Goal: Task Accomplishment & Management: Complete application form

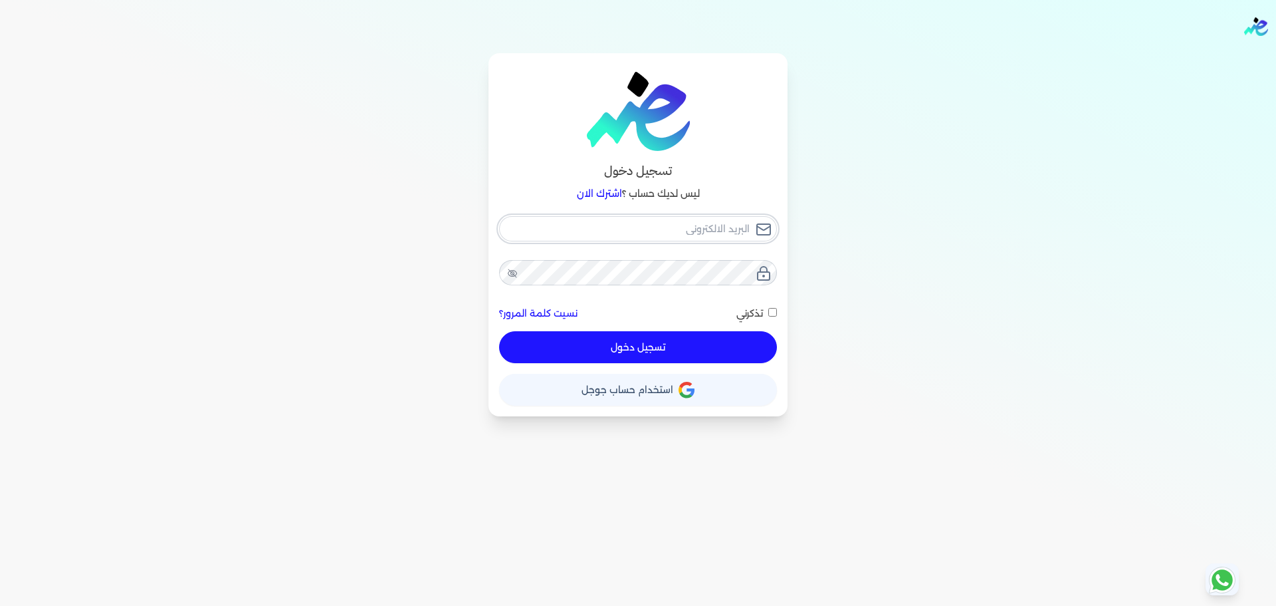
type input "[EMAIL_ADDRESS][DOMAIN_NAME]"
click at [667, 344] on button "تسجيل دخول" at bounding box center [638, 347] width 278 height 32
checkbox input "false"
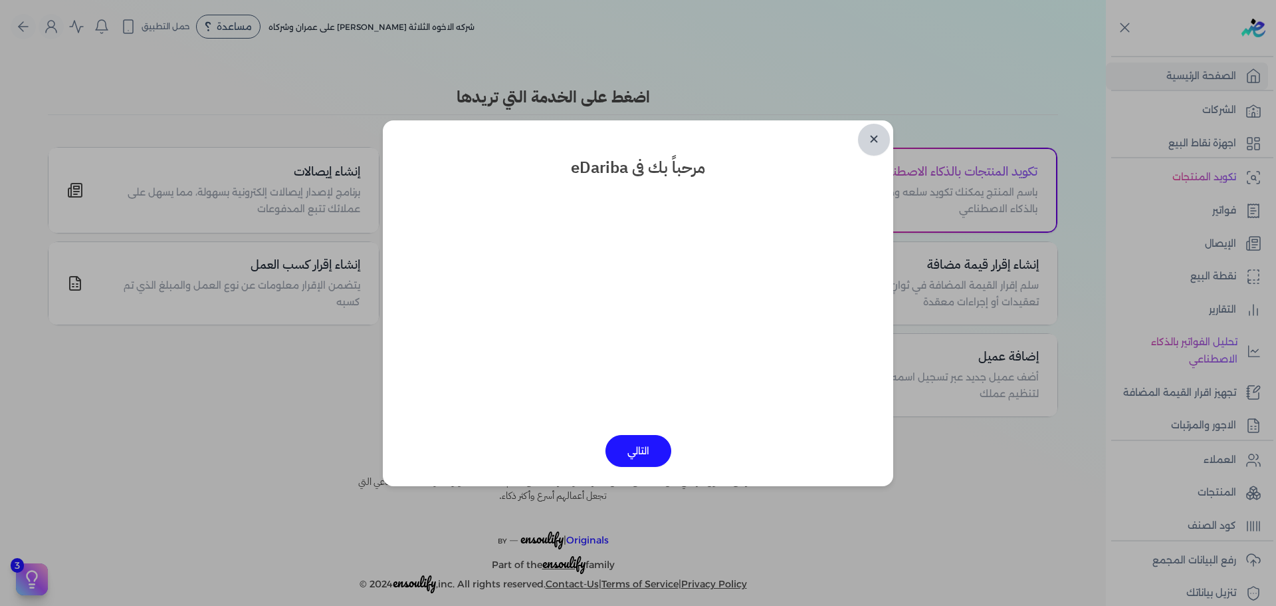
click at [885, 136] on link "✕" at bounding box center [874, 140] width 32 height 32
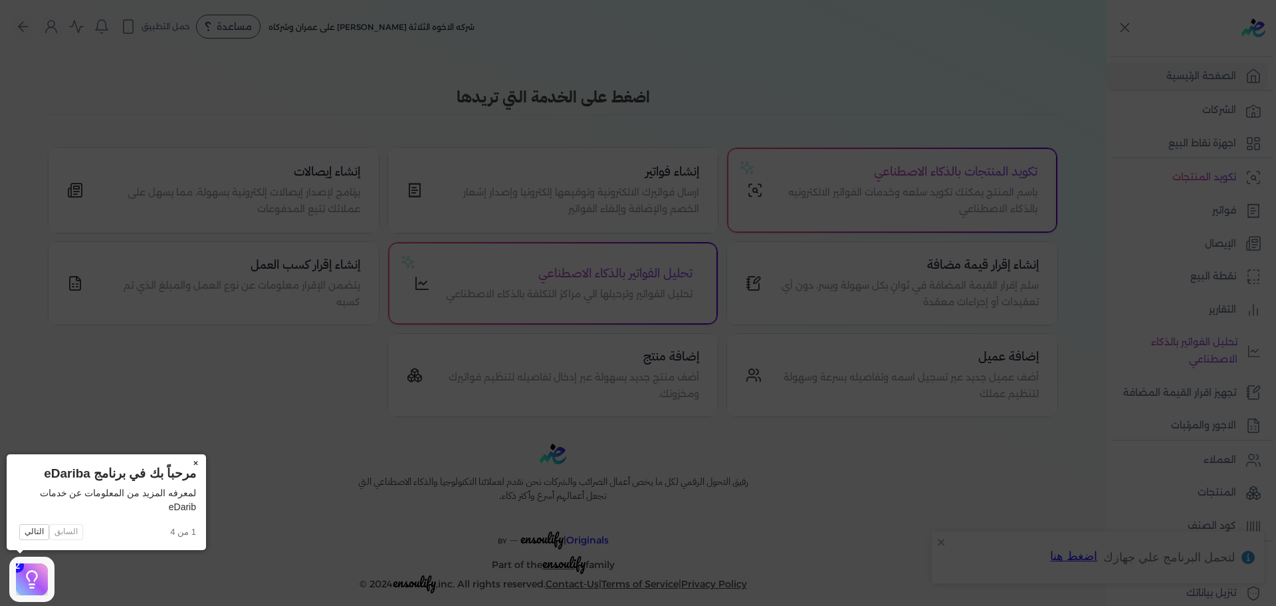
click at [199, 462] on button "×" at bounding box center [195, 463] width 21 height 19
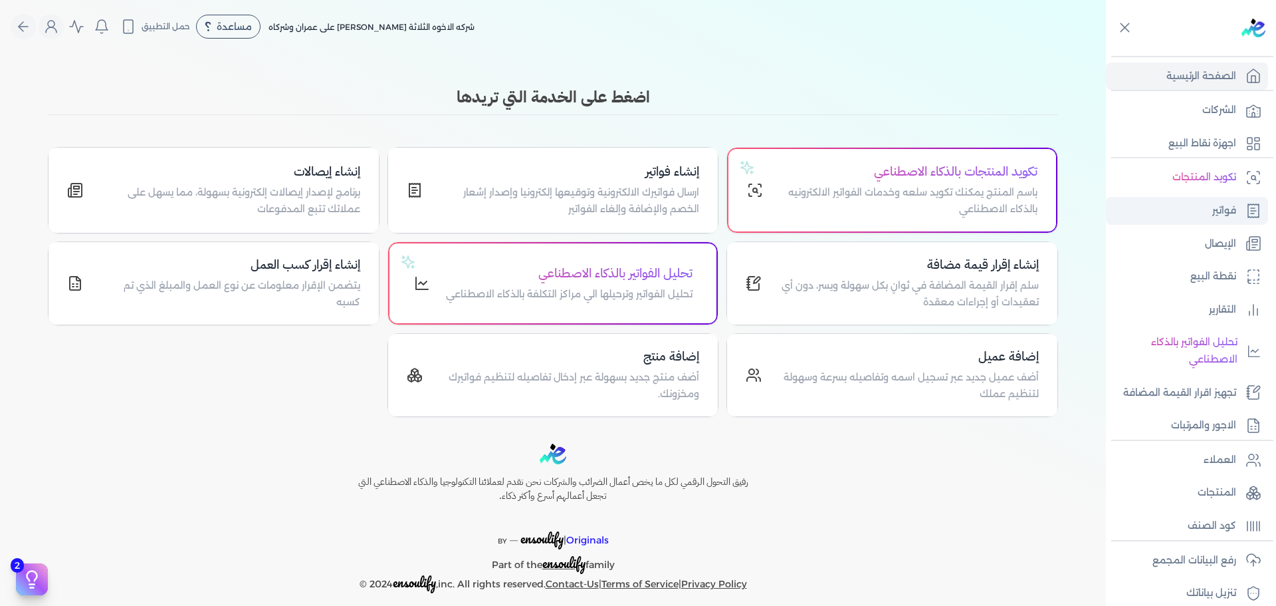
click at [1210, 207] on link "فواتير" at bounding box center [1187, 211] width 162 height 28
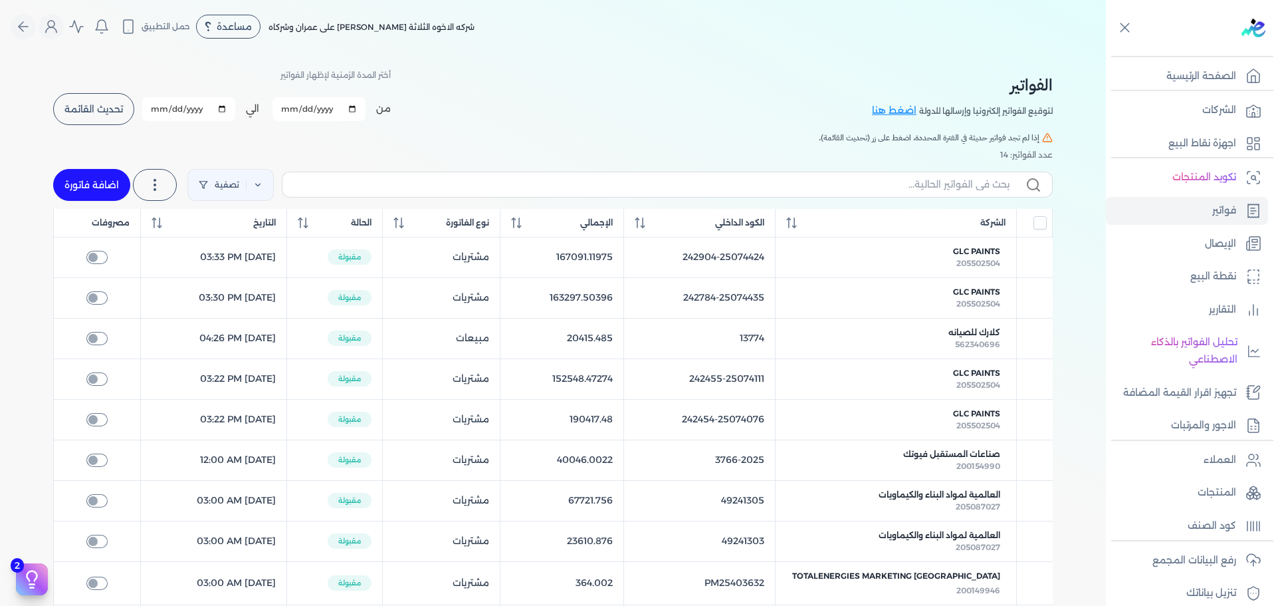
click at [97, 187] on link "اضافة فاتورة" at bounding box center [91, 185] width 77 height 32
select select "EGP"
select select "B"
select select "EGS"
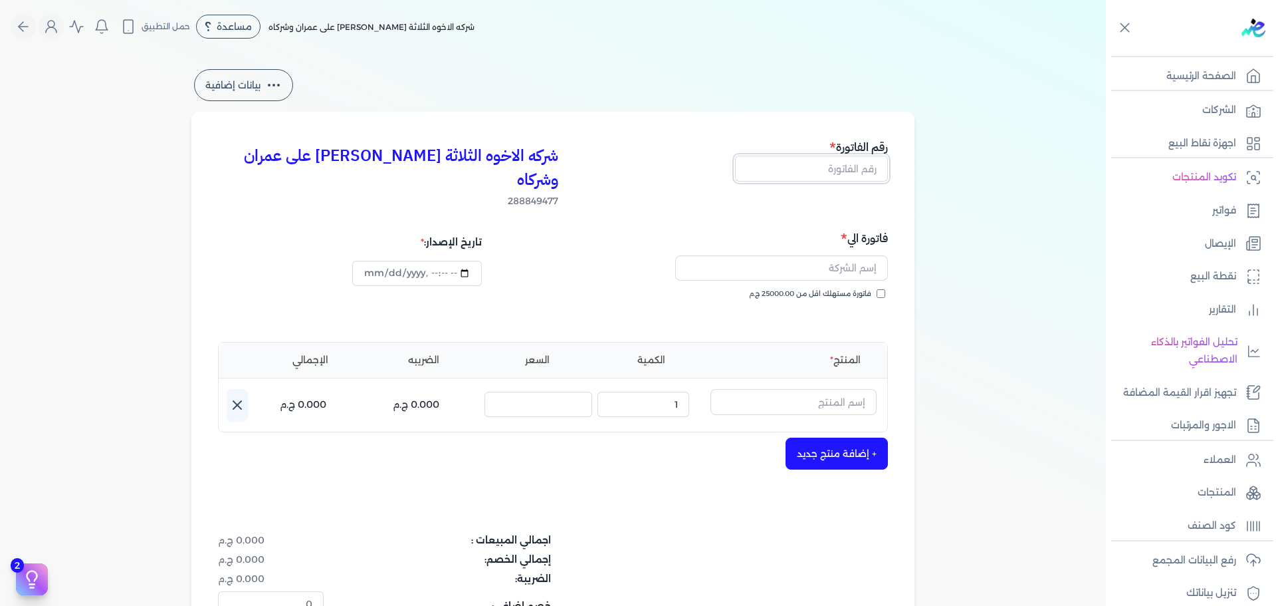
click at [862, 162] on input "text" at bounding box center [811, 168] width 153 height 25
type input "1"
type input "13775"
type input "[DATE]T17:10:38"
type input "13775"
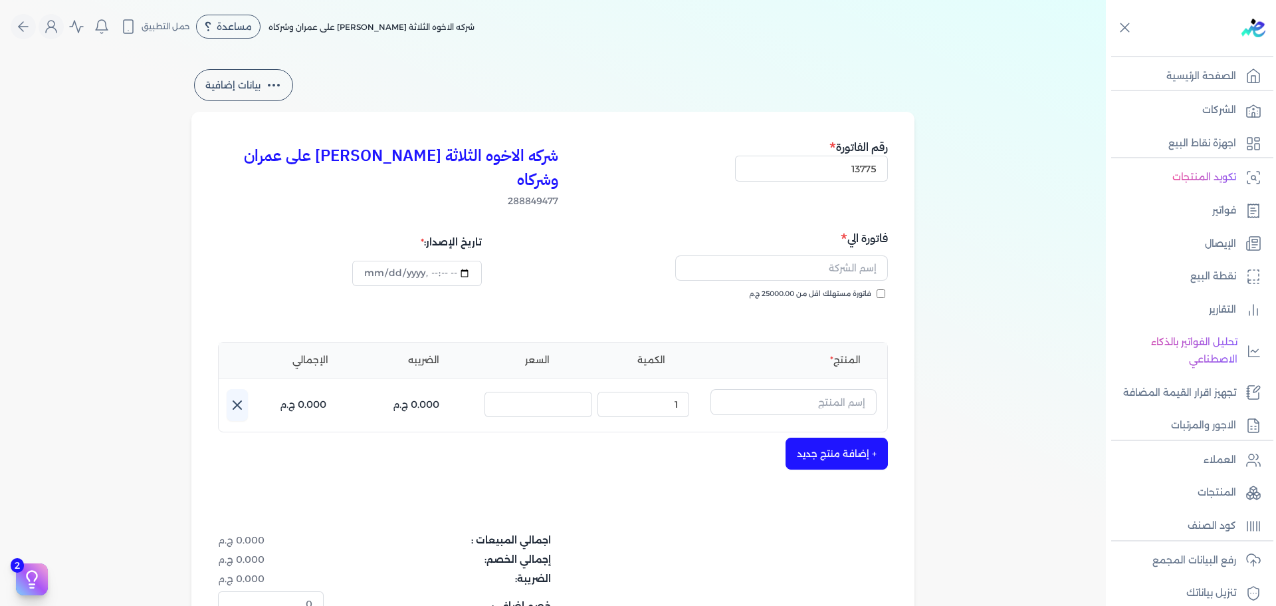
click at [854, 289] on span "فاتورة مستهلك اقل من 25000.00 ج.م" at bounding box center [810, 294] width 122 height 11
click at [877, 289] on input "فاتورة مستهلك اقل من 25000.00 ج.م" at bounding box center [881, 293] width 9 height 9
checkbox input "true"
click at [856, 255] on input "text" at bounding box center [781, 267] width 213 height 25
type input "U"
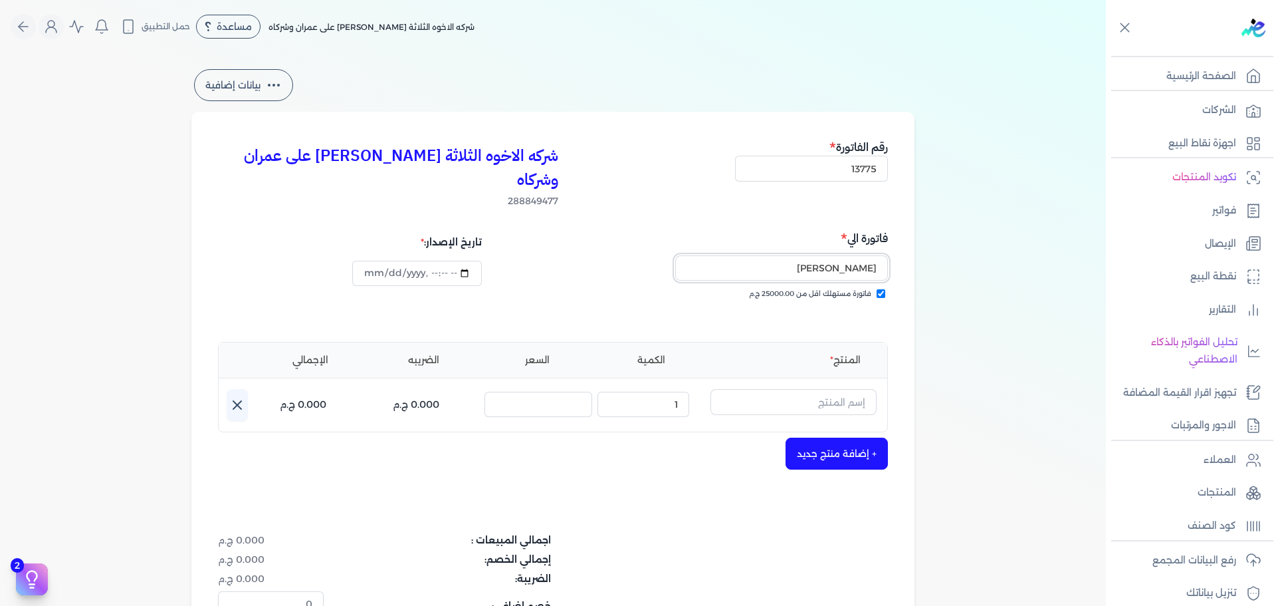
type input "[PERSON_NAME]"
click at [762, 389] on input "text" at bounding box center [794, 401] width 166 height 25
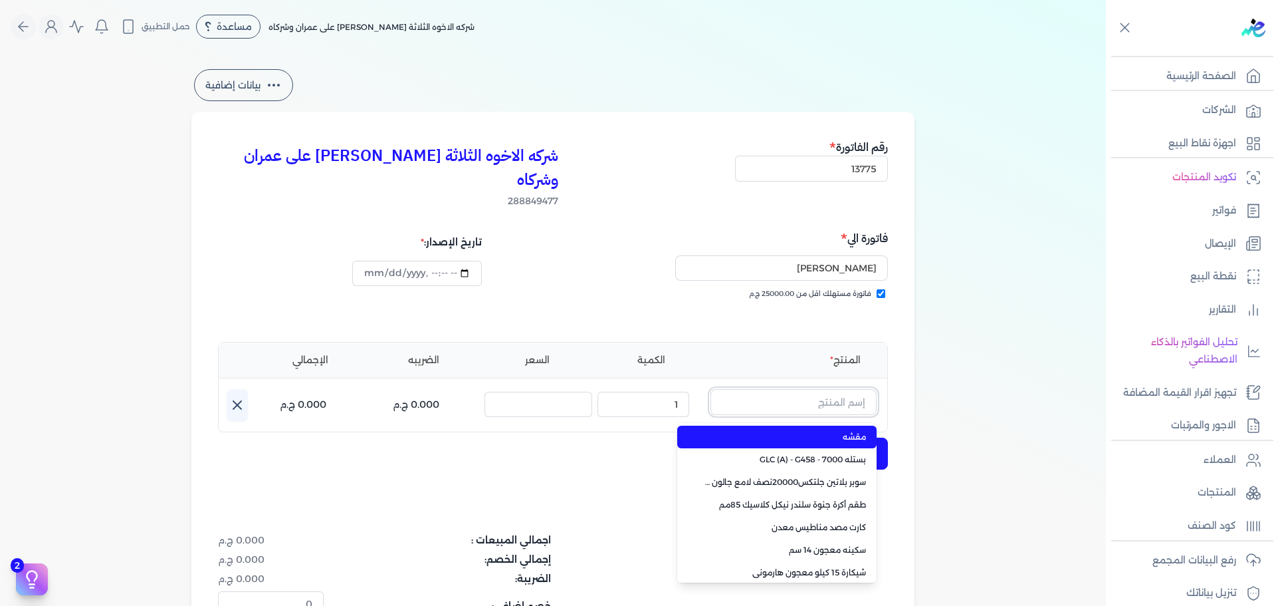
paste input "جلتكس 20000 نصف لامع بلاستيك بستلة 9 لتر"
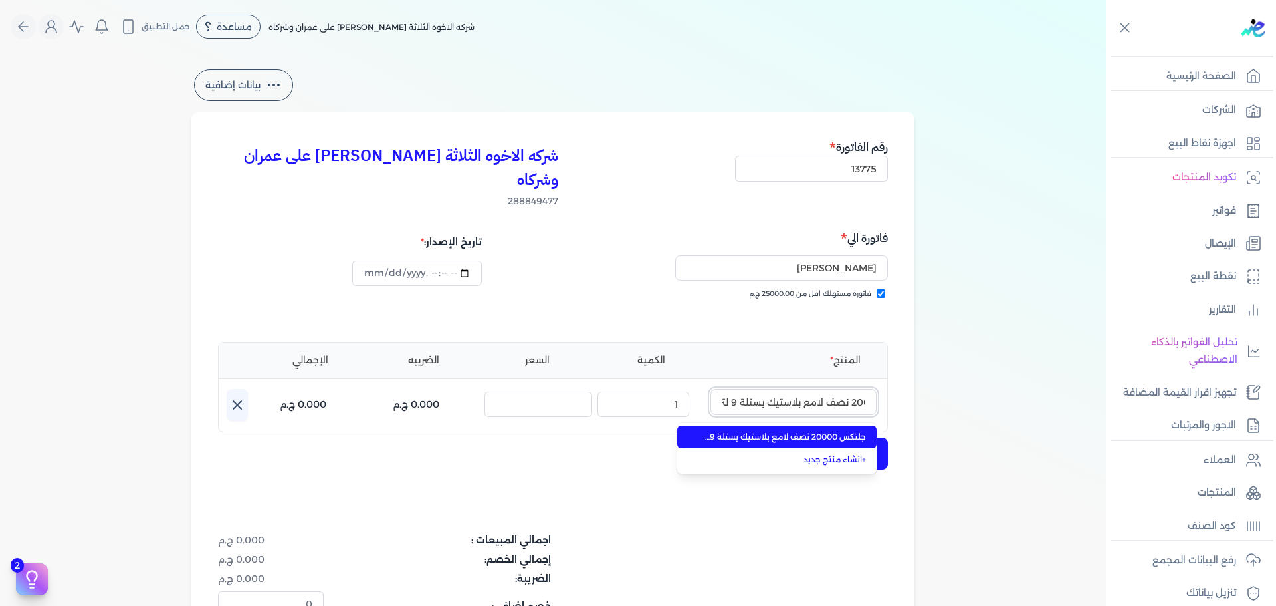
type input "جلتكس 20000 نصف لامع بلاستيك بستلة 9 لتر"
click at [788, 431] on span "جلتكس 20000 نصف لامع بلاستيك بستلة 9 لتر" at bounding box center [785, 437] width 162 height 12
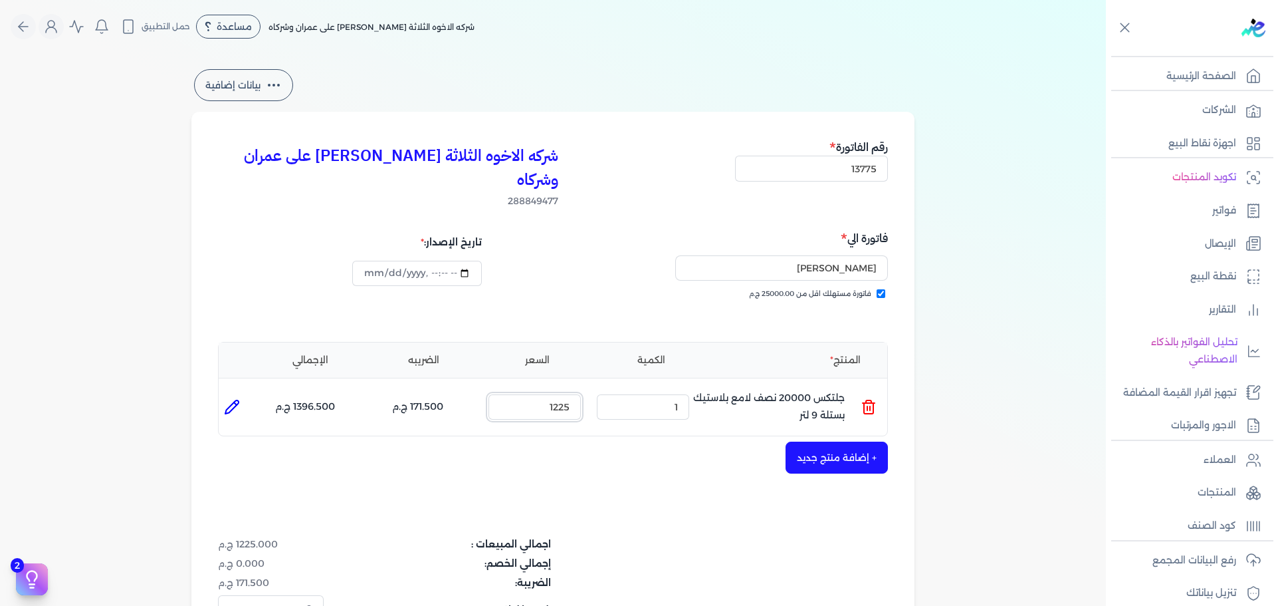
click at [538, 394] on input "1225" at bounding box center [535, 406] width 92 height 25
type input "1207"
drag, startPoint x: 239, startPoint y: 390, endPoint x: 275, endPoint y: 405, distance: 39.0
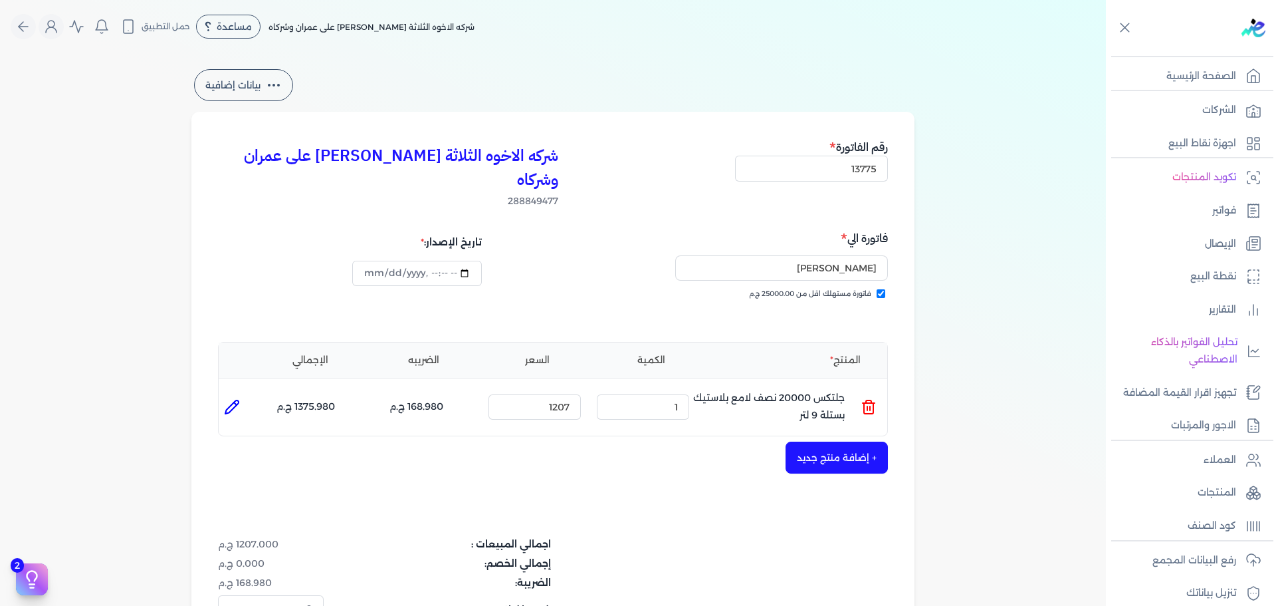
click at [243, 394] on li at bounding box center [232, 407] width 27 height 27
type input "جلتكس 20000 نصف لامع بلاستيك بستلة 9 لتر"
type input "1207"
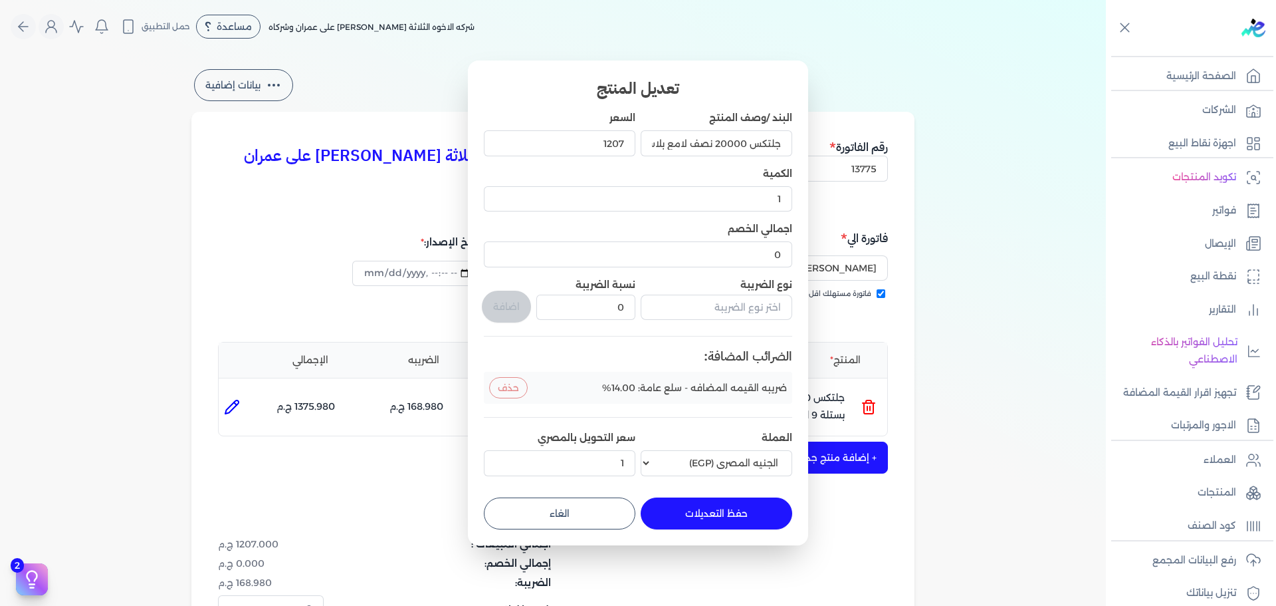
click at [752, 519] on button "حفظ التعديلات" at bounding box center [717, 513] width 152 height 32
type input "0"
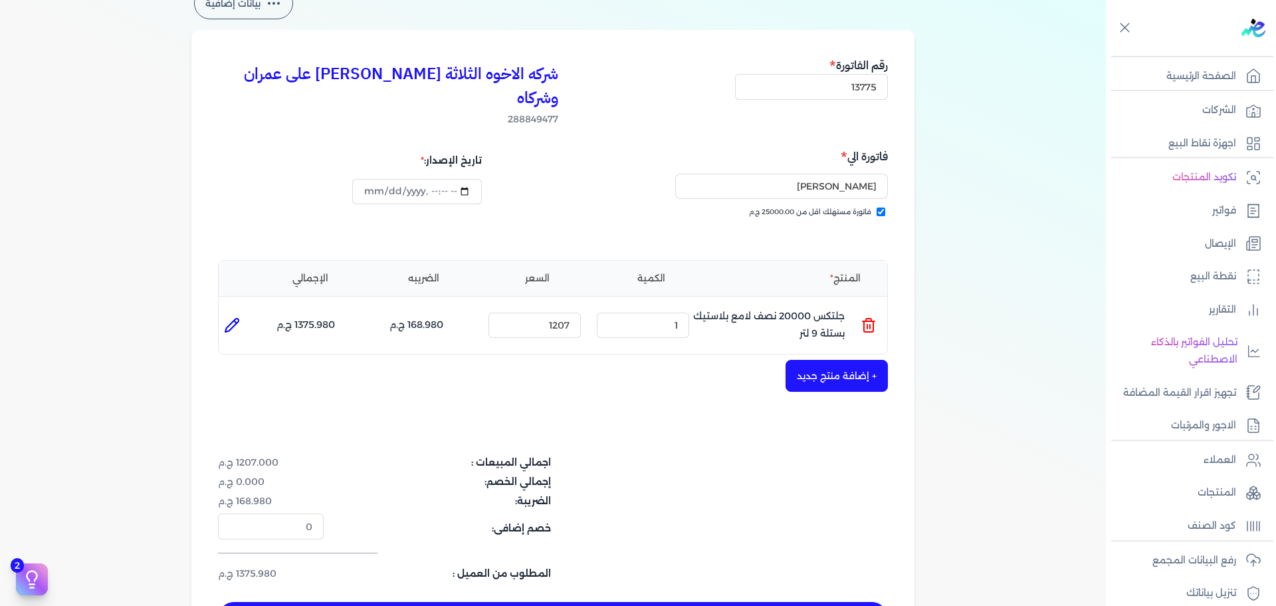
scroll to position [266, 0]
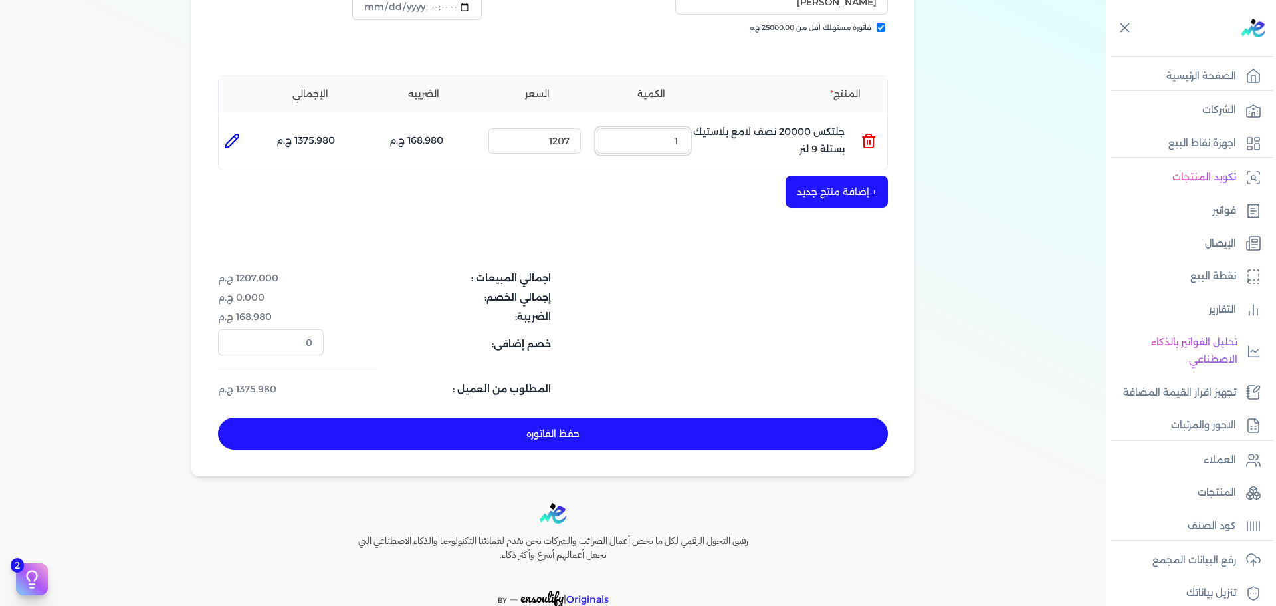
drag, startPoint x: 671, startPoint y: 122, endPoint x: 741, endPoint y: 118, distance: 70.0
click at [728, 123] on ul "المنتج : جلتكس 20000 نصف لامع بلاستيك بستلة 9 لتر الكمية : 1 السعر : 1207 الضري…" at bounding box center [553, 141] width 669 height 36
type input "2"
click at [793, 417] on button "حفظ الفاتوره" at bounding box center [553, 433] width 670 height 32
type input "[DATE]"
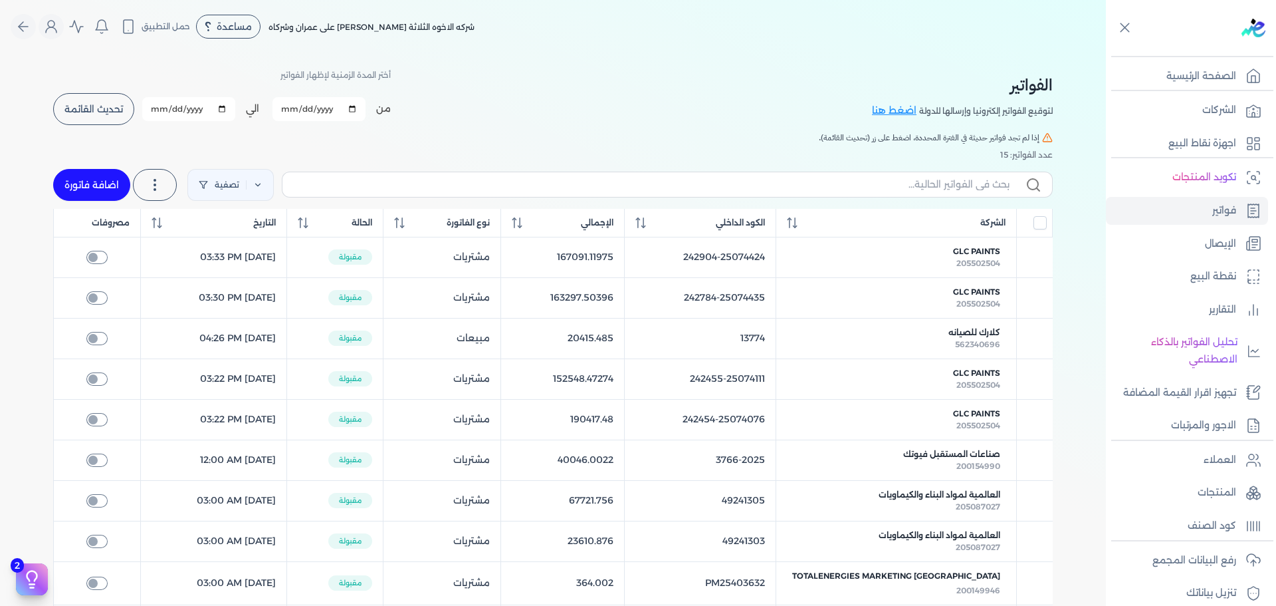
click at [92, 177] on link "اضافة فاتورة" at bounding box center [91, 185] width 77 height 32
select select "EGP"
select select "B"
select select "EGS"
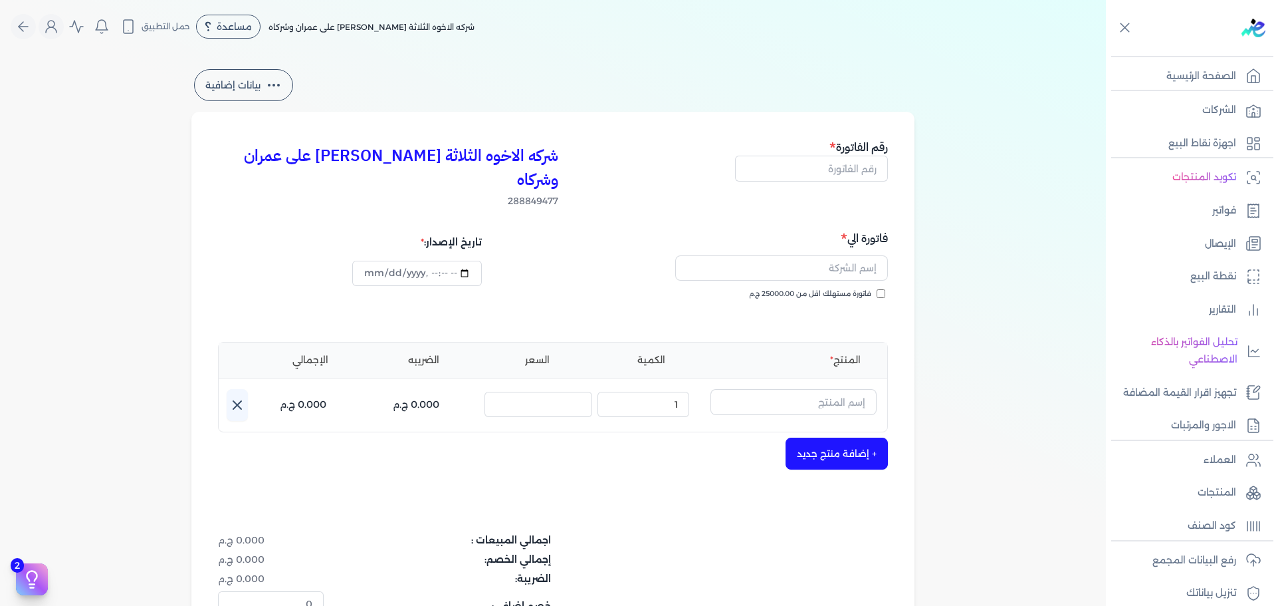
click at [846, 289] on span "فاتورة مستهلك اقل من 25000.00 ج.م" at bounding box center [810, 294] width 122 height 11
click at [877, 289] on input "فاتورة مستهلك اقل من 25000.00 ج.م" at bounding box center [881, 293] width 9 height 9
checkbox input "true"
click at [860, 164] on input "text" at bounding box center [811, 168] width 153 height 25
type input "13776"
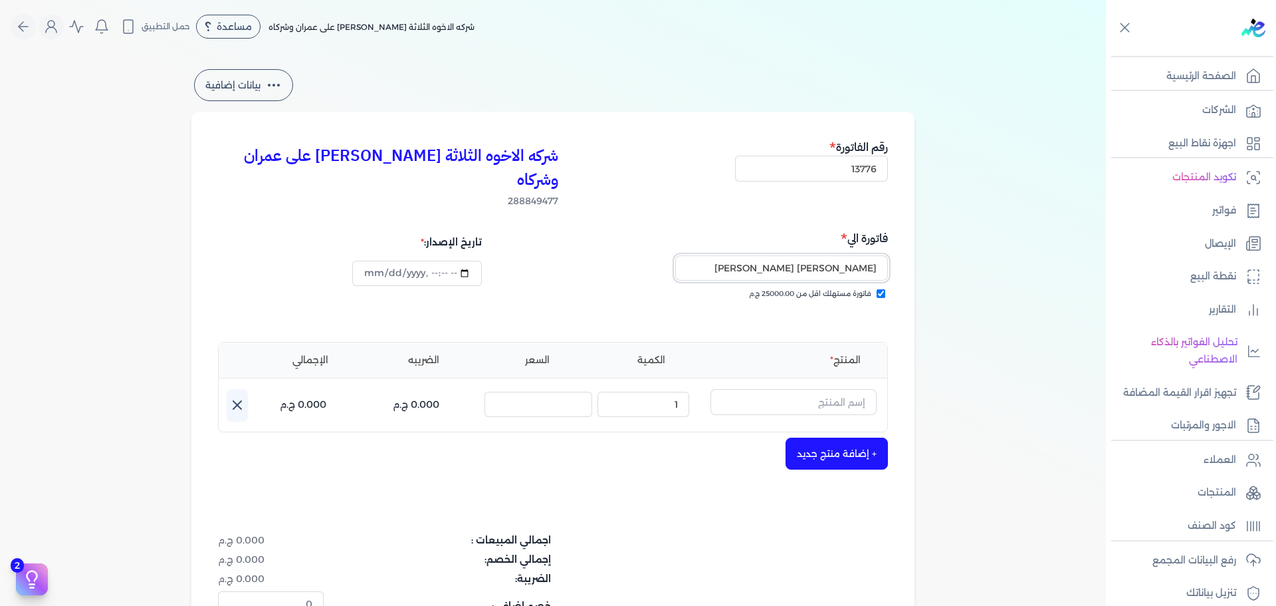
type input "[PERSON_NAME] [PERSON_NAME]"
click at [788, 389] on input "text" at bounding box center [794, 401] width 166 height 25
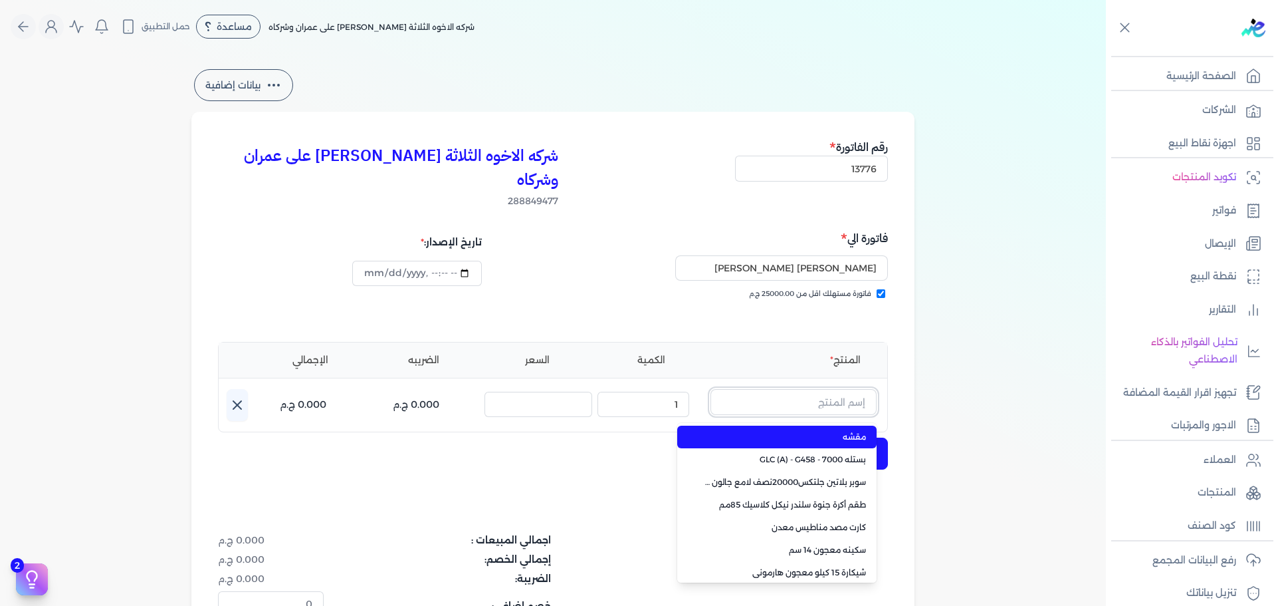
paste input "داي ستون 7070 بستلة 9 لتر"
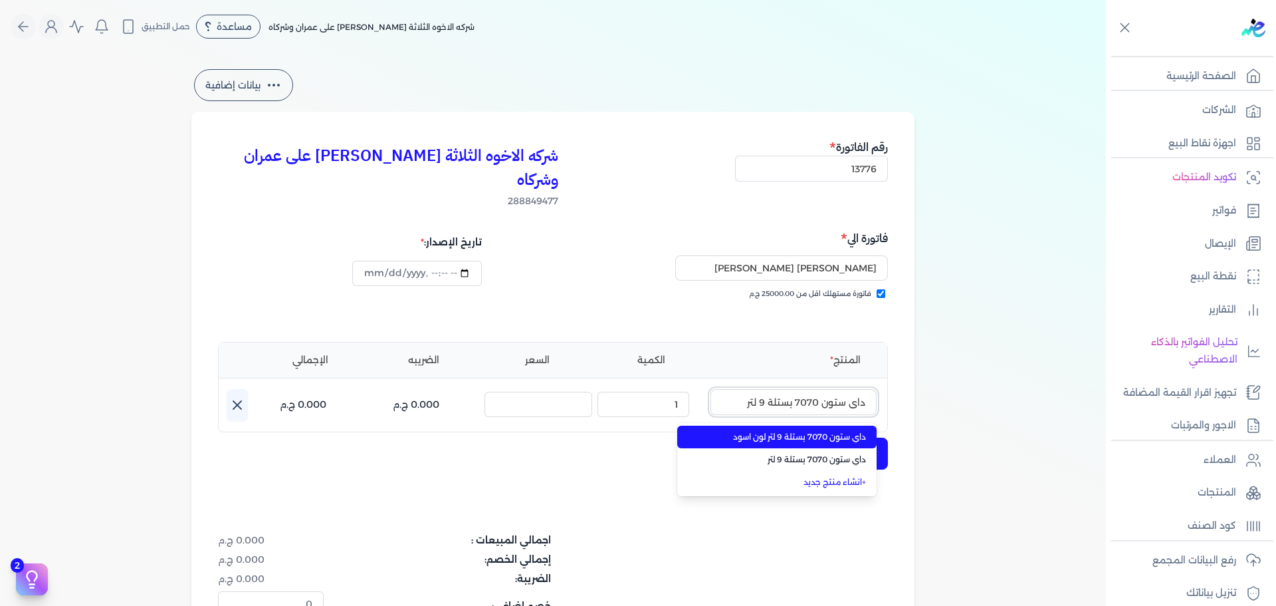
type input "داي ستون 7070 بستلة 9 لتر"
click at [811, 431] on span "داي ستون 7070 بستلة 9 لتر لون اسود" at bounding box center [785, 437] width 162 height 12
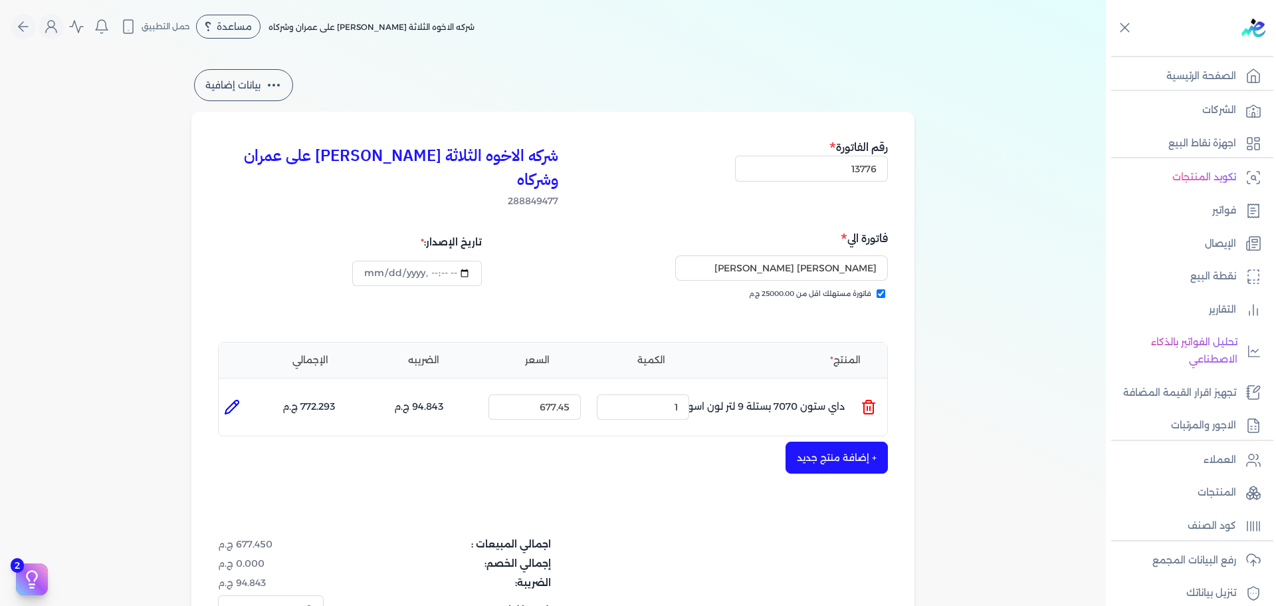
click at [862, 389] on ul "المنتج : داي ستون 7070 بستلة 9 لتر لون اسود الكمية : 1 السعر : 677.45 الضريبه :…" at bounding box center [553, 407] width 669 height 36
click at [870, 406] on line at bounding box center [870, 408] width 0 height 4
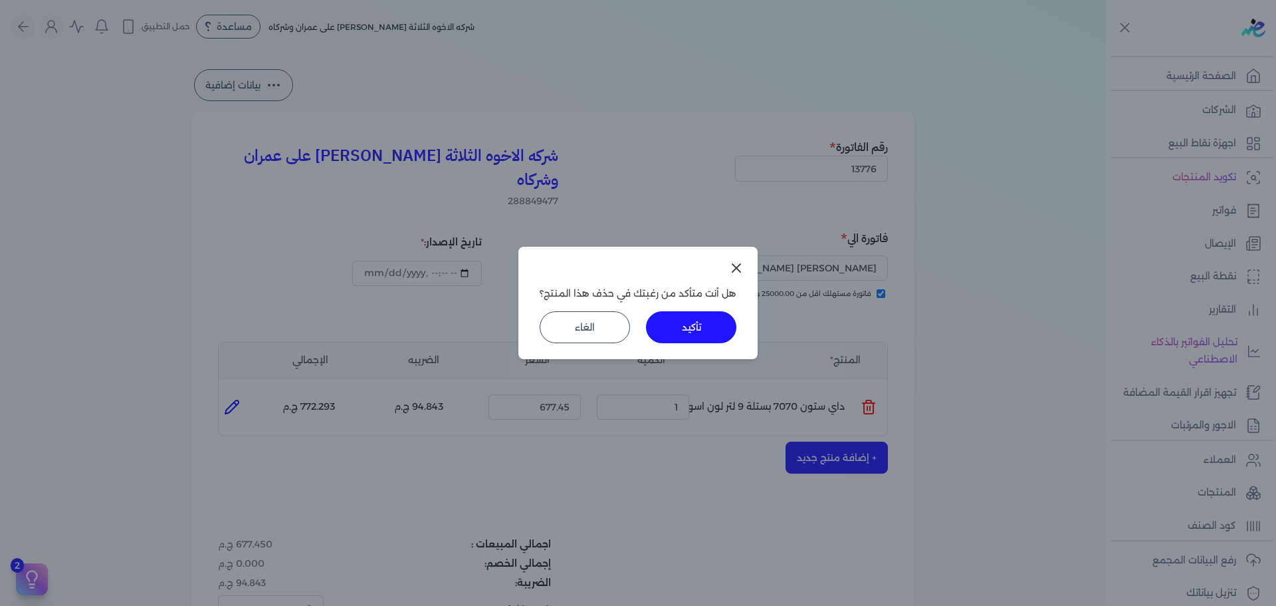
click at [697, 328] on button "تأكيد" at bounding box center [691, 327] width 90 height 32
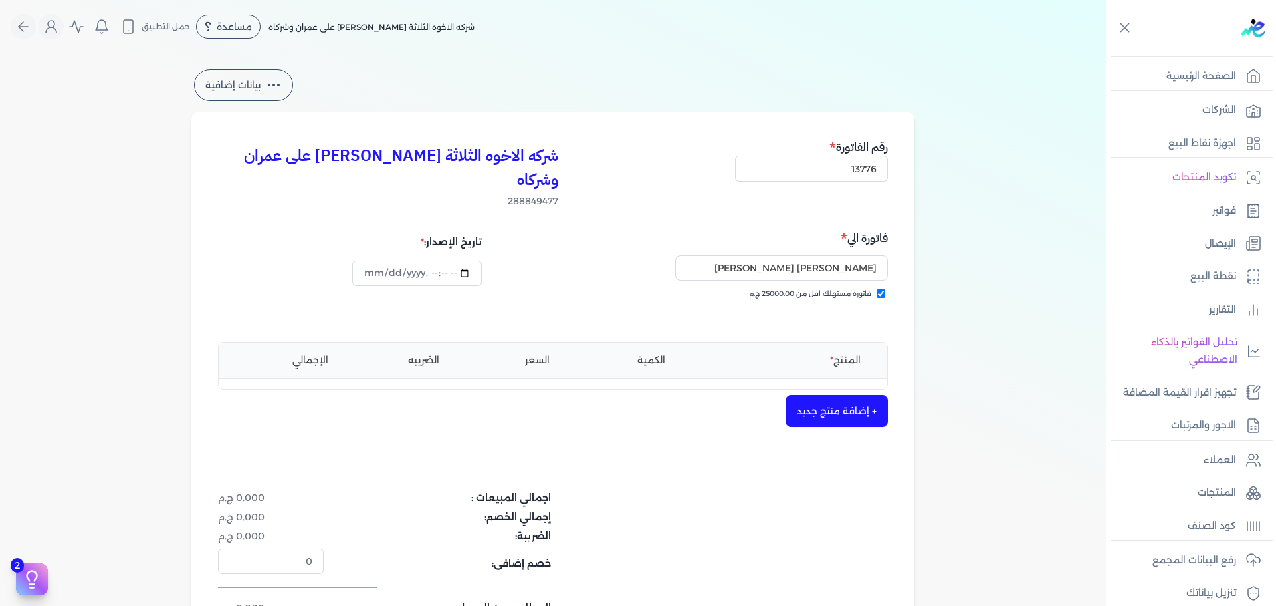
click at [849, 395] on button "+ إضافة منتج جديد" at bounding box center [837, 411] width 102 height 32
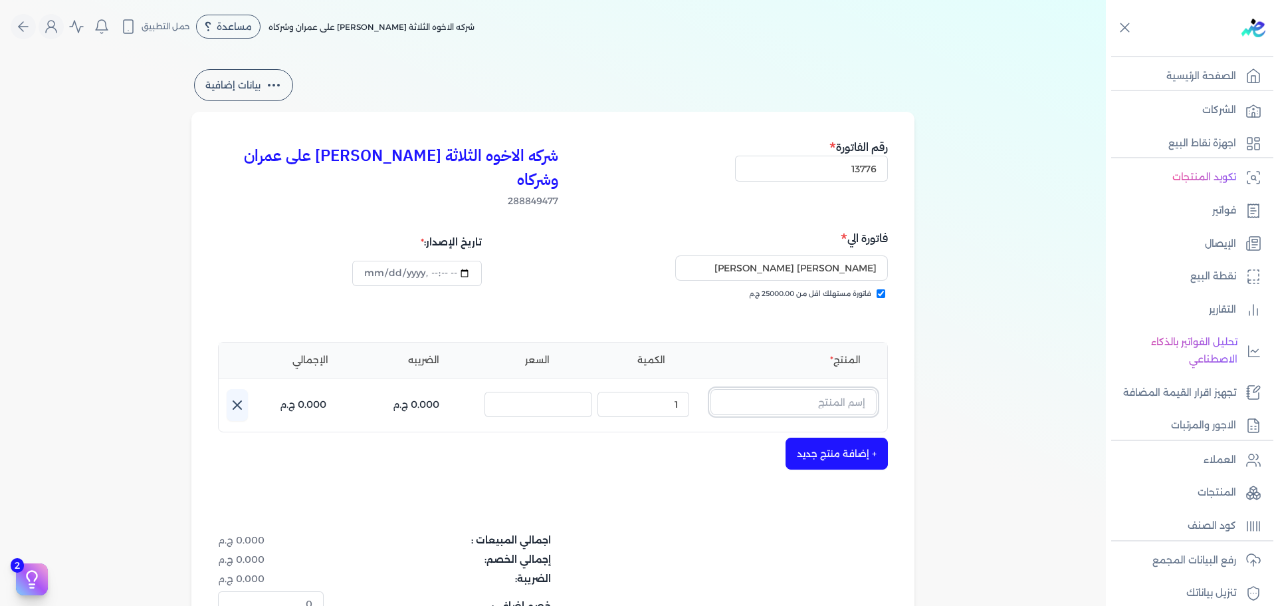
drag, startPoint x: 849, startPoint y: 384, endPoint x: 845, endPoint y: 378, distance: 7.8
click at [845, 389] on input "text" at bounding box center [794, 401] width 166 height 25
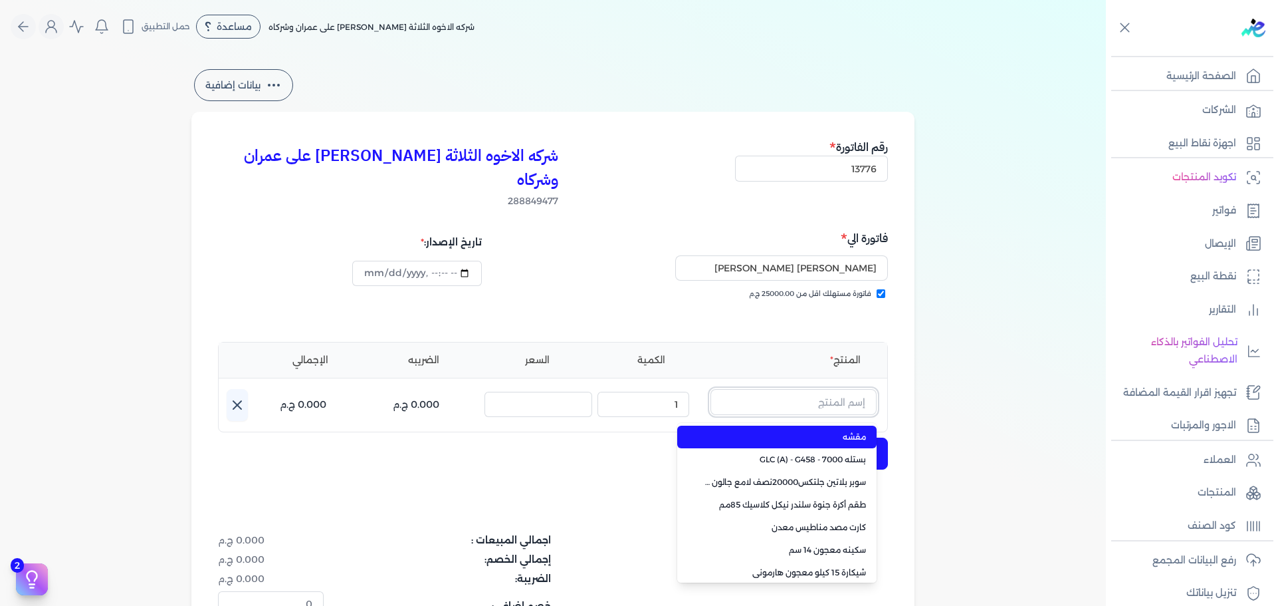
paste input "داي ستون 7070 بستلة 9 لتر"
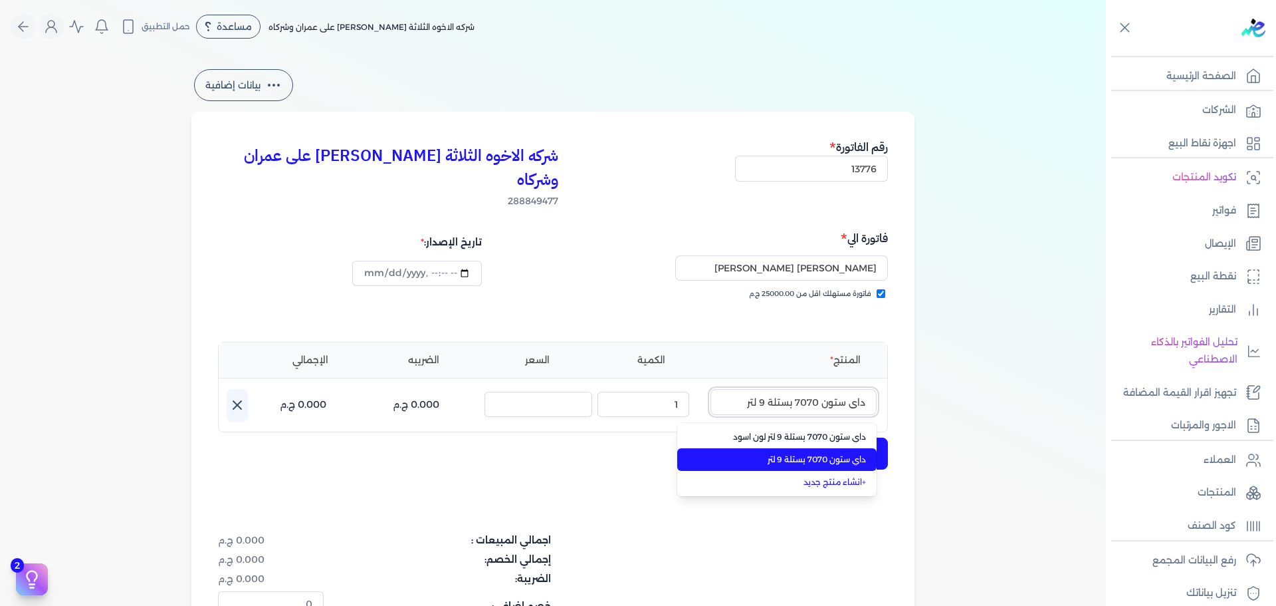
type input "داي ستون 7070 بستلة 9 لتر"
click at [846, 453] on span "داي ستون 7070 بستلة 9 لتر" at bounding box center [785, 459] width 162 height 12
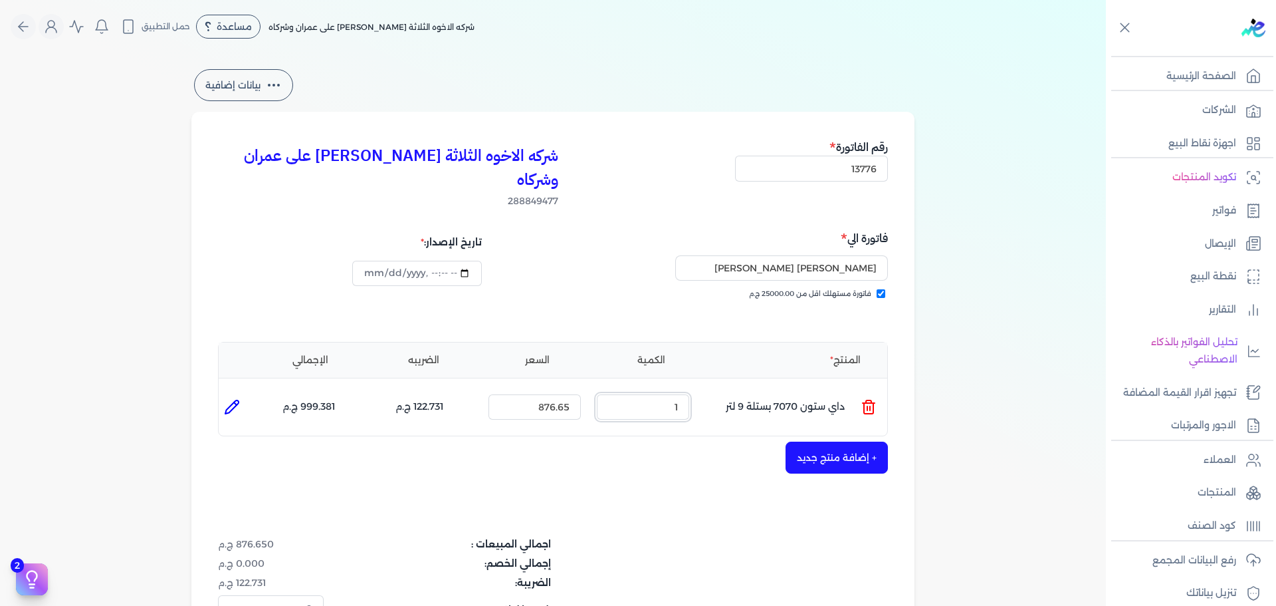
drag, startPoint x: 650, startPoint y: 381, endPoint x: 774, endPoint y: 370, distance: 124.8
click at [756, 389] on ul "المنتج : داي ستون 7070 بستلة 9 لتر الكمية : 1 السعر : 876.65 الضريبه : 122.731 …" at bounding box center [553, 407] width 669 height 36
type input "[DATE]T17:20:05"
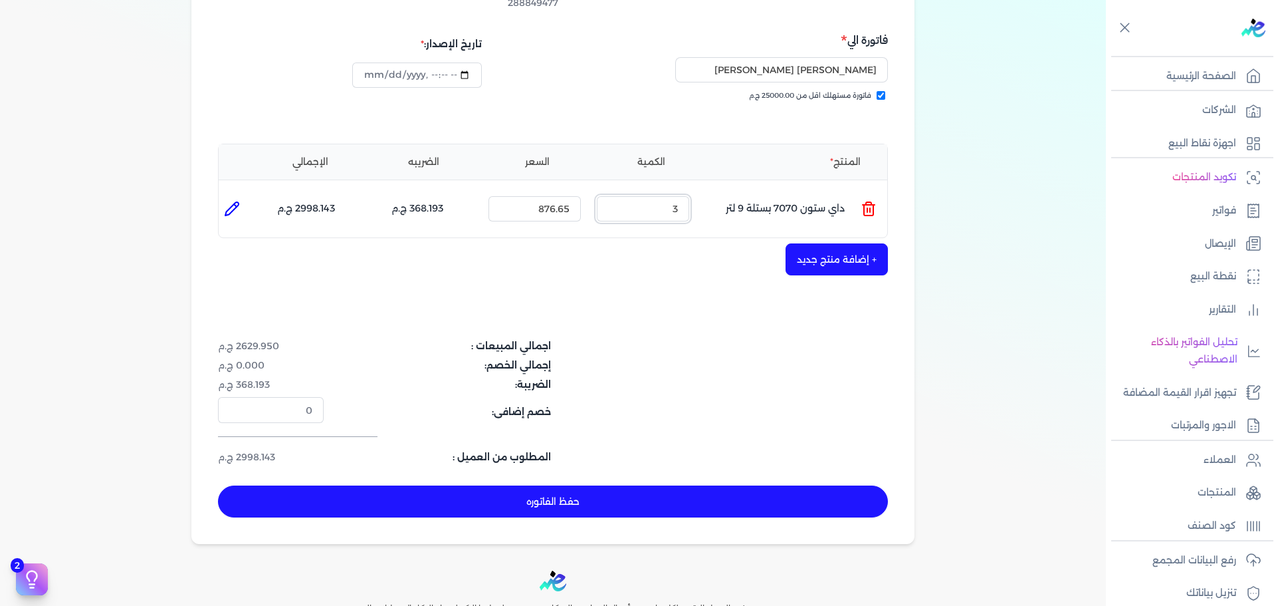
scroll to position [199, 0]
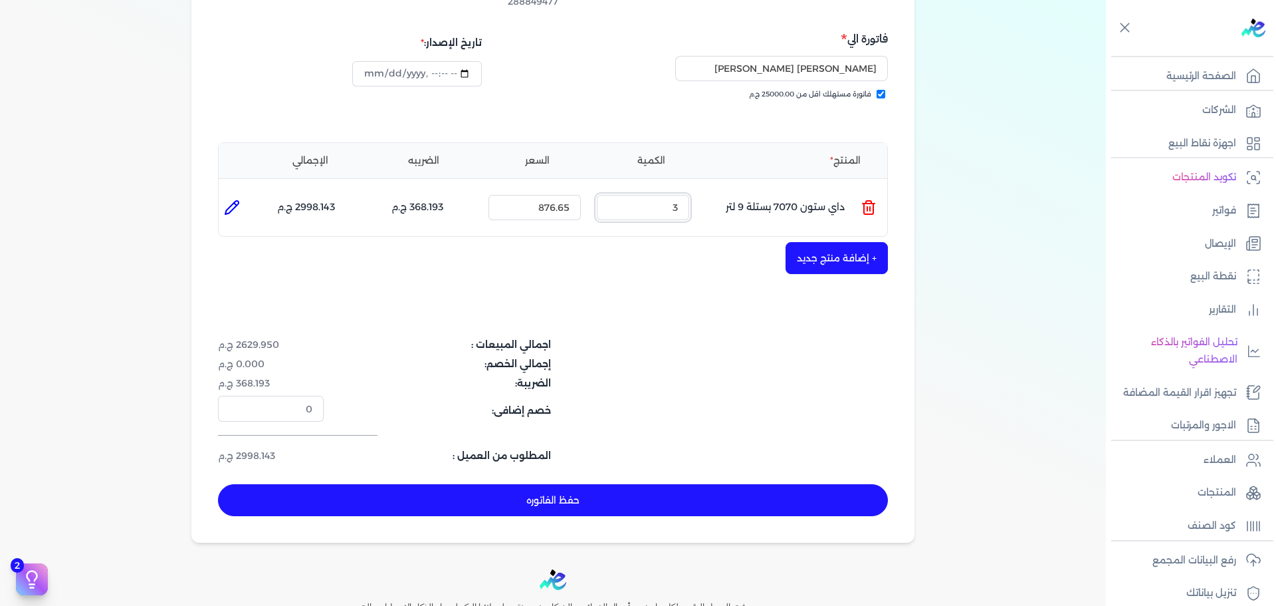
type input "3"
click at [671, 484] on button "حفظ الفاتوره" at bounding box center [553, 500] width 670 height 32
type input "[DATE]"
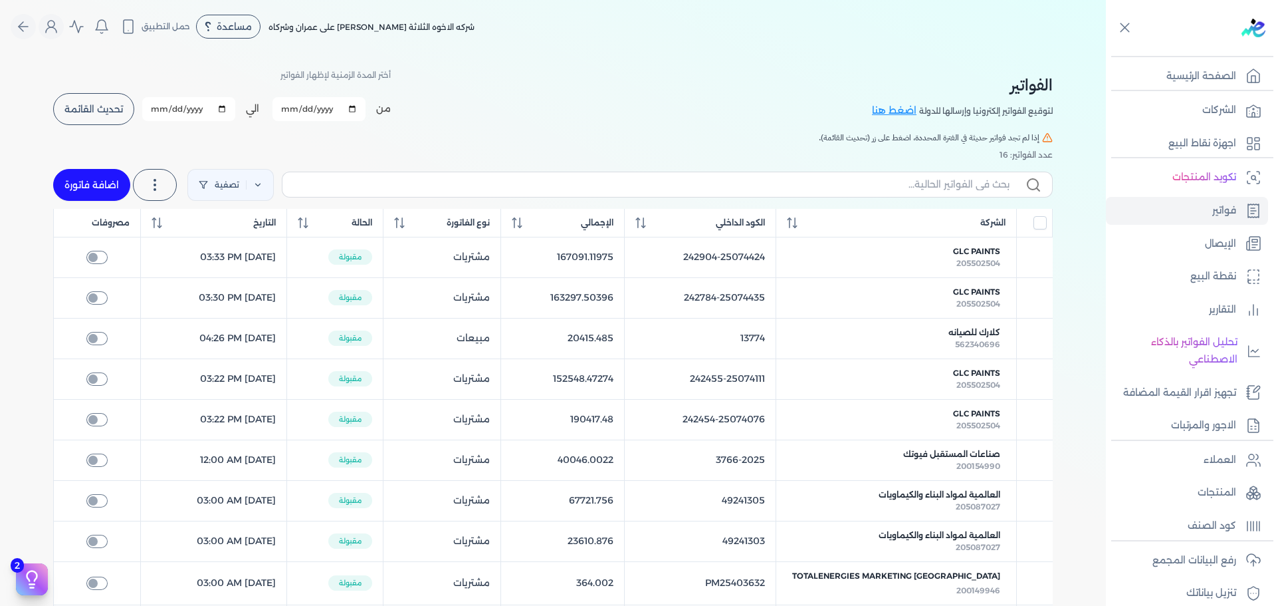
click at [78, 174] on link "اضافة فاتورة" at bounding box center [91, 185] width 77 height 32
select select "EGP"
select select "B"
select select "EGS"
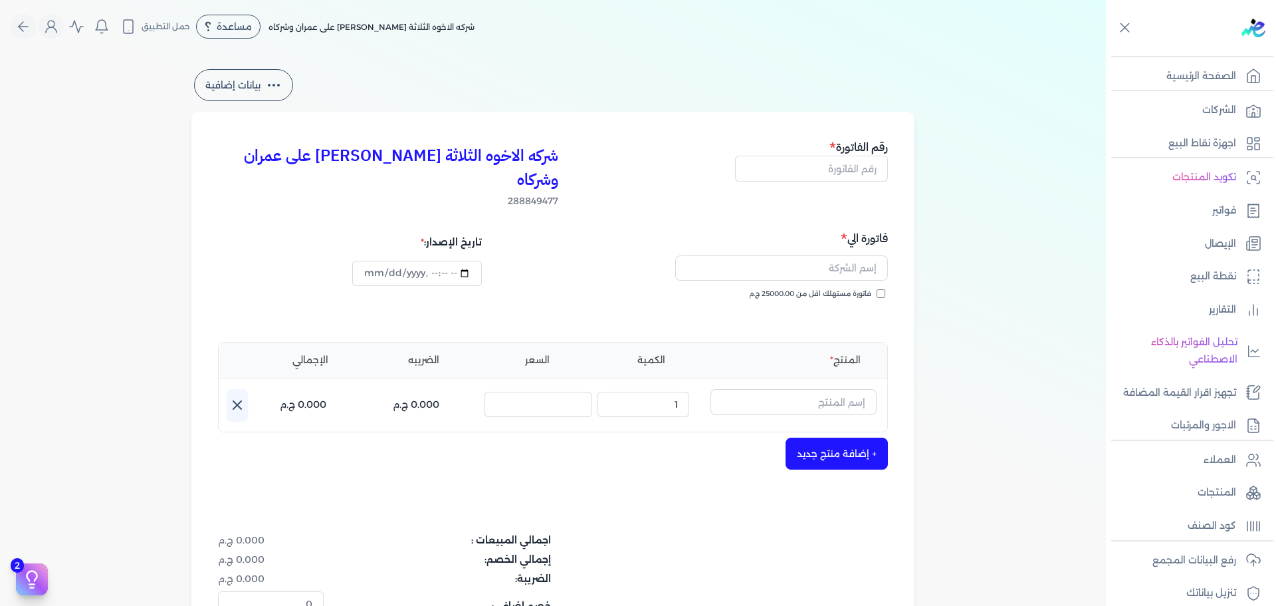
click at [865, 289] on span "فاتورة مستهلك اقل من 25000.00 ج.م" at bounding box center [810, 294] width 122 height 11
click at [877, 289] on input "فاتورة مستهلك اقل من 25000.00 ج.م" at bounding box center [881, 293] width 9 height 9
checkbox input "true"
click at [853, 173] on input "text" at bounding box center [811, 168] width 153 height 25
type input "13777"
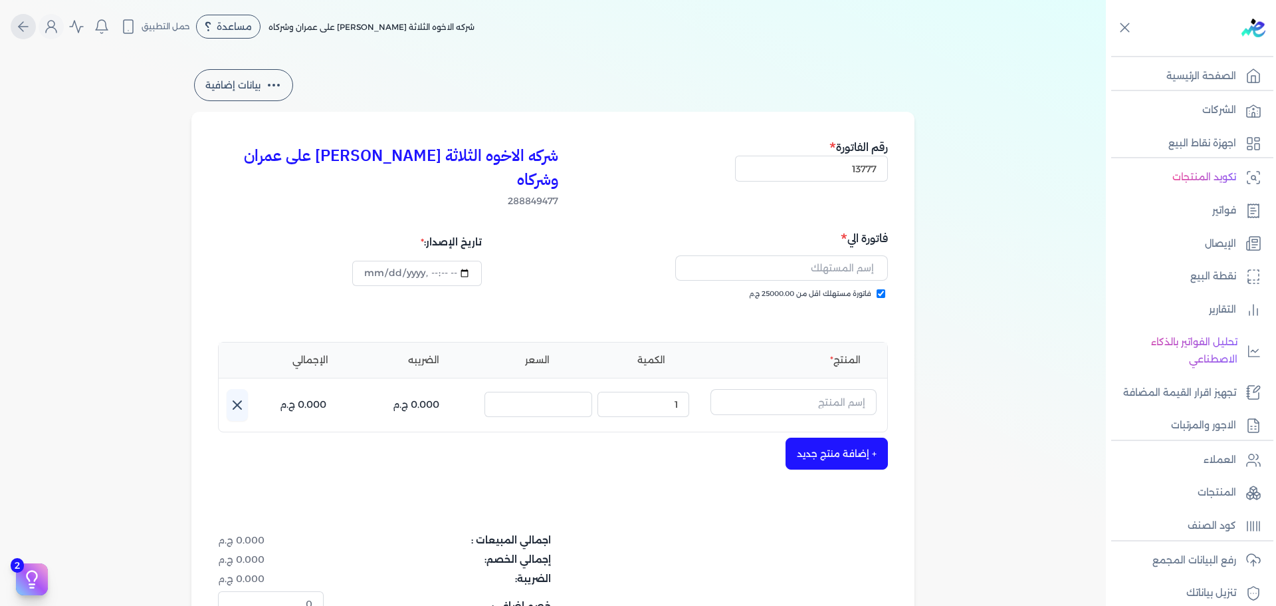
click at [31, 29] on icon "Global" at bounding box center [23, 27] width 16 height 16
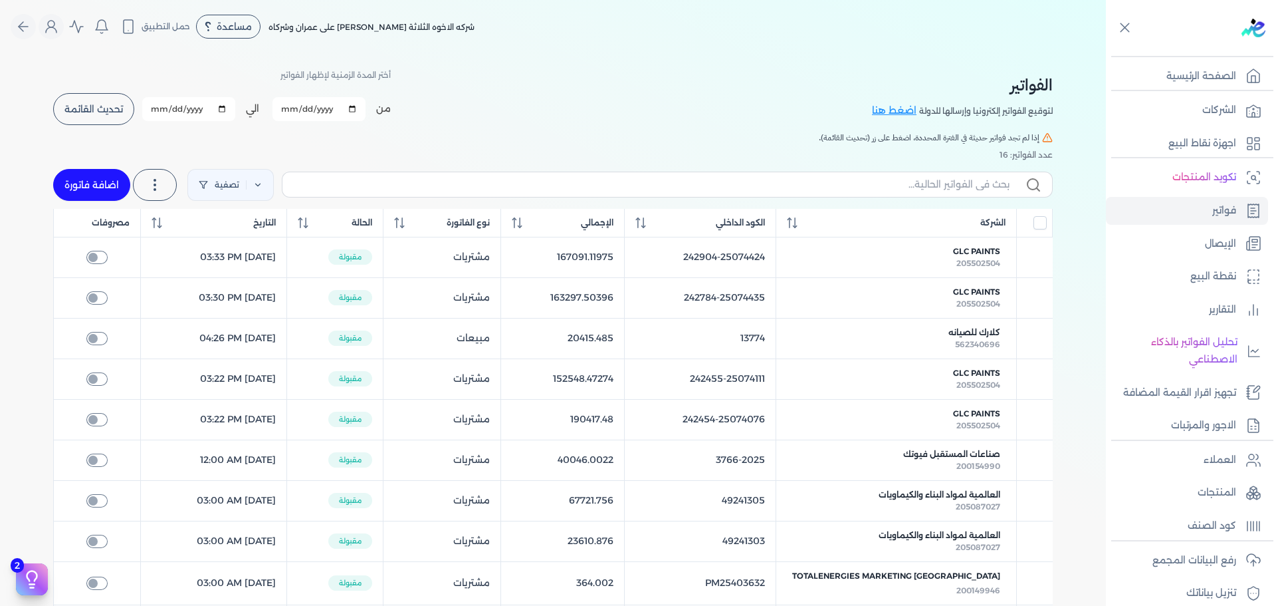
click at [99, 112] on span "تحديث القائمة" at bounding box center [93, 108] width 58 height 9
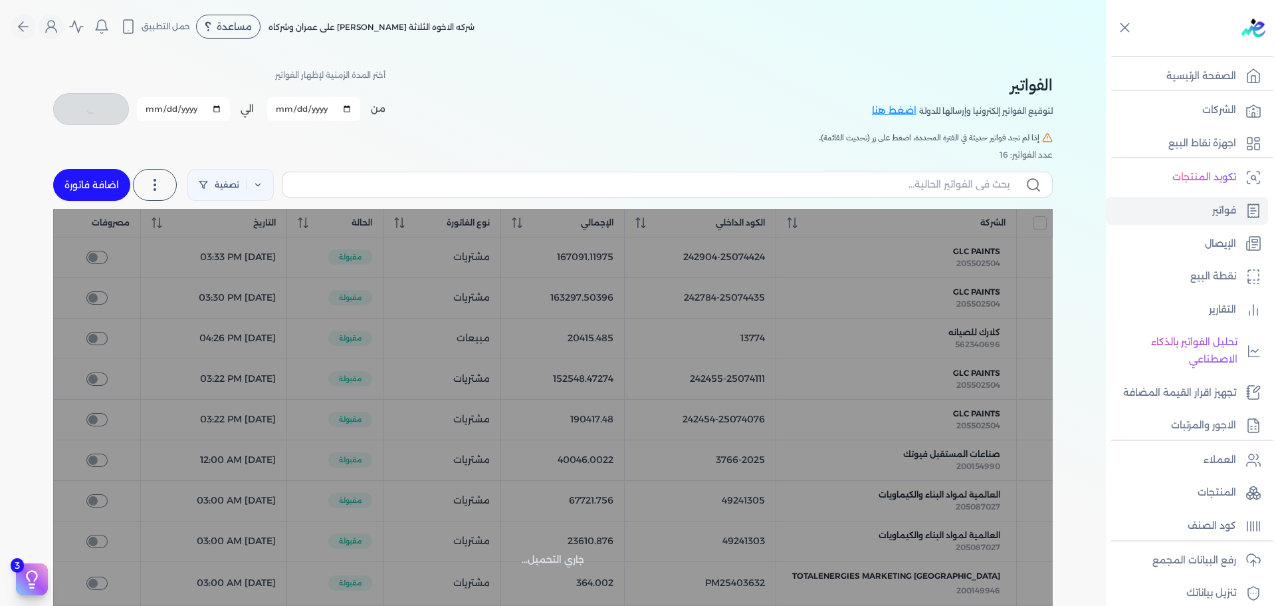
checkbox input "false"
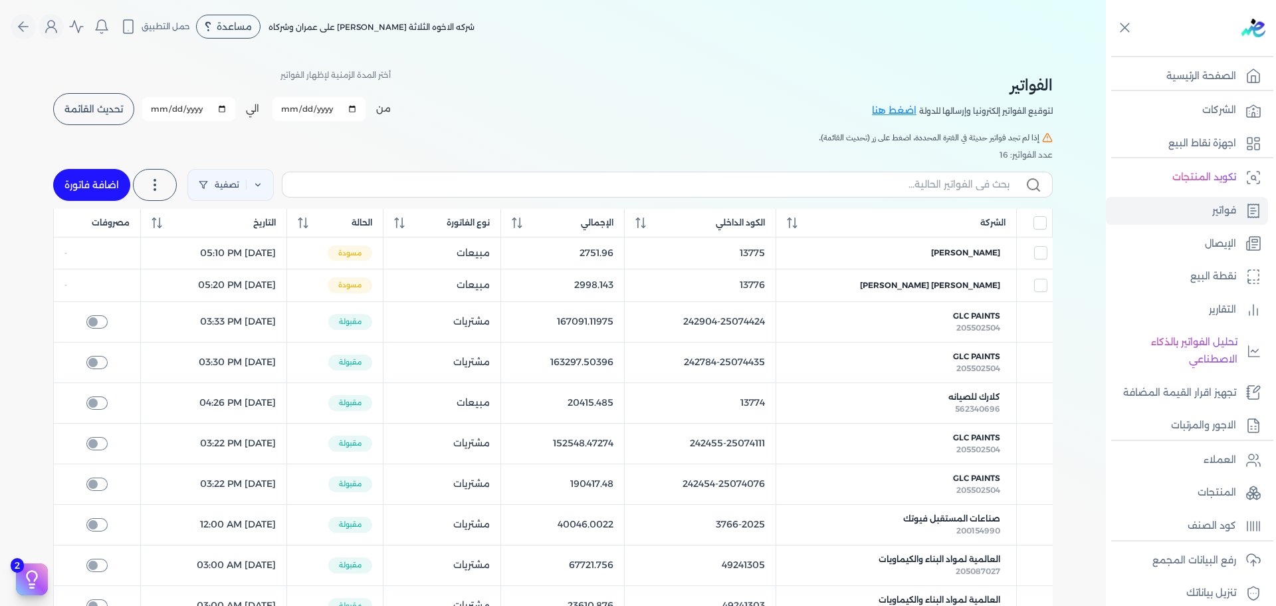
drag, startPoint x: 971, startPoint y: 283, endPoint x: 681, endPoint y: 261, distance: 290.7
click at [969, 283] on span "[PERSON_NAME] [PERSON_NAME]" at bounding box center [930, 285] width 140 height 12
select select "EGP"
select select "B"
select select "EGS"
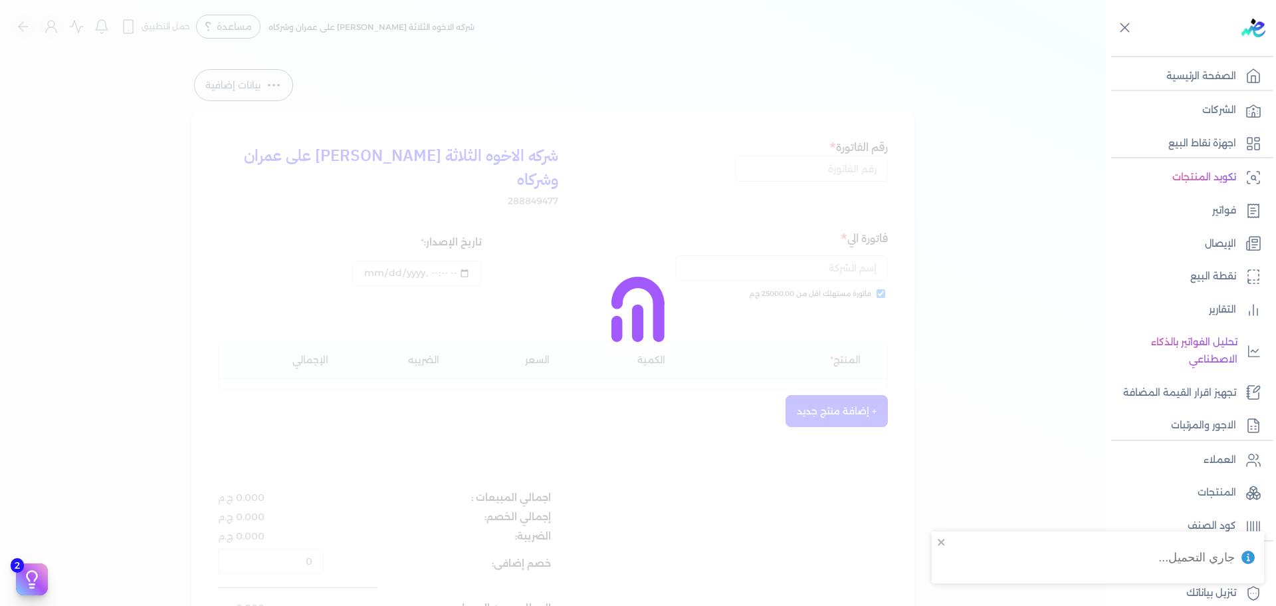
type input "13776"
checkbox input "true"
type input "[DATE]T17:20:05"
type input "[DATE]"
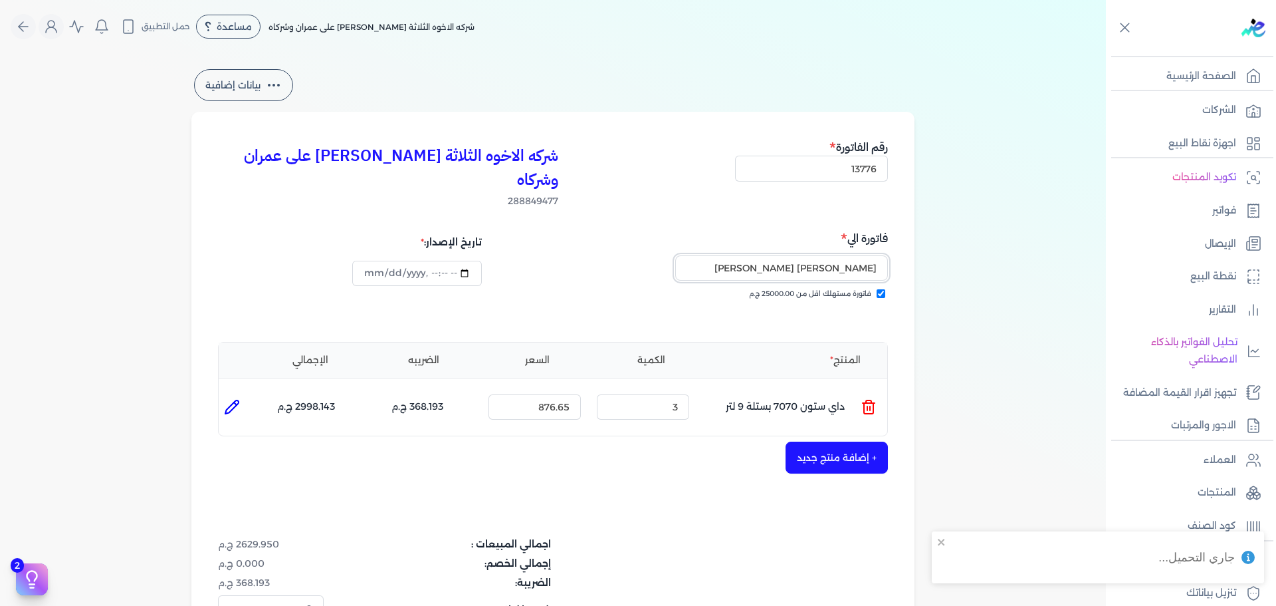
click at [733, 255] on input "[PERSON_NAME] [PERSON_NAME]" at bounding box center [781, 267] width 213 height 25
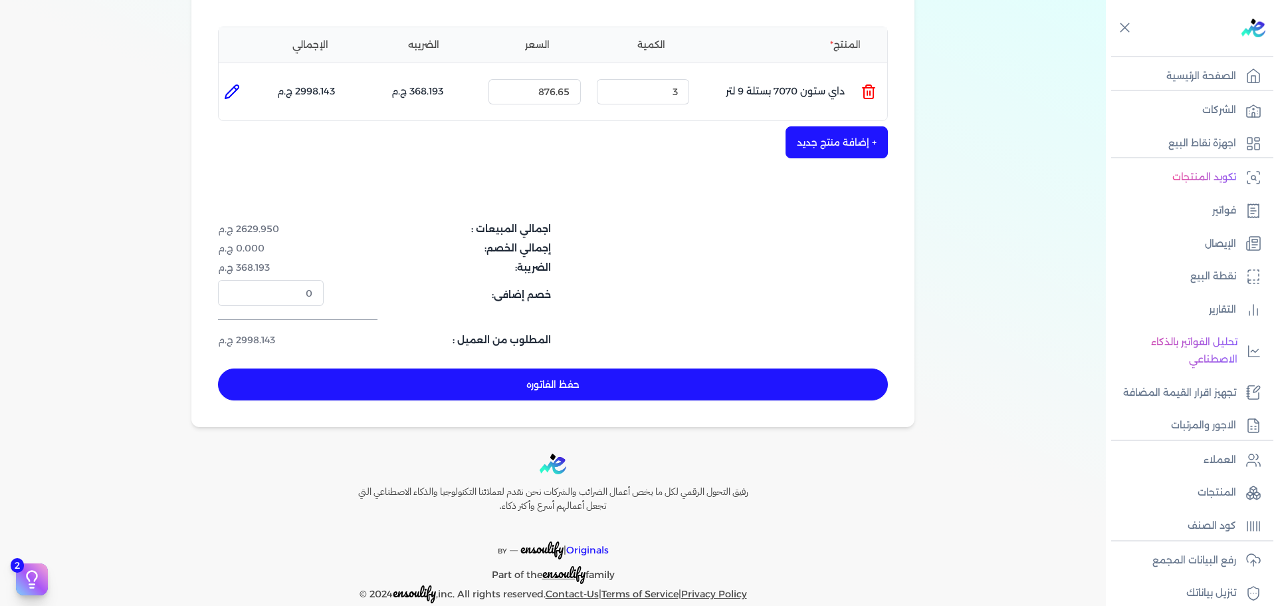
type input "[PERSON_NAME]"
click at [677, 376] on div "شركه الاخوه الثلاثة [PERSON_NAME] على عمران وشركاه 288849477 رقم الفاتورة 13776…" at bounding box center [552, 112] width 723 height 630
click at [687, 368] on button "حفظ الفاتوره" at bounding box center [553, 384] width 670 height 32
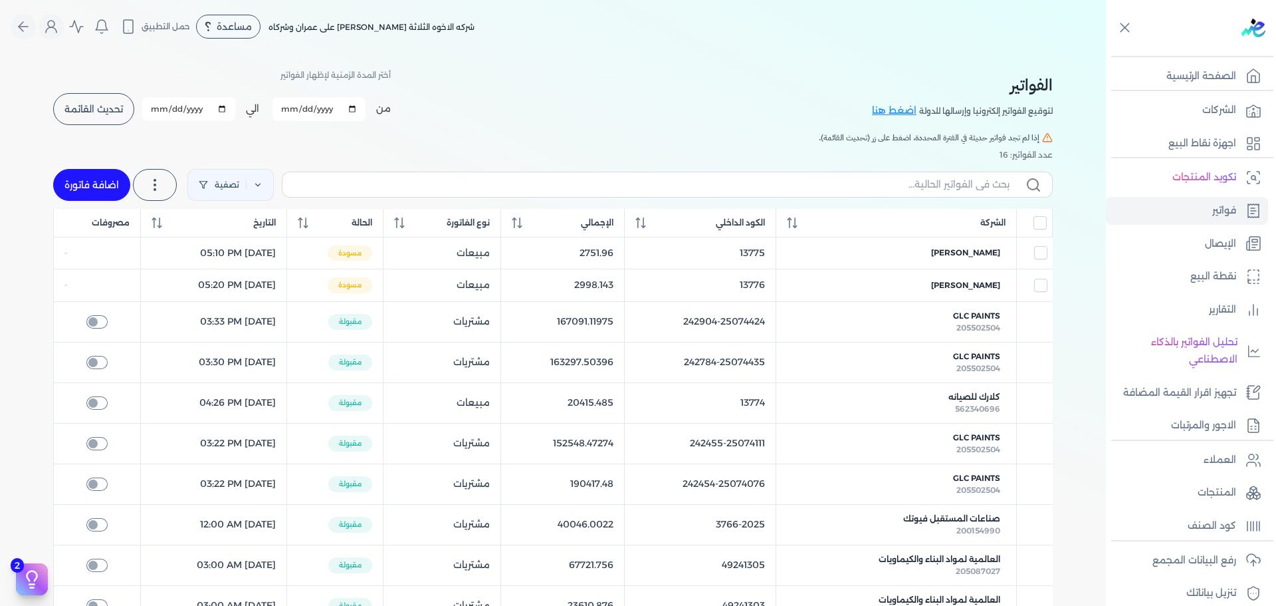
click at [105, 175] on link "اضافة فاتورة" at bounding box center [91, 185] width 77 height 32
select select "EGP"
select select "B"
select select "EGS"
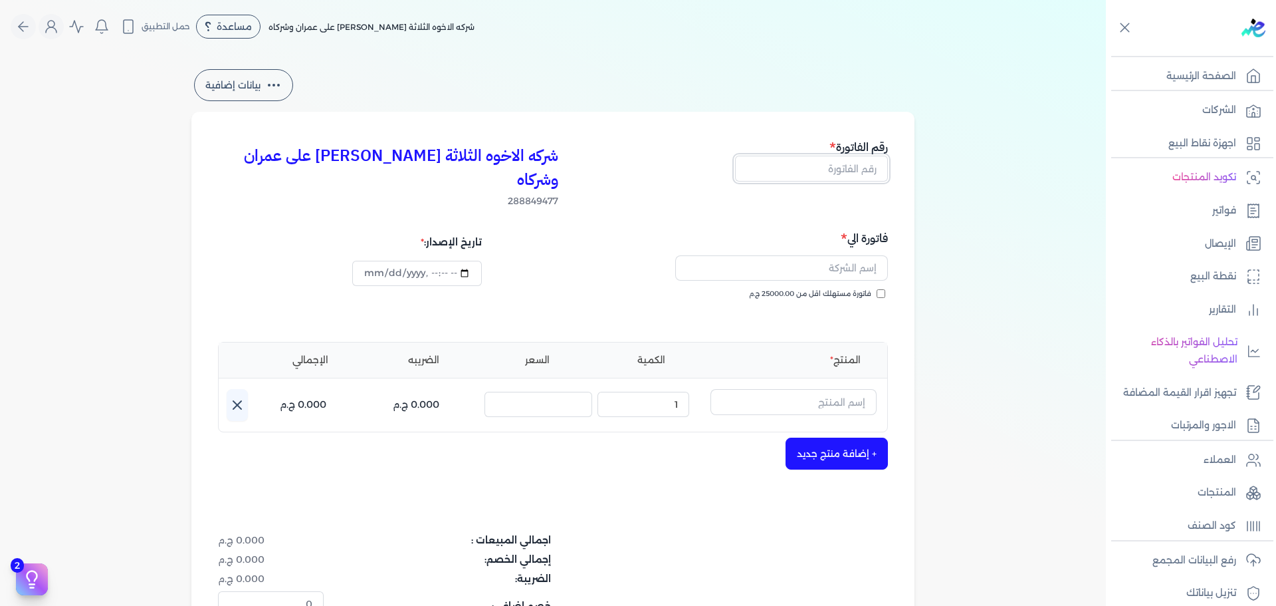
click at [840, 174] on input "text" at bounding box center [811, 168] width 153 height 25
type input "13777"
click at [820, 289] on span "فاتورة مستهلك اقل من 25000.00 ج.م" at bounding box center [810, 294] width 122 height 11
click at [877, 289] on input "فاتورة مستهلك اقل من 25000.00 ج.م" at bounding box center [881, 293] width 9 height 9
checkbox input "true"
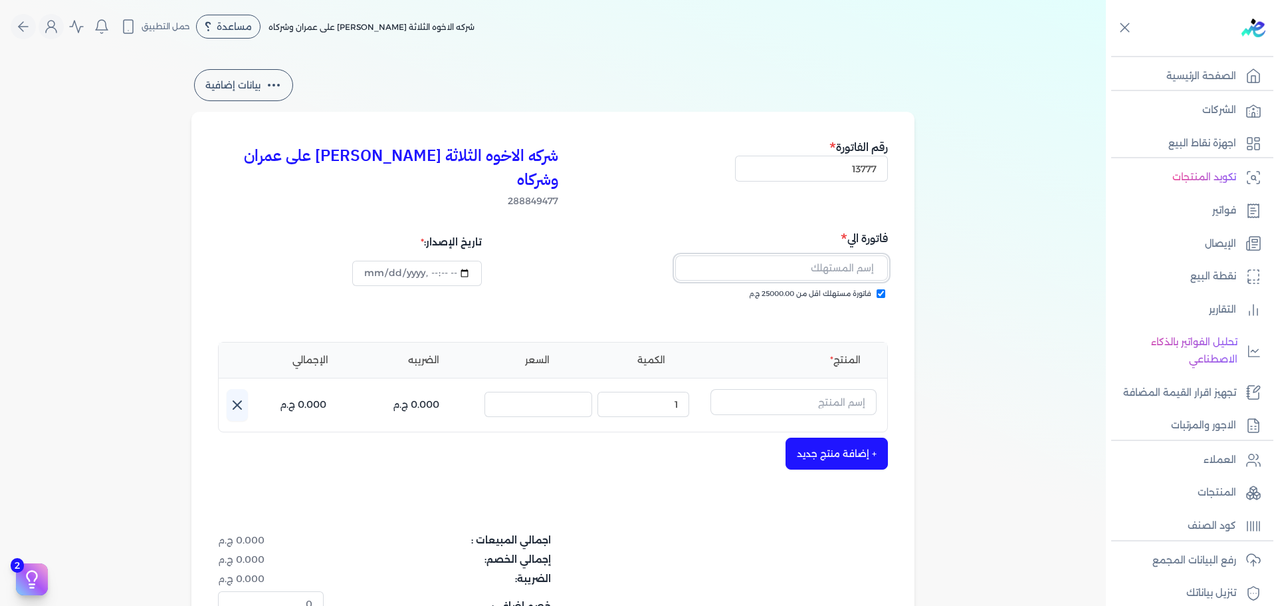
click at [830, 255] on input "text" at bounding box center [781, 267] width 213 height 25
type input "[PERSON_NAME] [PERSON_NAME]"
type input "[DATE]T17:21:34"
type input "[PERSON_NAME] [PERSON_NAME]"
click at [765, 389] on input "text" at bounding box center [794, 401] width 166 height 25
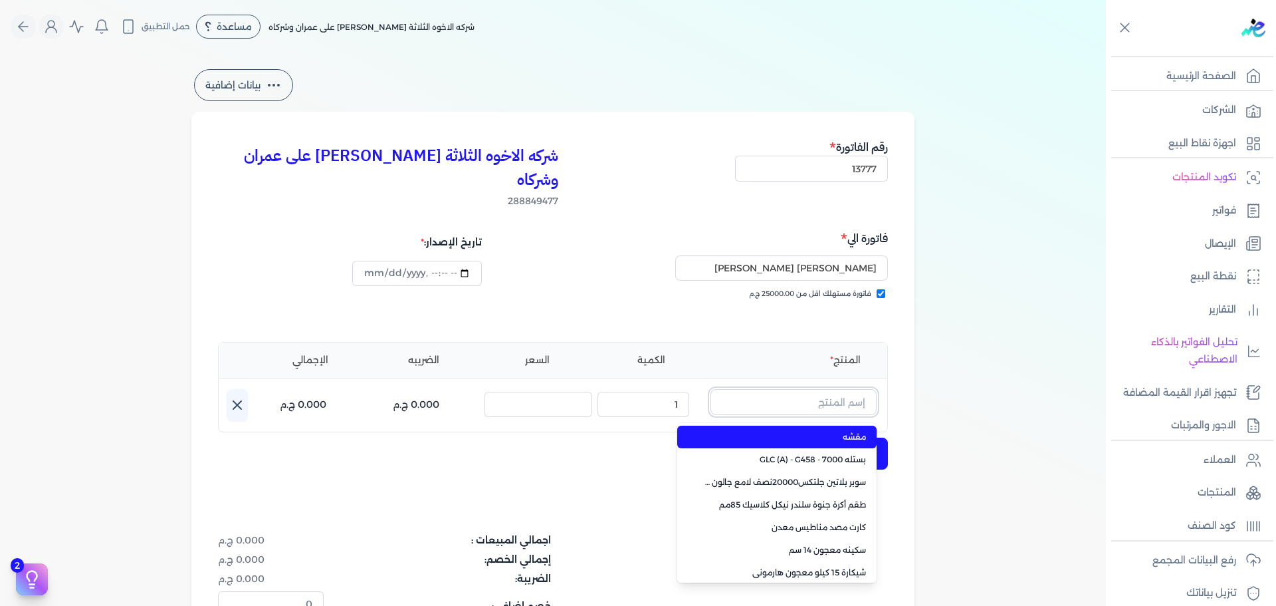
paste input "سيلر المقاوم 0017 علبة 0.650 لتر"
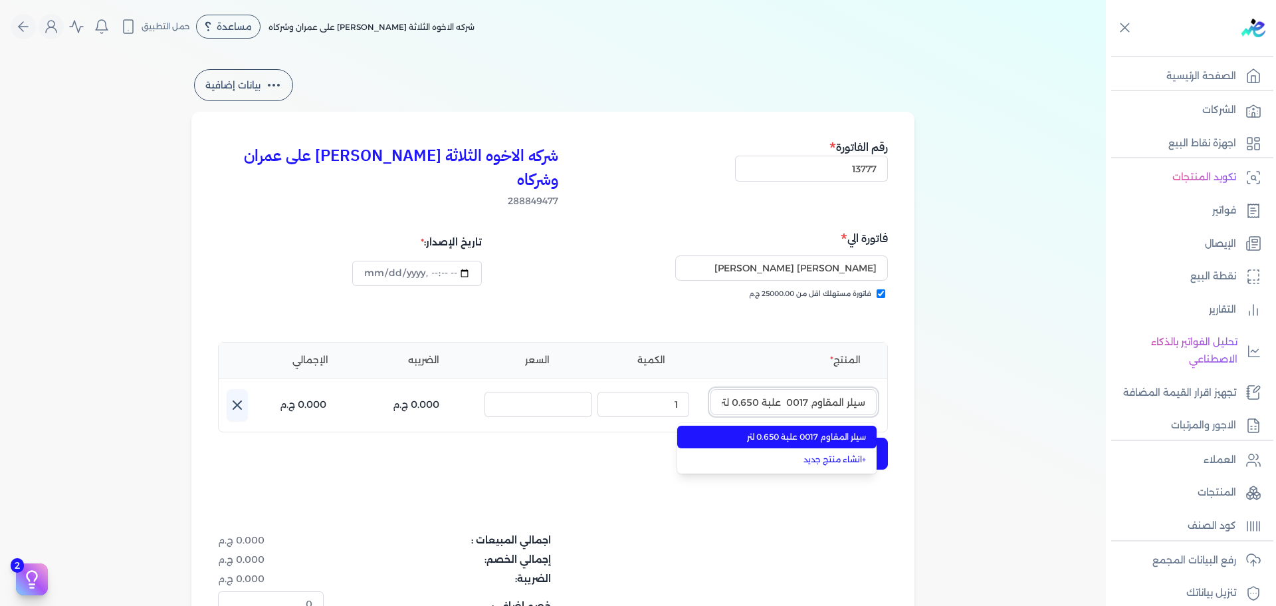
type input "سيلر المقاوم 0017 علبة 0.650 لتر"
drag, startPoint x: 790, startPoint y: 413, endPoint x: 714, endPoint y: 401, distance: 76.8
click at [790, 431] on span "سيلر المقاوم 0017 علبة 0.650 لتر" at bounding box center [785, 437] width 162 height 12
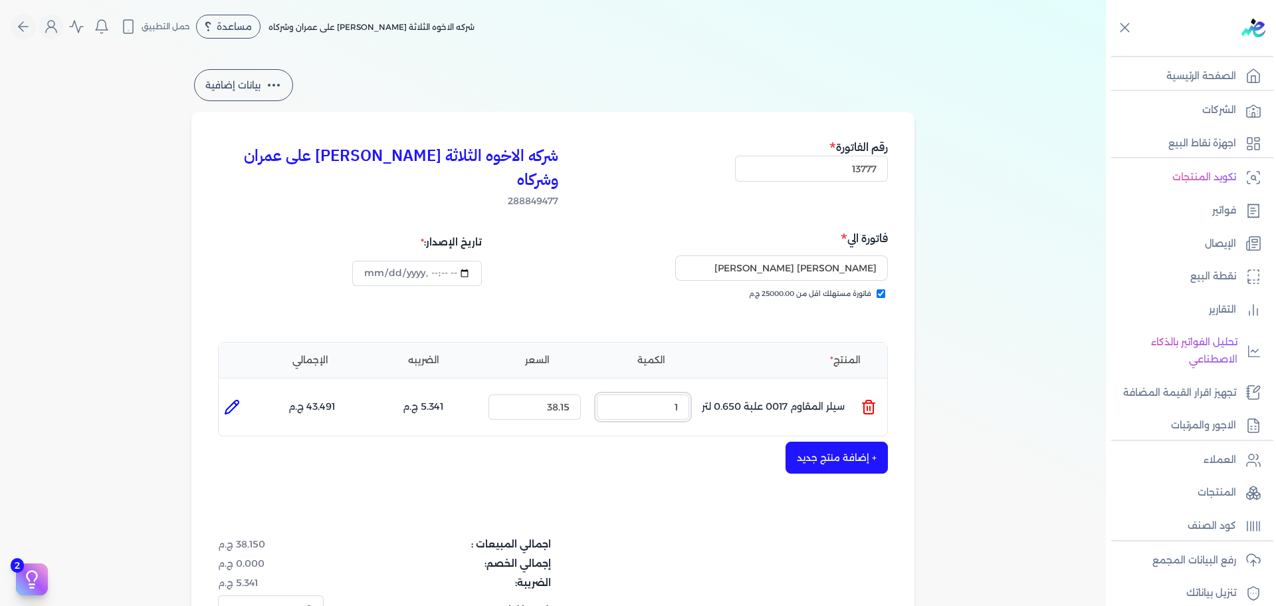
drag, startPoint x: 665, startPoint y: 389, endPoint x: 811, endPoint y: 370, distance: 146.9
click at [794, 389] on ul "المنتج : سيلر المقاوم 0017 علبة 0.650 لتر الكمية : 1 السعر : 38.15 الضريبه : 5.…" at bounding box center [553, 407] width 669 height 36
type input "2"
click at [808, 441] on button "+ إضافة منتج جديد" at bounding box center [837, 457] width 102 height 32
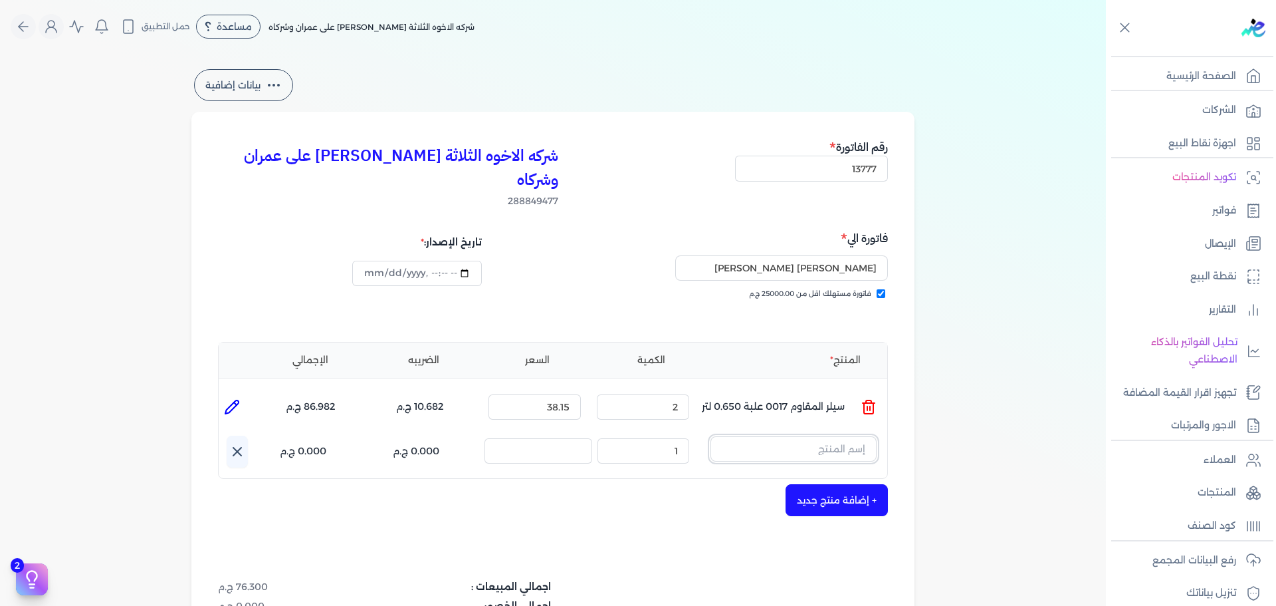
click at [838, 436] on input "text" at bounding box center [794, 448] width 166 height 25
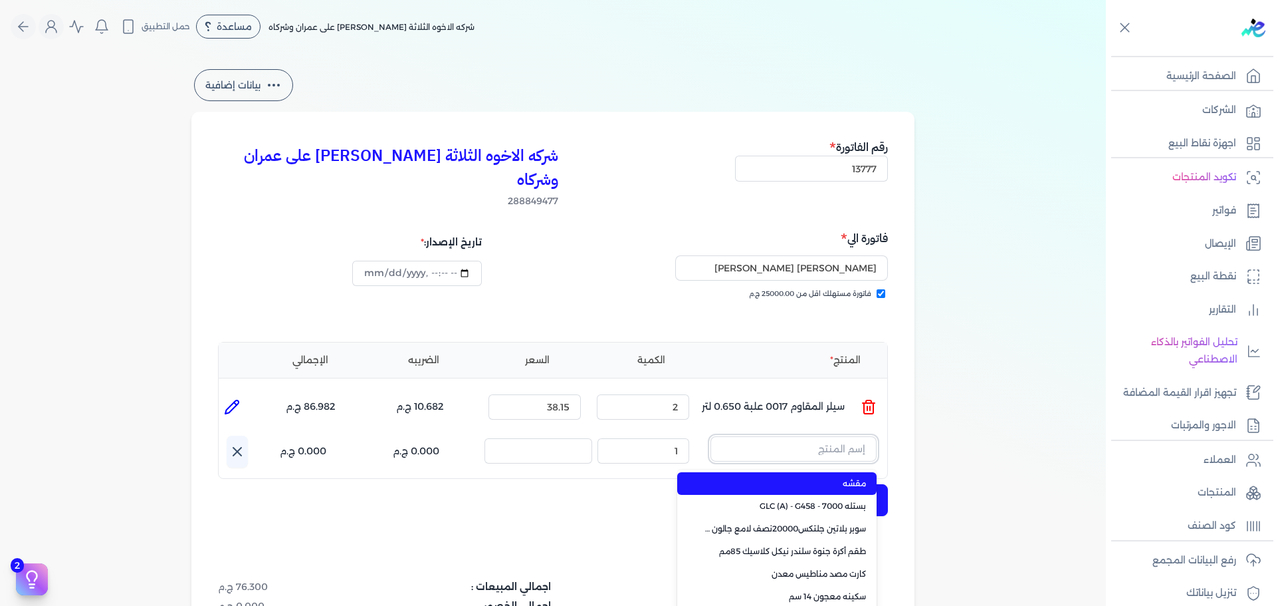
paste input "ستارت ميتاليك فضي علبة 0.190 لتر"
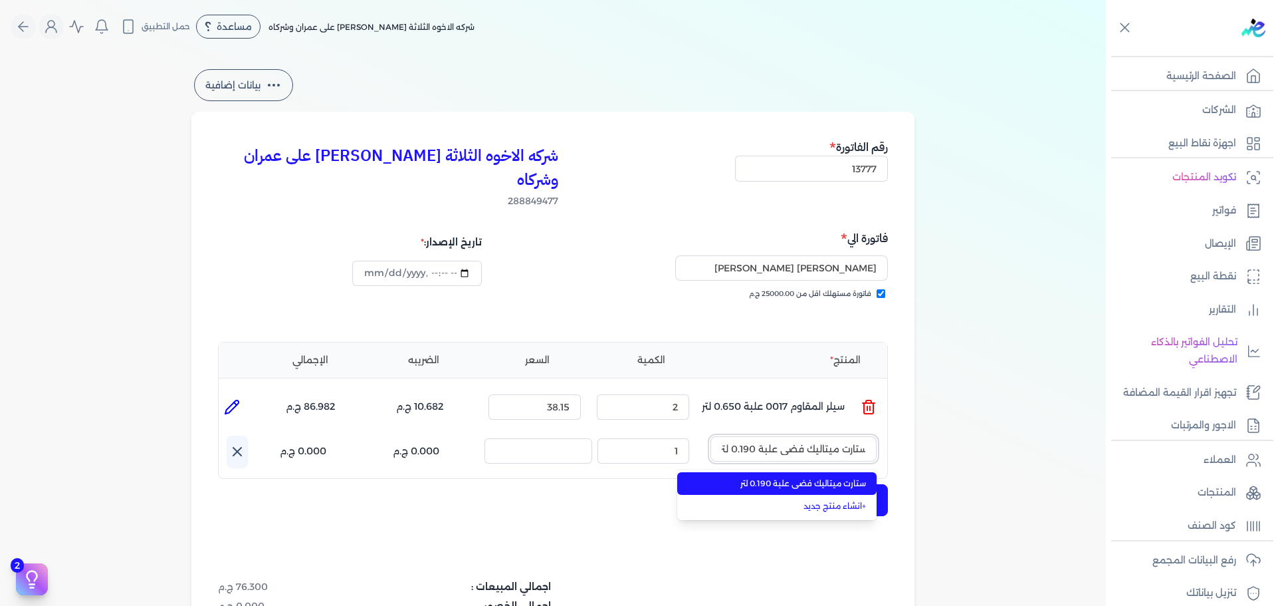
type input "ستارت ميتاليك فضي علبة 0.190 لتر"
click at [834, 477] on span "ستارت ميتاليك فضي علبة 0.190 لتر" at bounding box center [785, 483] width 162 height 12
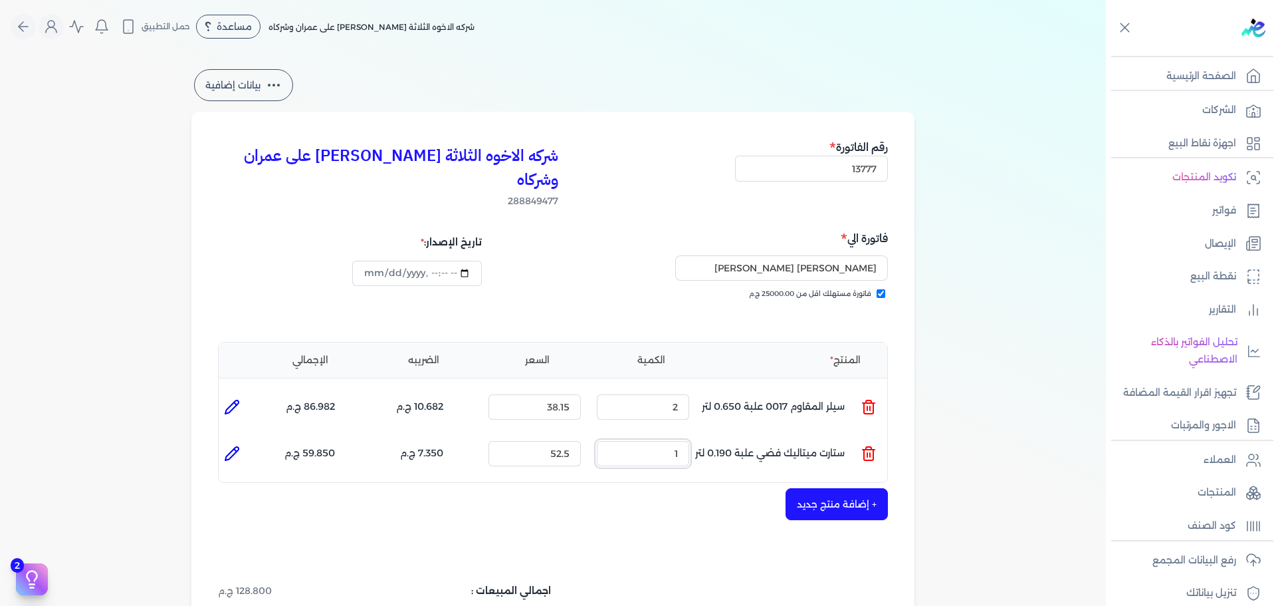
drag, startPoint x: 643, startPoint y: 420, endPoint x: 788, endPoint y: 416, distance: 145.6
click at [776, 435] on ul "المنتج : ستارت ميتاليك فضي علبة 0.190 لتر الكمية : 1 السعر : 52.5 الضريبه : 7.3…" at bounding box center [553, 453] width 669 height 36
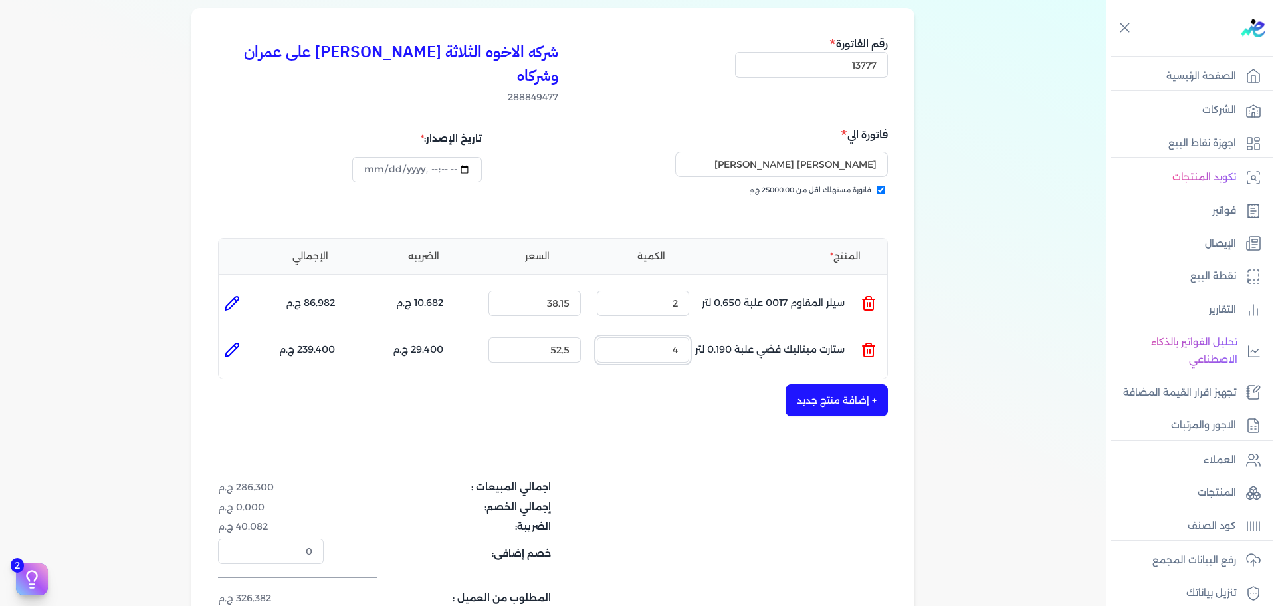
scroll to position [133, 0]
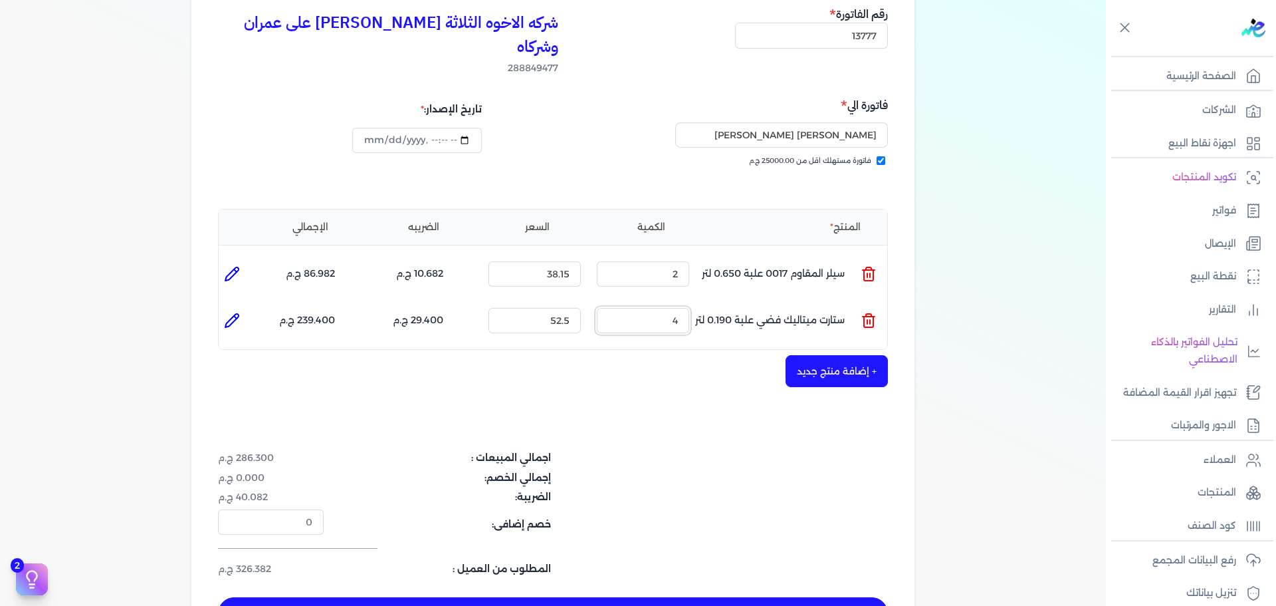
type input "4"
click at [812, 355] on button "+ إضافة منتج جديد" at bounding box center [837, 371] width 102 height 32
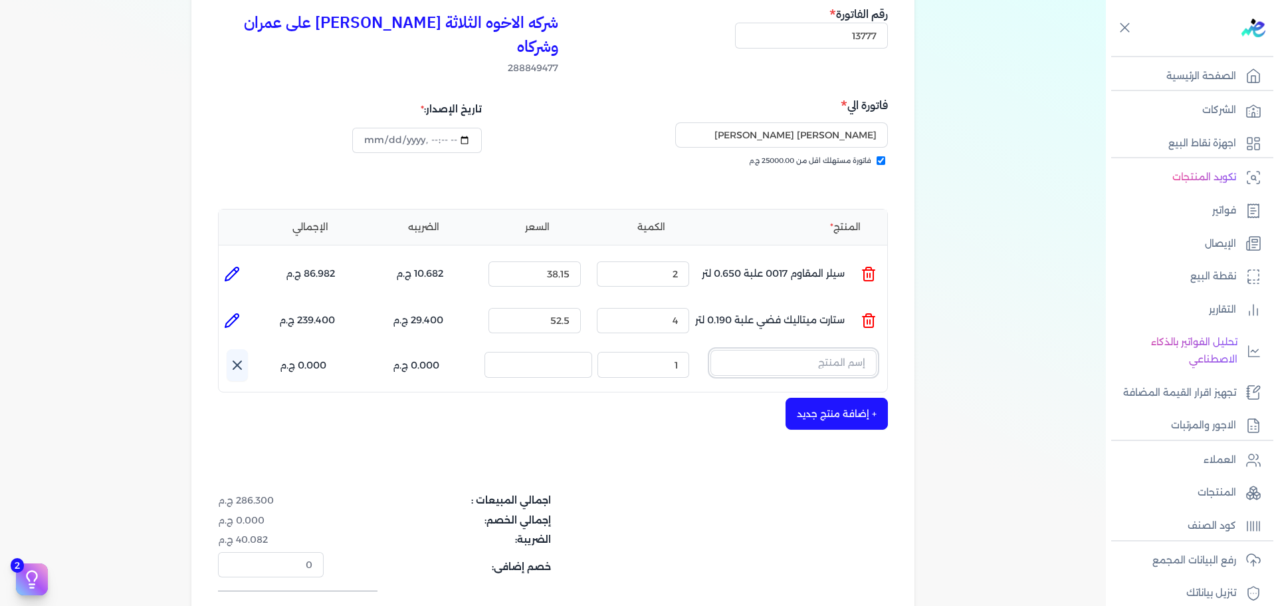
click at [834, 350] on input "text" at bounding box center [794, 362] width 166 height 25
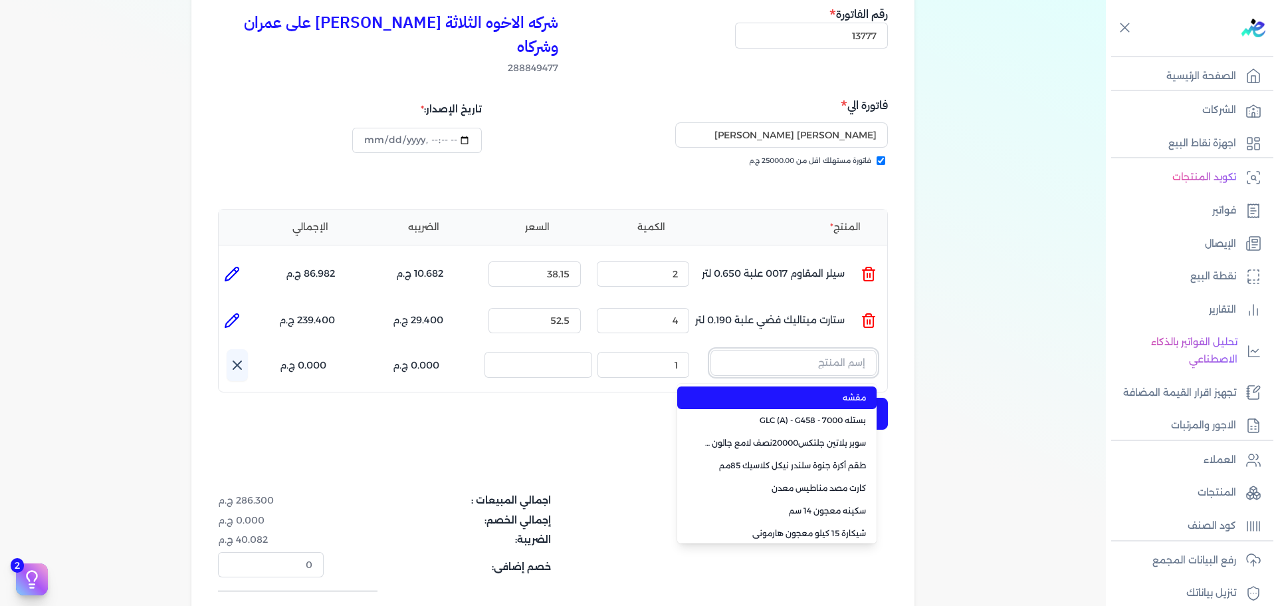
paste input "ستارت ميتاليك فضي علبة 0.375 لتر"
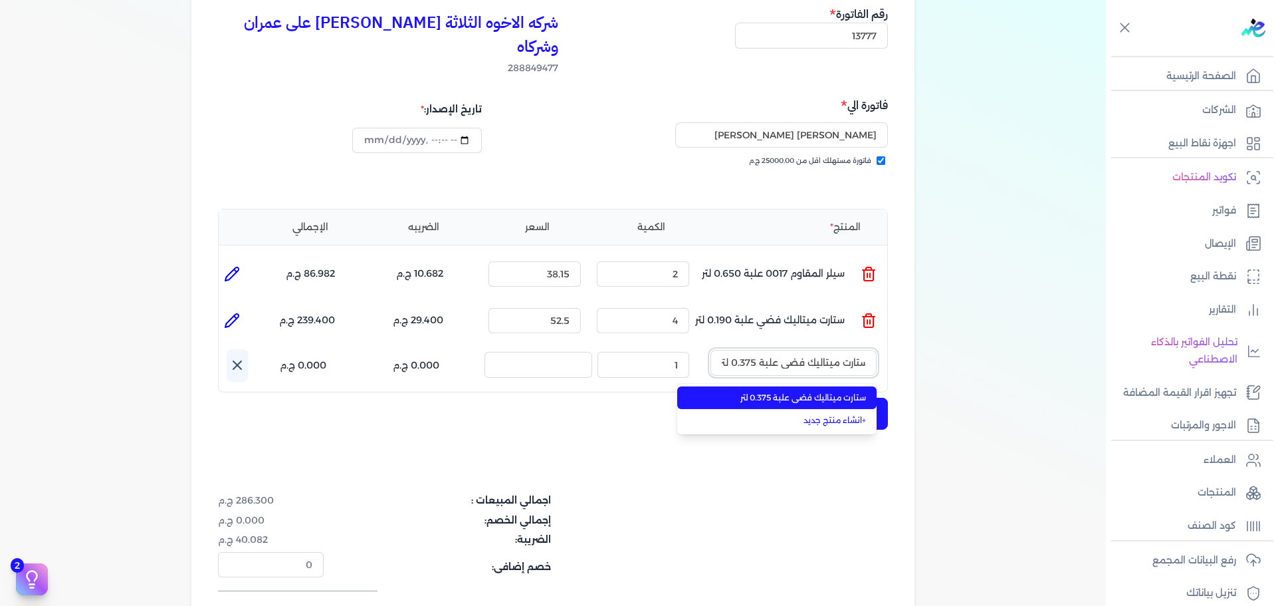
type input "ستارت ميتاليك فضي علبة 0.375 لتر"
click at [824, 386] on li "ستارت ميتاليك فضي علبة 0.375 لتر" at bounding box center [776, 397] width 199 height 23
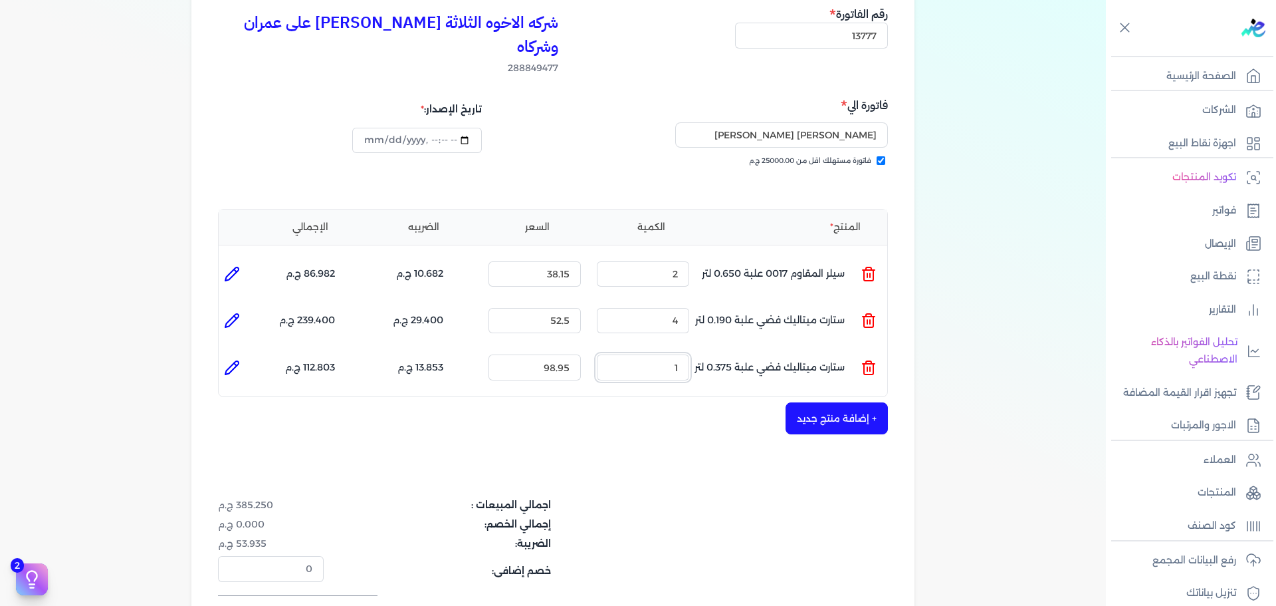
drag, startPoint x: 668, startPoint y: 350, endPoint x: 775, endPoint y: 330, distance: 108.9
click at [737, 349] on ul "المنتج : ستارت ميتاليك فضي علبة 0.375 لتر الكمية : 1 السعر : 98.95 الضريبه : 13…" at bounding box center [553, 367] width 669 height 36
type input "4"
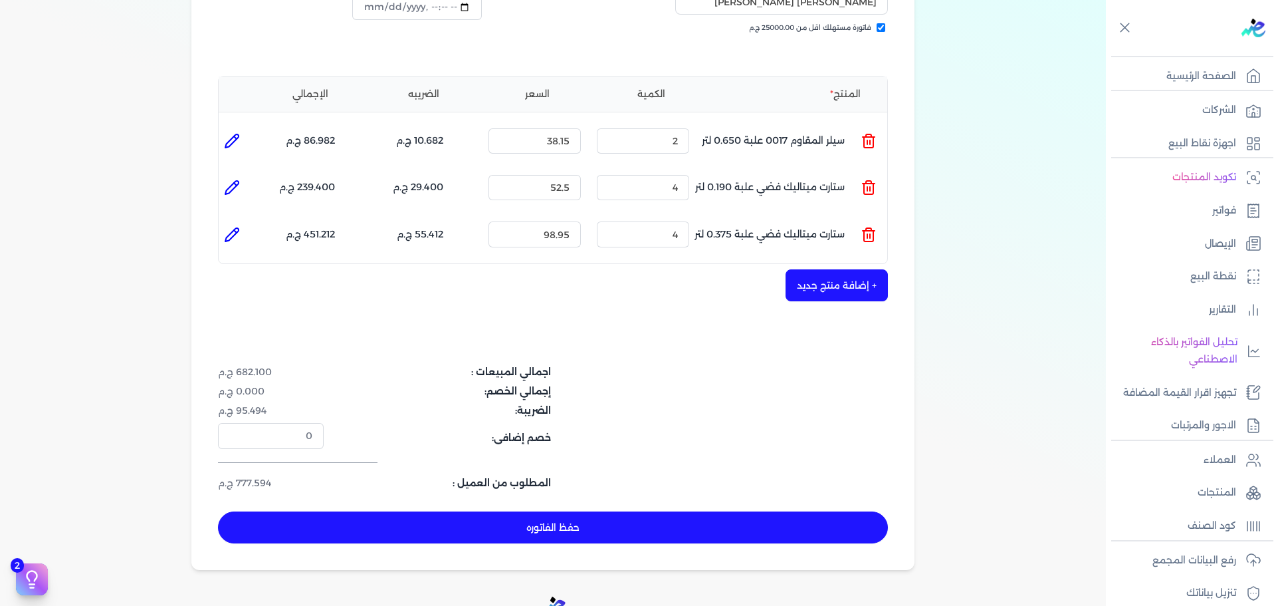
click at [818, 269] on button "+ إضافة منتج جديد" at bounding box center [837, 285] width 102 height 32
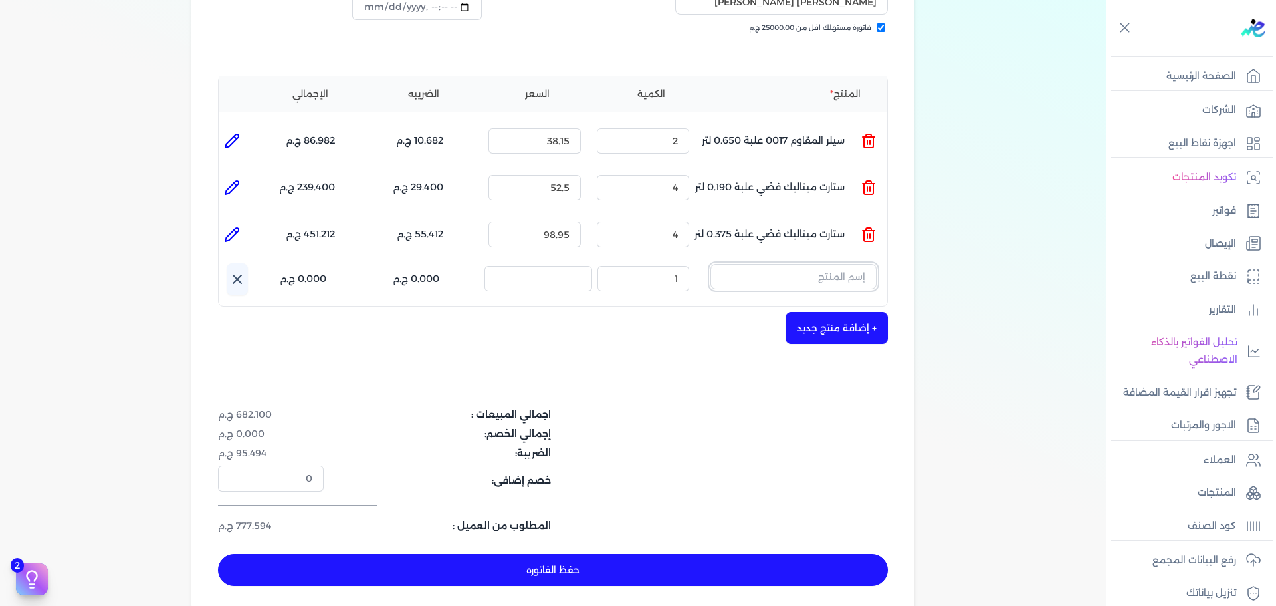
click at [820, 264] on input "text" at bounding box center [794, 276] width 166 height 25
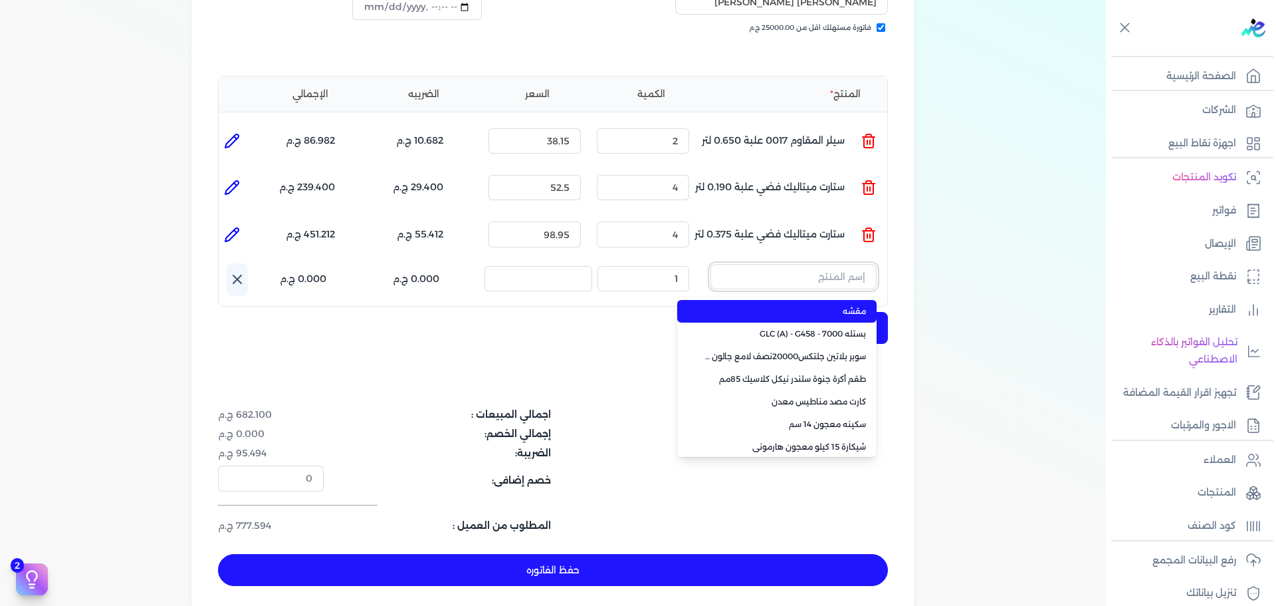
paste input "سيلر المقاوم 0017 بستلة 9 لتر"
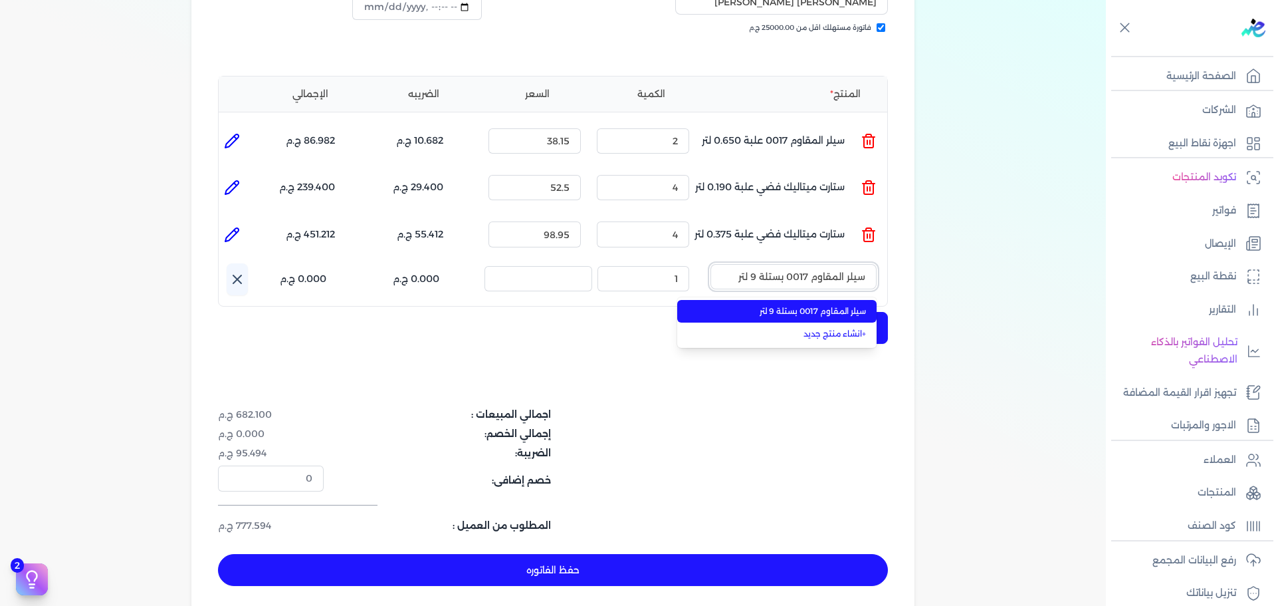
type input "سيلر المقاوم 0017 بستلة 9 لتر"
drag, startPoint x: 816, startPoint y: 283, endPoint x: 727, endPoint y: 285, distance: 89.1
click at [816, 305] on span "سيلر المقاوم 0017 بستلة 9 لتر" at bounding box center [785, 311] width 162 height 12
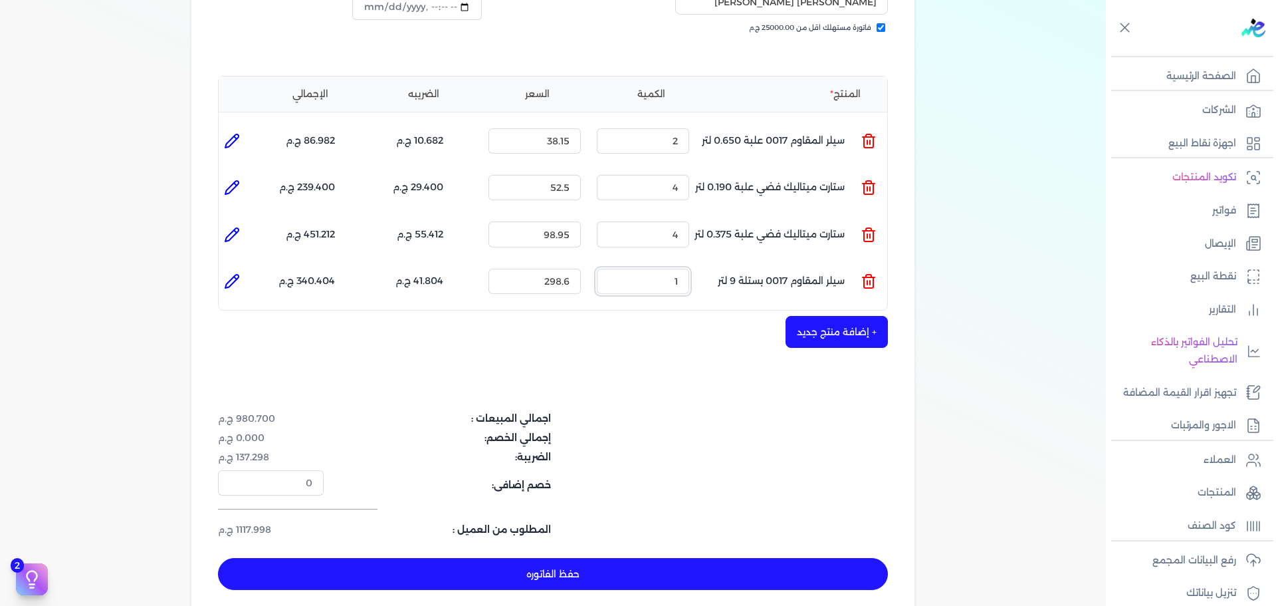
drag, startPoint x: 676, startPoint y: 259, endPoint x: 750, endPoint y: 242, distance: 75.6
click at [731, 263] on ul "المنتج : سيلر المقاوم 0017 بستلة 9 لتر الكمية : 1 السعر : 298.6 الضريبه : 41.80…" at bounding box center [553, 281] width 669 height 36
type input "3"
click at [667, 558] on button "حفظ الفاتوره" at bounding box center [553, 574] width 670 height 32
type input "[DATE]"
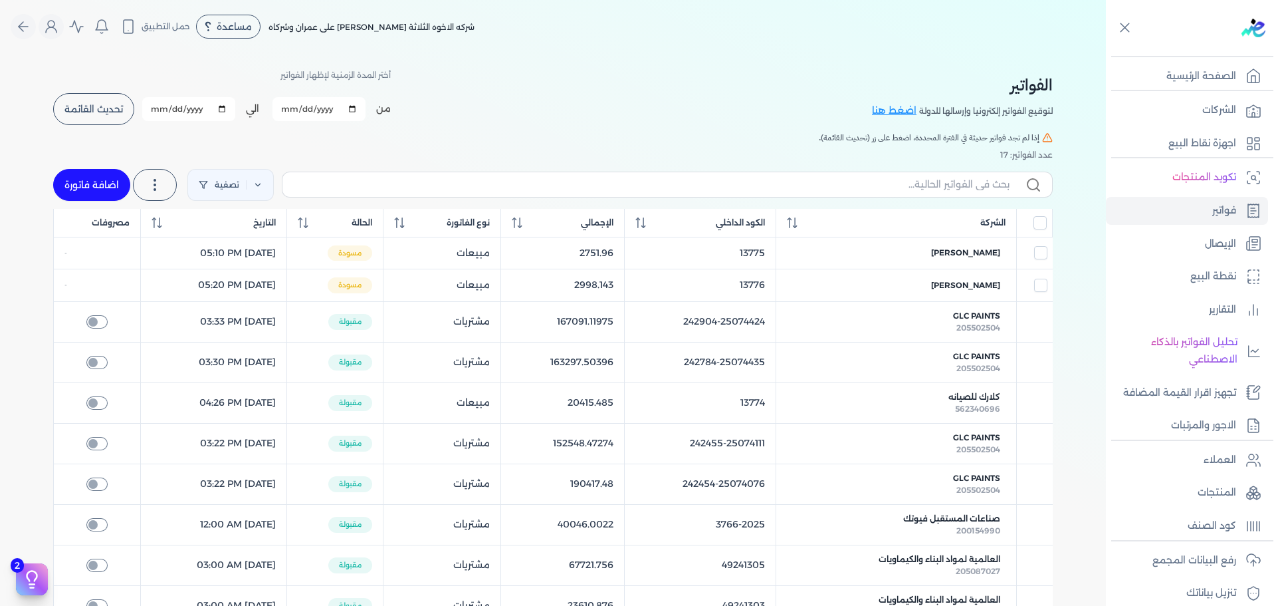
click at [94, 180] on link "اضافة فاتورة" at bounding box center [91, 185] width 77 height 32
select select "EGP"
select select "B"
select select "EGS"
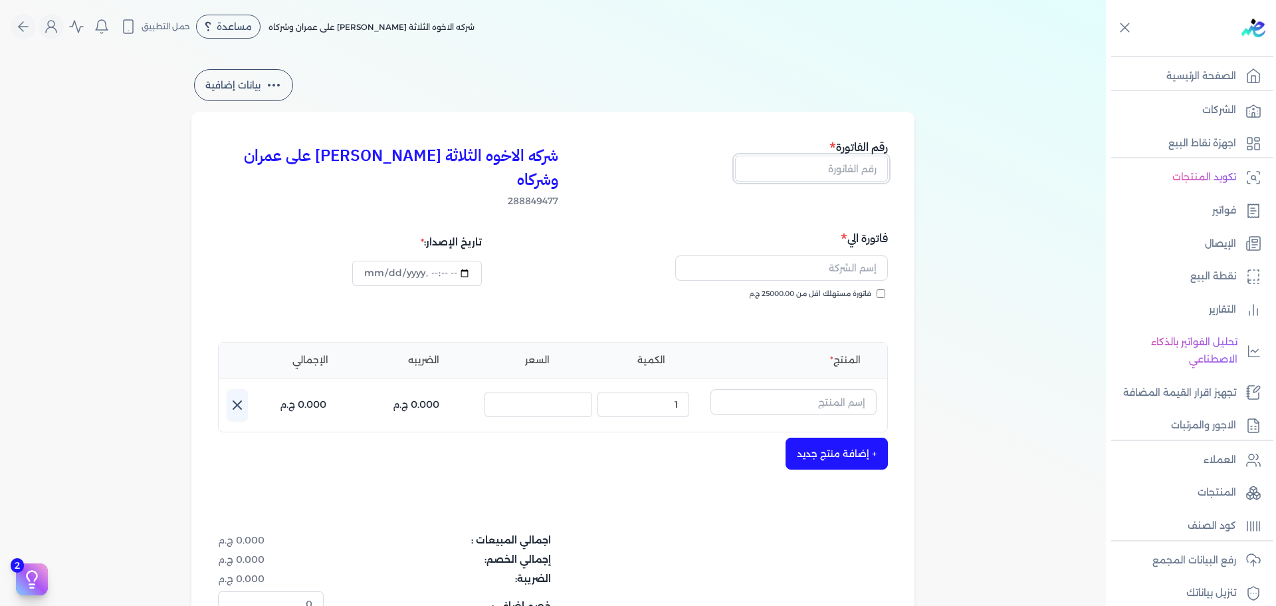
click at [862, 168] on input "text" at bounding box center [811, 168] width 153 height 25
type input "13778"
click at [840, 289] on span "فاتورة مستهلك اقل من 25000.00 ج.م" at bounding box center [810, 294] width 122 height 11
click at [877, 289] on input "فاتورة مستهلك اقل من 25000.00 ج.م" at bounding box center [881, 293] width 9 height 9
checkbox input "true"
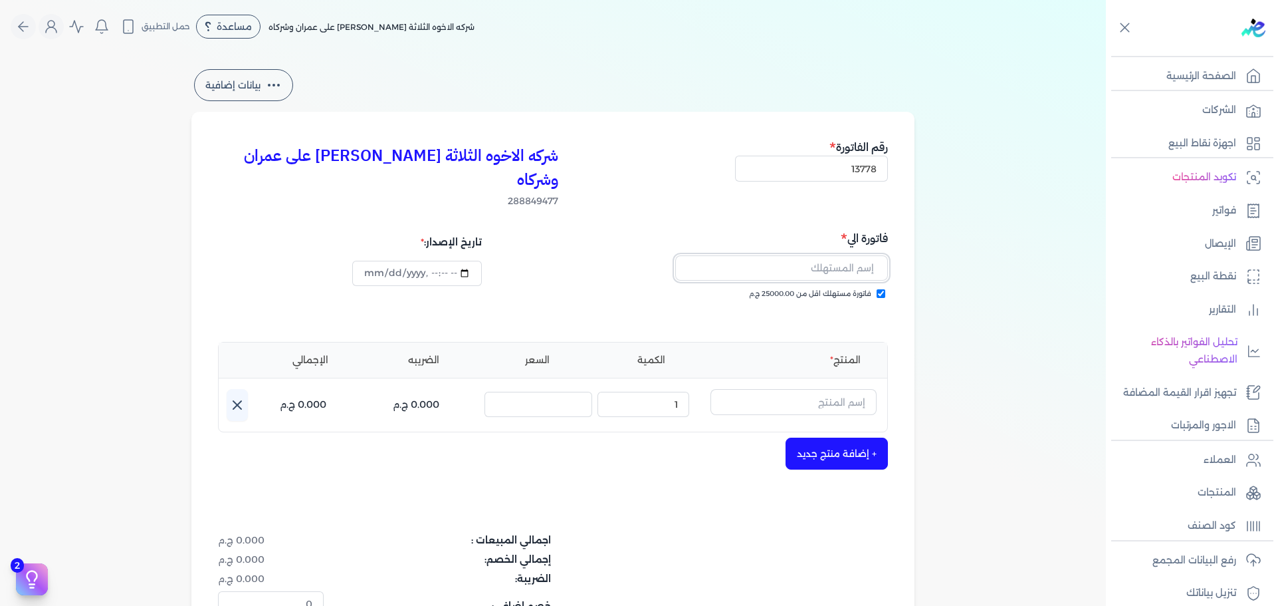
click at [846, 255] on input "text" at bounding box center [781, 267] width 213 height 25
type input "[PERSON_NAME]"
click at [801, 389] on input "text" at bounding box center [794, 401] width 166 height 25
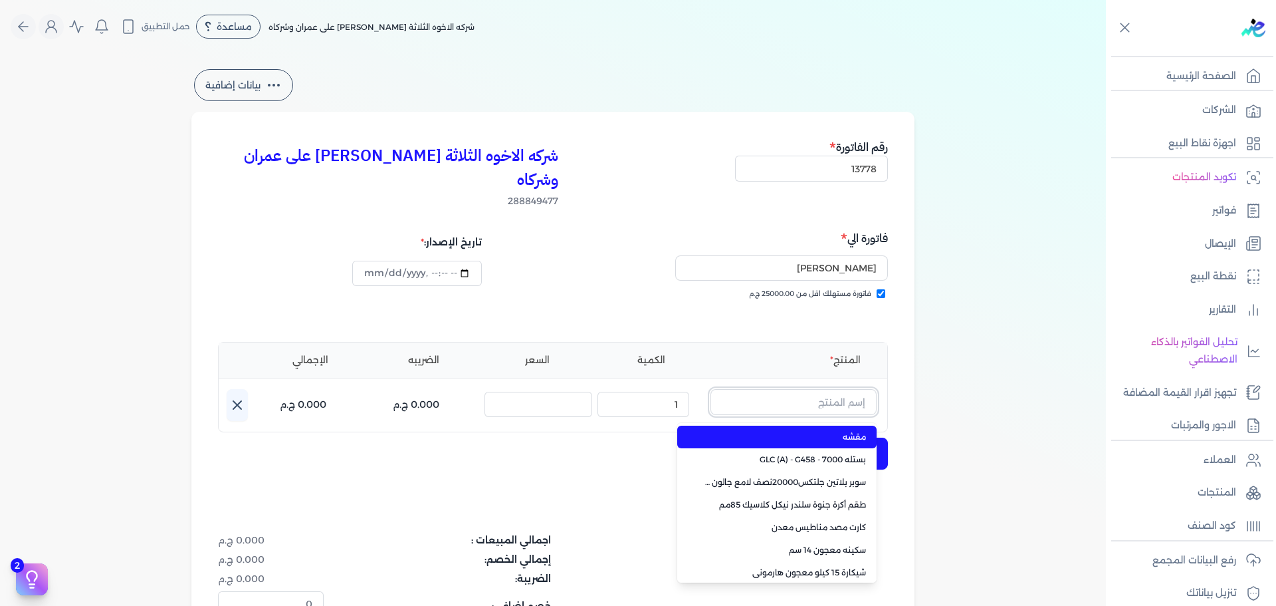
paste input "سوبر داي تون 3030 بستلة 14 كجم"
type input "سوبر داي تون 3030 بستلة 14 كجم"
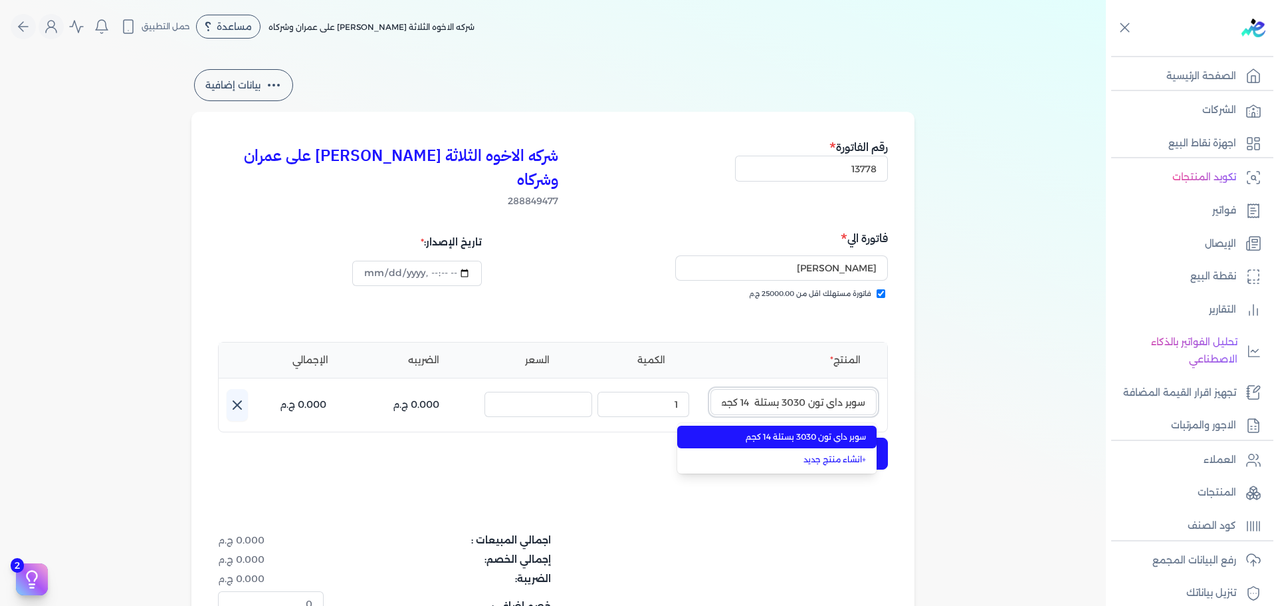
scroll to position [0, -1]
drag, startPoint x: 802, startPoint y: 411, endPoint x: 711, endPoint y: 406, distance: 91.2
click at [800, 431] on span "سوبر داي تون 3030 بستلة 14 كجم" at bounding box center [785, 437] width 162 height 12
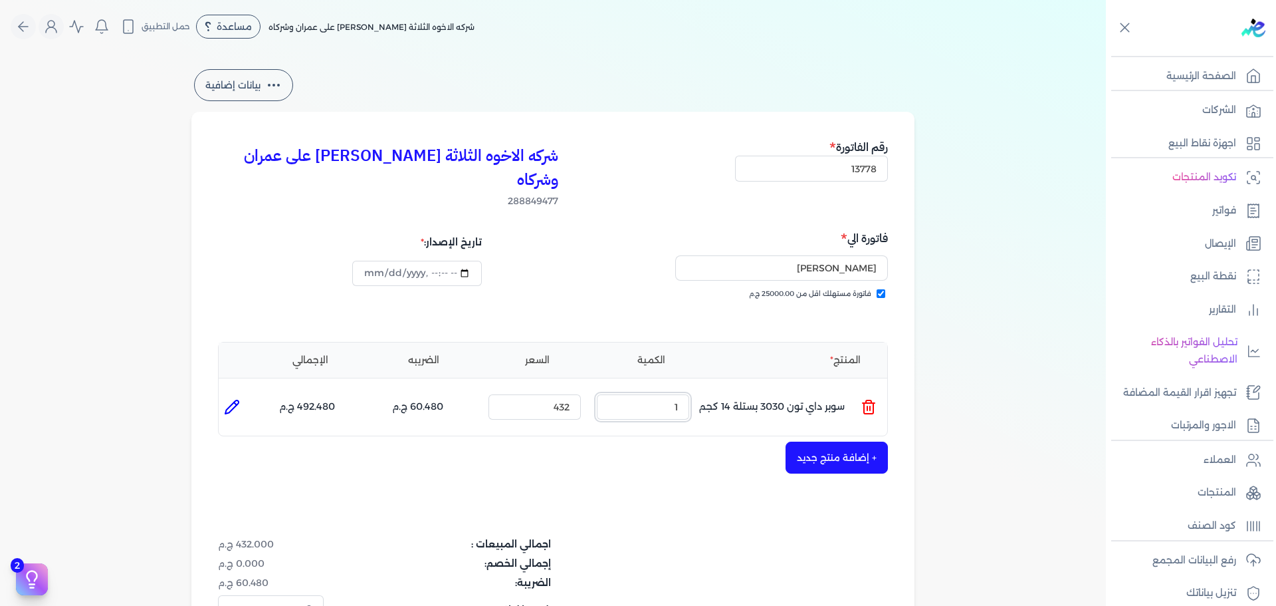
drag, startPoint x: 667, startPoint y: 386, endPoint x: 841, endPoint y: 344, distance: 178.3
click at [779, 389] on ul "المنتج : سوبر داي تون 3030 بستلة 14 كجم الكمية : 1 السعر : 432 الضريبه : 60.480…" at bounding box center [553, 407] width 669 height 36
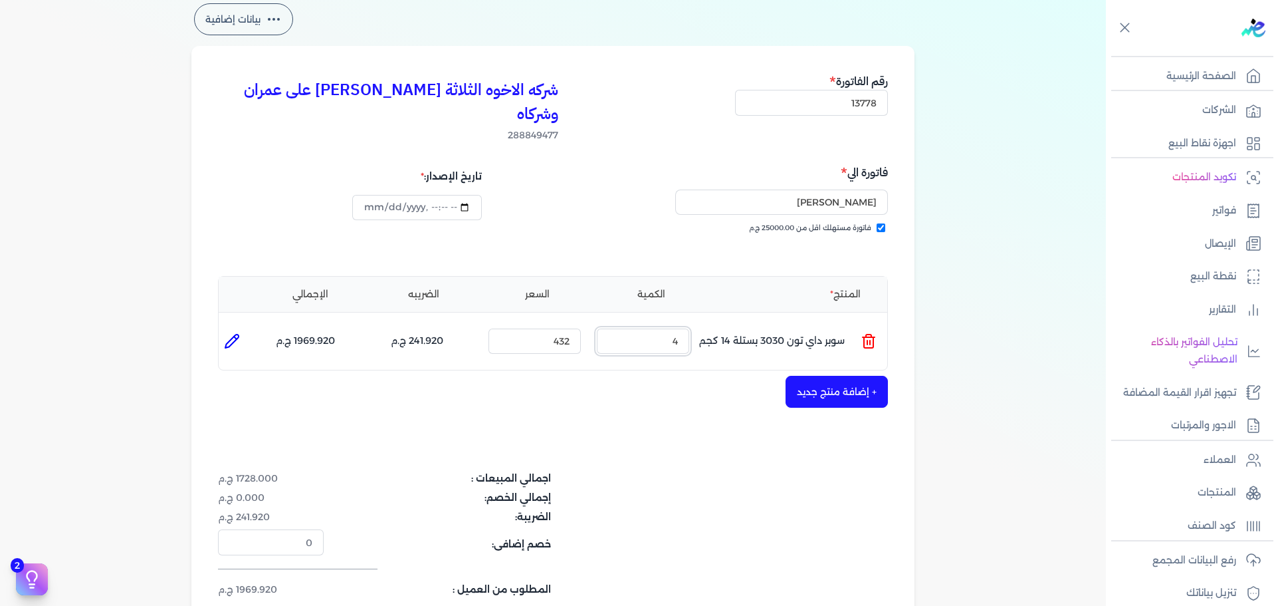
scroll to position [199, 0]
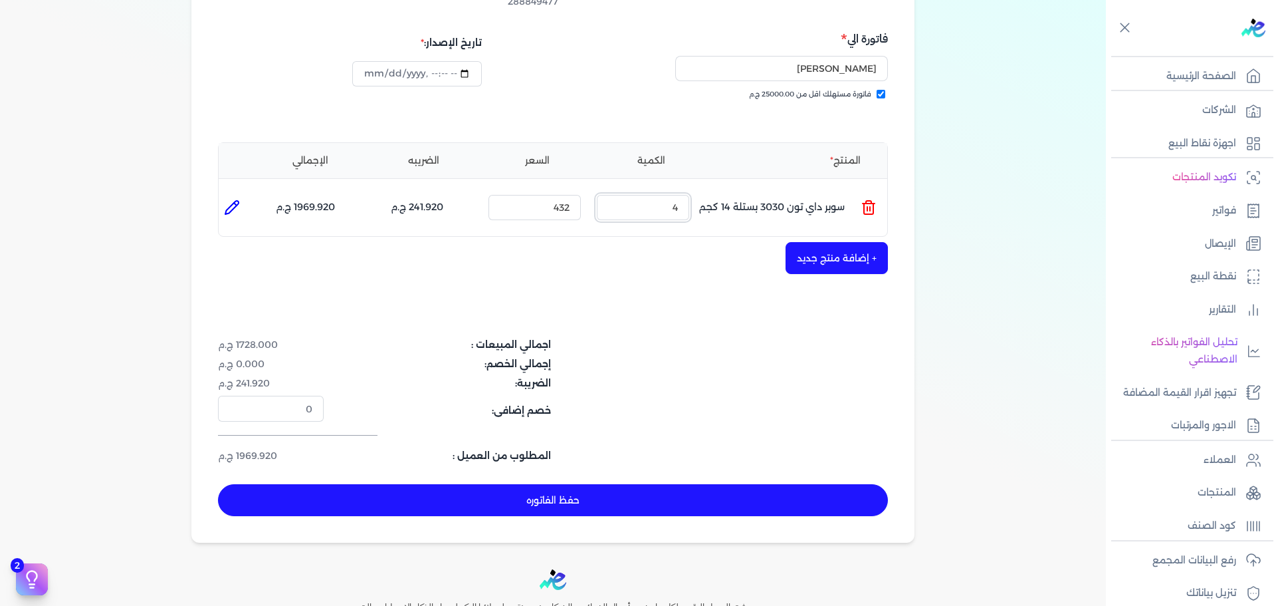
type input "4"
type input "[DATE]T17:23:13"
click at [587, 484] on button "حفظ الفاتوره" at bounding box center [553, 500] width 670 height 32
type input "[DATE]"
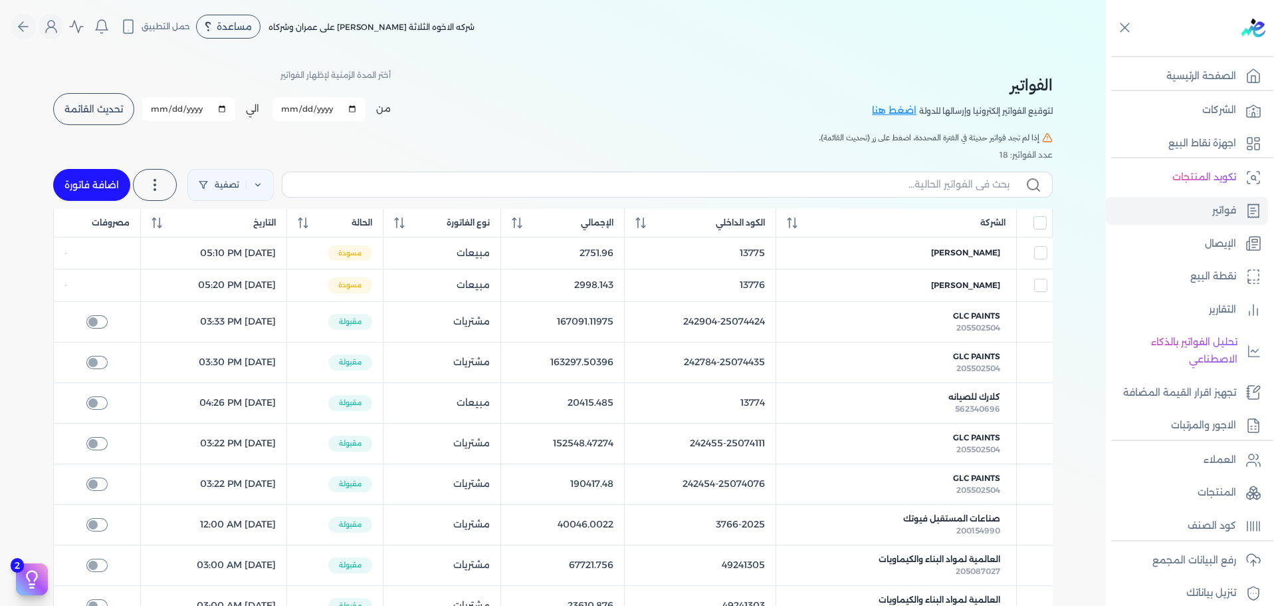
click at [98, 181] on link "اضافة فاتورة" at bounding box center [91, 185] width 77 height 32
select select "EGP"
select select "B"
select select "EGS"
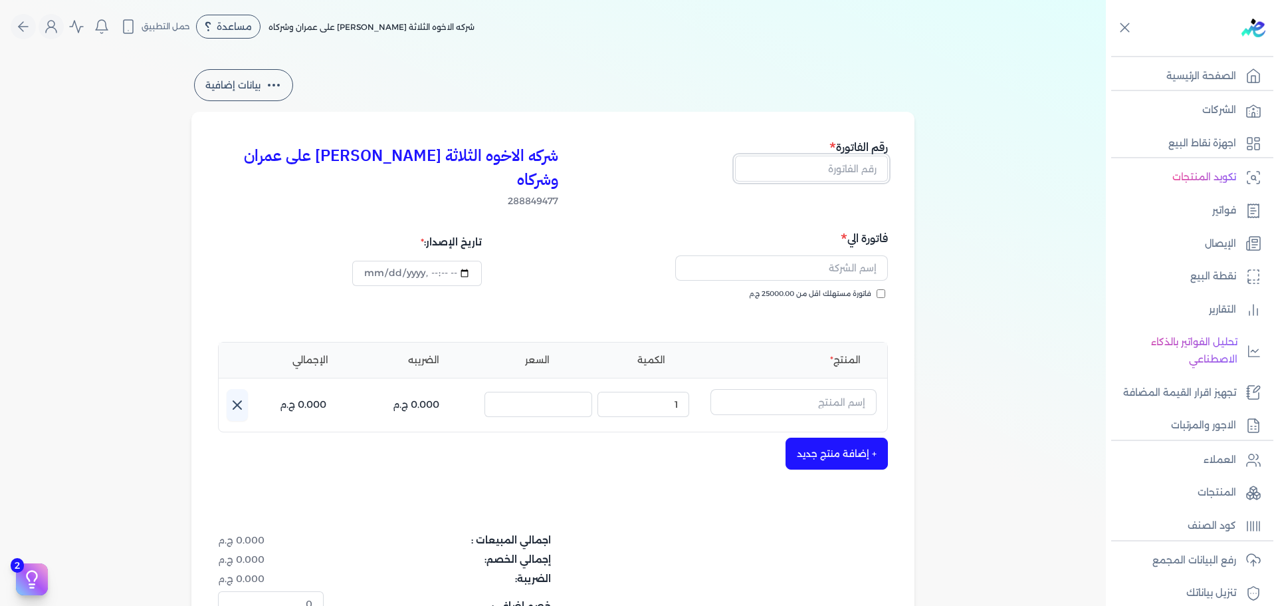
click at [838, 168] on input "text" at bounding box center [811, 168] width 153 height 25
type input "13779"
click at [843, 289] on span "فاتورة مستهلك اقل من 25000.00 ج.م" at bounding box center [810, 294] width 122 height 11
click at [877, 289] on input "فاتورة مستهلك اقل من 25000.00 ج.م" at bounding box center [881, 293] width 9 height 9
checkbox input "true"
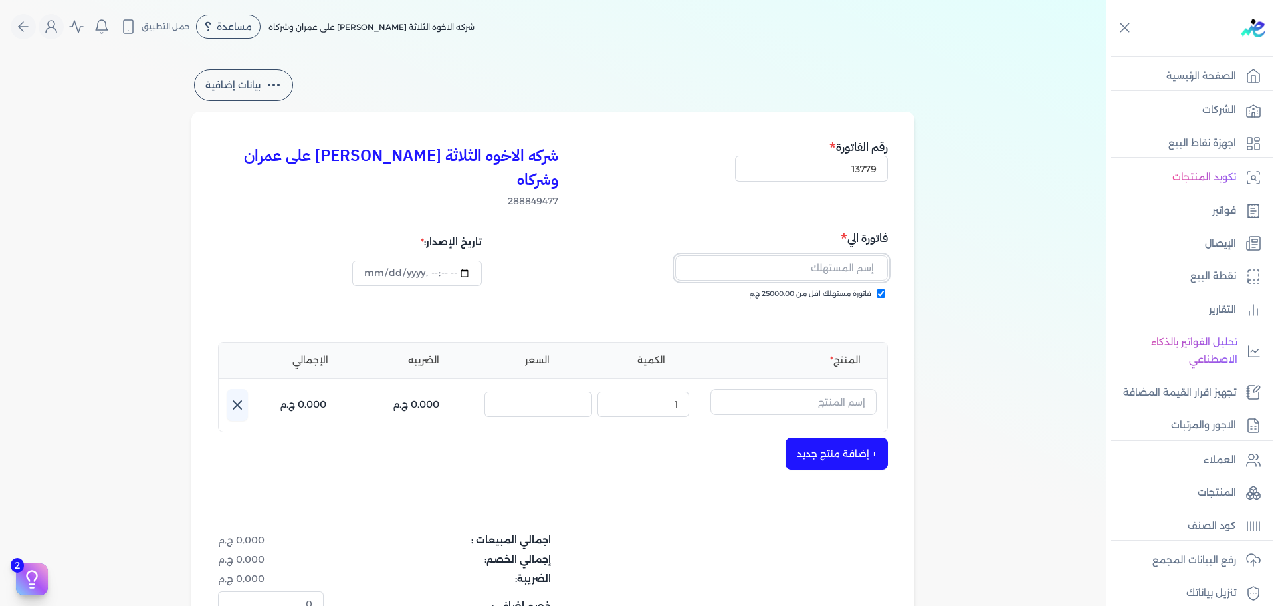
click at [854, 255] on input "text" at bounding box center [781, 267] width 213 height 25
type input "[PERSON_NAME]"
click at [755, 289] on div "فاتورة مستهلك اقل من 25000.00 ج.م" at bounding box center [723, 307] width 326 height 37
click at [772, 294] on div "فاتورة مستهلك اقل من 25000.00 ج.م" at bounding box center [723, 307] width 326 height 37
type input "[DATE]T17:24:01"
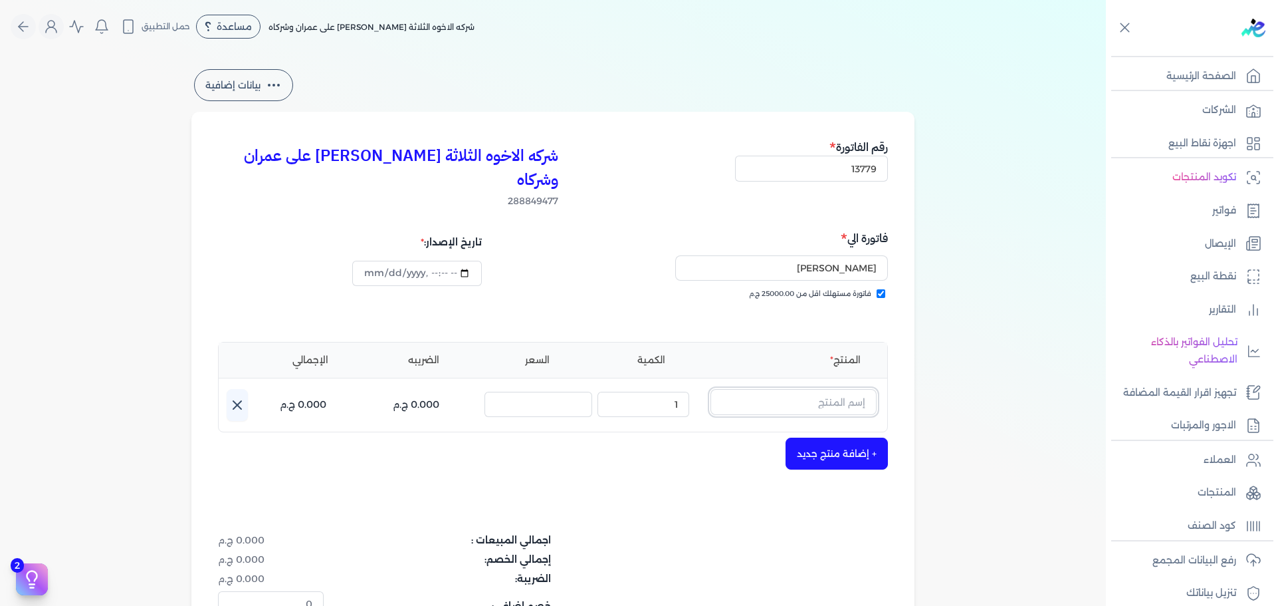
click at [812, 389] on input "text" at bounding box center [794, 401] width 166 height 25
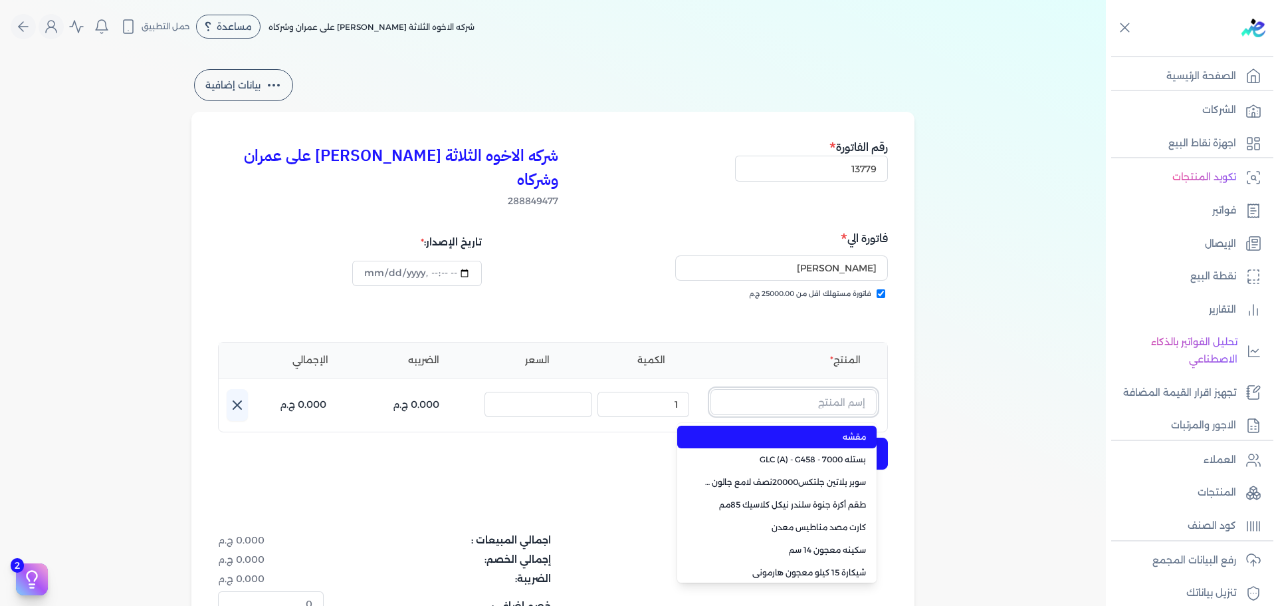
paste input "معجون داي تون 100 شيكارة 15 كجم"
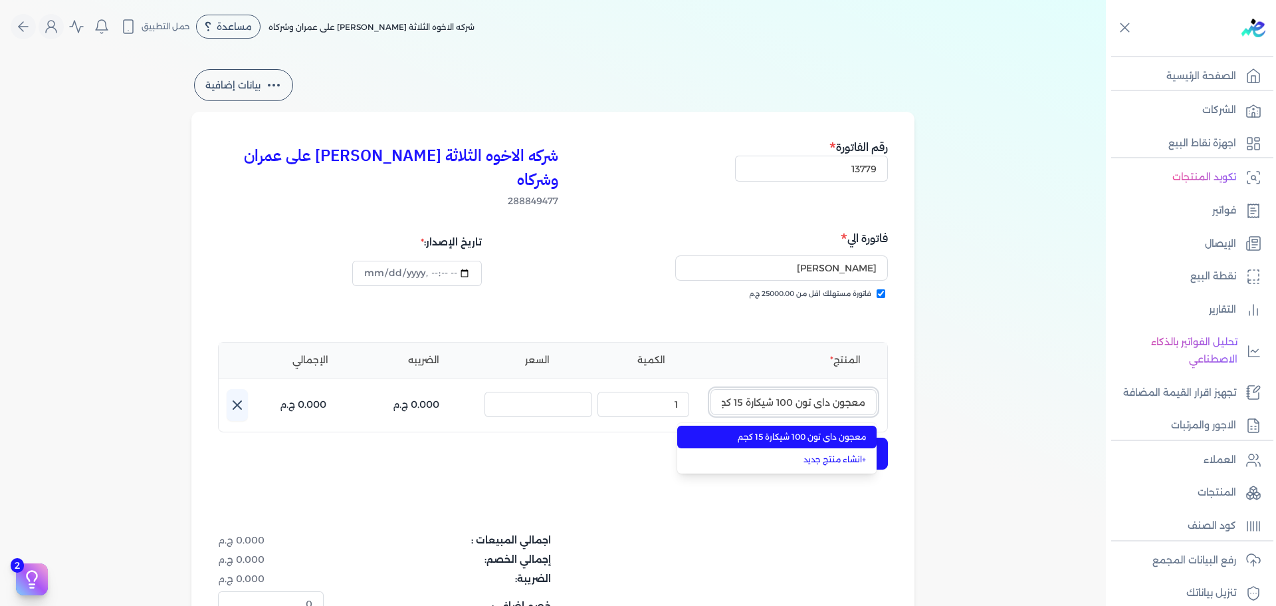
scroll to position [0, -8]
type input "معجون داي تون 100 شيكارة 15 كجم"
drag, startPoint x: 800, startPoint y: 409, endPoint x: 747, endPoint y: 407, distance: 52.6
click at [798, 431] on span "معجون داي تون 100 شيكارة 15 كجم" at bounding box center [785, 437] width 162 height 12
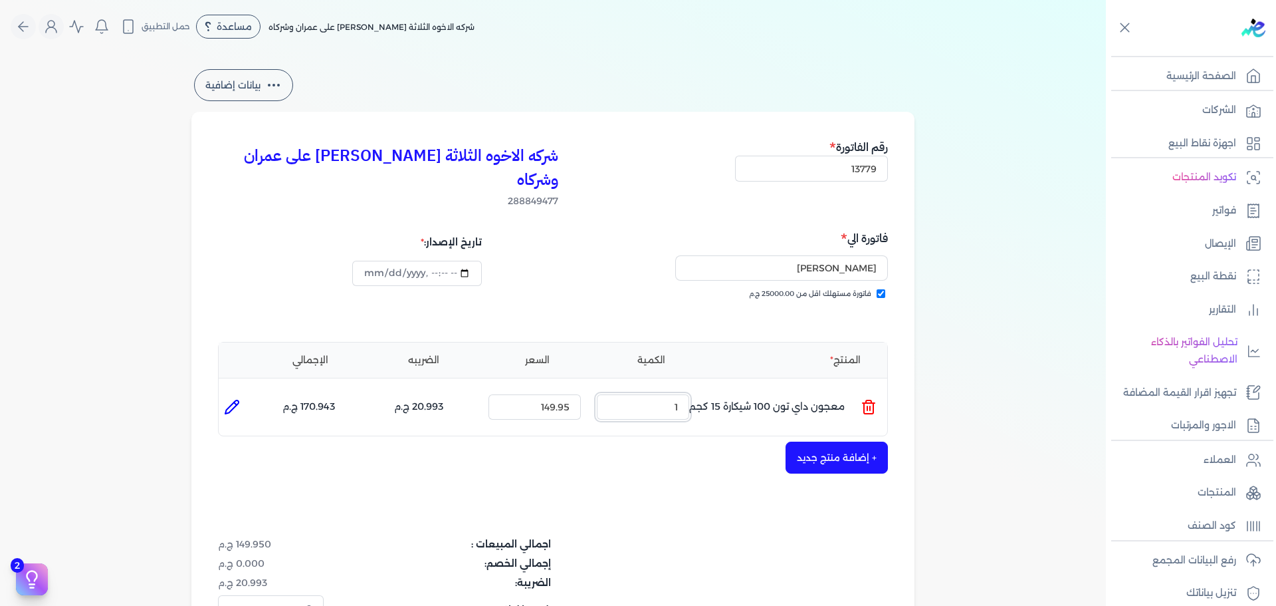
click at [734, 389] on ul "المنتج : معجون داي تون 100 شيكارة 15 كجم الكمية : 1 السعر : 149.95 الضريبه : 20…" at bounding box center [553, 407] width 669 height 36
type input "2"
click at [844, 441] on button "+ إضافة منتج جديد" at bounding box center [837, 457] width 102 height 32
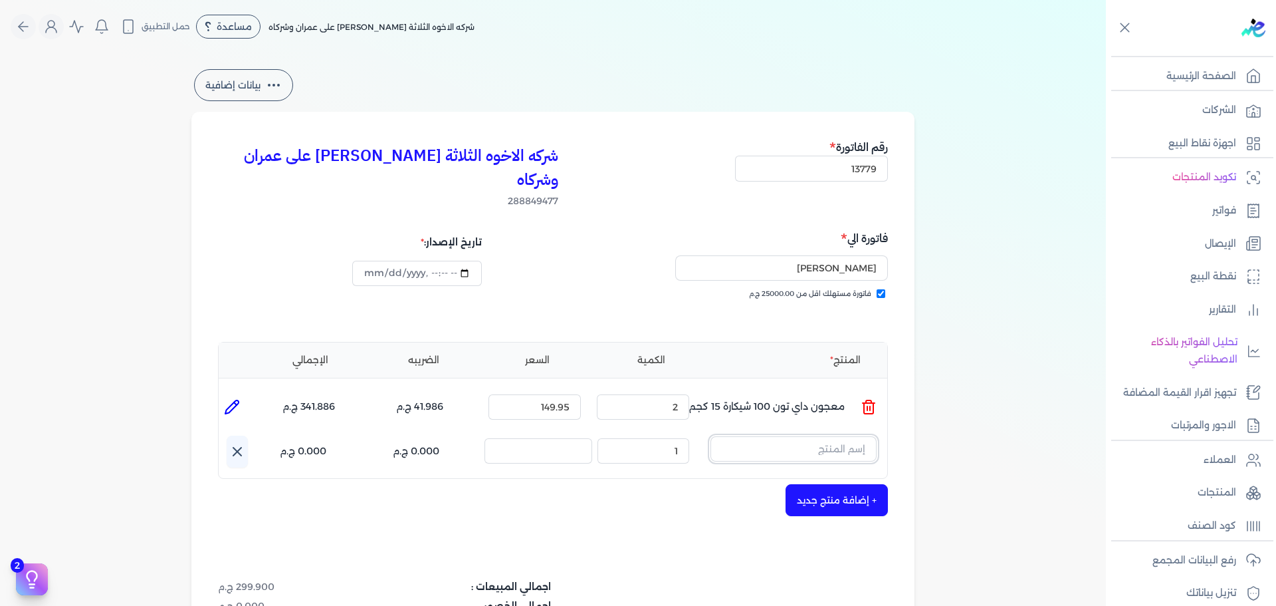
click at [796, 436] on input "text" at bounding box center [794, 448] width 166 height 25
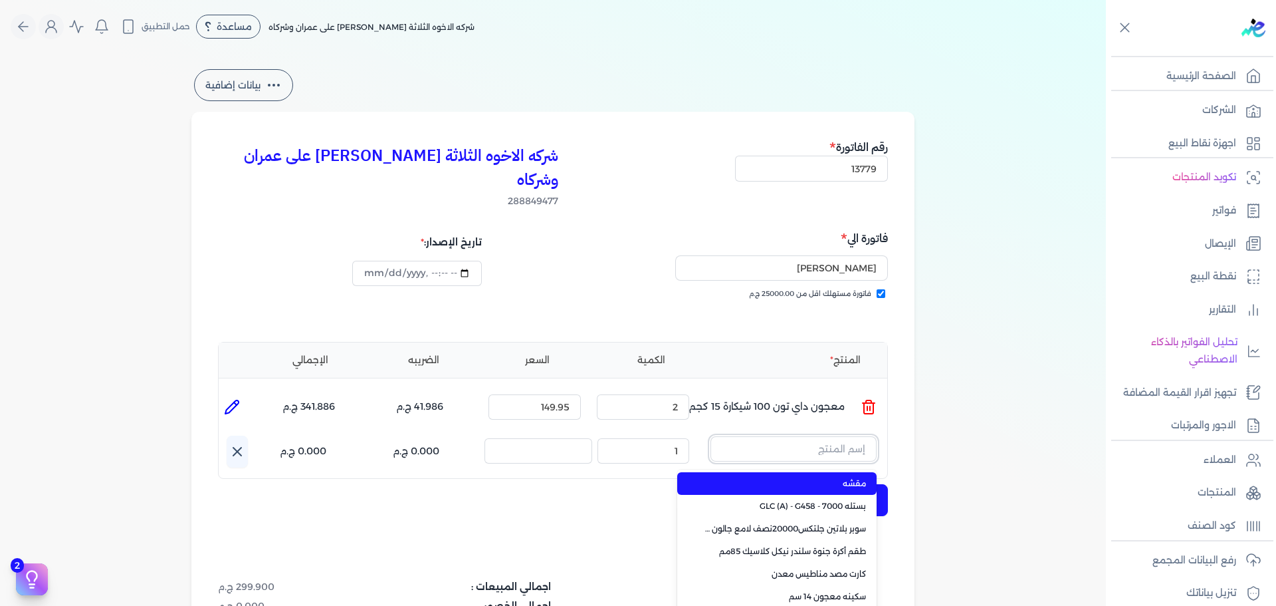
paste input "سوبرلاك الوان 955 جالون 2 لتر"
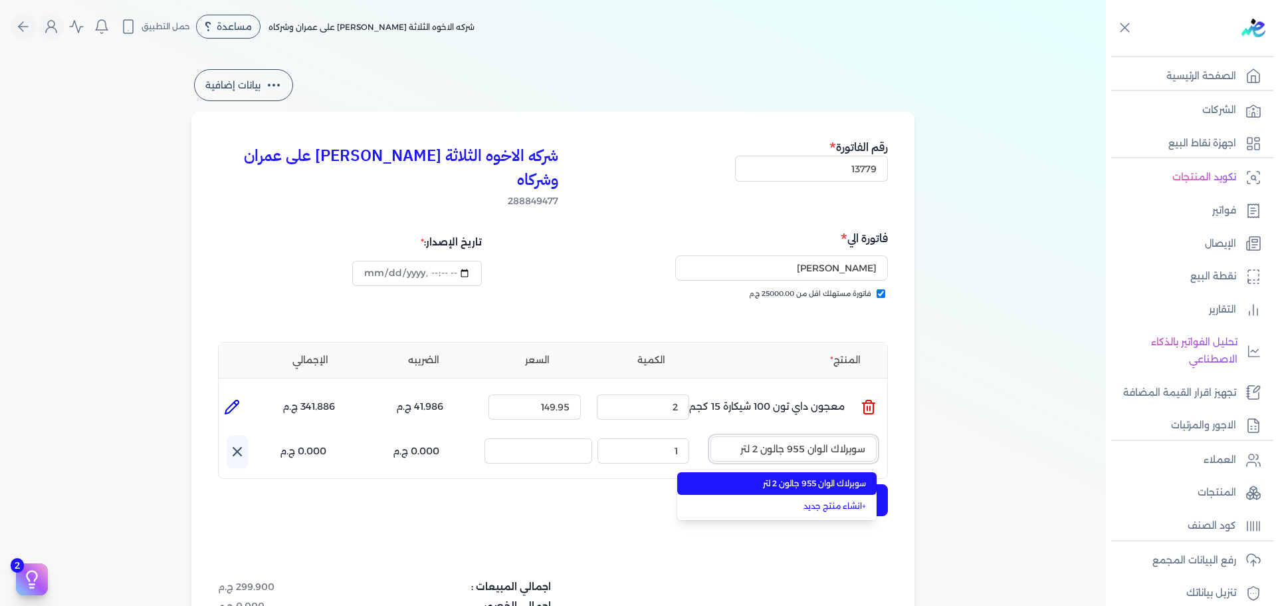
type input "سوبرلاك الوان 955 جالون 2 لتر"
drag, startPoint x: 794, startPoint y: 456, endPoint x: 670, endPoint y: 451, distance: 123.8
click at [793, 477] on span "سوبرلاك الوان 955 جالون 2 لتر" at bounding box center [785, 483] width 162 height 12
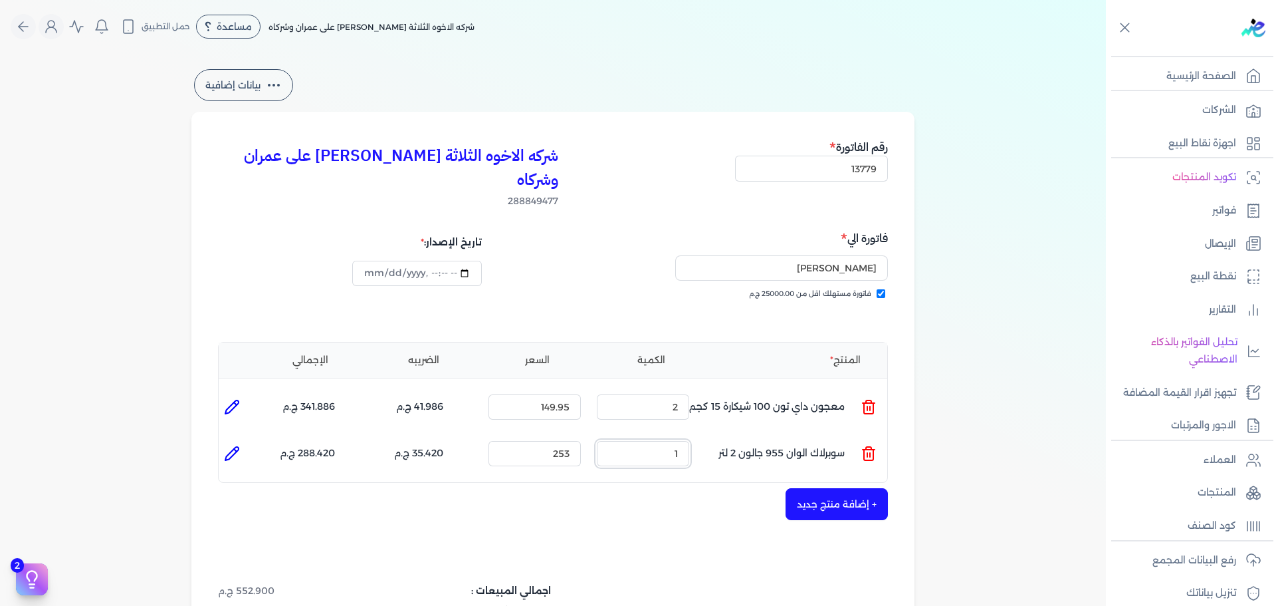
click at [723, 435] on ul "المنتج : سوبرلاك الوان 955 جالون 2 لتر الكمية : 1 السعر : 253 الضريبه : 35.420 …" at bounding box center [553, 453] width 669 height 36
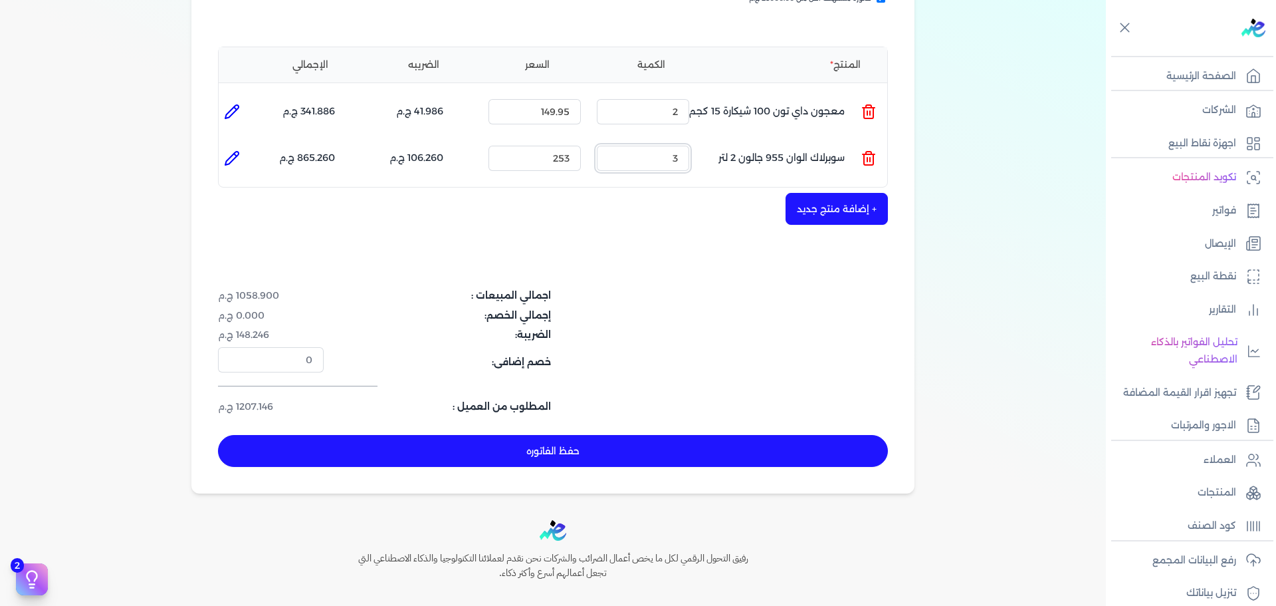
scroll to position [332, 0]
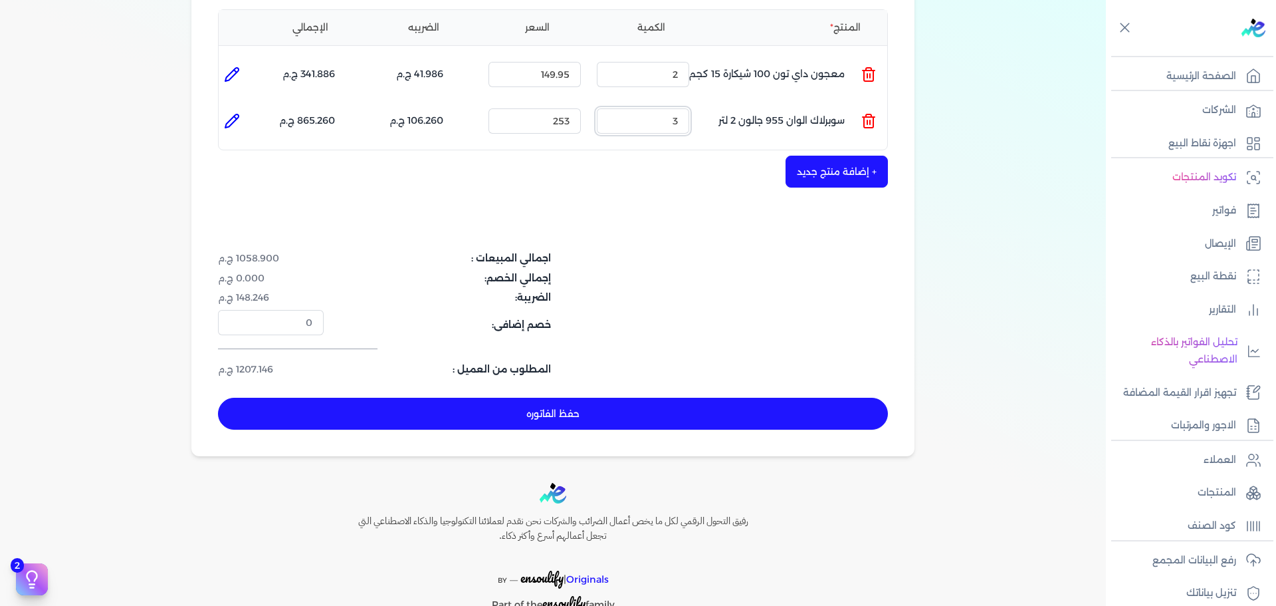
type input "3"
click at [729, 403] on button "حفظ الفاتوره" at bounding box center [553, 414] width 670 height 32
type input "[DATE]"
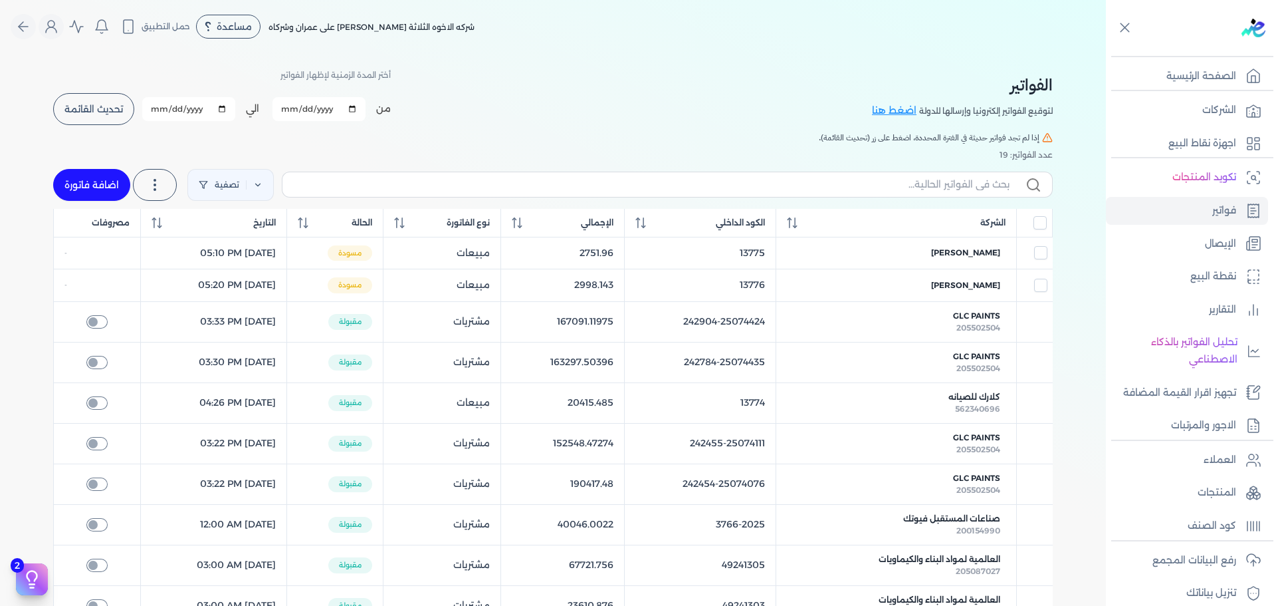
click at [99, 185] on link "اضافة فاتورة" at bounding box center [91, 185] width 77 height 32
select select "EGP"
select select "B"
select select "EGS"
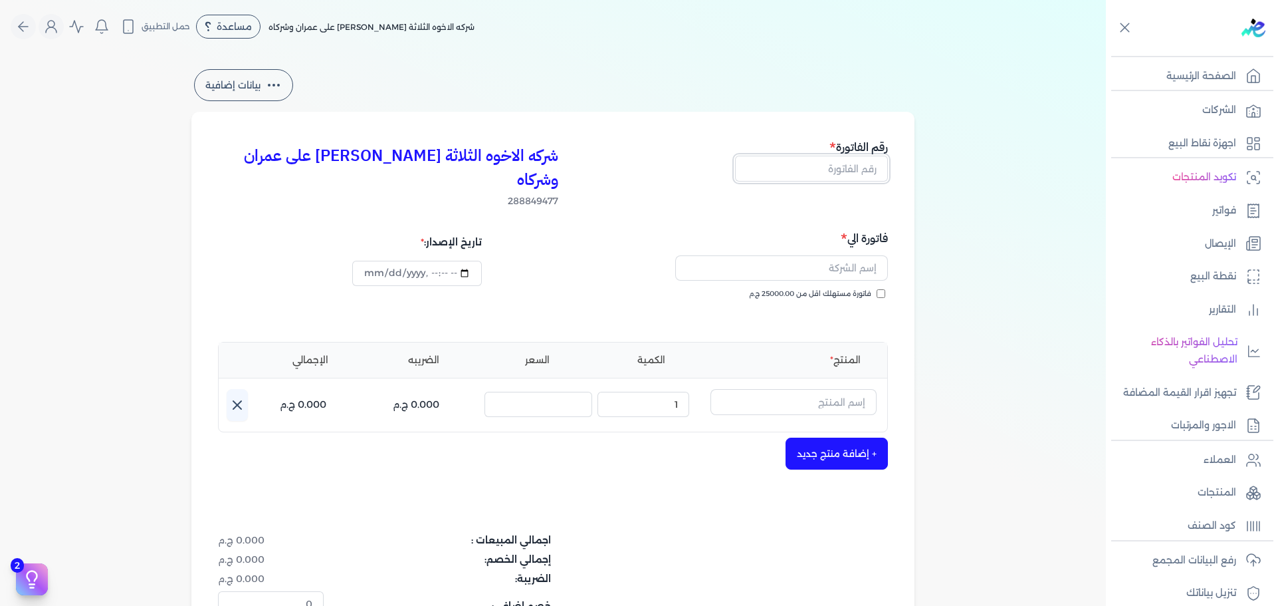
click at [851, 171] on input "text" at bounding box center [811, 168] width 153 height 25
type input "13780"
click at [852, 289] on span "فاتورة مستهلك اقل من 25000.00 ج.م" at bounding box center [810, 294] width 122 height 11
click at [877, 289] on input "فاتورة مستهلك اقل من 25000.00 ج.م" at bounding box center [881, 293] width 9 height 9
checkbox input "true"
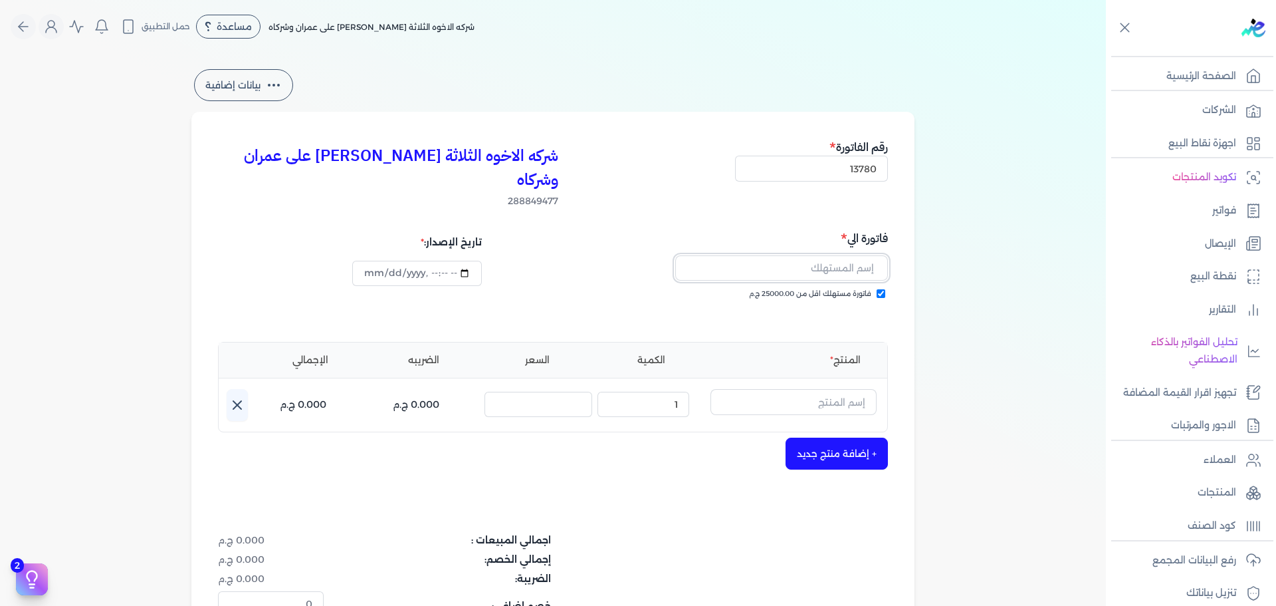
click at [852, 255] on input "text" at bounding box center [781, 267] width 213 height 25
type input "[PERSON_NAME]"
click at [789, 389] on input "text" at bounding box center [794, 401] width 166 height 25
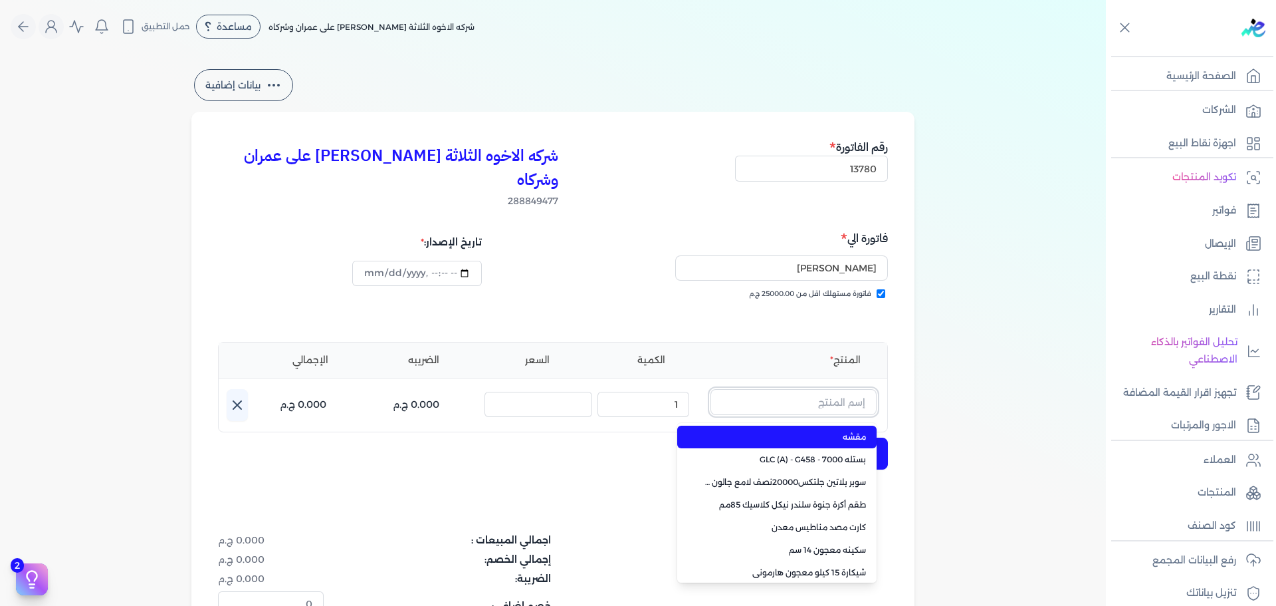
paste input "معجون اكريليك 900 شيكارة 15 كجم"
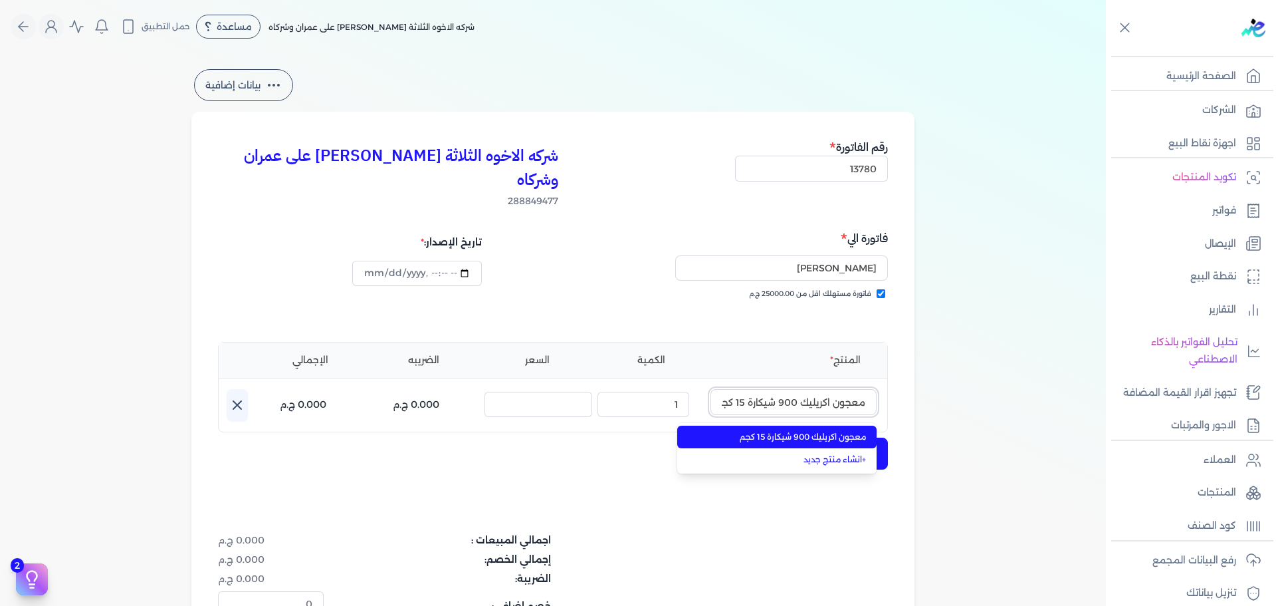
scroll to position [0, -5]
type input "معجون اكريليك 900 شيكارة 15 كجم"
drag, startPoint x: 789, startPoint y: 413, endPoint x: 720, endPoint y: 401, distance: 70.3
click at [788, 431] on span "معجون اكريليك 900 شيكارة 15 كجم" at bounding box center [785, 437] width 162 height 12
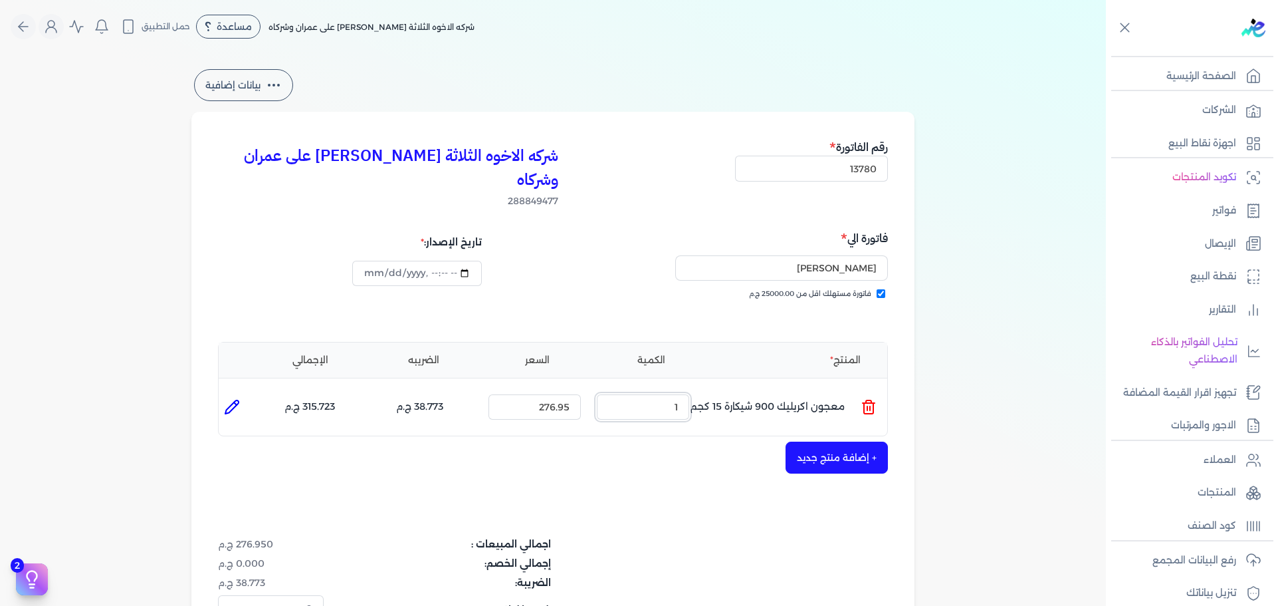
drag, startPoint x: 657, startPoint y: 384, endPoint x: 719, endPoint y: 377, distance: 61.6
click at [713, 389] on ul "المنتج : معجون اكريليك 900 شيكارة 15 كجم الكمية : 1 السعر : 276.95 الضريبه : 38…" at bounding box center [553, 407] width 669 height 36
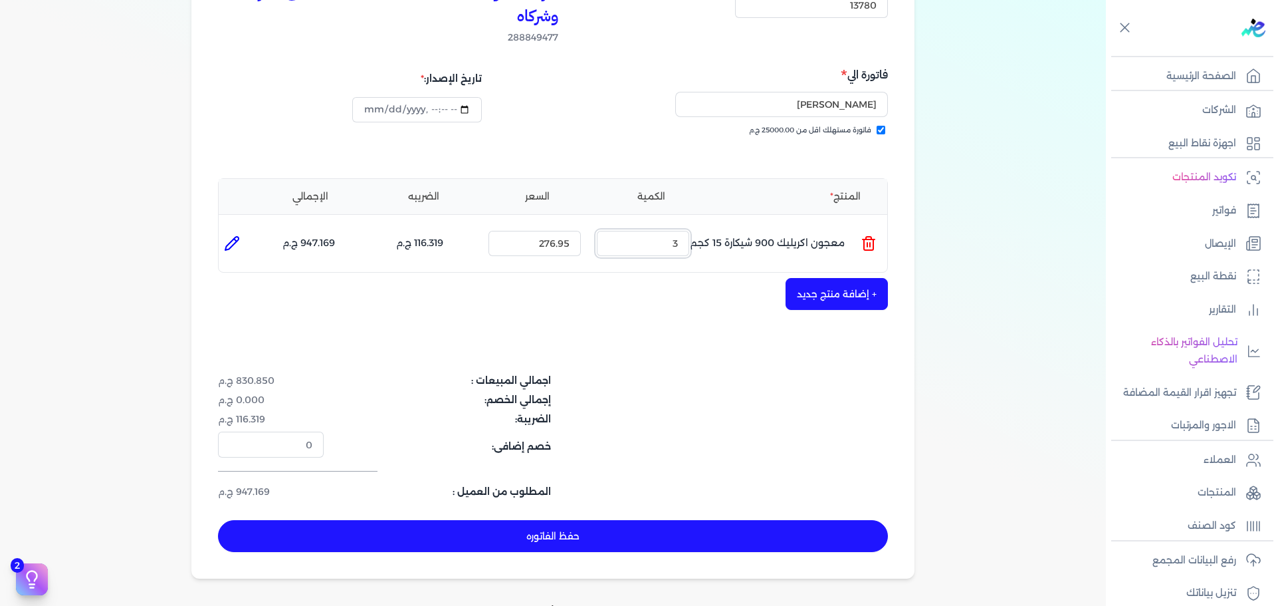
scroll to position [133, 0]
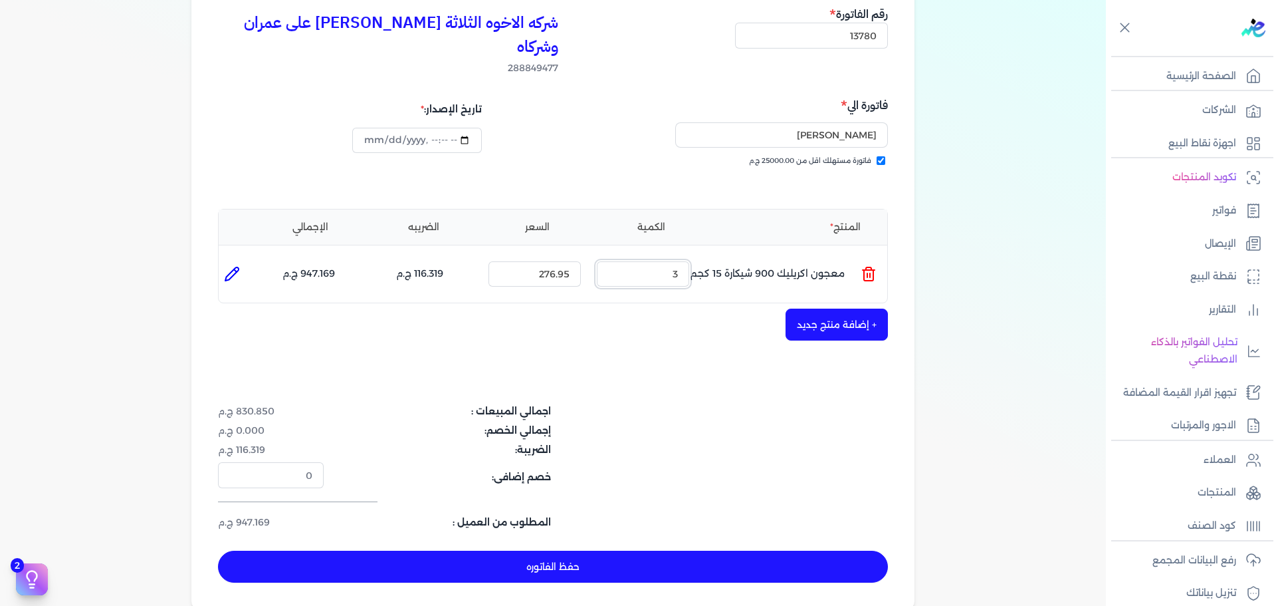
type input "3"
click at [864, 308] on button "+ إضافة منتج جديد" at bounding box center [837, 324] width 102 height 32
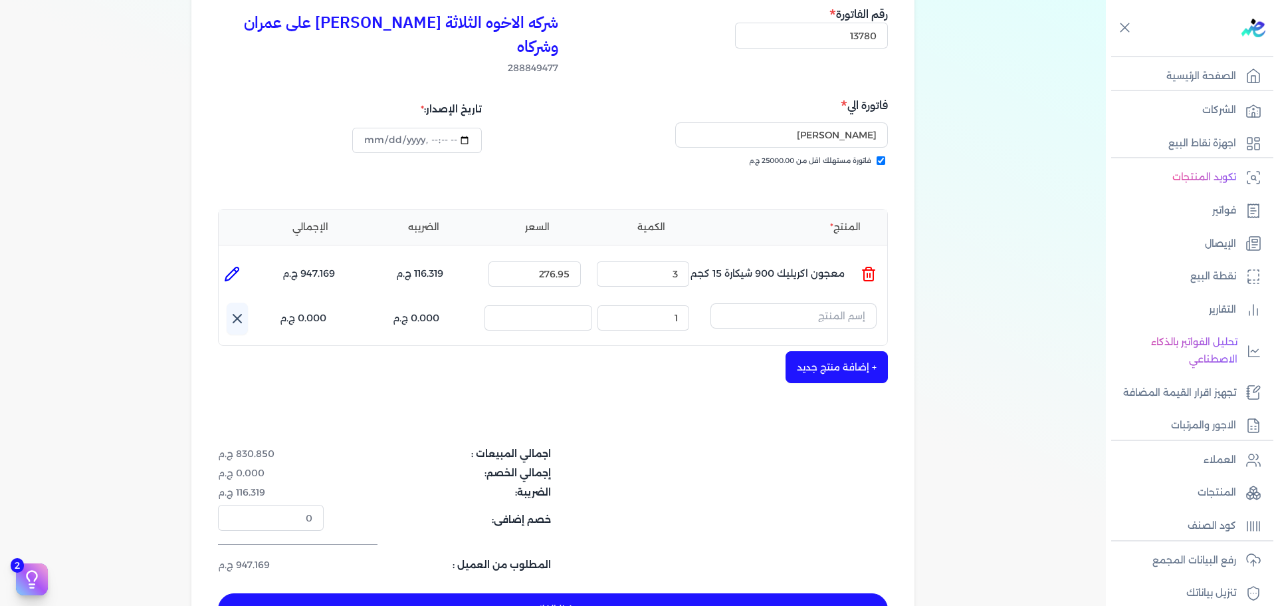
type input "[DATE]T17:26:51"
click at [744, 303] on input "text" at bounding box center [794, 315] width 166 height 25
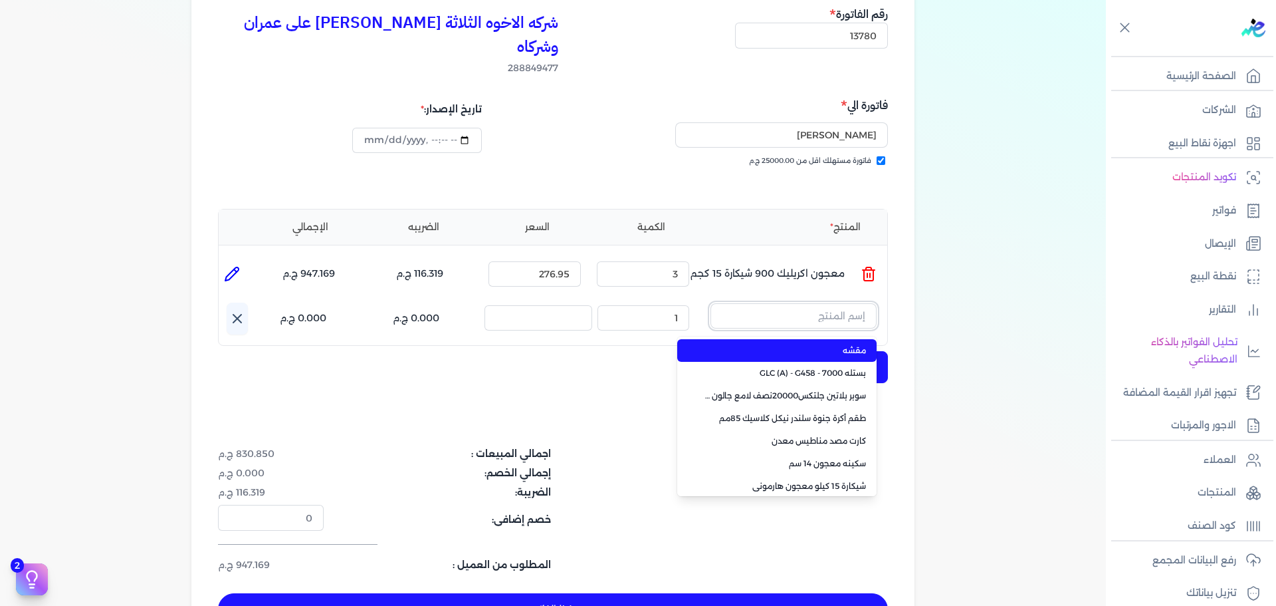
paste input "صبغات سي سي جملي 611 عبوة 40 ملي"
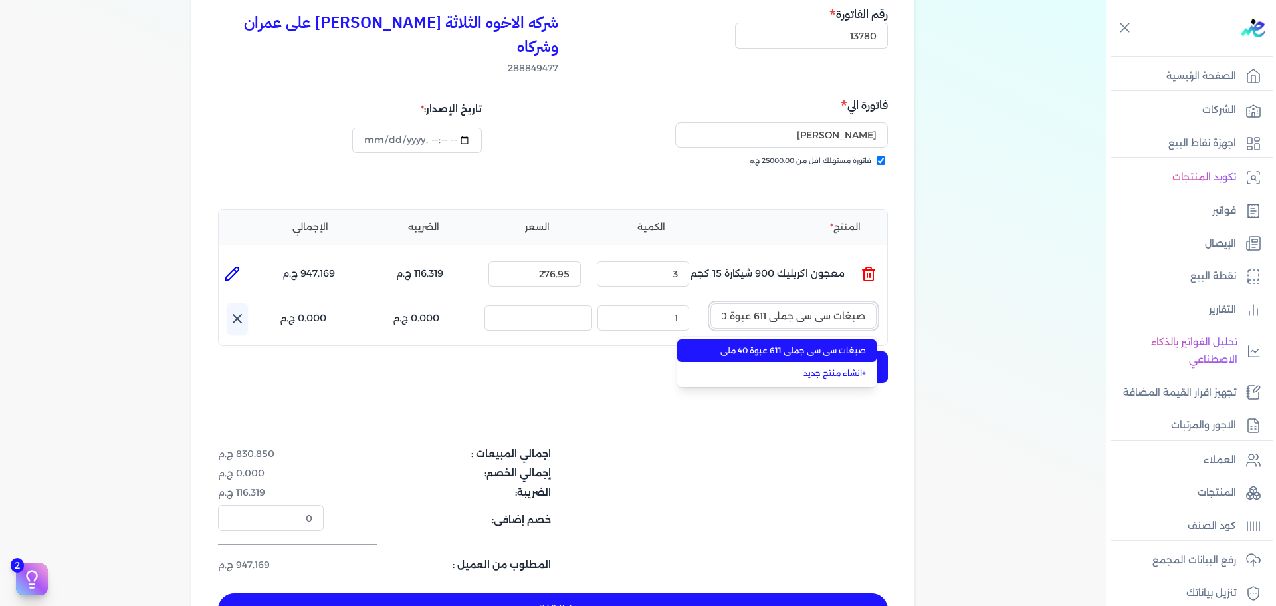
scroll to position [0, -25]
type input "صبغات سي سي جملي 611 عبوة 40 ملي"
drag, startPoint x: 750, startPoint y: 322, endPoint x: 731, endPoint y: 319, distance: 19.6
click at [750, 344] on span "صبغات سي سي جملي 611 عبوة 40 ملي" at bounding box center [785, 350] width 162 height 12
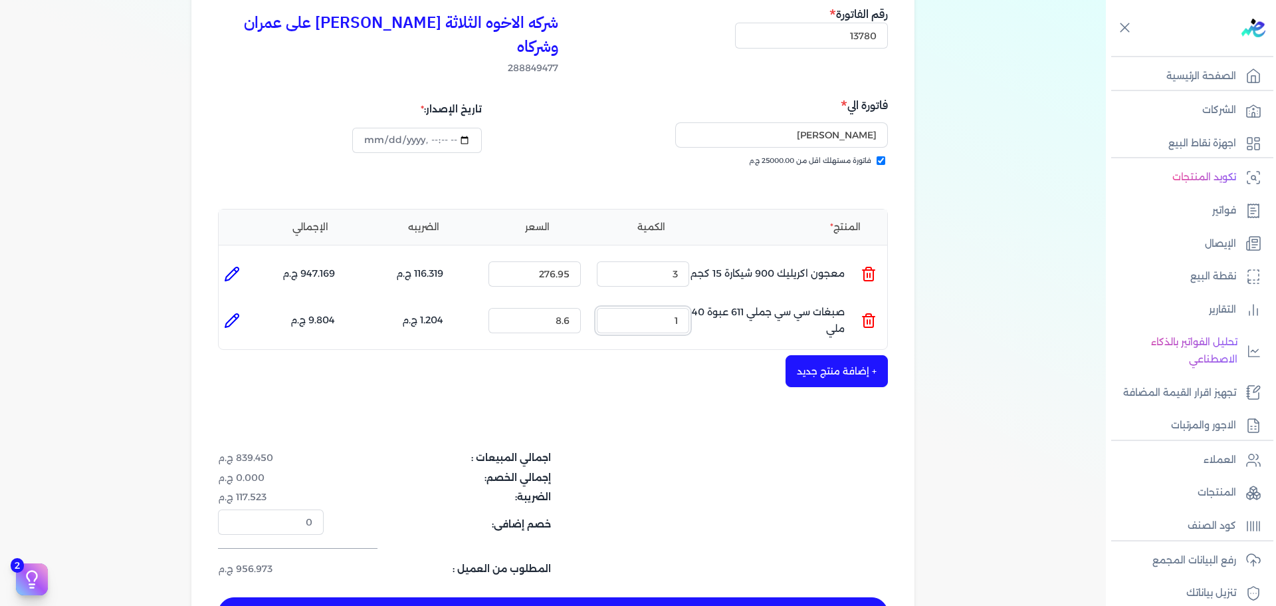
drag, startPoint x: 647, startPoint y: 295, endPoint x: 754, endPoint y: 285, distance: 107.6
click at [720, 302] on ul "المنتج : صبغات سي سي جملي 611 عبوة 40 ملي الكمية : 1 السعر : 8.6 الضريبه : 1.20…" at bounding box center [553, 320] width 669 height 36
type input "45"
click at [786, 572] on div "شركه الاخوه الثلاثة [PERSON_NAME] على عمران وشركاه 288849477 رقم الفاتورة 13780…" at bounding box center [552, 317] width 723 height 677
click at [787, 597] on button "حفظ الفاتوره" at bounding box center [553, 613] width 670 height 32
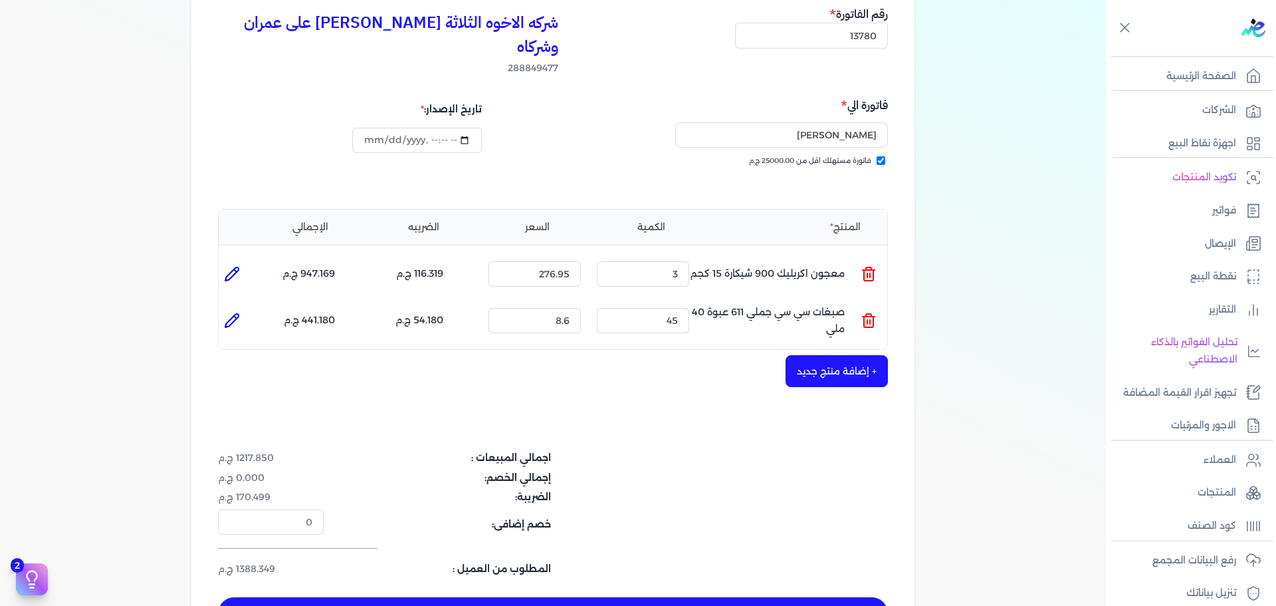
type input "[DATE]"
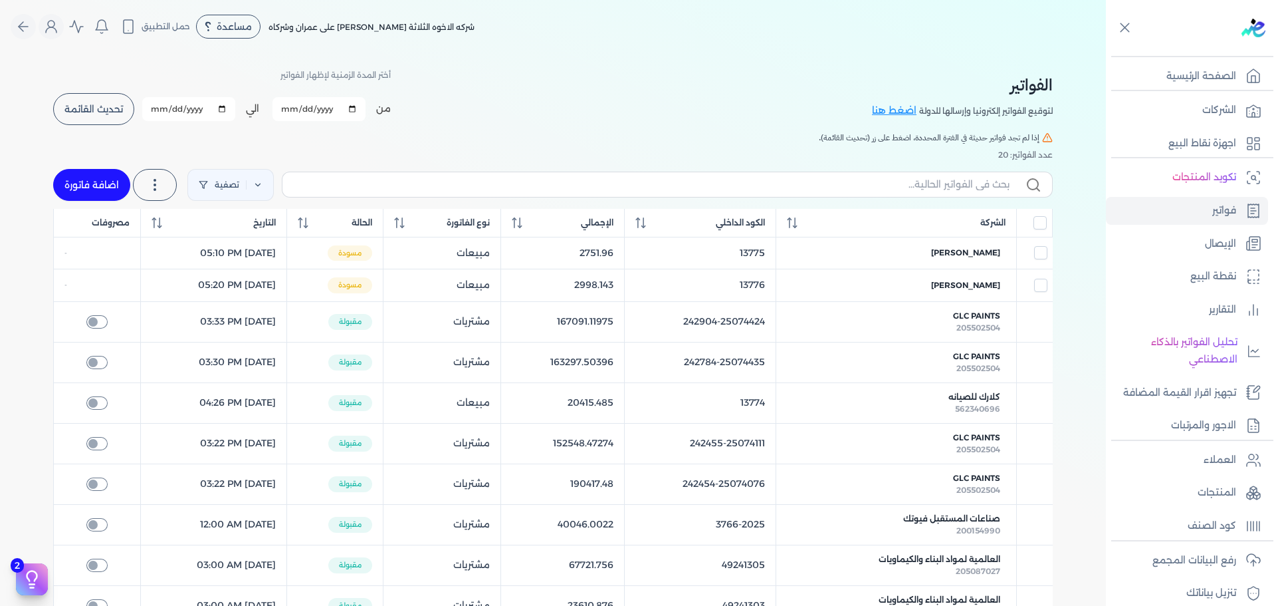
click at [68, 183] on link "اضافة فاتورة" at bounding box center [91, 185] width 77 height 32
select select "EGP"
select select "B"
select select "EGS"
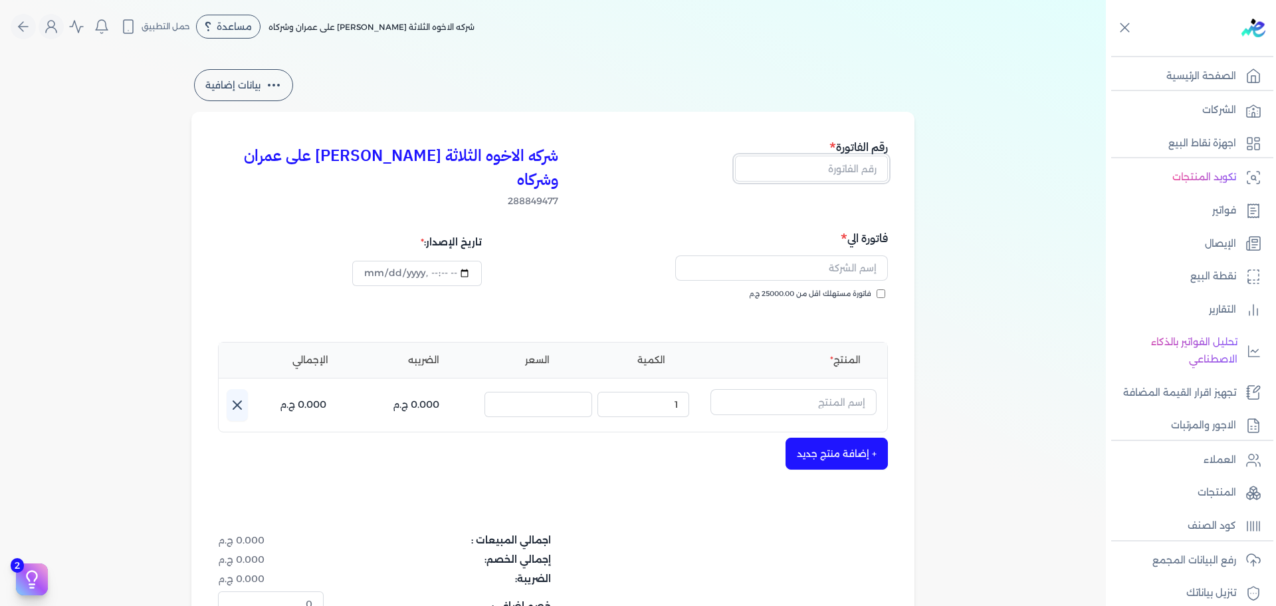
click at [866, 170] on input "text" at bounding box center [811, 168] width 153 height 25
type input "13781"
click at [844, 289] on span "فاتورة مستهلك اقل من 25000.00 ج.م" at bounding box center [810, 294] width 122 height 11
click at [877, 289] on input "فاتورة مستهلك اقل من 25000.00 ج.م" at bounding box center [881, 293] width 9 height 9
checkbox input "true"
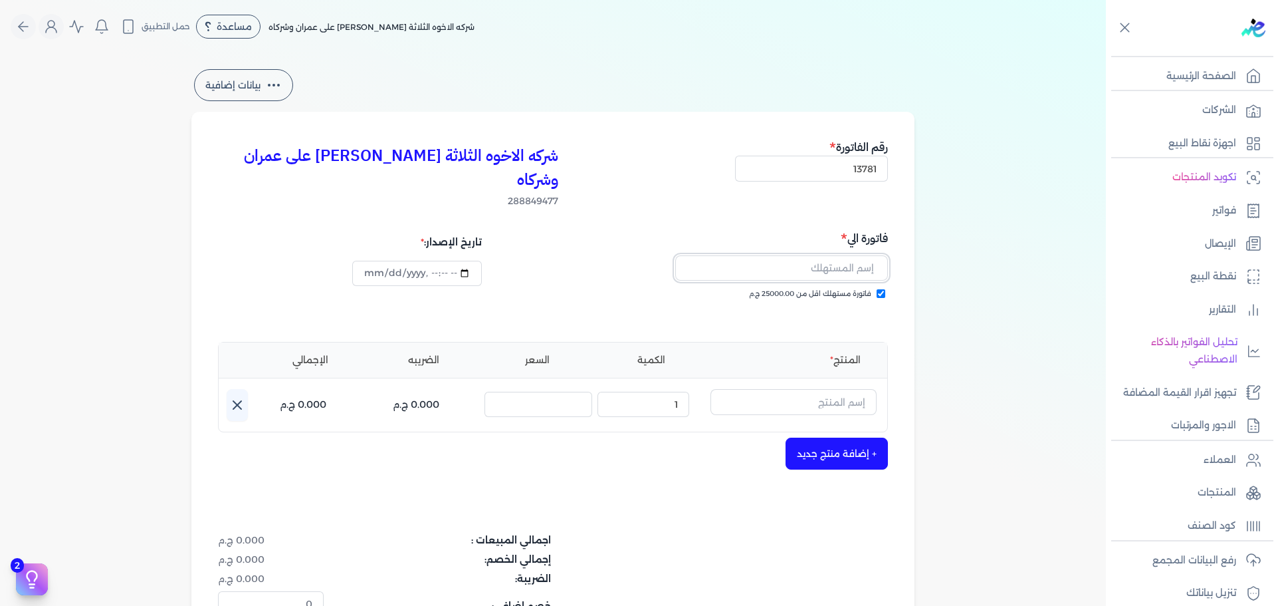
click at [852, 255] on input "text" at bounding box center [781, 267] width 213 height 25
type input "[PERSON_NAME]"
click at [780, 389] on input "text" at bounding box center [794, 401] width 166 height 25
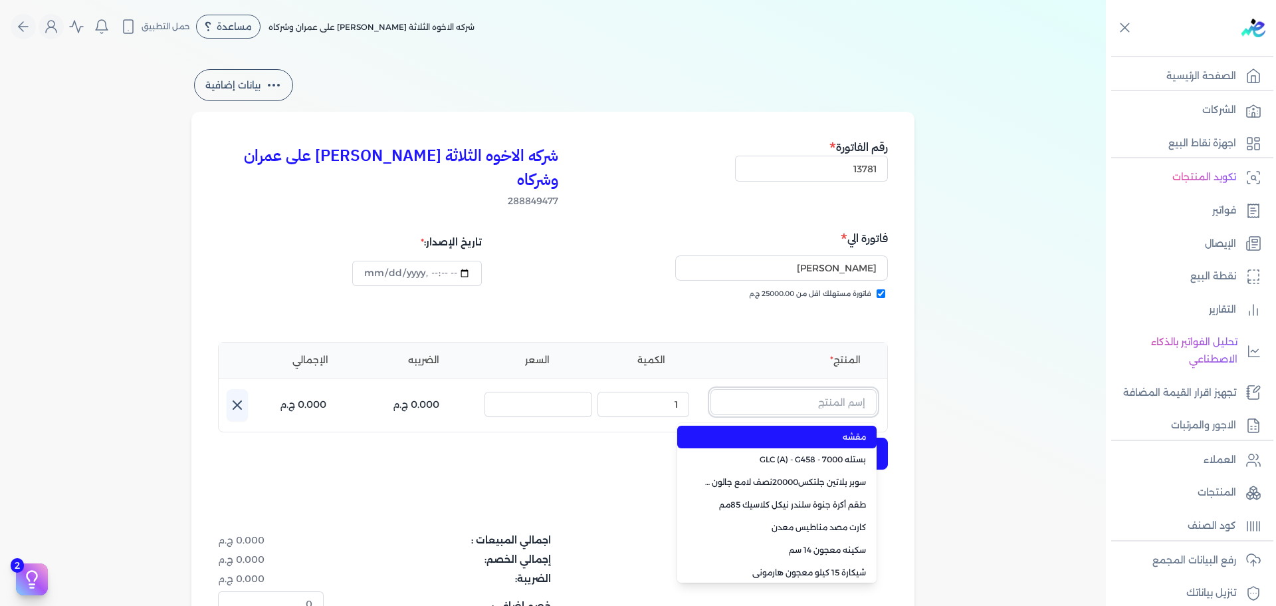
paste input "فرست كوت مط ابيض جالون 2.100 لتر"
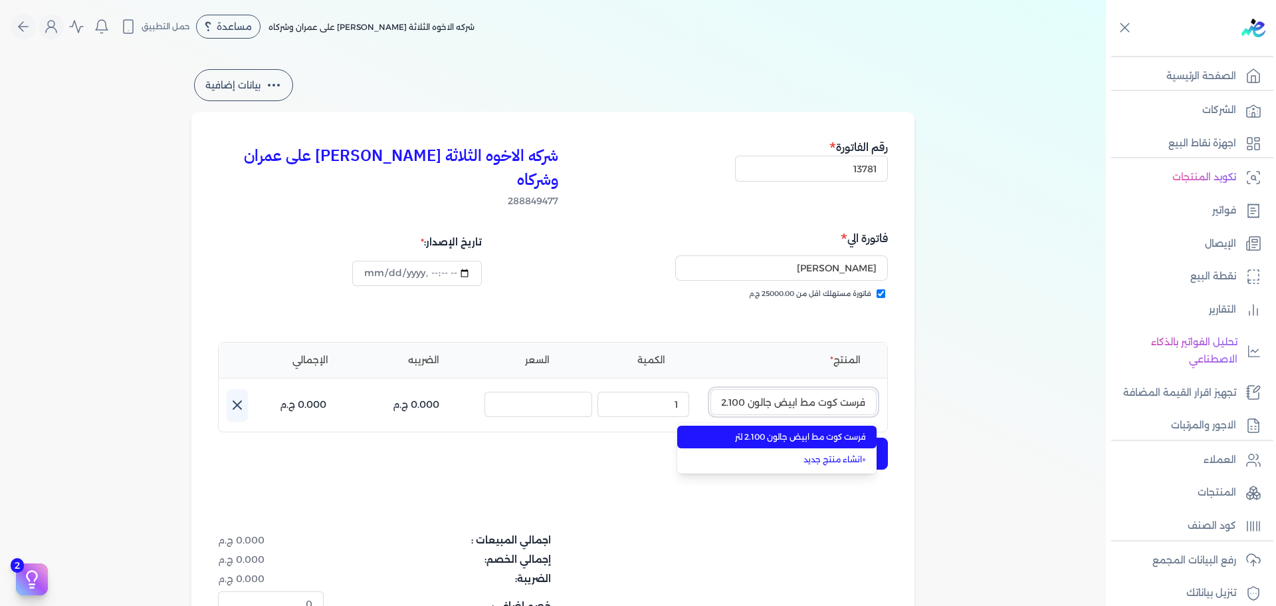
scroll to position [0, -11]
type input "فرست كوت مط ابيض جالون 2.100 لتر"
click at [782, 431] on span "فرست كوت مط ابيض جالون 2.100 لتر" at bounding box center [785, 437] width 162 height 12
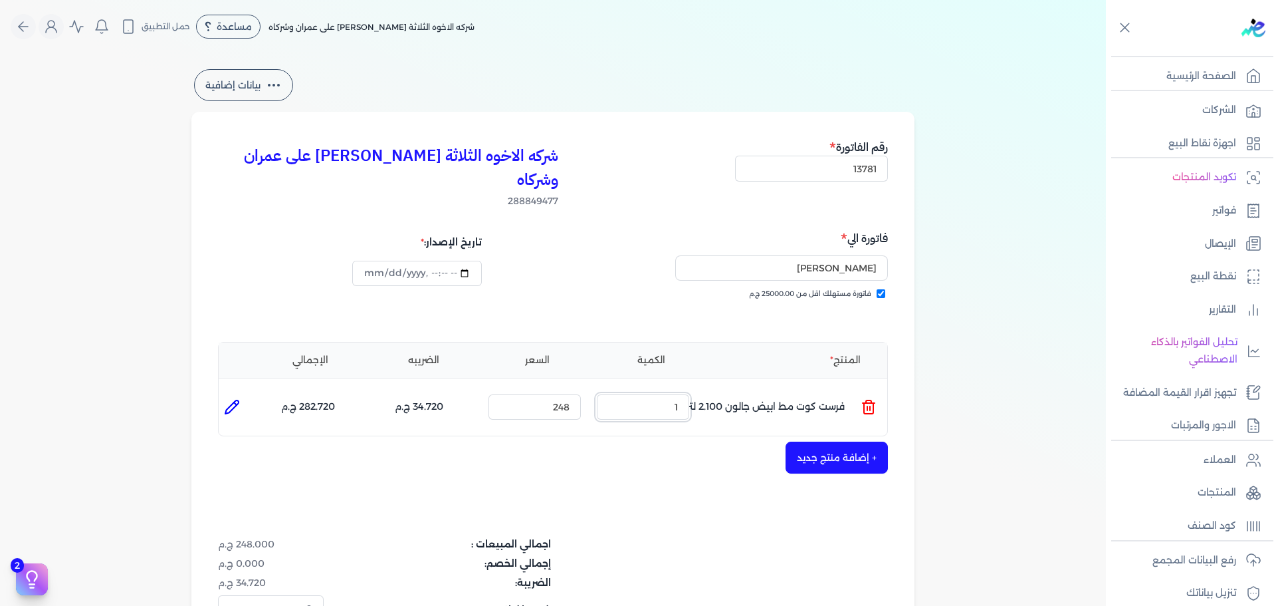
drag, startPoint x: 664, startPoint y: 380, endPoint x: 873, endPoint y: 382, distance: 208.7
click at [794, 389] on ul "المنتج : فرست كوت مط ابيض جالون 2.100 لتر الكمية : 1 السعر : 248 الضريبه : 34.7…" at bounding box center [553, 407] width 669 height 36
type input "2"
type input "3"
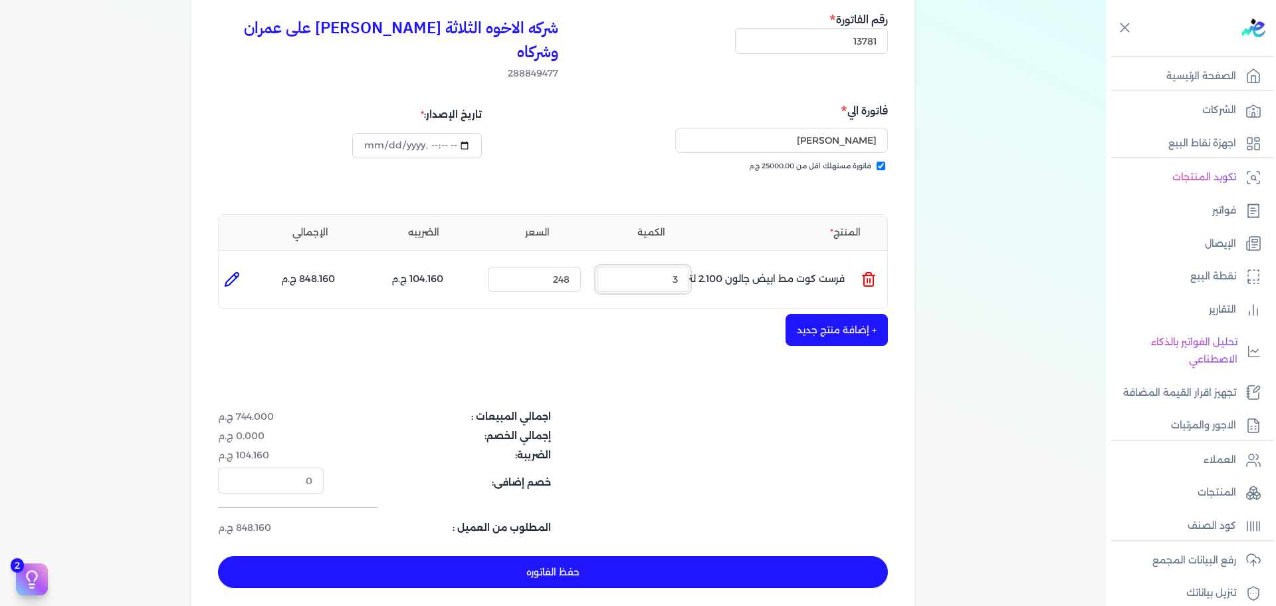
scroll to position [133, 0]
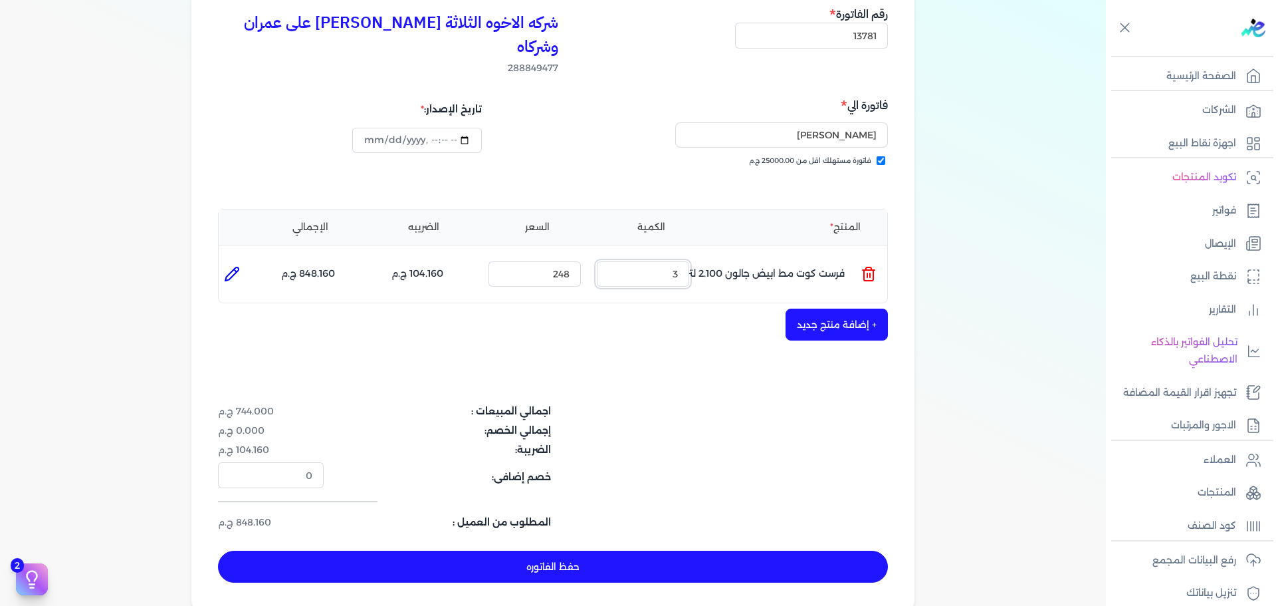
type input "[DATE]T17:27:42"
click at [842, 316] on button "+ إضافة منتج جديد" at bounding box center [837, 324] width 102 height 32
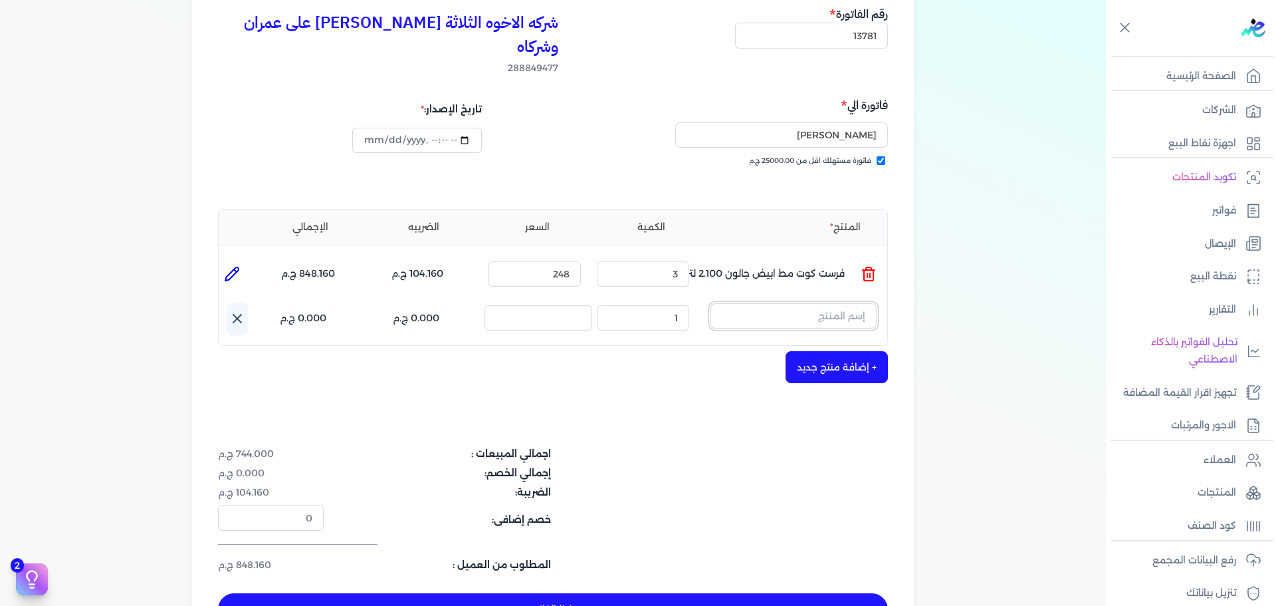
click at [808, 303] on input "text" at bounding box center [794, 315] width 166 height 25
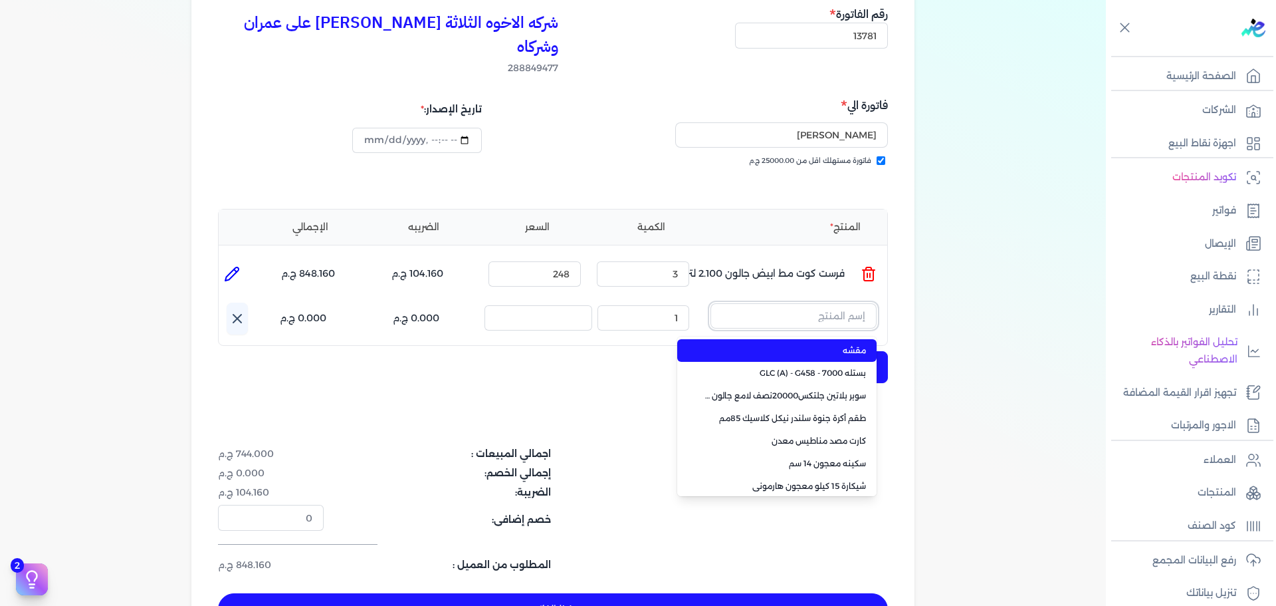
paste input "معجون اكريليك 900 شيكارة 15 كجم"
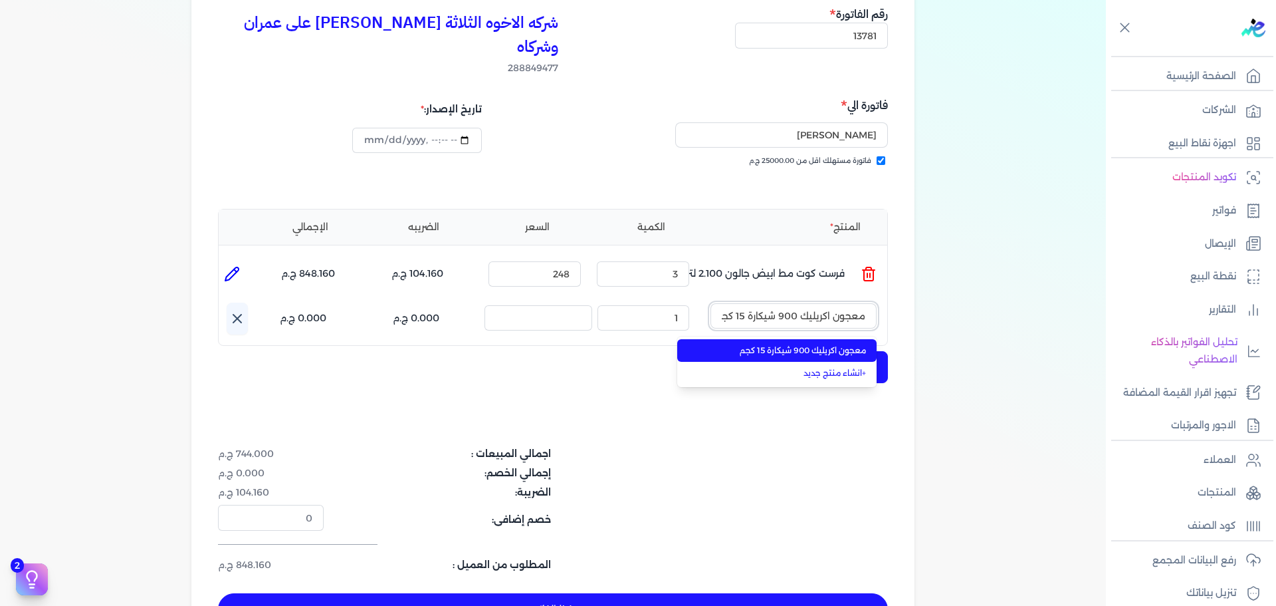
scroll to position [0, -5]
type input "معجون اكريليك 900 شيكارة 15 كجم"
click at [797, 339] on li "معجون اكريليك 900 شيكارة 15 كجم" at bounding box center [776, 350] width 199 height 23
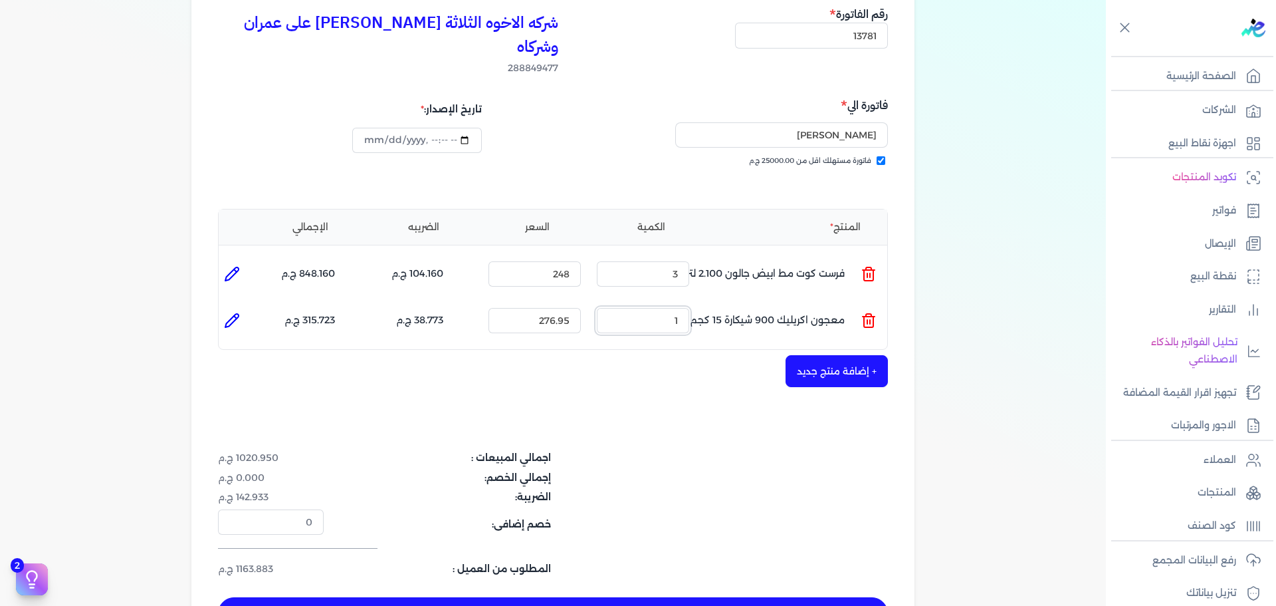
drag, startPoint x: 652, startPoint y: 298, endPoint x: 762, endPoint y: 299, distance: 110.4
click at [713, 302] on ul "المنتج : معجون اكريليك 900 شيكارة 15 كجم الكمية : 1 السعر : 276.95 الضريبه : 38…" at bounding box center [553, 320] width 669 height 36
type input "4"
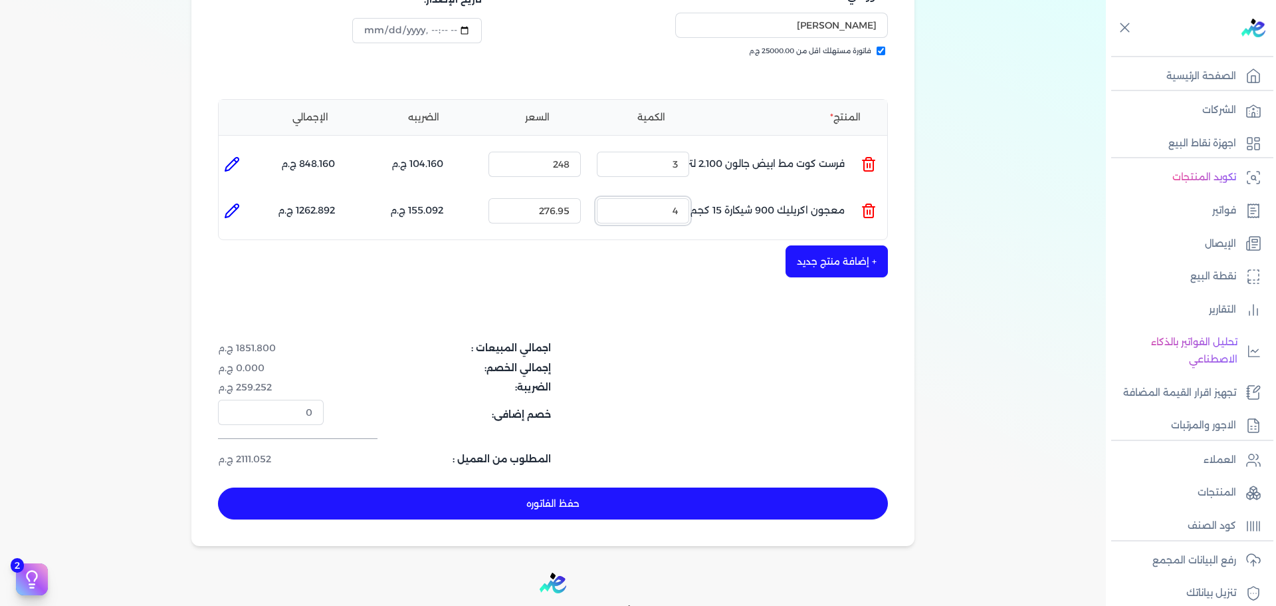
scroll to position [362, 0]
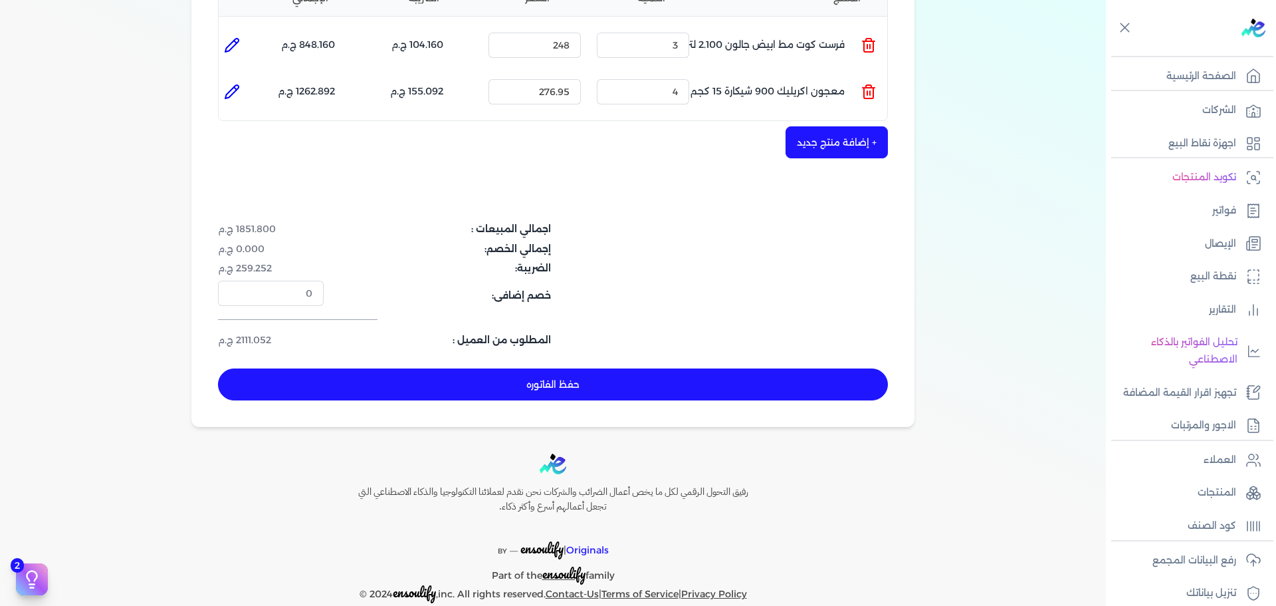
click at [780, 368] on button "حفظ الفاتوره" at bounding box center [553, 384] width 670 height 32
type input "[DATE]"
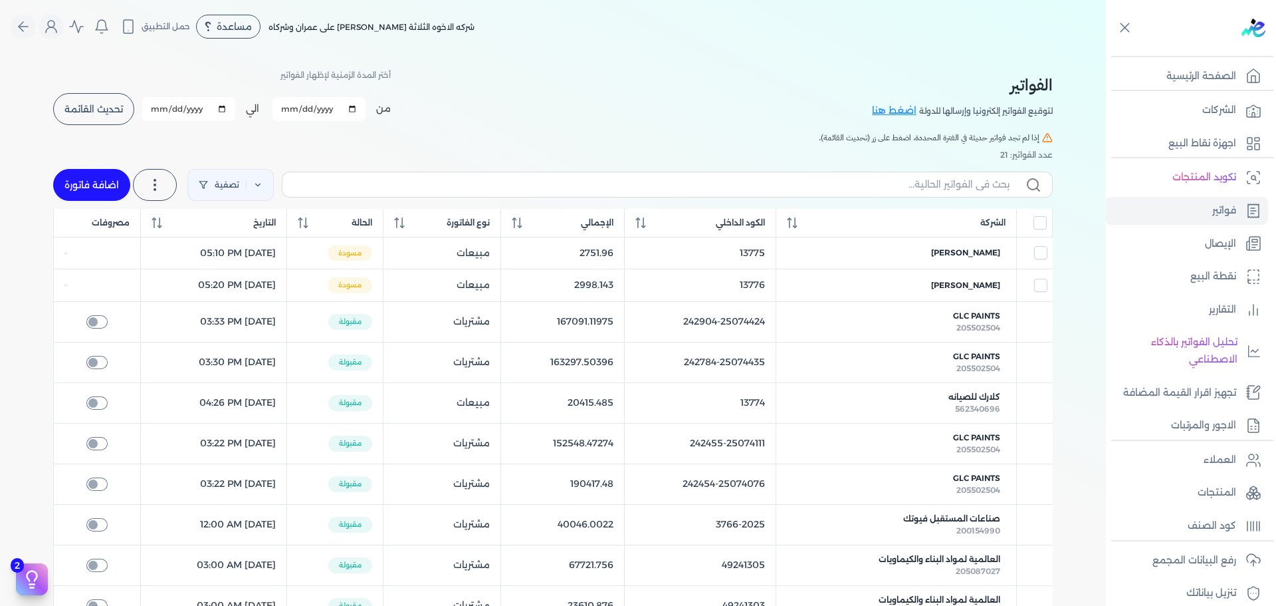
click at [107, 175] on link "اضافة فاتورة" at bounding box center [91, 185] width 77 height 32
select select "EGP"
select select "B"
select select "EGS"
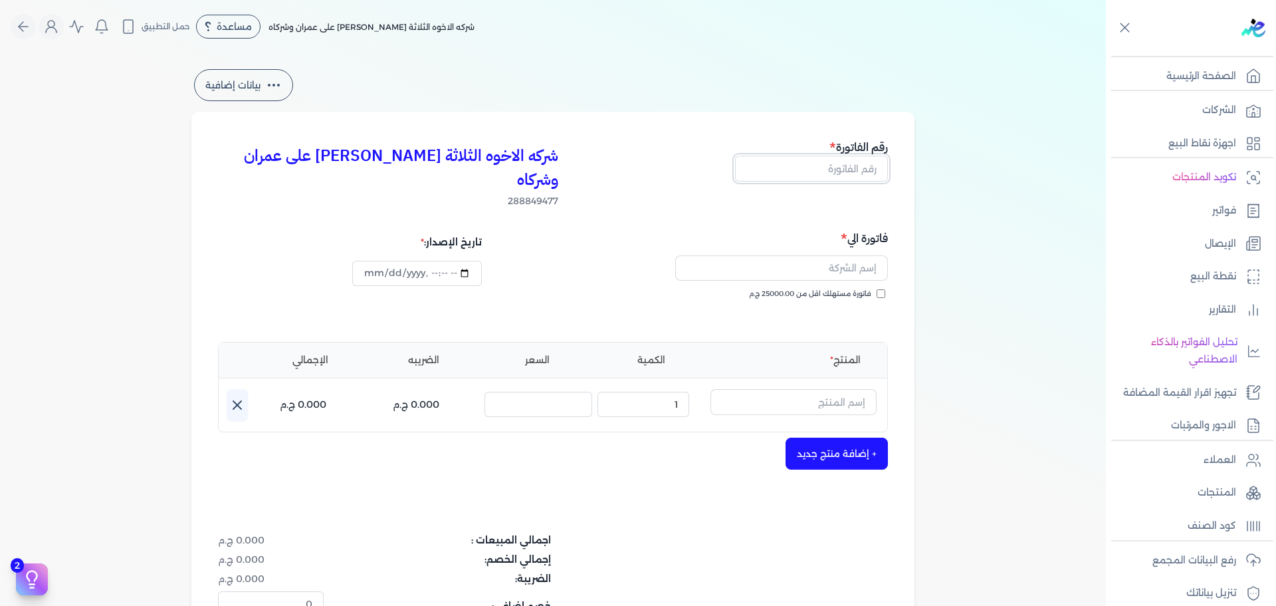
click at [815, 168] on input "text" at bounding box center [811, 168] width 153 height 25
type input "13782"
click at [814, 289] on span "فاتورة مستهلك اقل من 25000.00 ج.م" at bounding box center [810, 294] width 122 height 11
click at [877, 289] on input "فاتورة مستهلك اقل من 25000.00 ج.م" at bounding box center [881, 293] width 9 height 9
checkbox input "true"
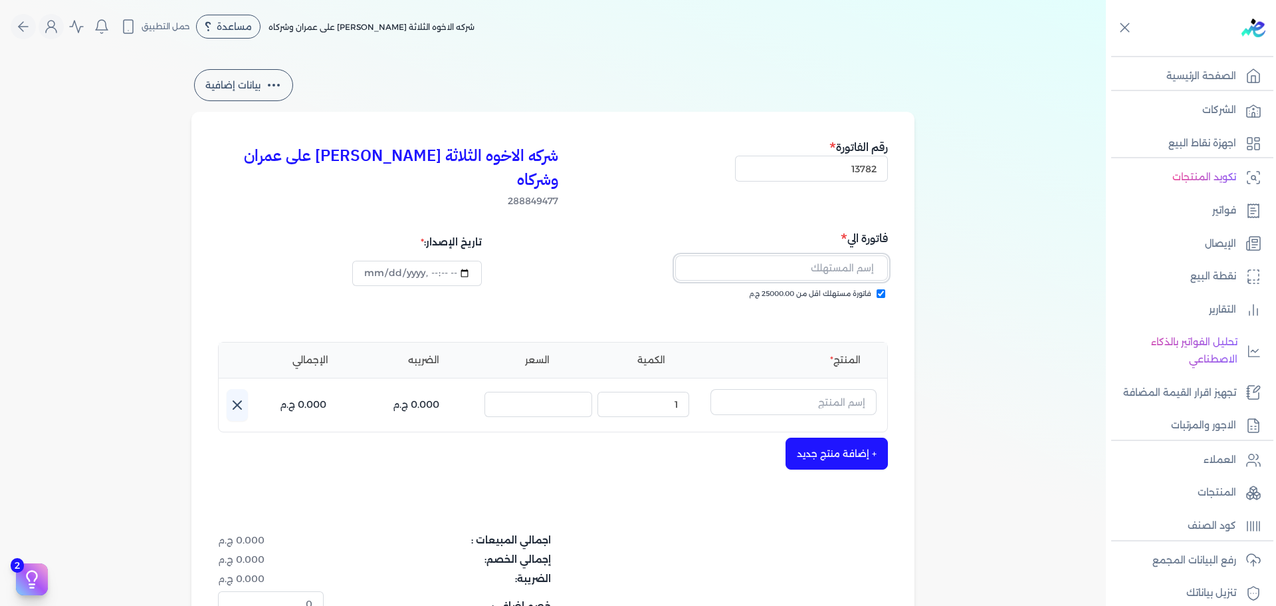
click at [820, 255] on input "text" at bounding box center [781, 267] width 213 height 25
type input "ادام الجارحي عمرو"
click at [820, 389] on input "text" at bounding box center [794, 401] width 166 height 25
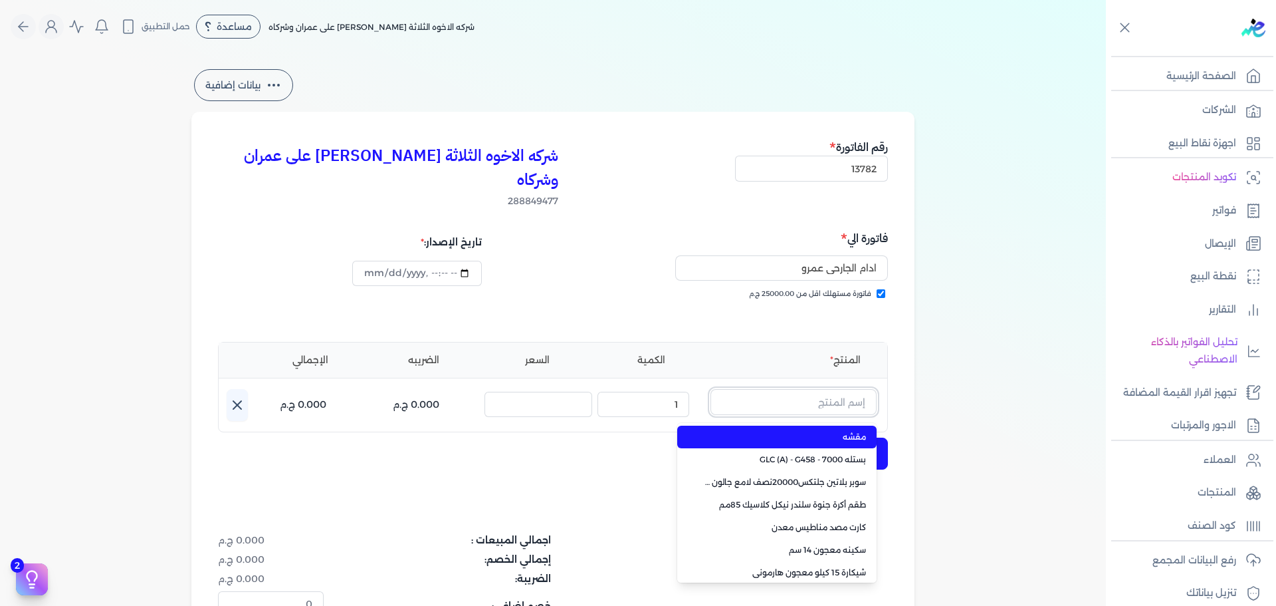
paste input "معجون داي تون 100 جالون 4 كجم قائم"
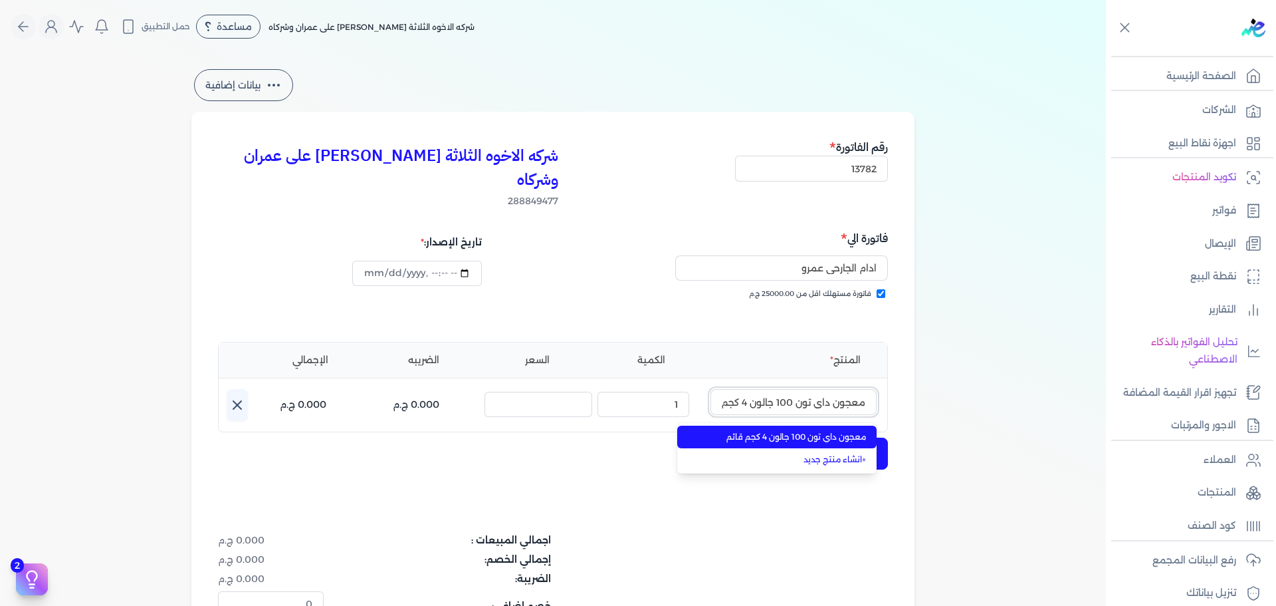
scroll to position [0, -21]
type input "معجون داي تون 100 جالون 4 كجم قائم"
click at [813, 431] on span "معجون داي تون 100 جالون 4 كجم قائم" at bounding box center [785, 437] width 162 height 12
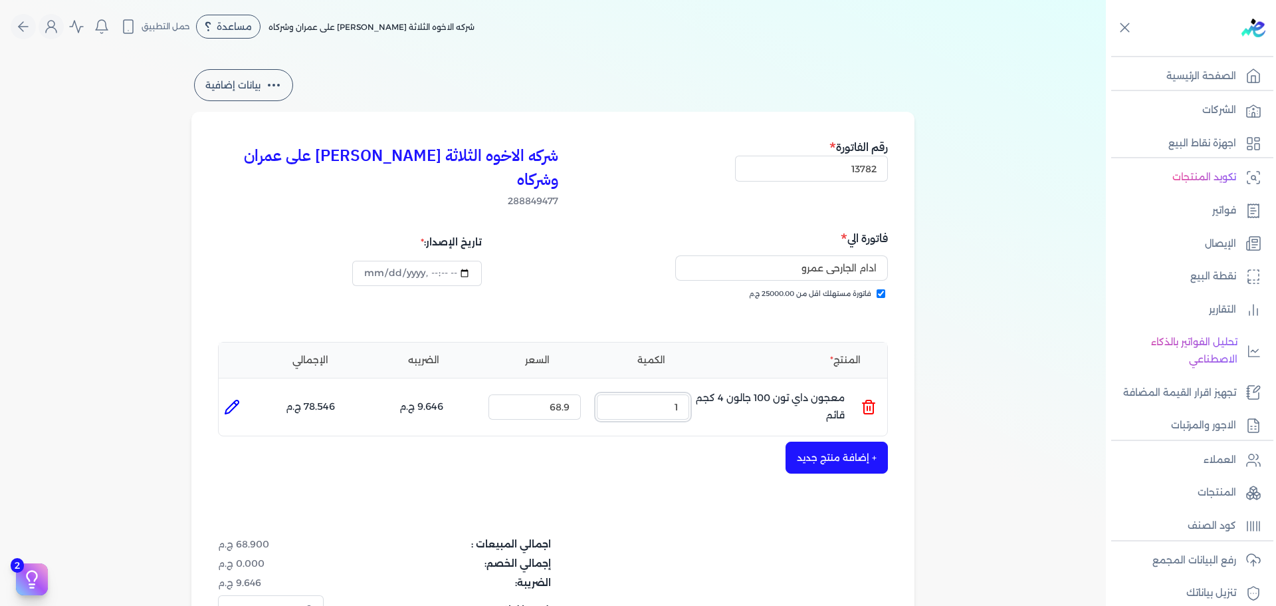
drag, startPoint x: 699, startPoint y: 402, endPoint x: 739, endPoint y: 379, distance: 45.3
click at [724, 394] on ul "المنتج : معجون داي تون 100 جالون 4 كجم قائم الكمية : 1 السعر : 68.9 الضريبه : 9…" at bounding box center [553, 407] width 669 height 36
type input "6"
type input "[DATE]T17:28:41"
click at [815, 441] on button "+ إضافة منتج جديد" at bounding box center [837, 457] width 102 height 32
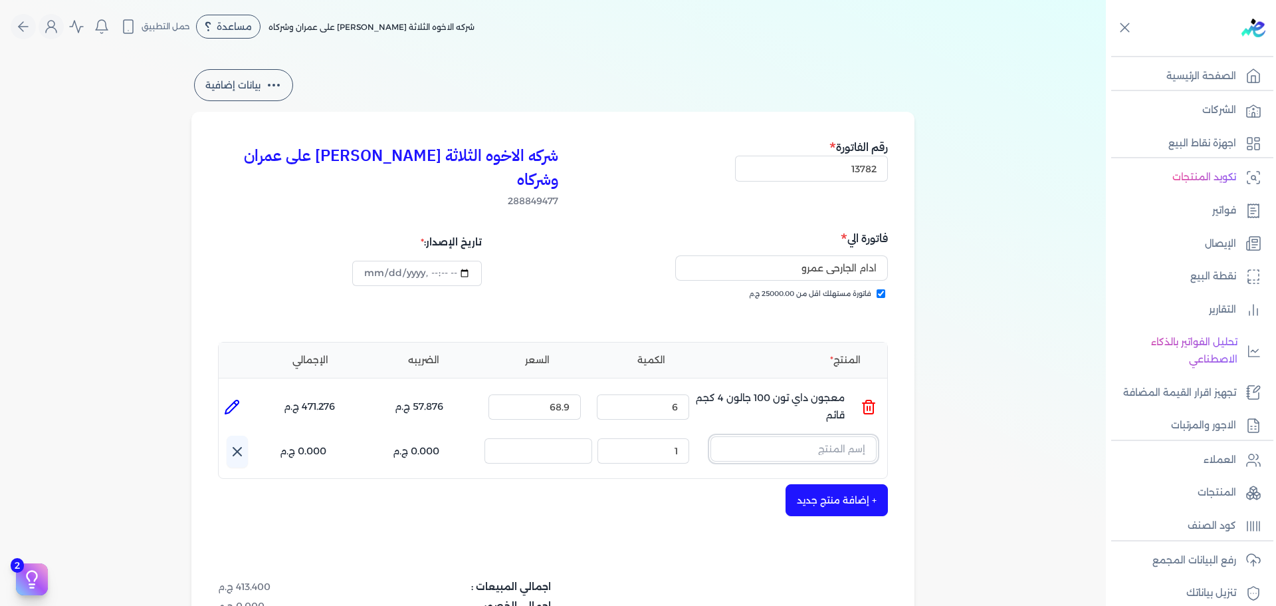
click at [812, 436] on input "text" at bounding box center [794, 448] width 166 height 25
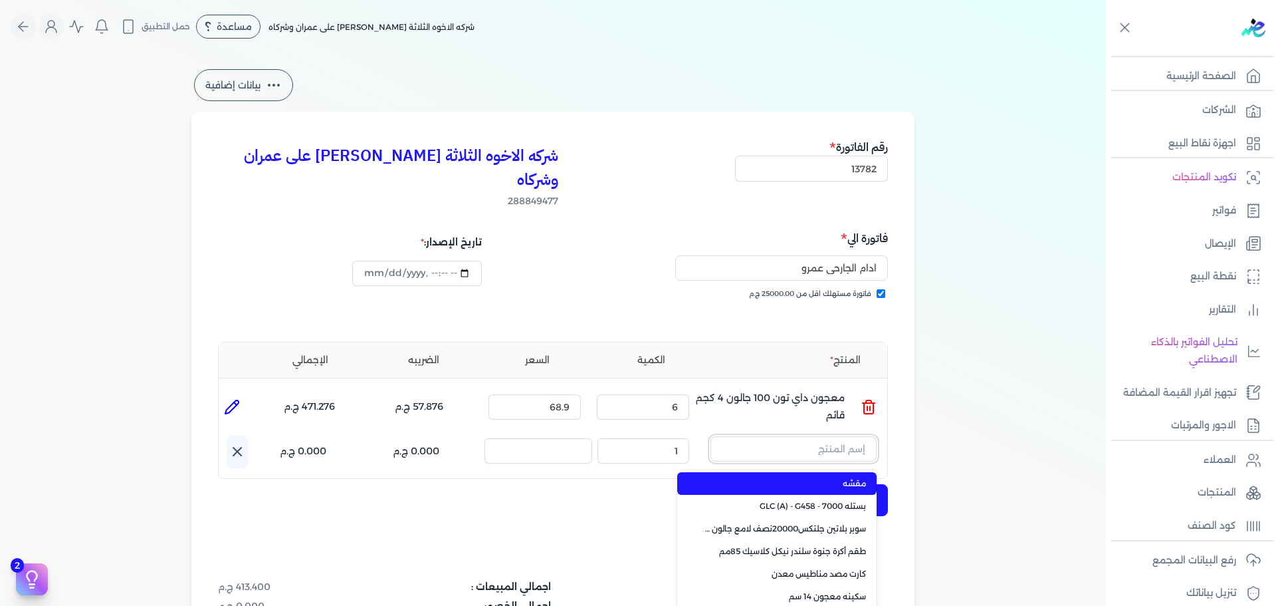
paste input "سوبر داي تون 3030 العملاق بستلة 14 لتر"
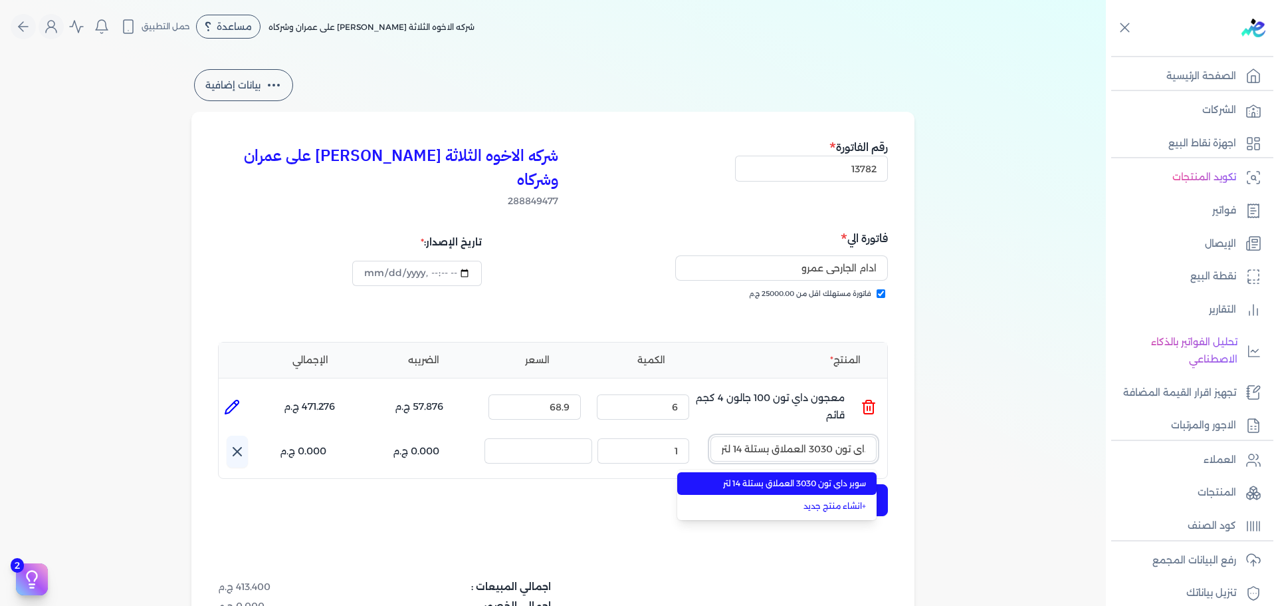
type input "سوبر داي تون 3030 العملاق بستلة 14 لتر"
click at [812, 477] on span "سوبر داي تون 3030 العملاق بستلة 14 لتر" at bounding box center [785, 483] width 162 height 12
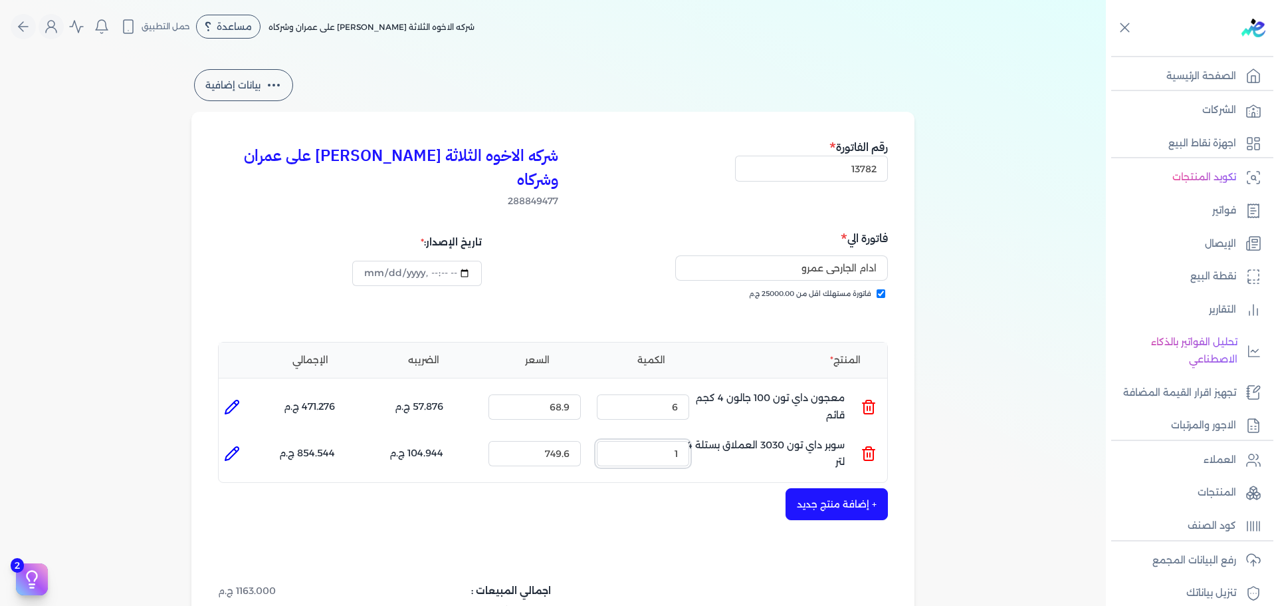
drag, startPoint x: 654, startPoint y: 431, endPoint x: 729, endPoint y: 426, distance: 74.6
click at [719, 435] on ul "المنتج : سوبر داي تون 3030 العملاق بستلة 14 لتر الكمية : 1 السعر : 749.6 الضريب…" at bounding box center [553, 453] width 669 height 36
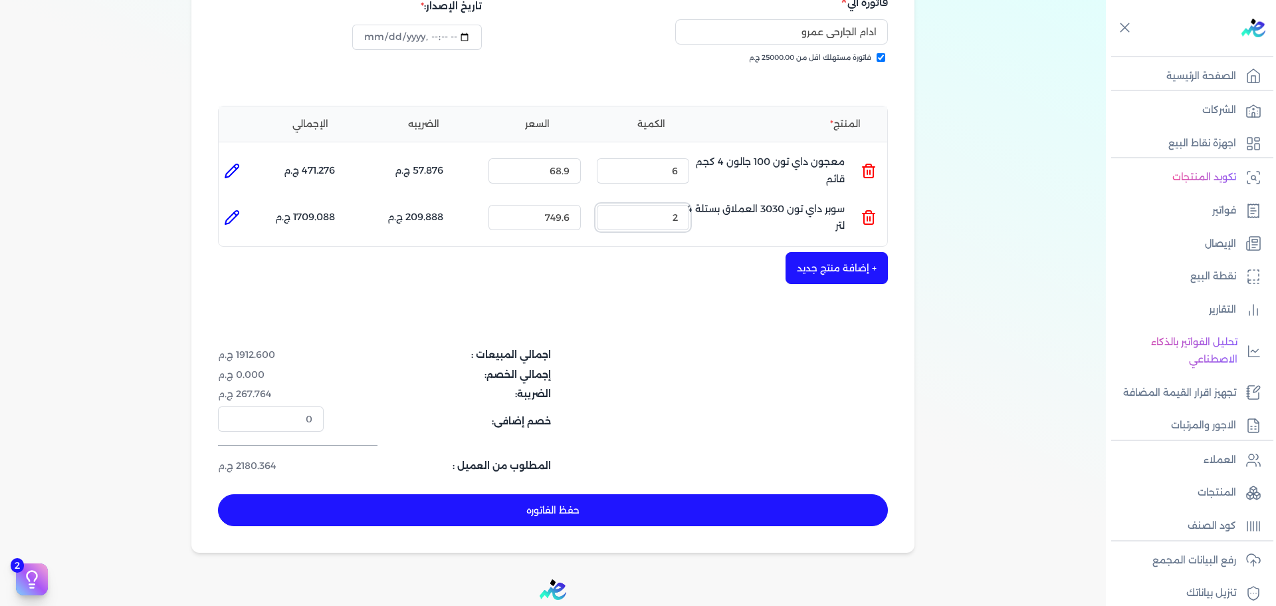
scroll to position [332, 0]
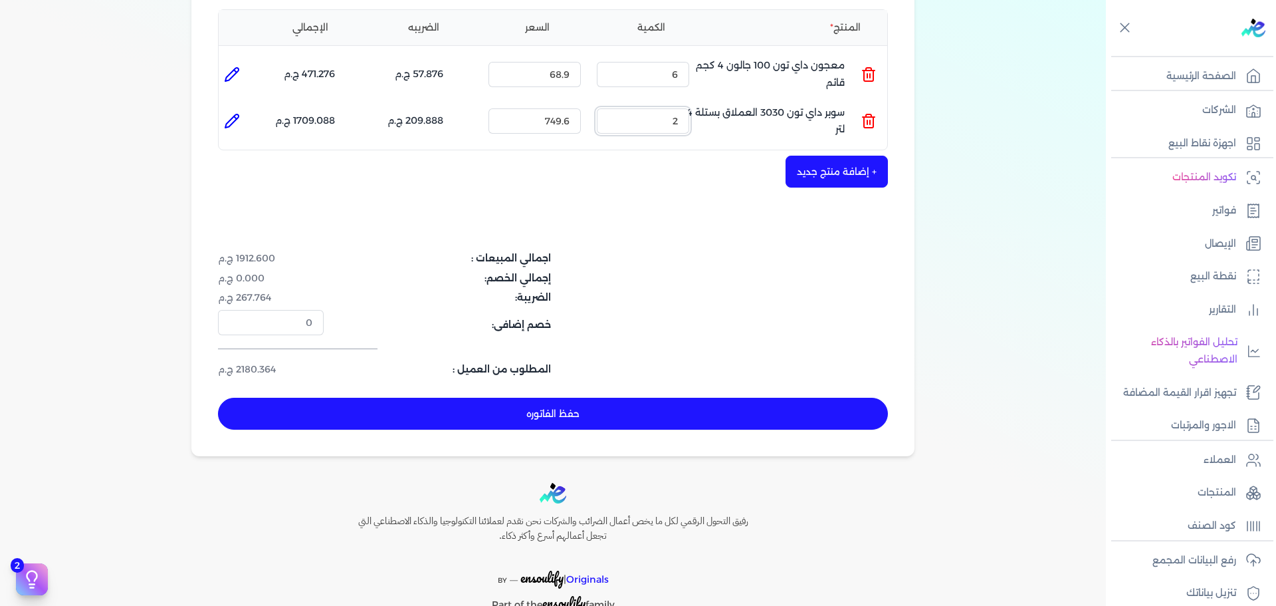
type input "2"
click at [694, 398] on button "حفظ الفاتوره" at bounding box center [553, 414] width 670 height 32
type input "[DATE]"
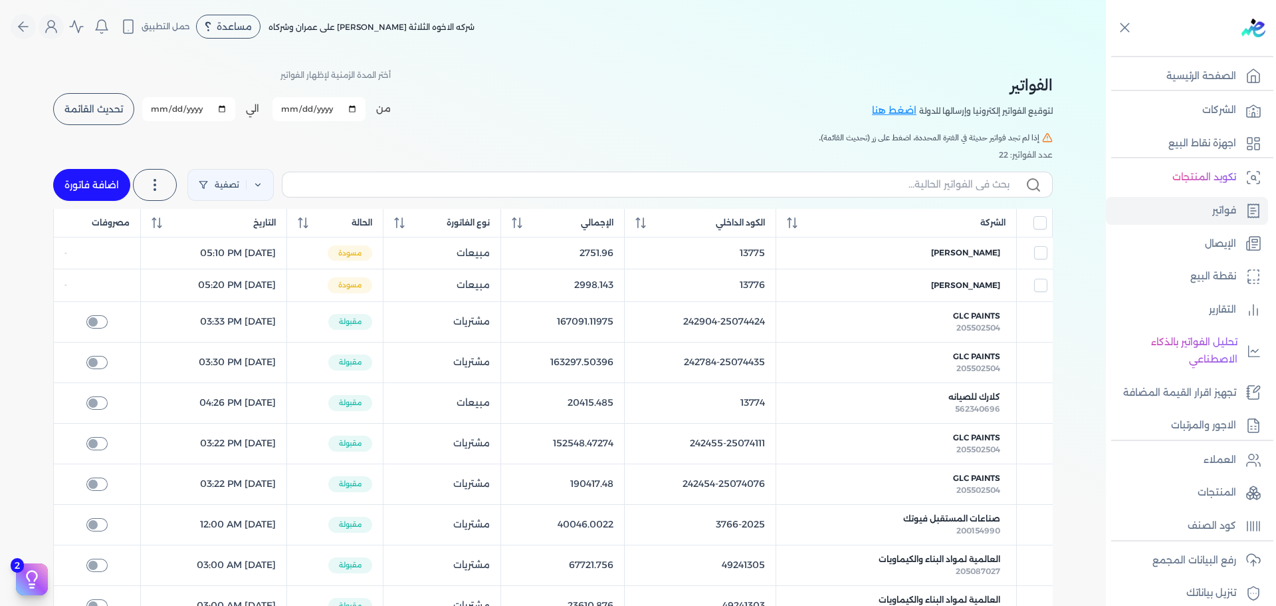
click at [90, 193] on link "اضافة فاتورة" at bounding box center [91, 185] width 77 height 32
select select "EGP"
select select "B"
select select "EGS"
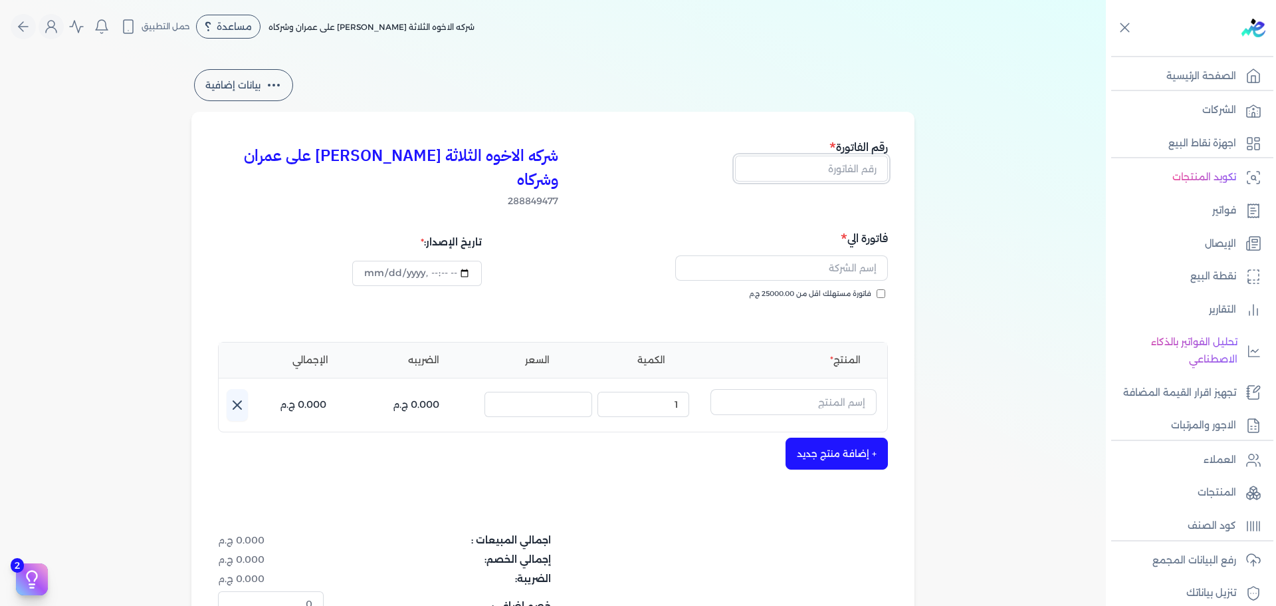
click at [811, 163] on input "text" at bounding box center [811, 168] width 153 height 25
type input "13783"
click at [862, 289] on span "فاتورة مستهلك اقل من 25000.00 ج.م" at bounding box center [810, 294] width 122 height 11
click at [877, 289] on input "فاتورة مستهلك اقل من 25000.00 ج.م" at bounding box center [881, 293] width 9 height 9
checkbox input "true"
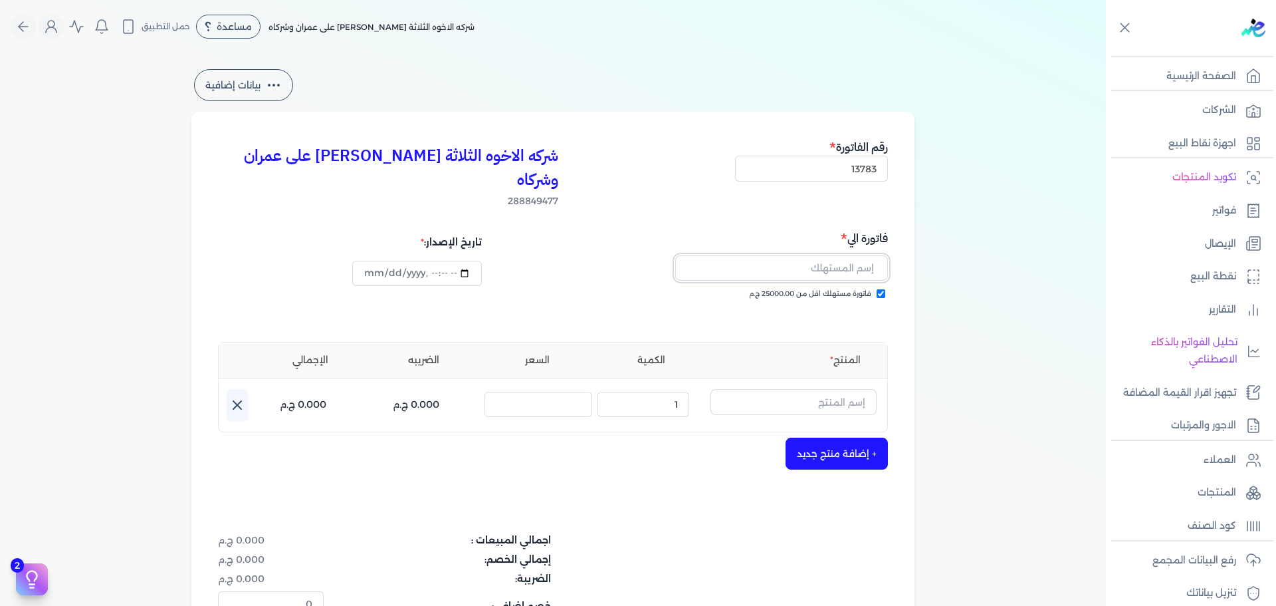
click at [814, 255] on input "text" at bounding box center [781, 267] width 213 height 25
type input "باسل [PERSON_NAME]"
click at [779, 389] on input "text" at bounding box center [794, 401] width 166 height 25
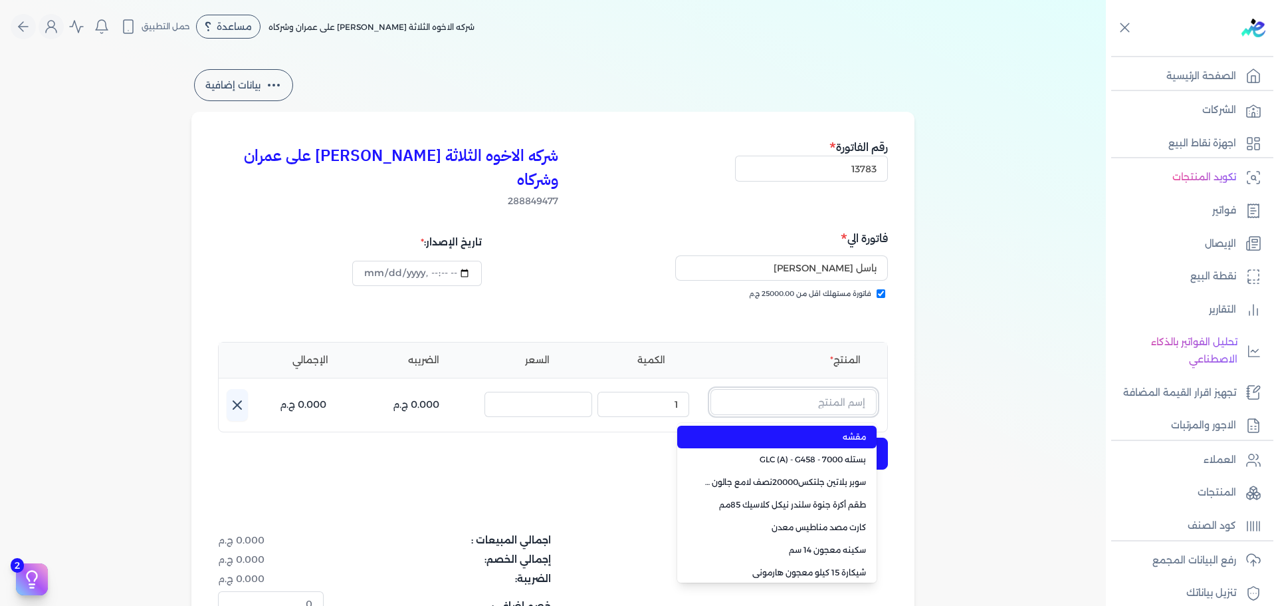
paste input "سوبر داي تون 3030 جالون 4.250 كجم قائم"
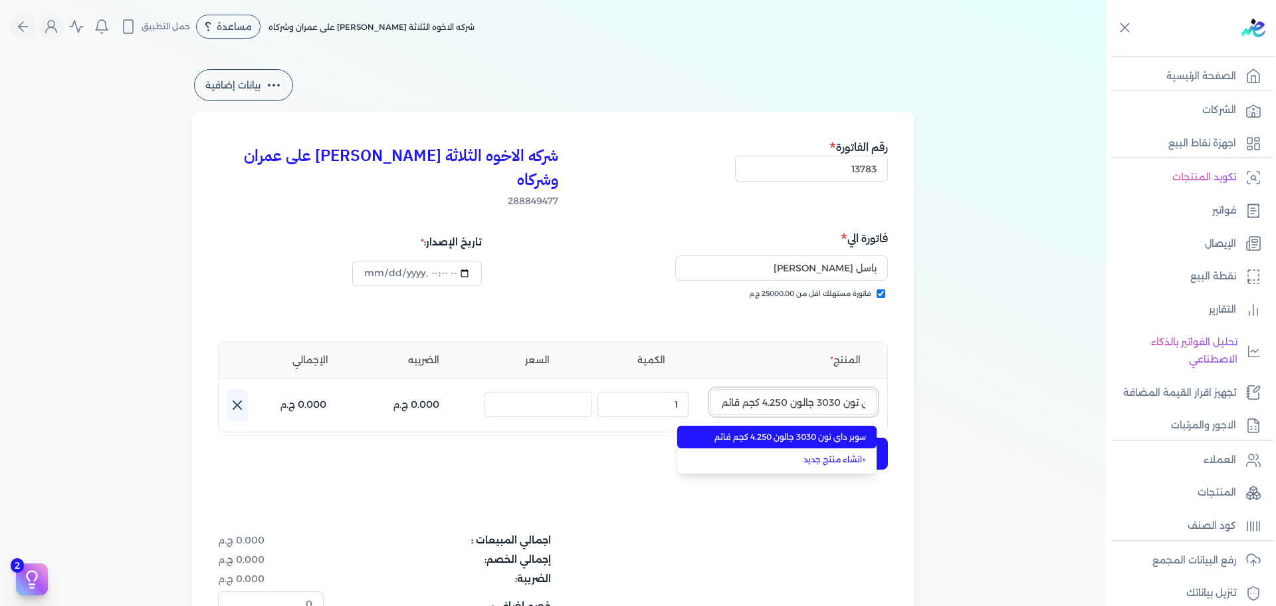
type input "سوبر داي تون 3030 جالون 4.250 كجم قائم"
drag, startPoint x: 770, startPoint y: 409, endPoint x: 721, endPoint y: 401, distance: 49.9
click at [769, 431] on span "سوبر داي تون 3030 جالون 4.250 كجم قائم" at bounding box center [785, 437] width 162 height 12
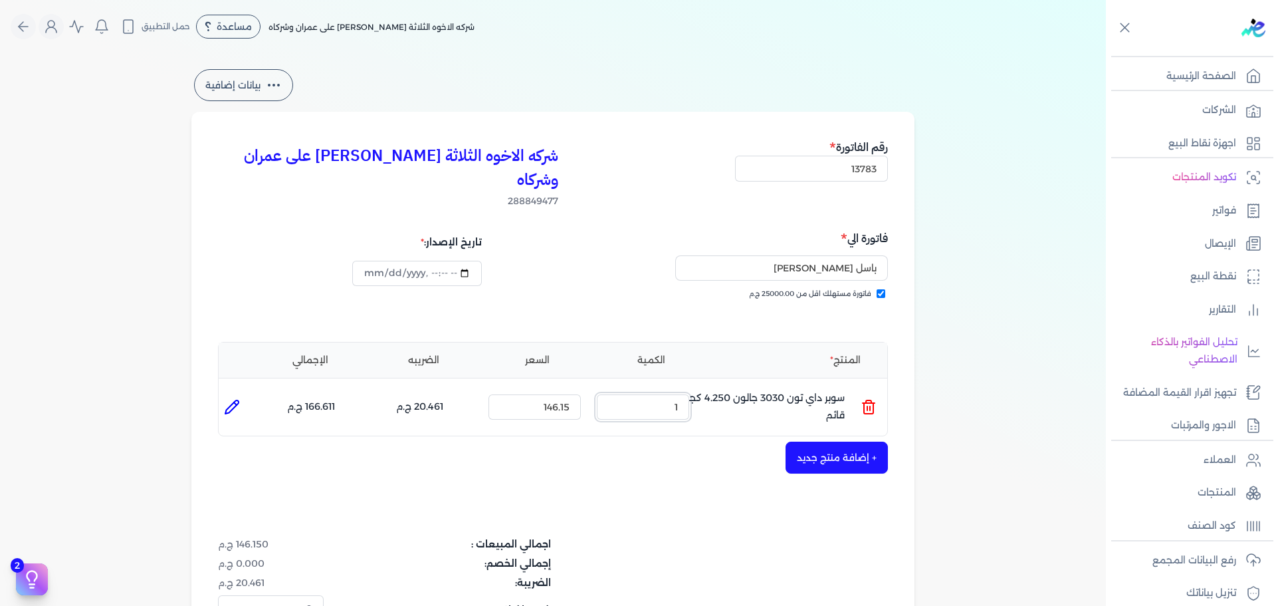
drag, startPoint x: 641, startPoint y: 386, endPoint x: 719, endPoint y: 367, distance: 79.5
click at [714, 389] on ul "المنتج : سوبر داي تون 3030 جالون 4.250 كجم قائم الكمية : 1 السعر : 146.15 الضري…" at bounding box center [553, 407] width 669 height 36
type input "4"
click at [832, 441] on button "+ إضافة منتج جديد" at bounding box center [837, 457] width 102 height 32
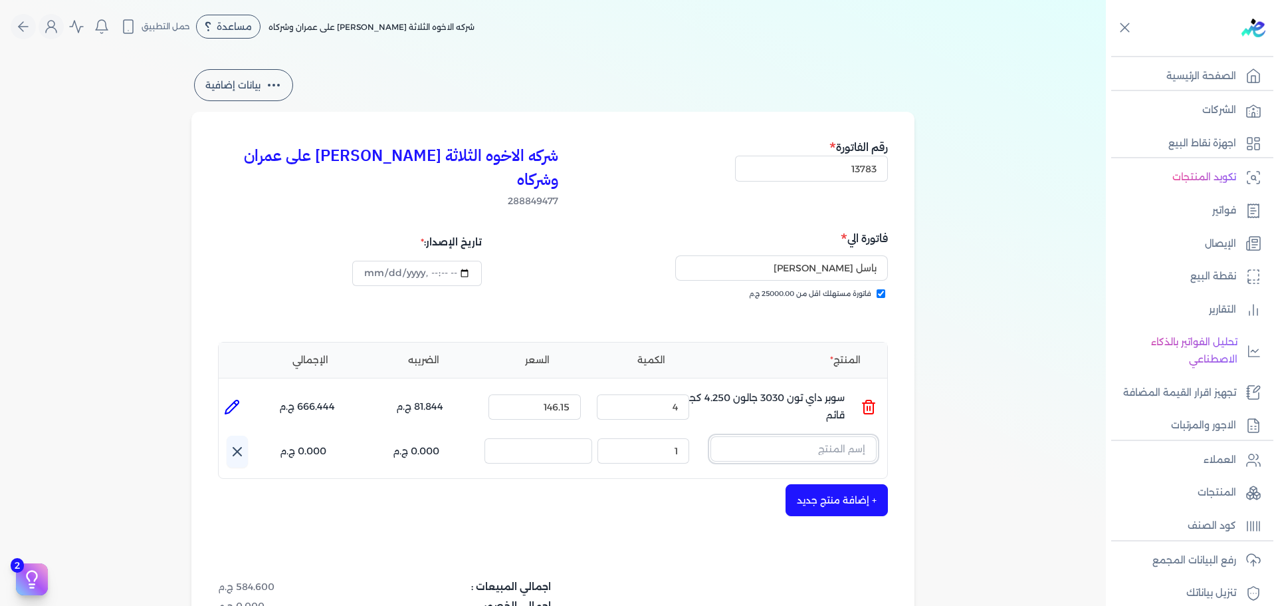
click at [811, 436] on input "text" at bounding box center [794, 448] width 166 height 25
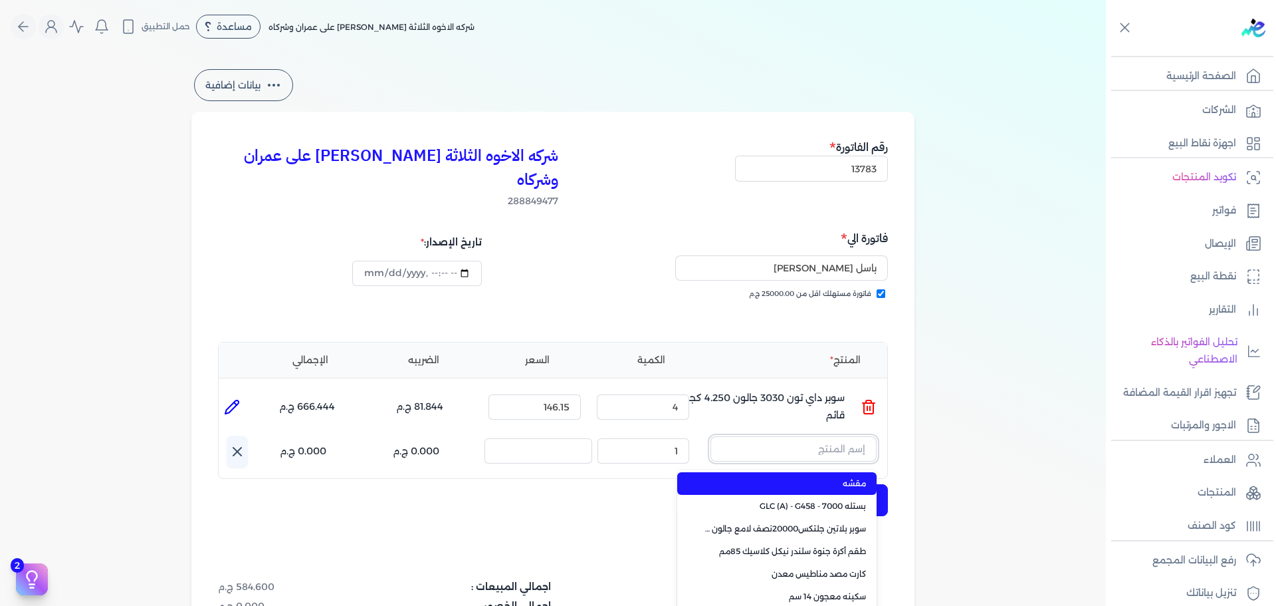
paste input "فرست كوت مط ابيض جالون 2.100 لتر"
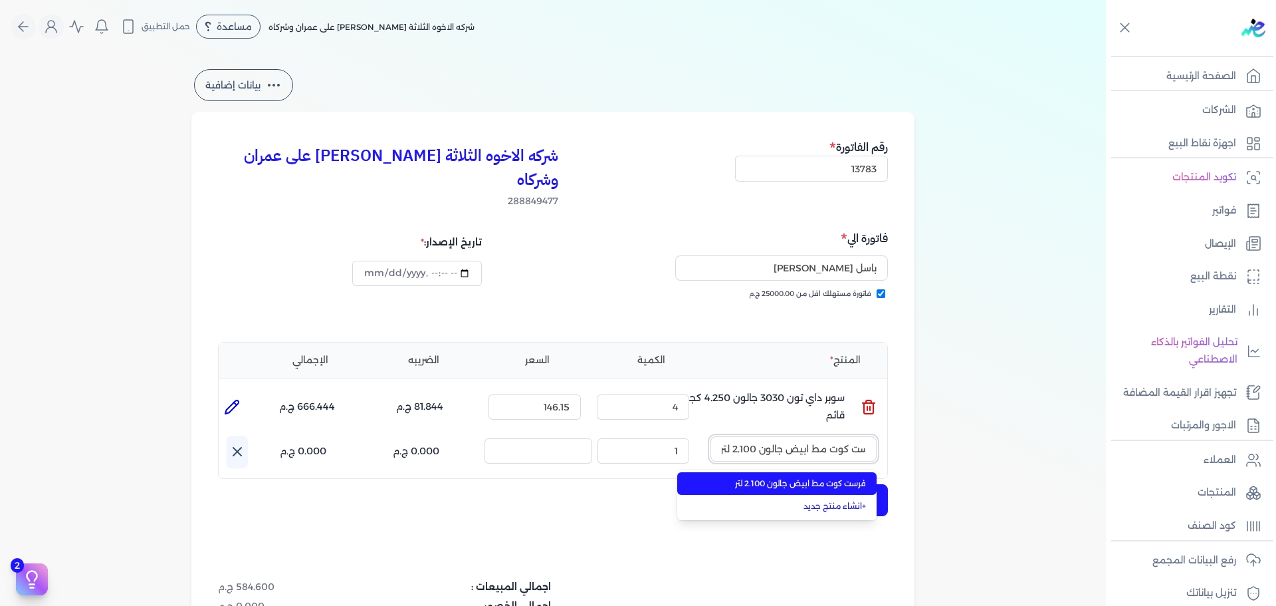
type input "فرست كوت مط ابيض جالون 2.100 لتر"
click at [797, 472] on li "فرست كوت مط ابيض جالون 2.100 لتر" at bounding box center [776, 483] width 199 height 23
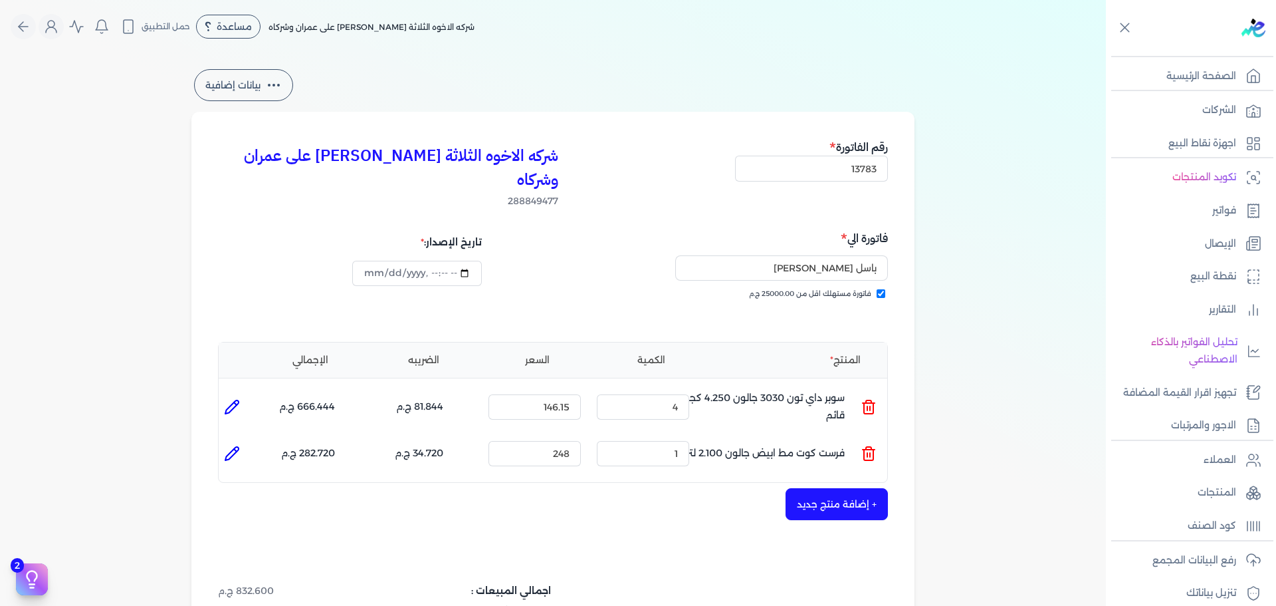
drag, startPoint x: 664, startPoint y: 419, endPoint x: 677, endPoint y: 423, distance: 13.5
click at [677, 435] on div "الكمية : 1" at bounding box center [643, 453] width 103 height 36
type input "[DATE]T17:29:34"
click at [676, 441] on input "1" at bounding box center [643, 453] width 92 height 25
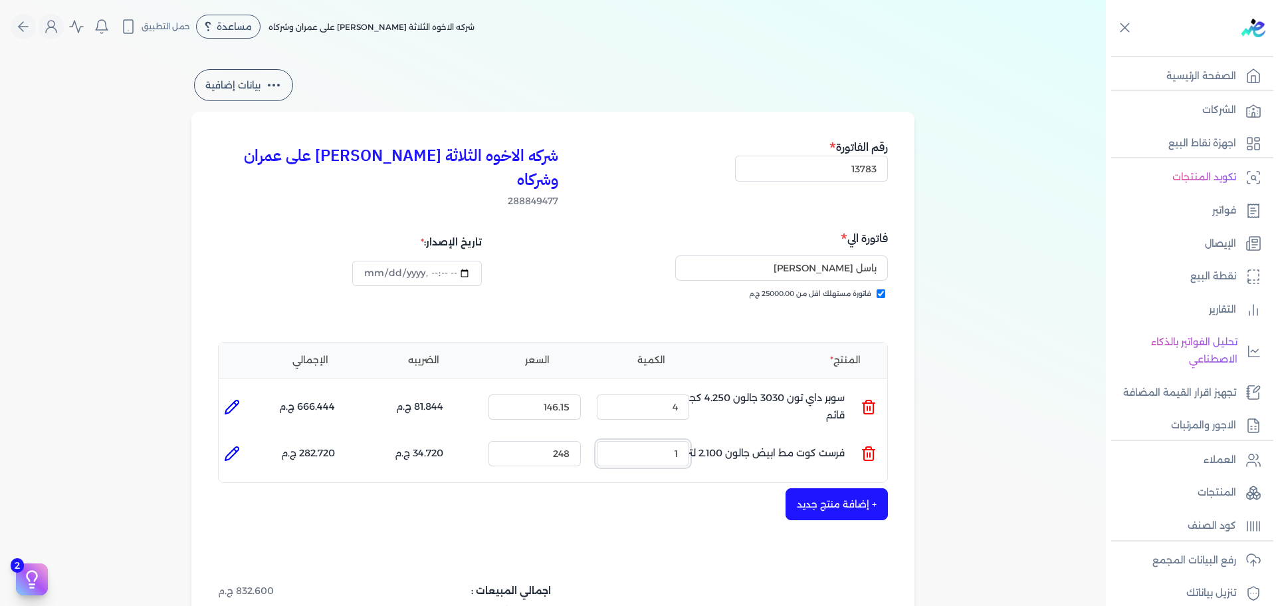
click at [676, 441] on input "1" at bounding box center [643, 453] width 92 height 25
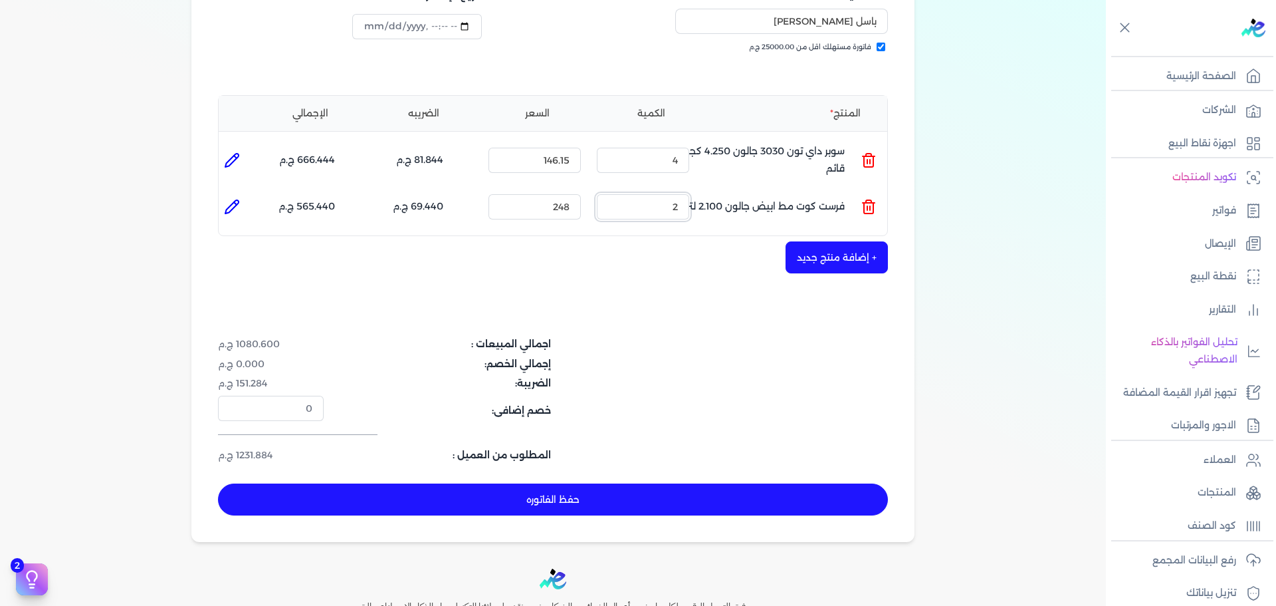
scroll to position [266, 0]
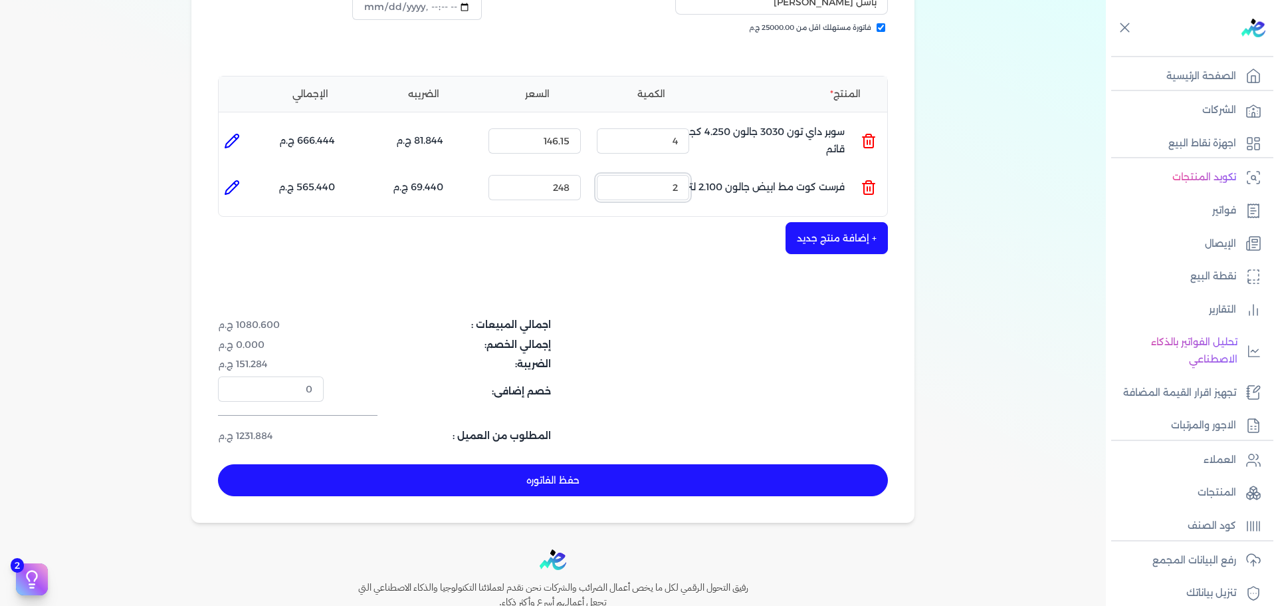
drag, startPoint x: 663, startPoint y: 160, endPoint x: 731, endPoint y: 160, distance: 67.8
click at [731, 170] on ul "المنتج : فرست كوت مط ابيض جالون 2.100 لتر الكمية : 2 السعر : 248 الضريبه : 69.4…" at bounding box center [553, 188] width 669 height 36
type input "5"
click at [645, 464] on button "حفظ الفاتوره" at bounding box center [553, 480] width 670 height 32
type input "[DATE]"
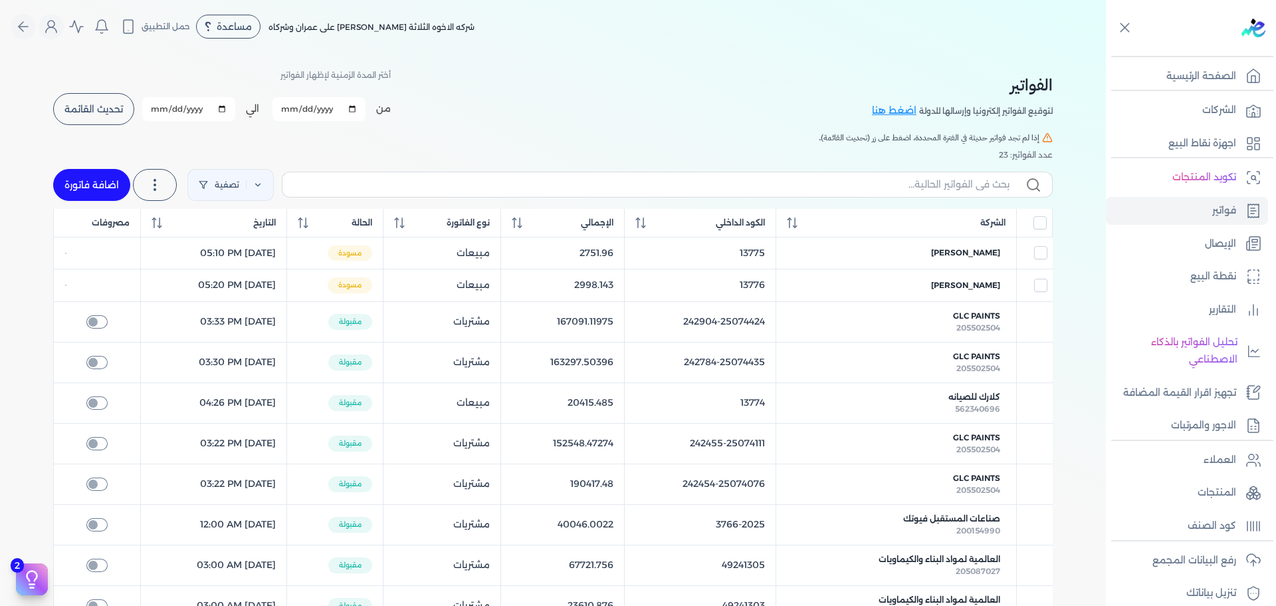
click at [77, 180] on link "اضافة فاتورة" at bounding box center [91, 185] width 77 height 32
select select "EGP"
select select "B"
select select "EGS"
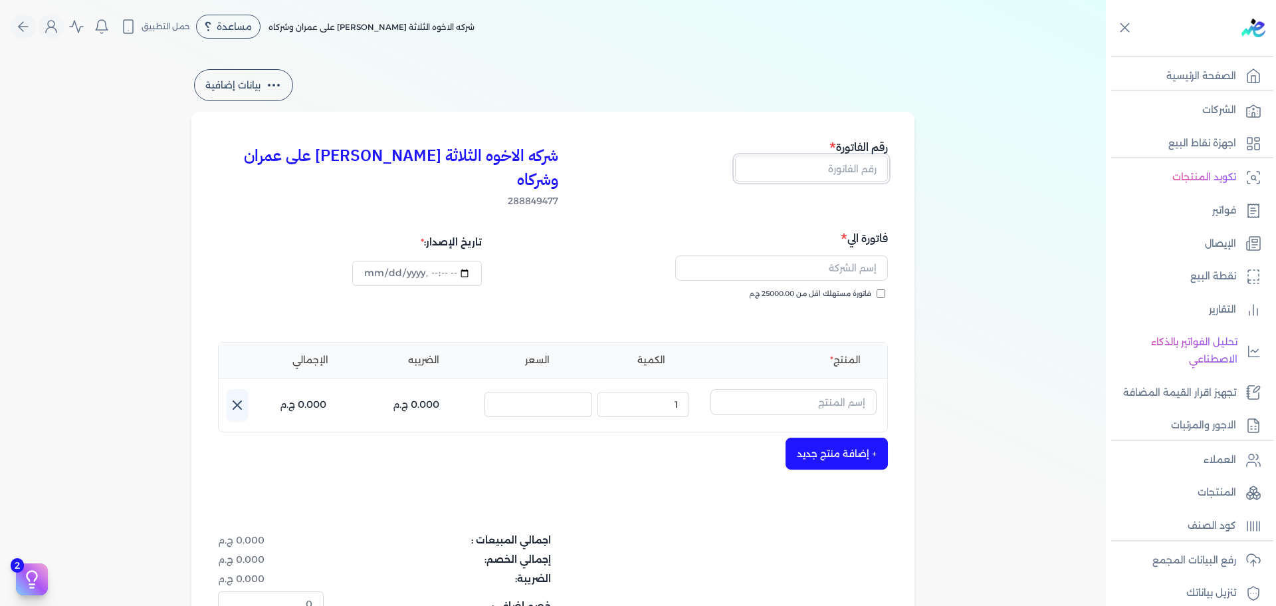
click at [824, 168] on input "text" at bounding box center [811, 168] width 153 height 25
type input "13784"
click at [876, 289] on label "فاتورة مستهلك اقل من 25000.00 ج.م" at bounding box center [817, 294] width 136 height 11
click at [871, 289] on span "فاتورة مستهلك اقل من 25000.00 ج.م" at bounding box center [810, 294] width 122 height 11
click at [877, 289] on input "فاتورة مستهلك اقل من 25000.00 ج.م" at bounding box center [881, 293] width 9 height 9
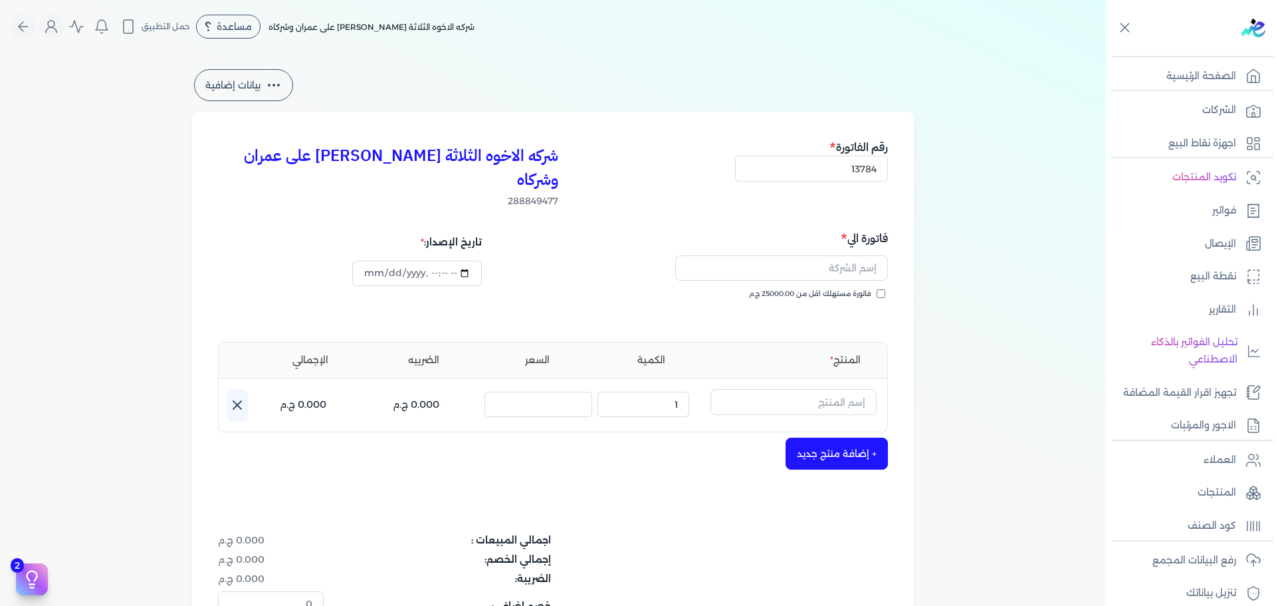
checkbox input "true"
click at [868, 255] on input "text" at bounding box center [781, 267] width 213 height 25
type input "[PERSON_NAME]"
click at [812, 389] on input "text" at bounding box center [794, 401] width 166 height 25
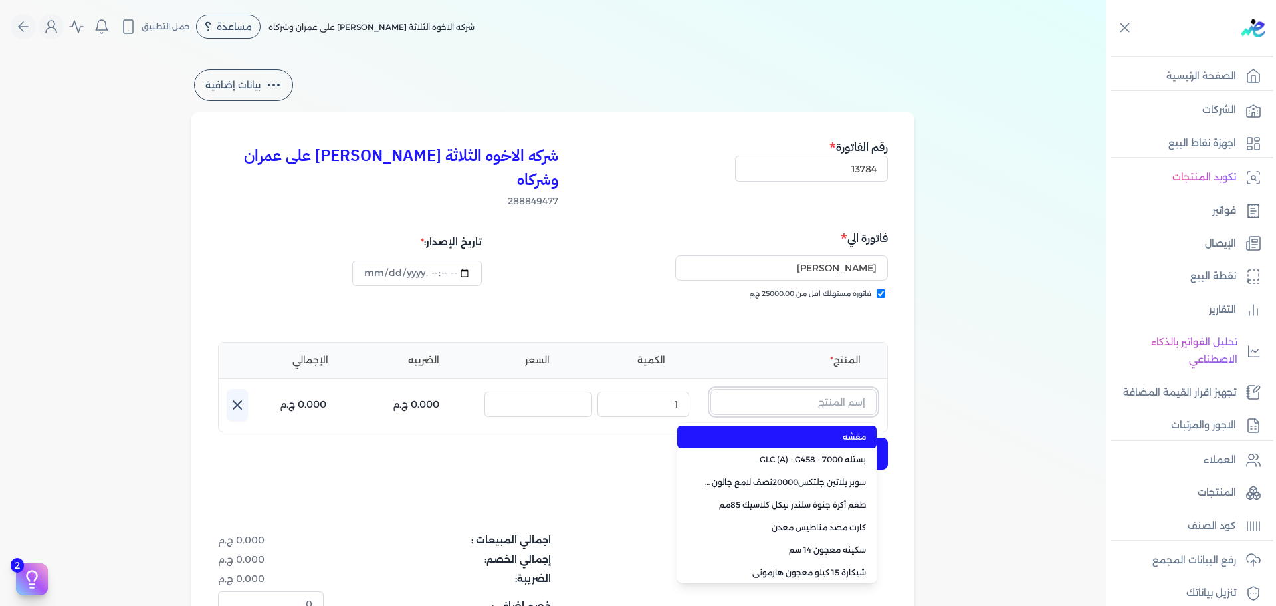
paste input "ستارت ميتاليك ذهبي علبة 0.375 لتر"
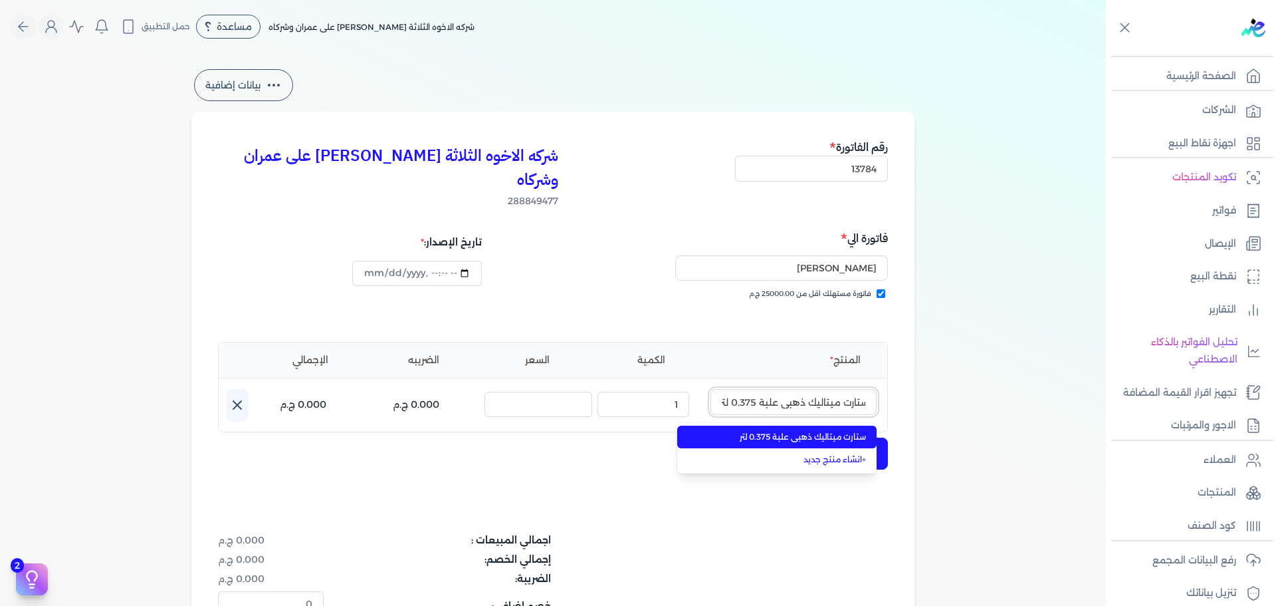
type input "ستارت ميتاليك ذهبي علبة 0.375 لتر"
click at [812, 425] on li "ستارت ميتاليك ذهبي علبة 0.375 لتر" at bounding box center [776, 436] width 199 height 23
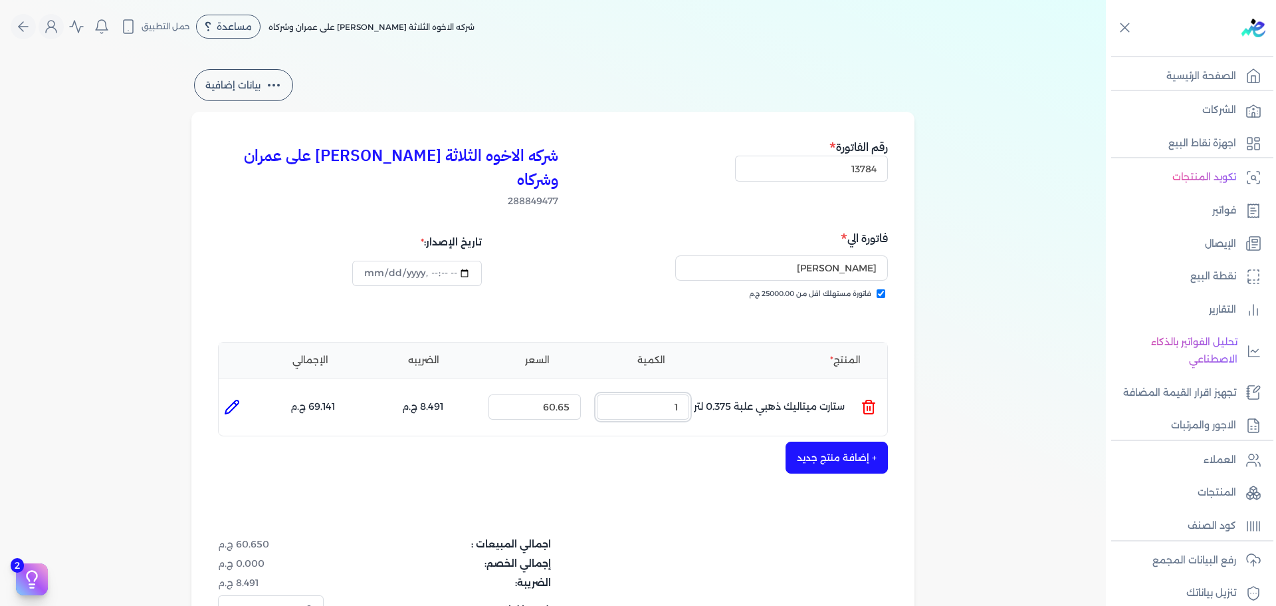
drag, startPoint x: 655, startPoint y: 386, endPoint x: 711, endPoint y: 381, distance: 56.0
click at [716, 397] on ul "المنتج : ستارت ميتاليك ذهبي علبة 0.375 لتر الكمية : 1 السعر : 60.65 الضريبه : 8…" at bounding box center [553, 407] width 669 height 36
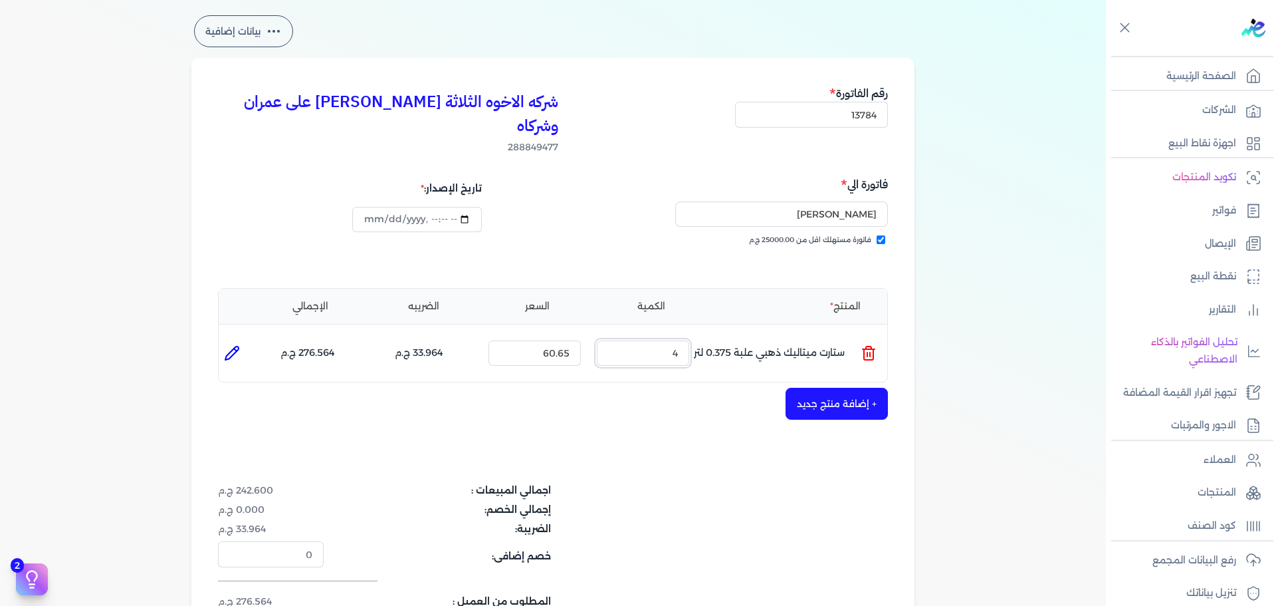
scroll to position [133, 0]
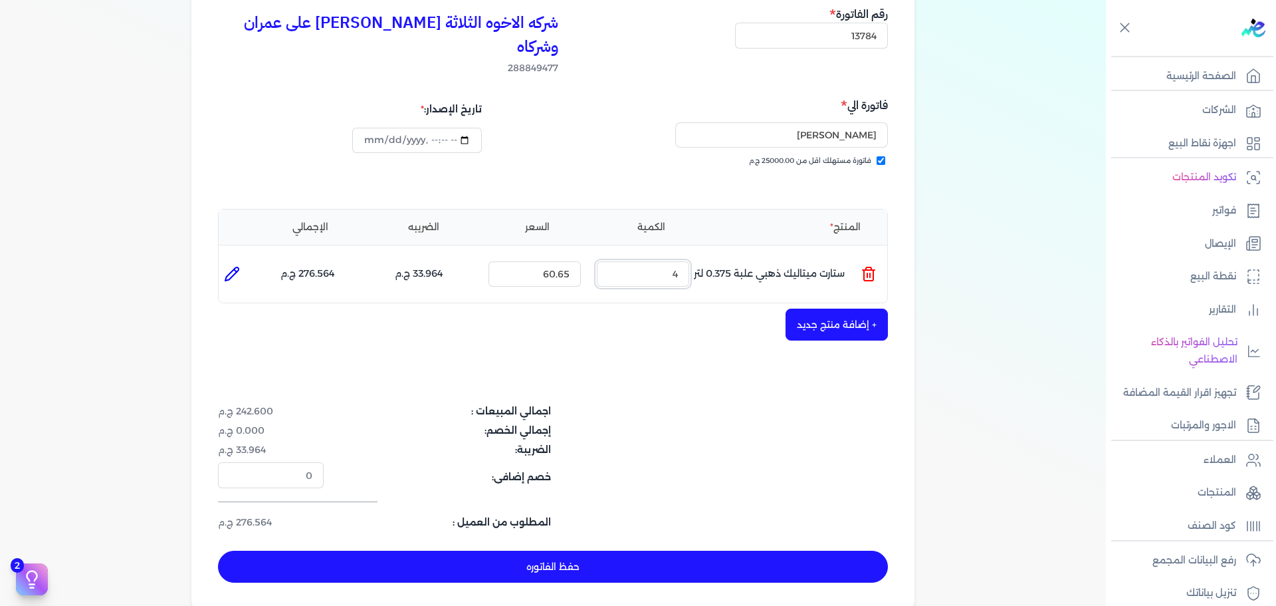
type input "4"
click at [871, 308] on button "+ إضافة منتج جديد" at bounding box center [837, 324] width 102 height 32
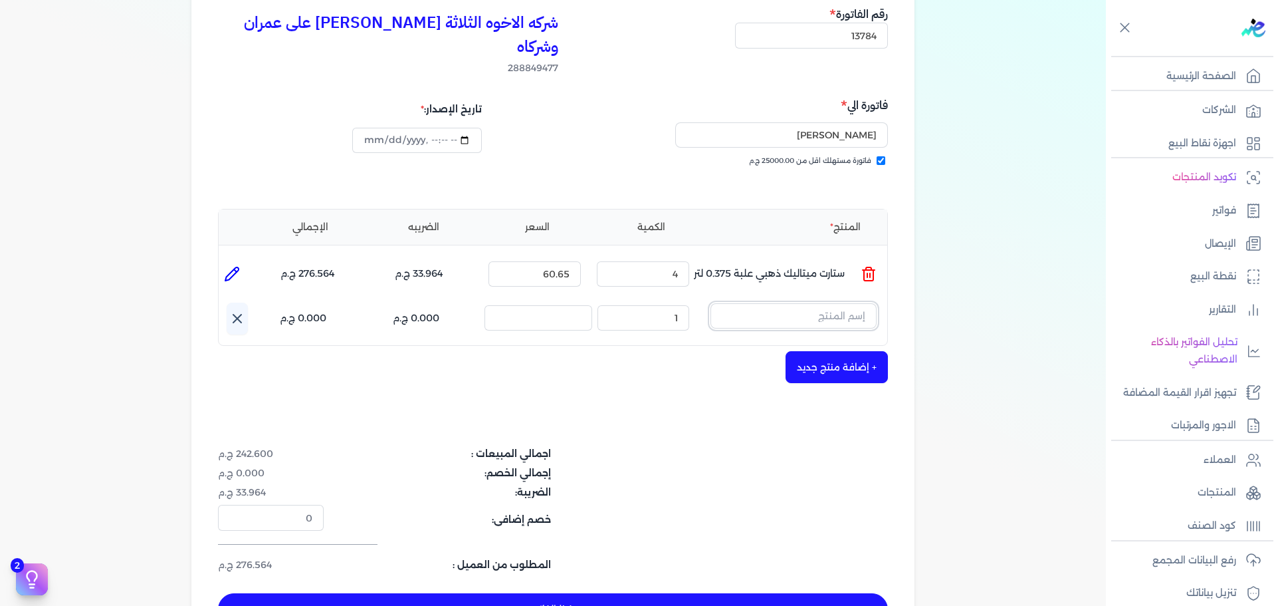
click at [801, 303] on input "text" at bounding box center [794, 315] width 166 height 25
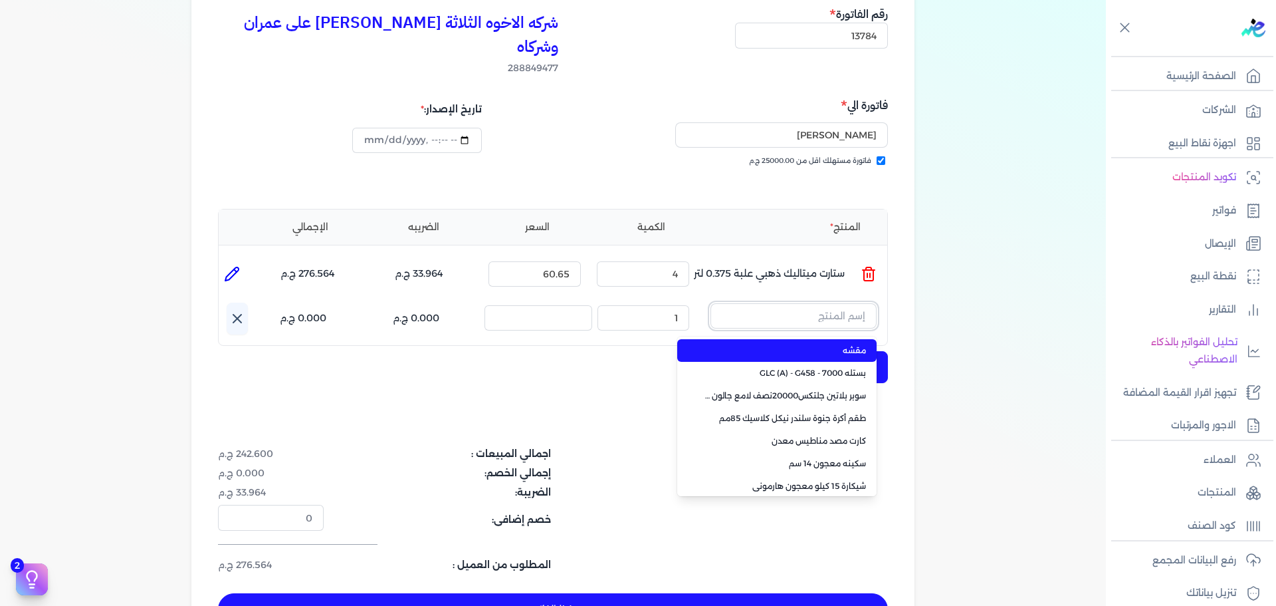
paste input "معجون داي تون 100 بستلة 15 كجم"
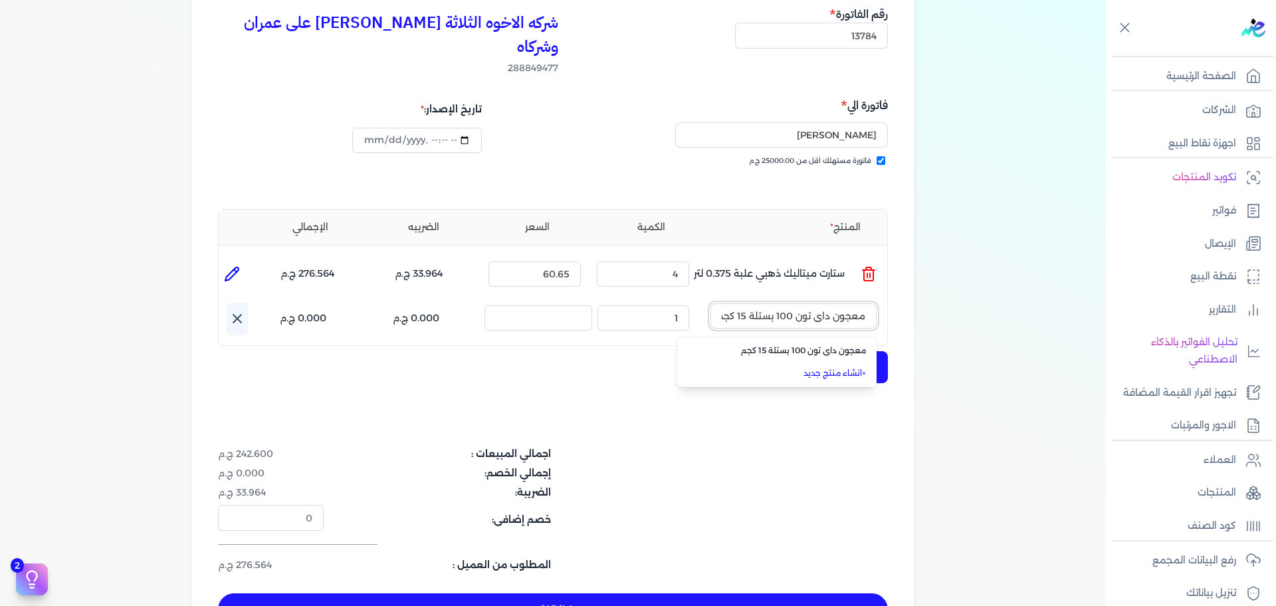
scroll to position [0, -5]
type input "معجون داي تون 100 بستلة 15 كجم"
drag, startPoint x: 772, startPoint y: 326, endPoint x: 704, endPoint y: 316, distance: 68.4
click at [770, 344] on span "معجون داي تون 100 بستلة 15 كجم" at bounding box center [785, 350] width 162 height 12
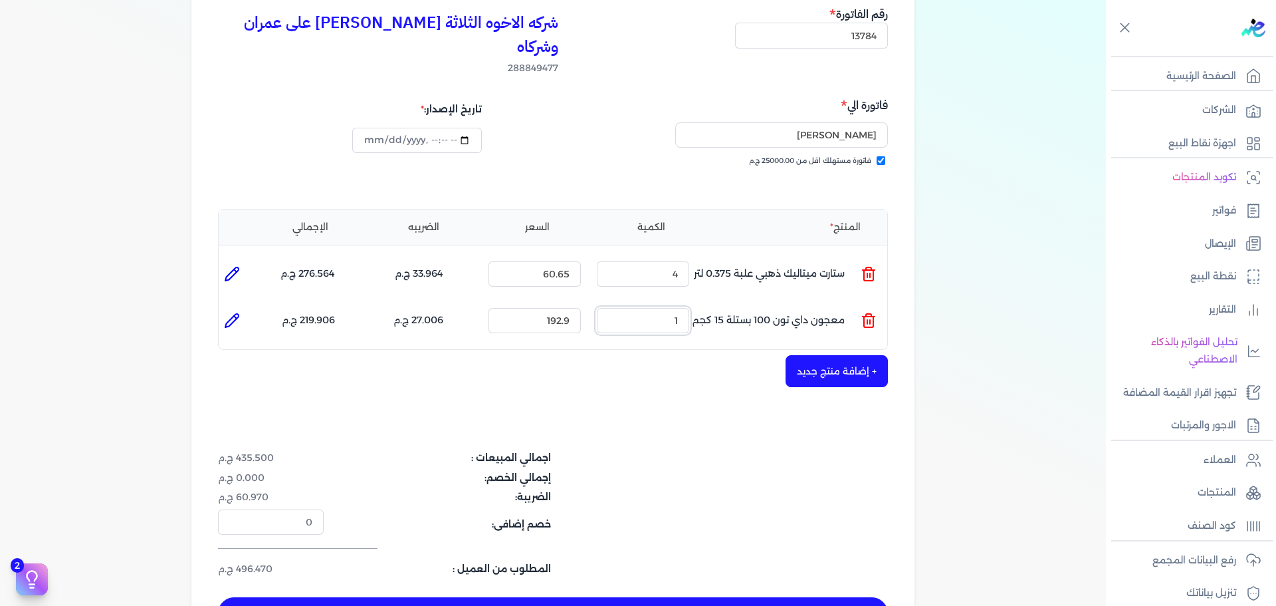
drag, startPoint x: 655, startPoint y: 298, endPoint x: 770, endPoint y: 294, distance: 115.1
click at [693, 302] on div "الكمية : 1" at bounding box center [643, 320] width 103 height 36
type input "[DATE]T17:30:27"
type input "4"
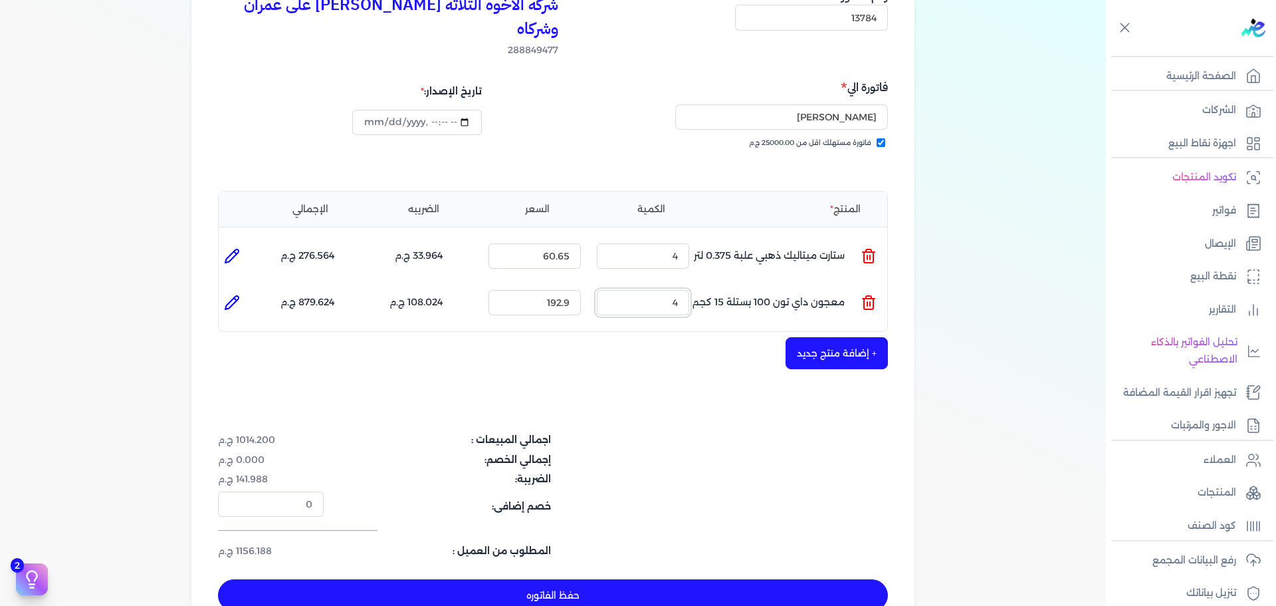
scroll to position [199, 0]
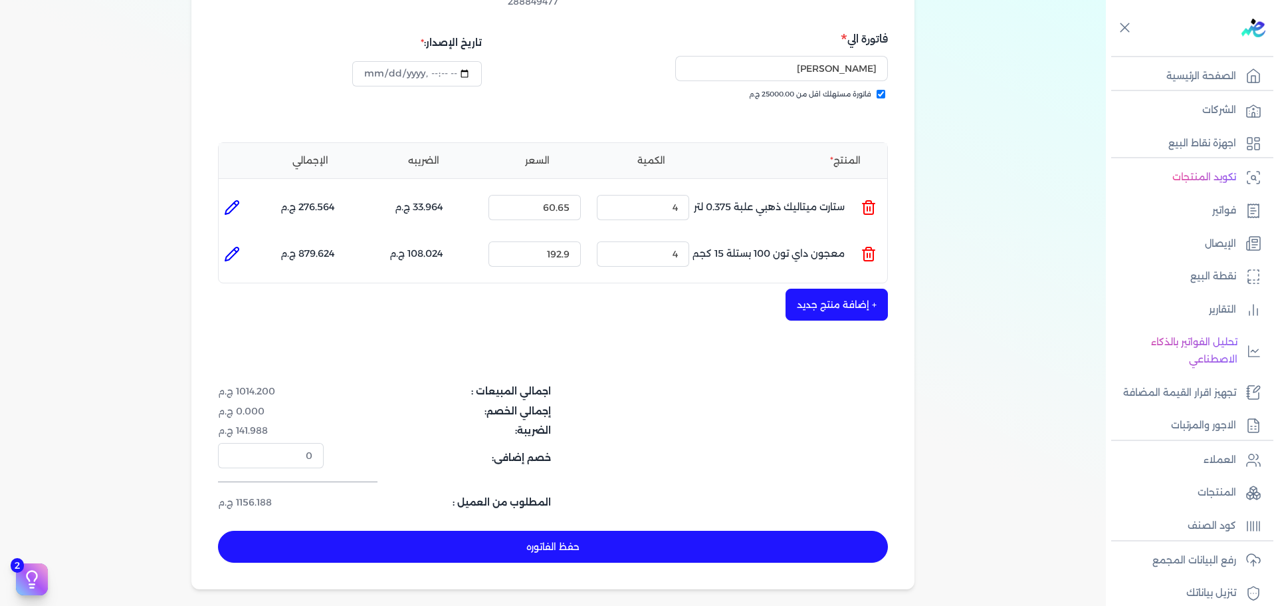
click at [724, 530] on button "حفظ الفاتوره" at bounding box center [553, 546] width 670 height 32
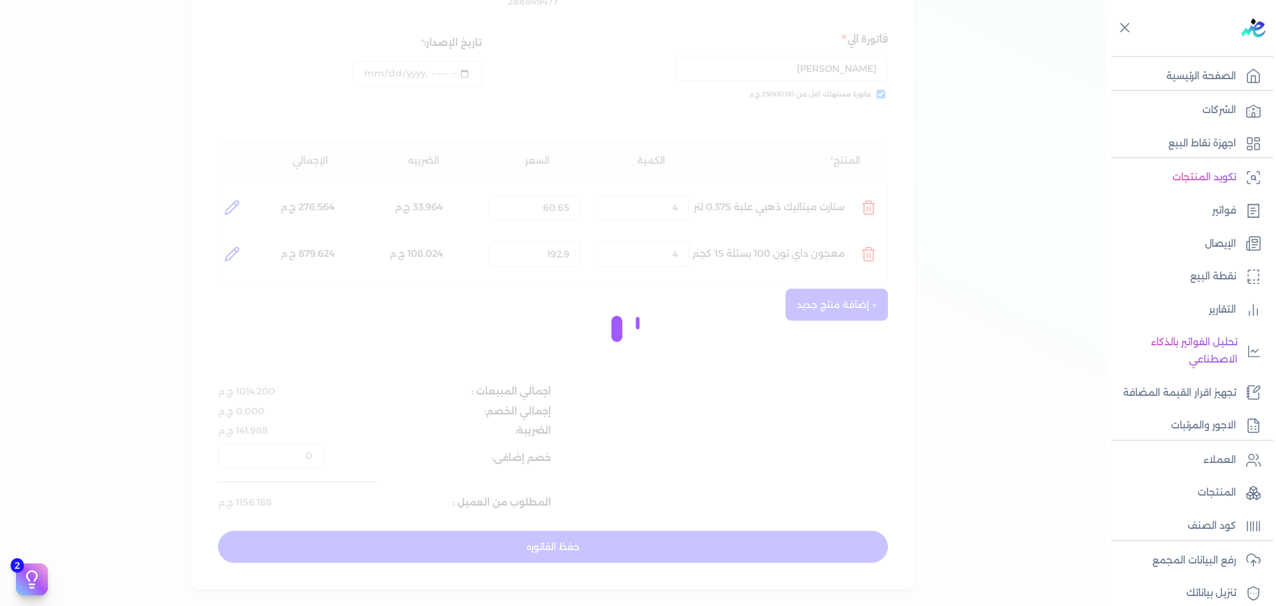
type input "[DATE]"
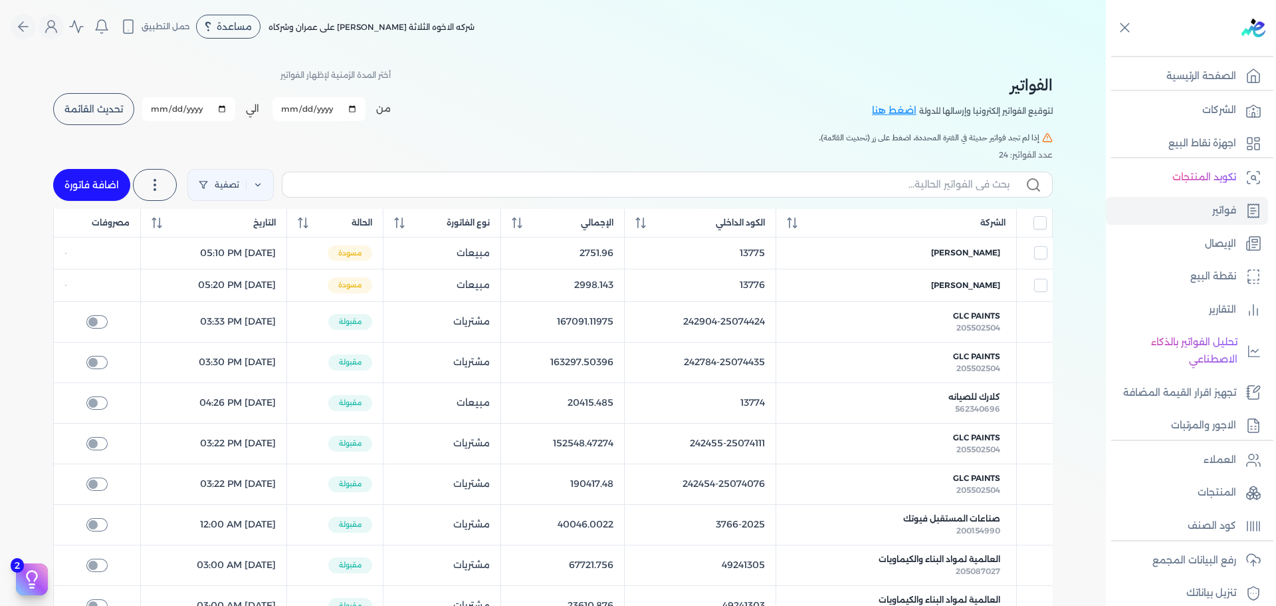
click at [109, 168] on div "تصفية استخرج العملاء استخرج المنتجات اضافة فاتورة" at bounding box center [553, 185] width 1000 height 48
click at [96, 194] on link "اضافة فاتورة" at bounding box center [91, 185] width 77 height 32
select select "EGP"
select select "B"
select select "EGS"
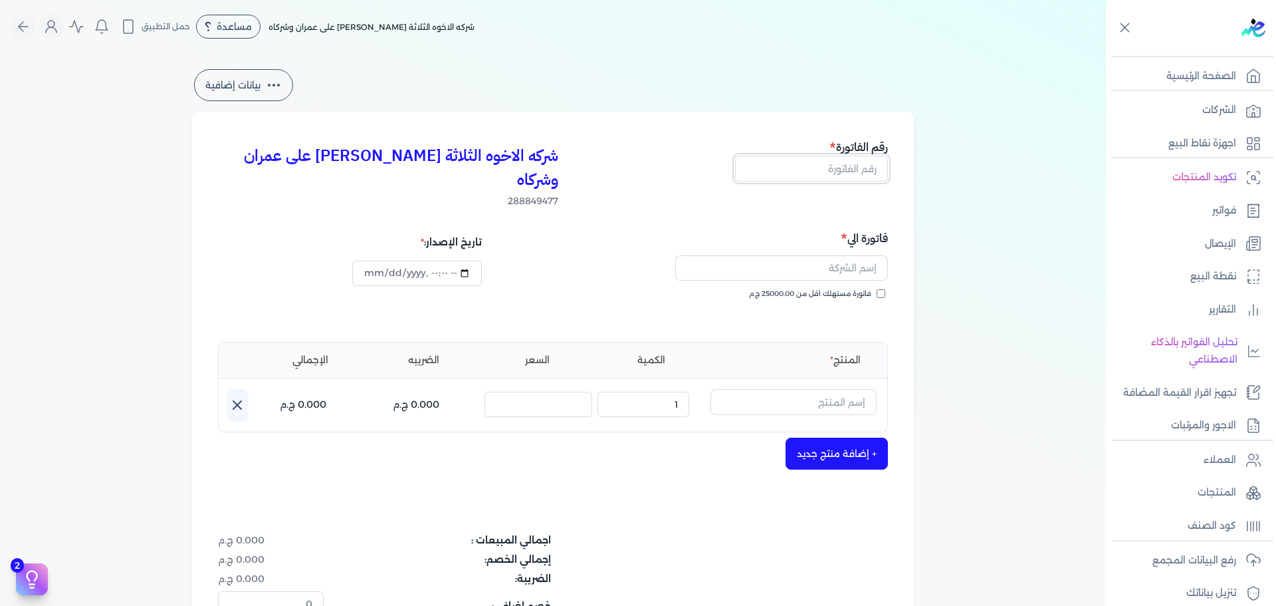
click at [821, 172] on input "text" at bounding box center [811, 168] width 153 height 25
type input "ن"
type input "13785"
click at [835, 289] on span "فاتورة مستهلك اقل من 25000.00 ج.م" at bounding box center [810, 294] width 122 height 11
click at [877, 289] on input "فاتورة مستهلك اقل من 25000.00 ج.م" at bounding box center [881, 293] width 9 height 9
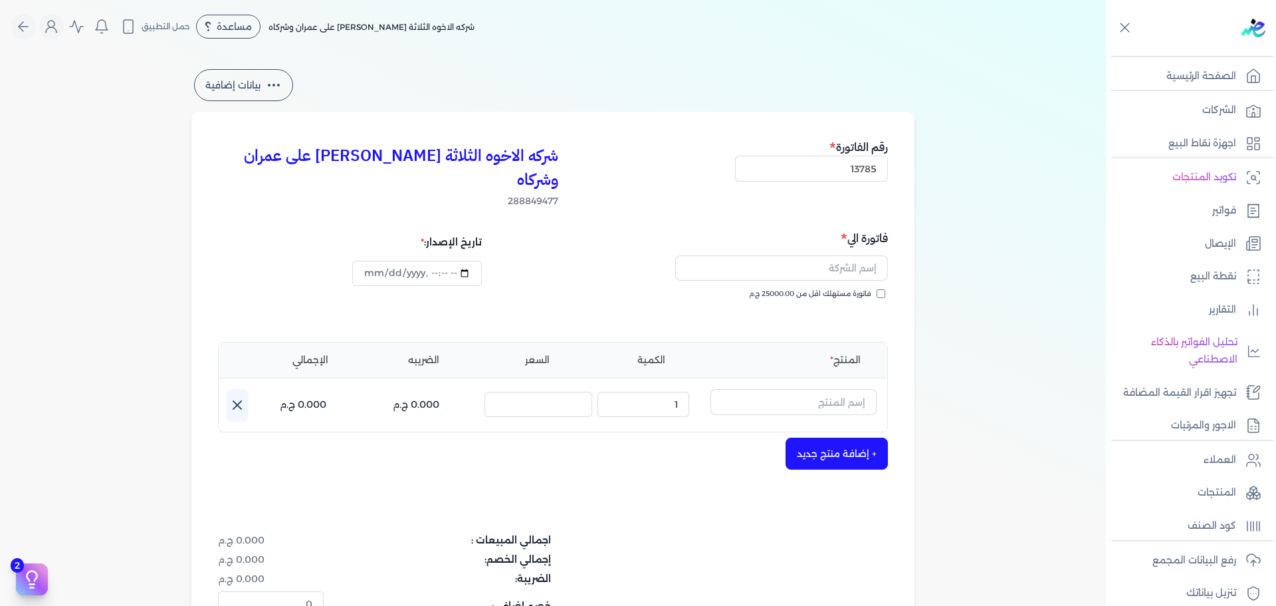
checkbox input "true"
click at [834, 255] on input "text" at bounding box center [781, 267] width 213 height 25
type input "[PERSON_NAME]"
click at [777, 389] on input "text" at bounding box center [794, 401] width 166 height 25
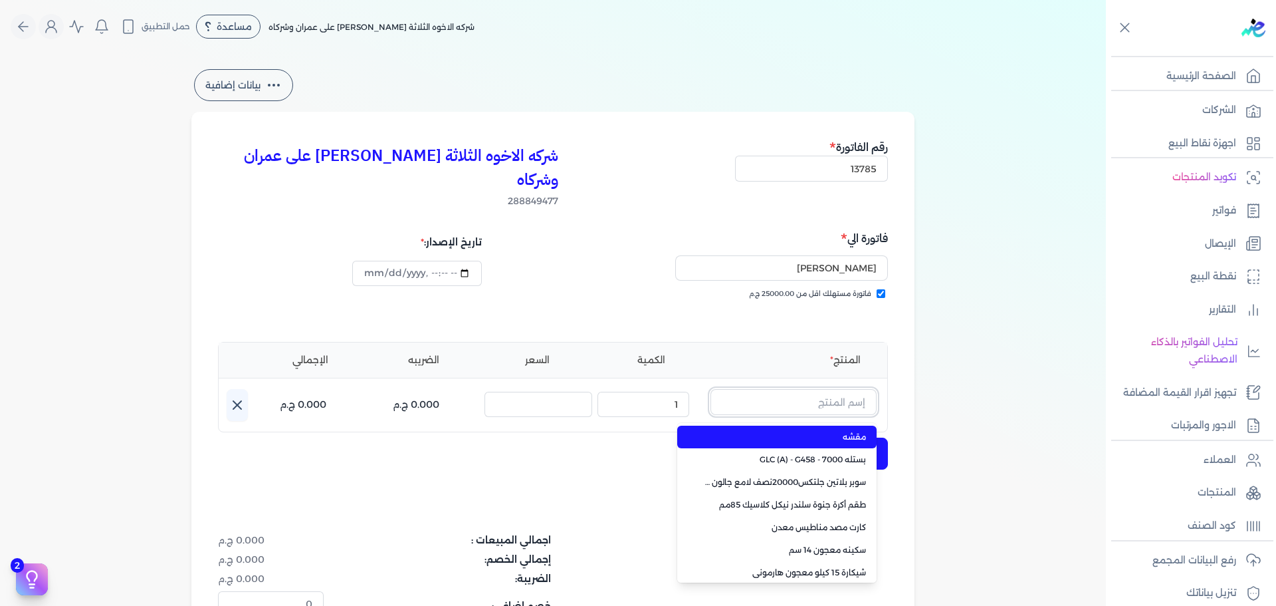
paste input "جلتكس 25000 لامع جالون 2.5 لتر"
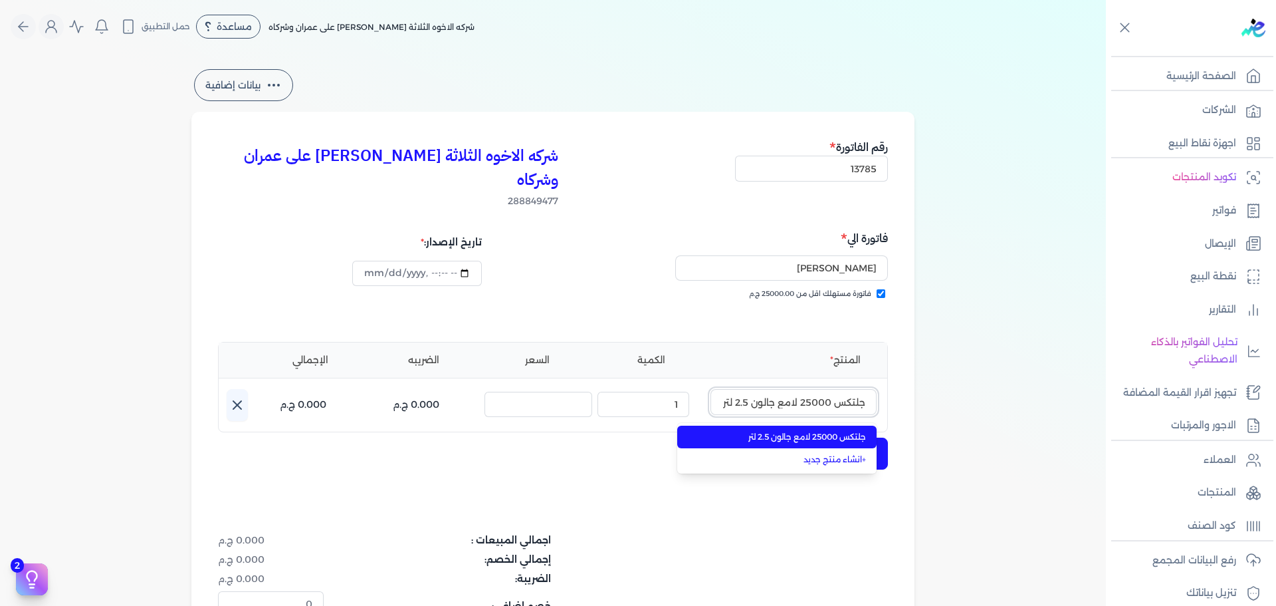
type input "جلتكس 25000 لامع جالون 2.5 لتر"
click at [784, 431] on span "جلتكس 25000 لامع جالون 2.5 لتر" at bounding box center [785, 437] width 162 height 12
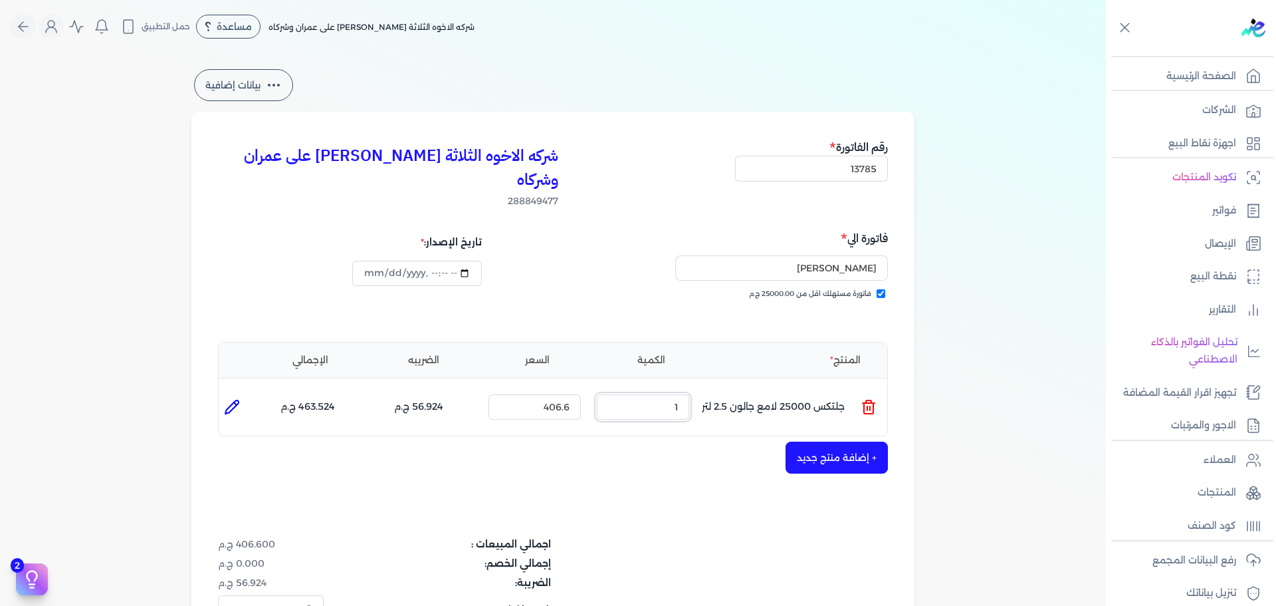
click at [746, 389] on ul "المنتج : جلتكس 25000 لامع جالون 2.5 لتر الكمية : 1 السعر : 406.6 الضريبه : 56.9…" at bounding box center [553, 407] width 669 height 36
type input "2"
click at [802, 441] on button "+ إضافة منتج جديد" at bounding box center [837, 457] width 102 height 32
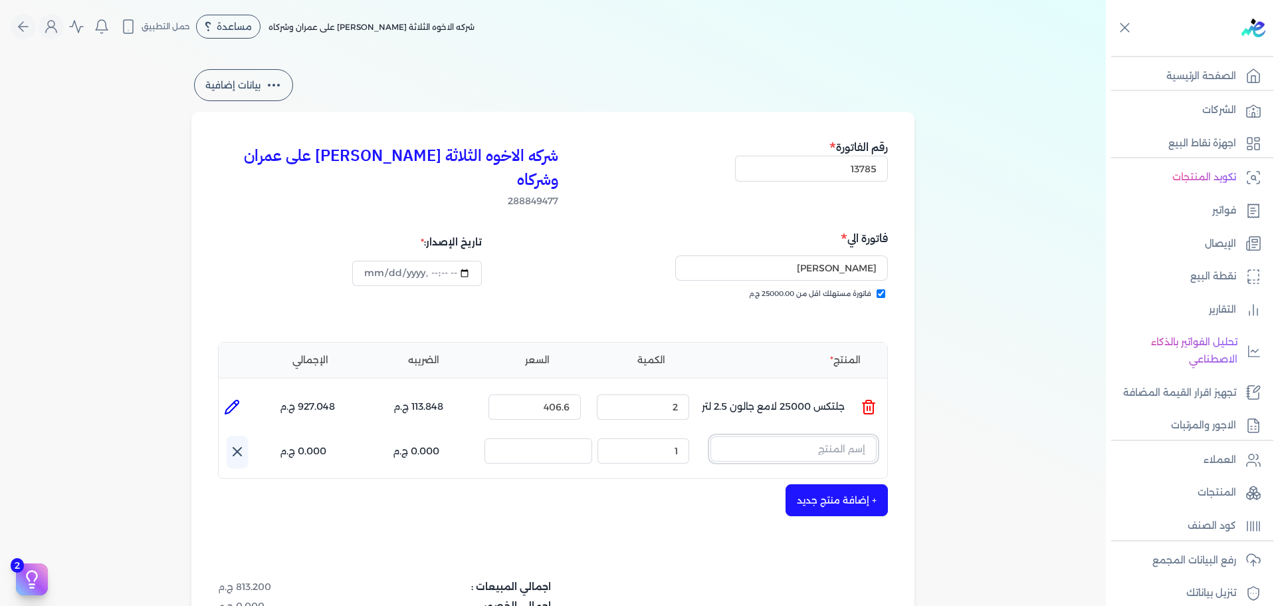
click at [772, 436] on input "text" at bounding box center [794, 448] width 166 height 25
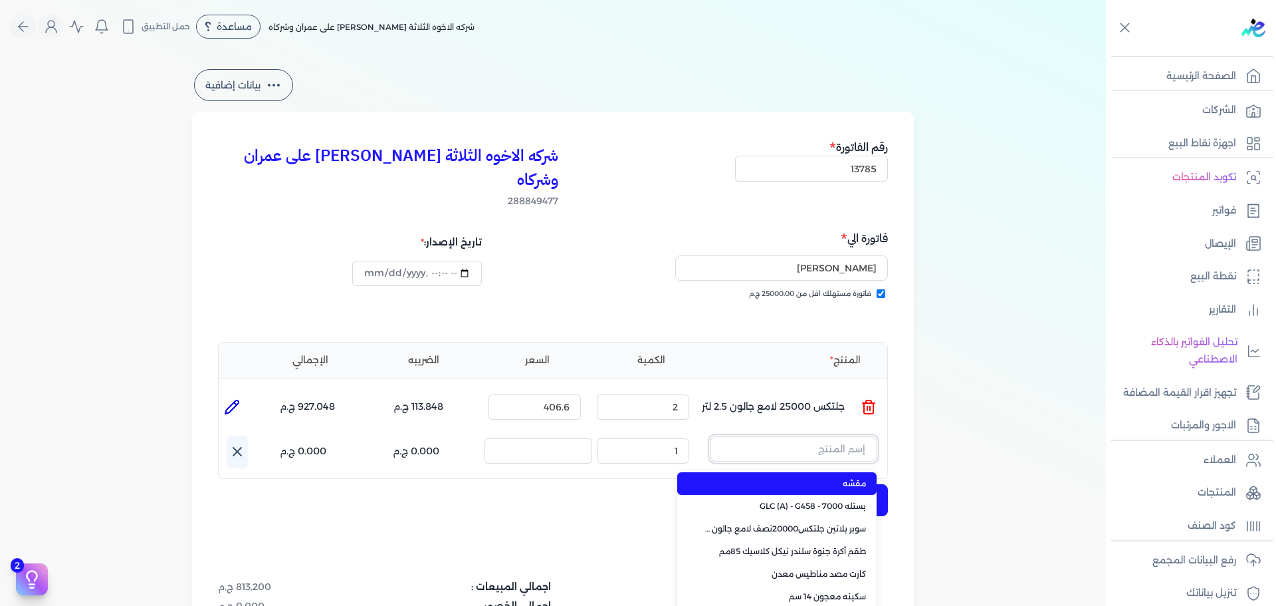
paste input "لؤلؤ جالون 3.750 لتر كومبو"
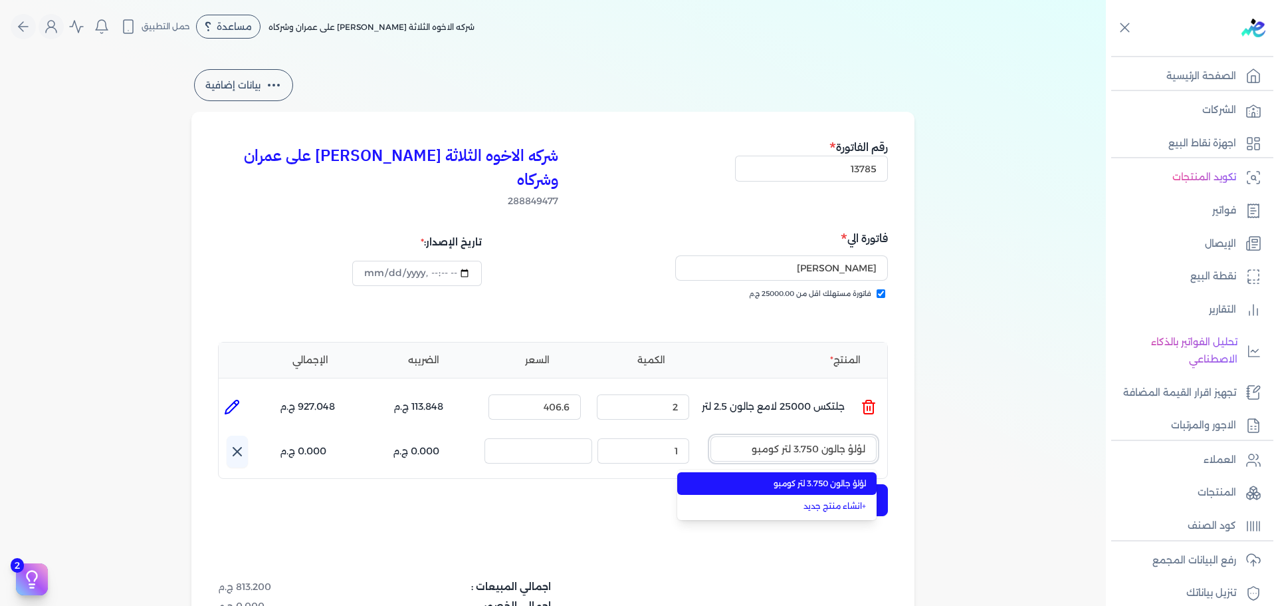
type input "لؤلؤ جالون 3.750 لتر كومبو"
click at [780, 472] on li "لؤلؤ جالون 3.750 لتر كومبو" at bounding box center [776, 483] width 199 height 23
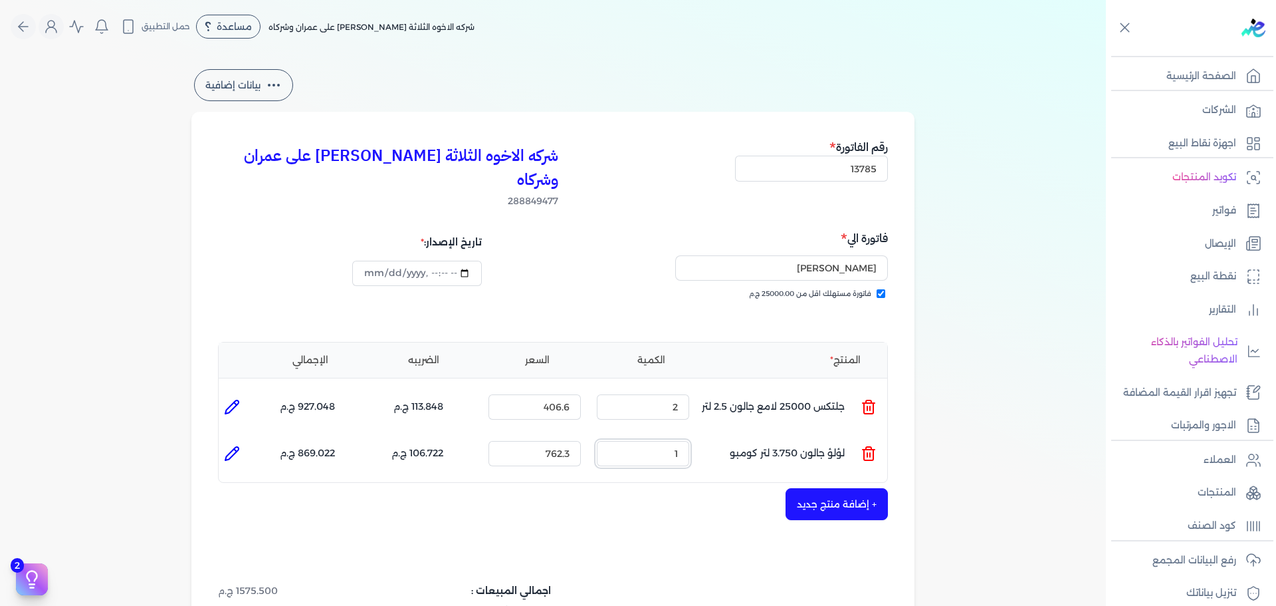
drag, startPoint x: 652, startPoint y: 419, endPoint x: 715, endPoint y: 411, distance: 63.1
click at [699, 435] on ul "المنتج : لؤلؤ جالون 3.750 لتر كومبو الكمية : 1 السعر : 762.3 الضريبه : 106.722 …" at bounding box center [553, 453] width 669 height 36
type input "2"
type input "[DATE]T17:31:21"
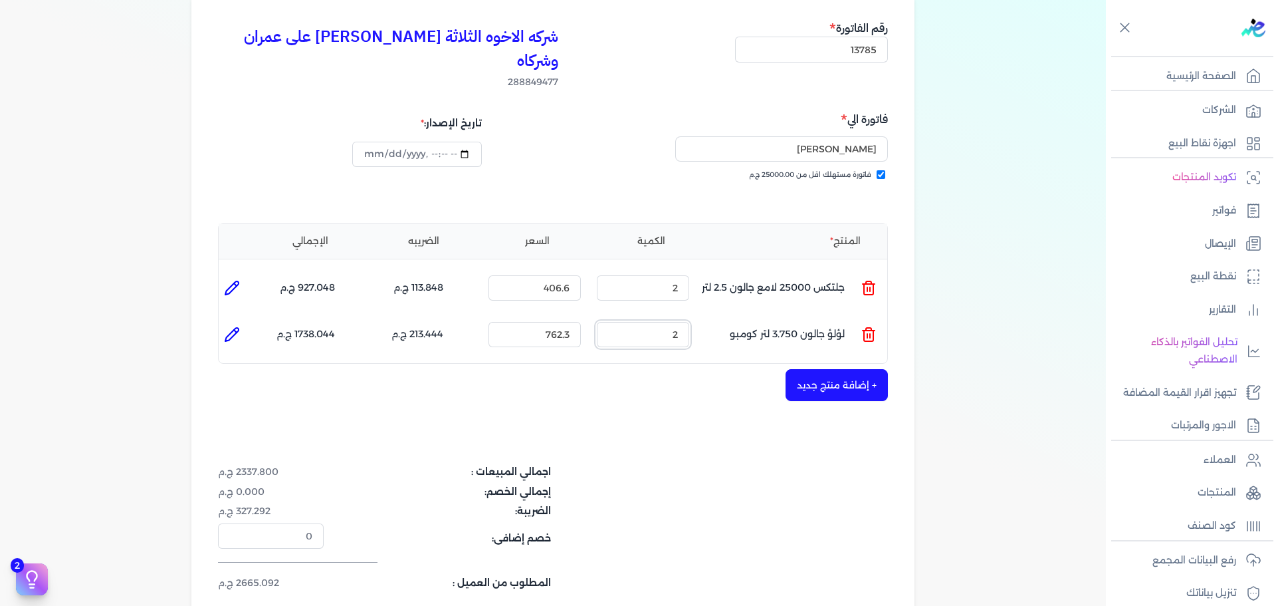
scroll to position [332, 0]
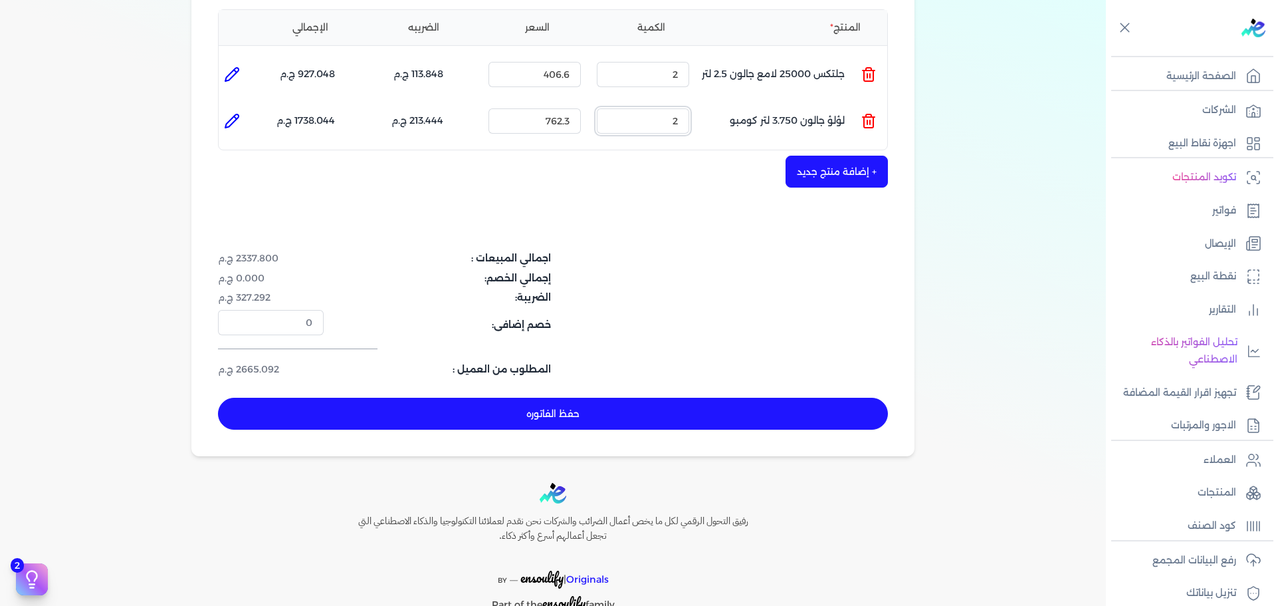
type input "2"
click at [737, 398] on button "حفظ الفاتوره" at bounding box center [553, 414] width 670 height 32
type input "[DATE]"
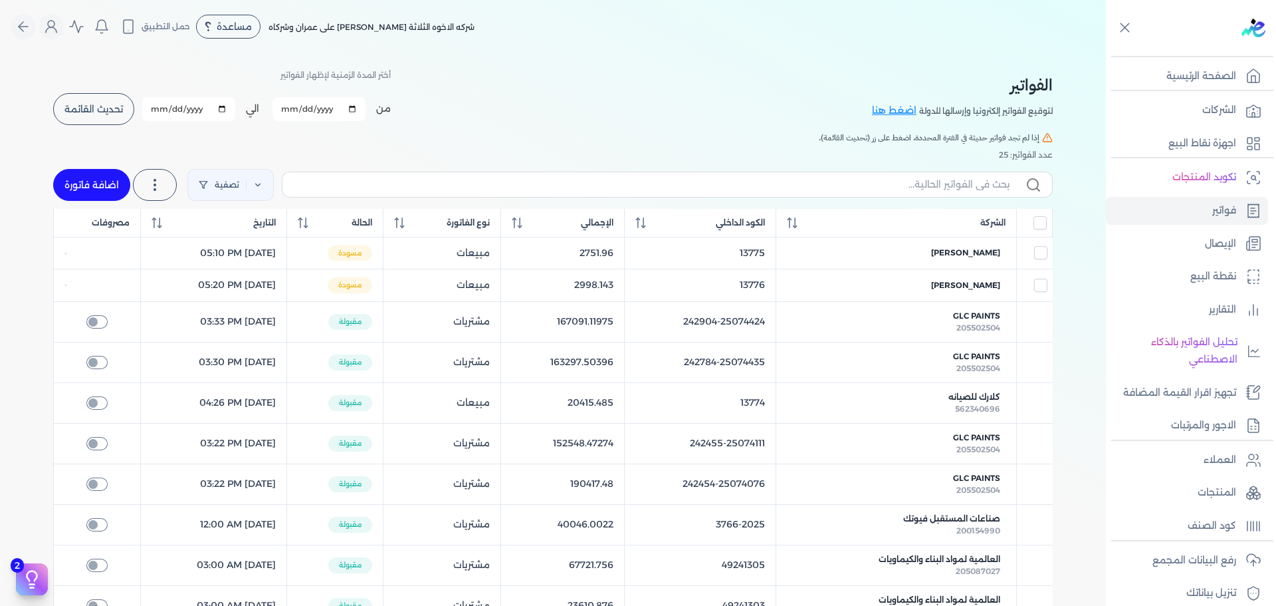
click at [105, 178] on link "اضافة فاتورة" at bounding box center [91, 185] width 77 height 32
select select "EGP"
select select "B"
select select "EGS"
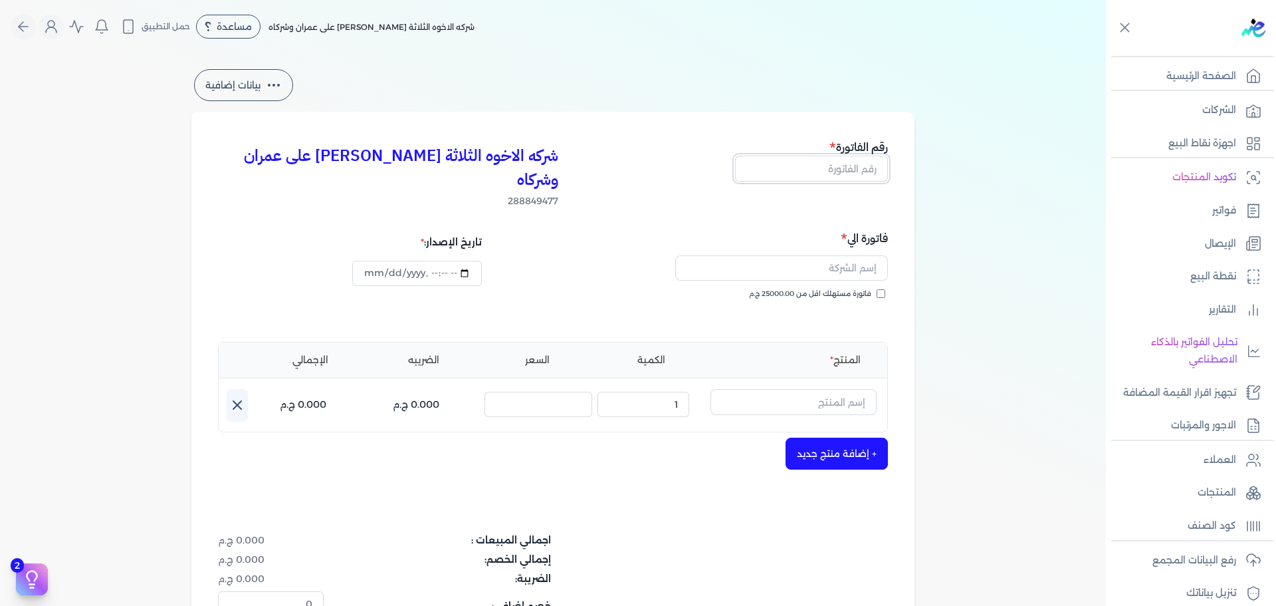
click at [852, 163] on input "text" at bounding box center [811, 168] width 153 height 25
type input "13786"
click at [834, 289] on span "فاتورة مستهلك اقل من 25000.00 ج.م" at bounding box center [810, 294] width 122 height 11
click at [877, 289] on input "فاتورة مستهلك اقل من 25000.00 ج.م" at bounding box center [881, 293] width 9 height 9
checkbox input "true"
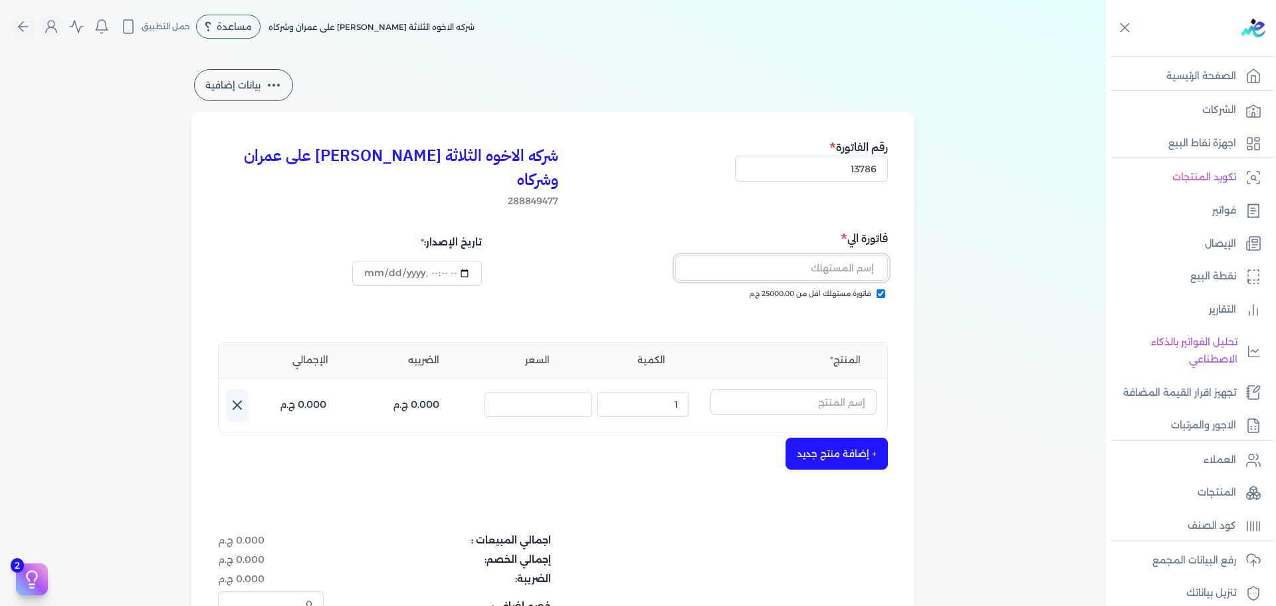
click at [828, 255] on input "text" at bounding box center [781, 267] width 213 height 25
type input "مازن حماده حجازي"
click at [774, 389] on input "text" at bounding box center [794, 401] width 166 height 25
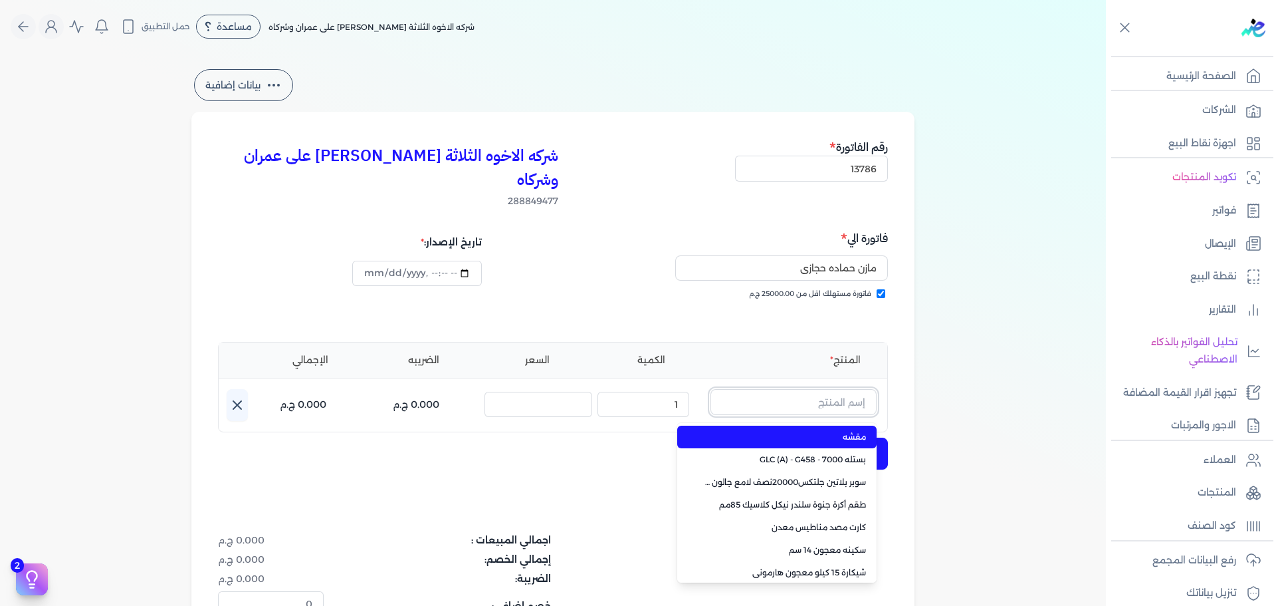
paste input "جلتكس 15000 جالون 2.500 لتر"
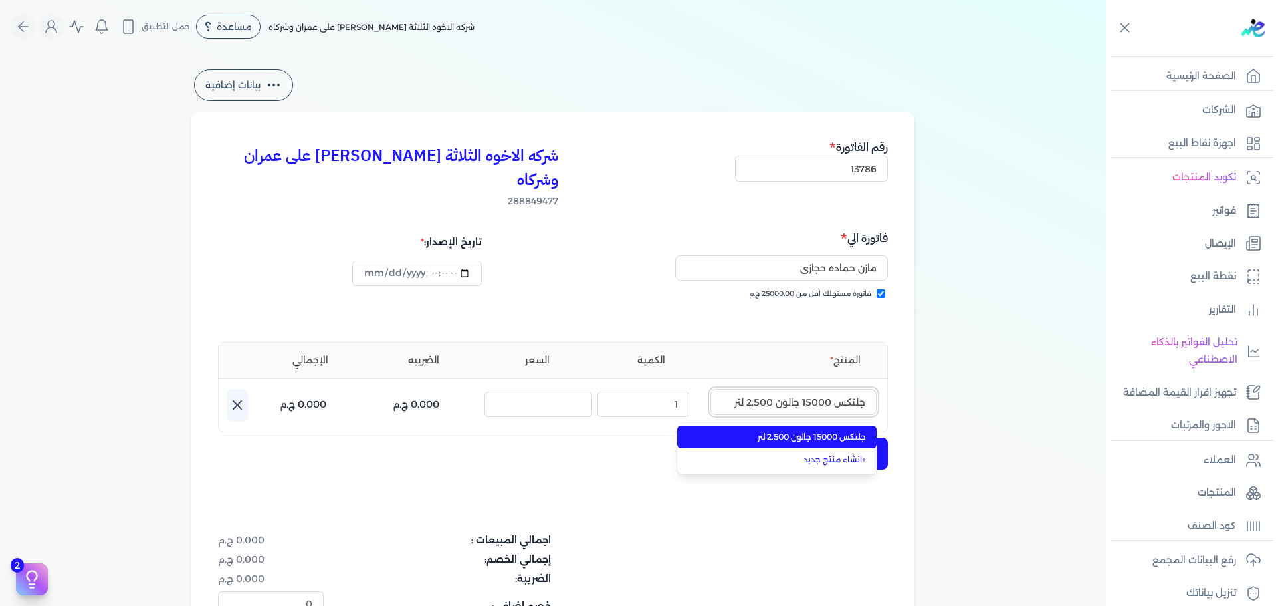
type input "جلتكس 15000 جالون 2.500 لتر"
click at [774, 425] on li "جلتكس 15000 جالون 2.500 لتر" at bounding box center [776, 436] width 199 height 23
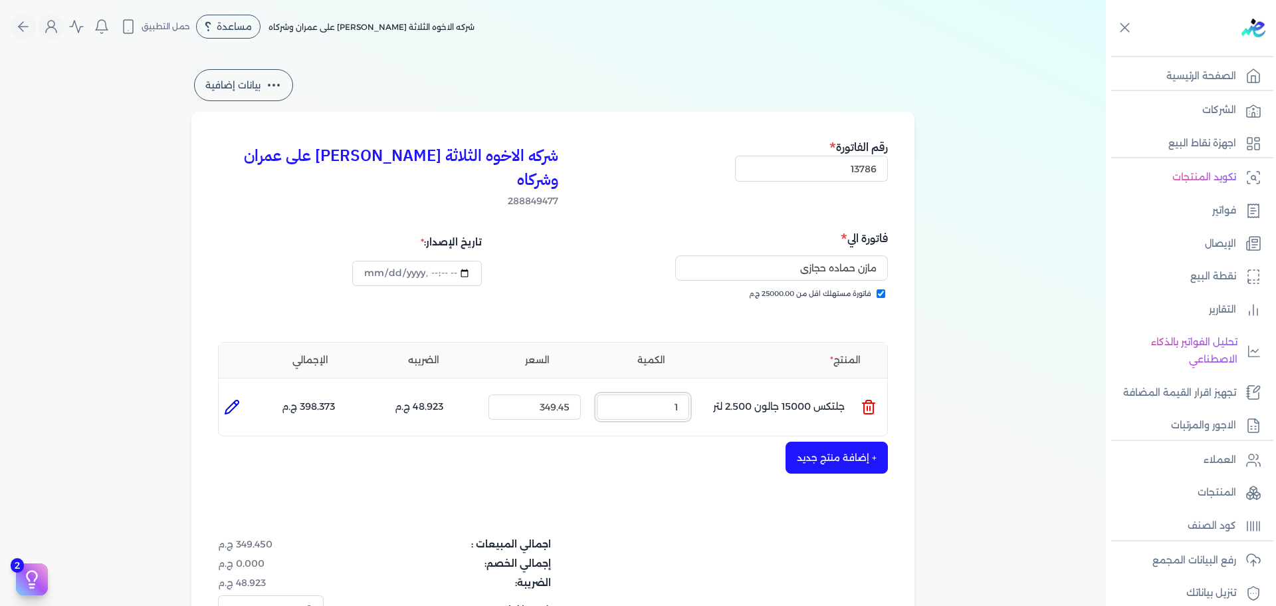
drag, startPoint x: 635, startPoint y: 386, endPoint x: 692, endPoint y: 363, distance: 61.7
click at [691, 389] on div "الكمية : 1" at bounding box center [643, 407] width 103 height 36
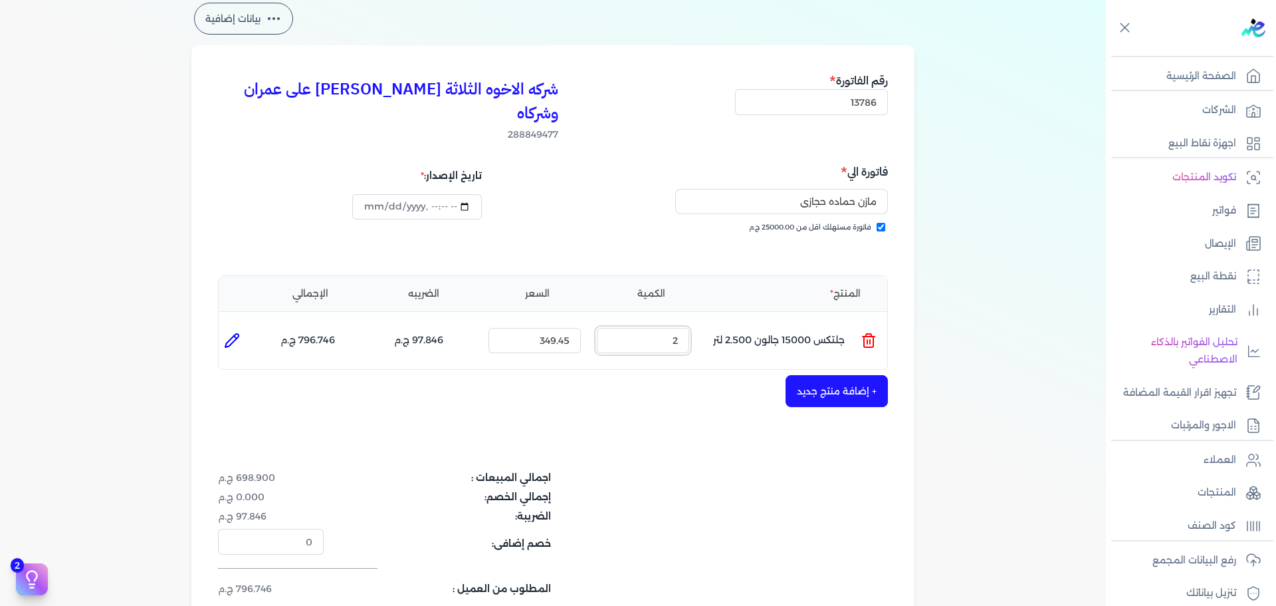
type input "2"
click at [812, 375] on button "+ إضافة منتج جديد" at bounding box center [837, 391] width 102 height 32
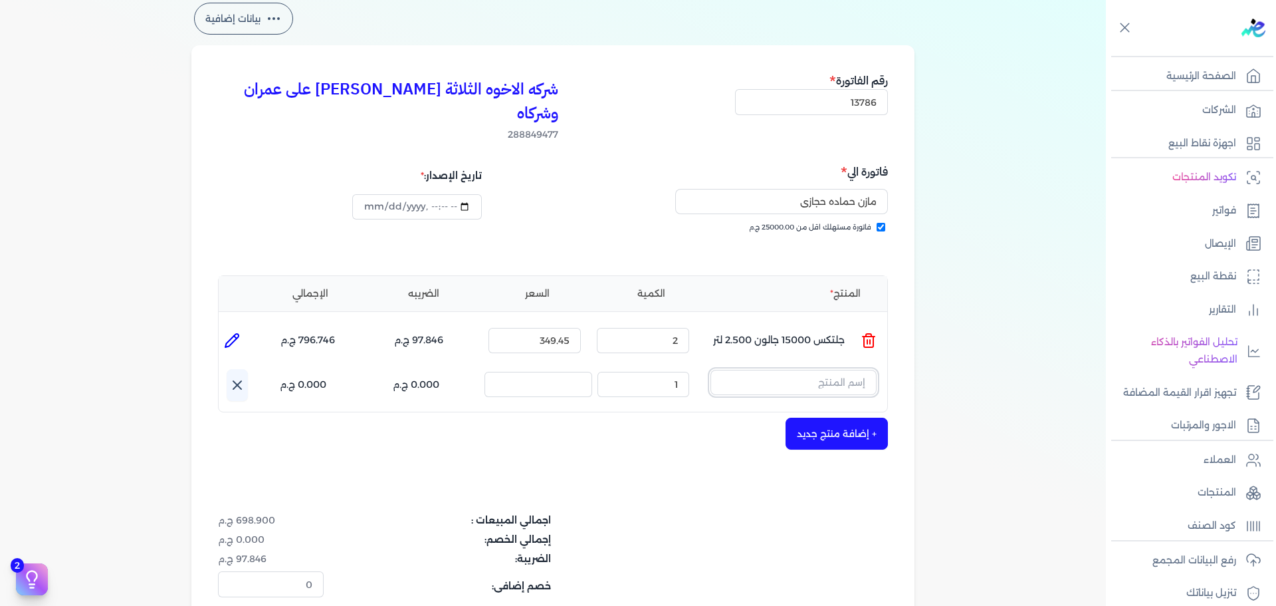
click at [746, 370] on input "text" at bounding box center [794, 382] width 166 height 25
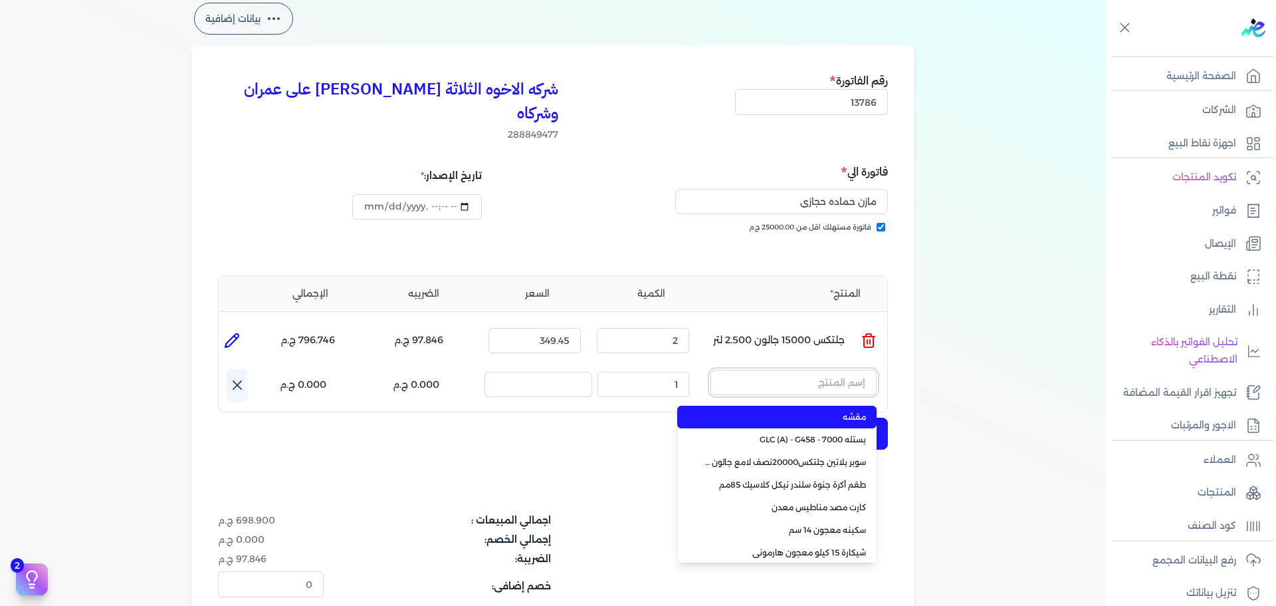
paste input "سوبر بلاتين هايجين سيلك8000 جالون 2.7 لتر Base A"
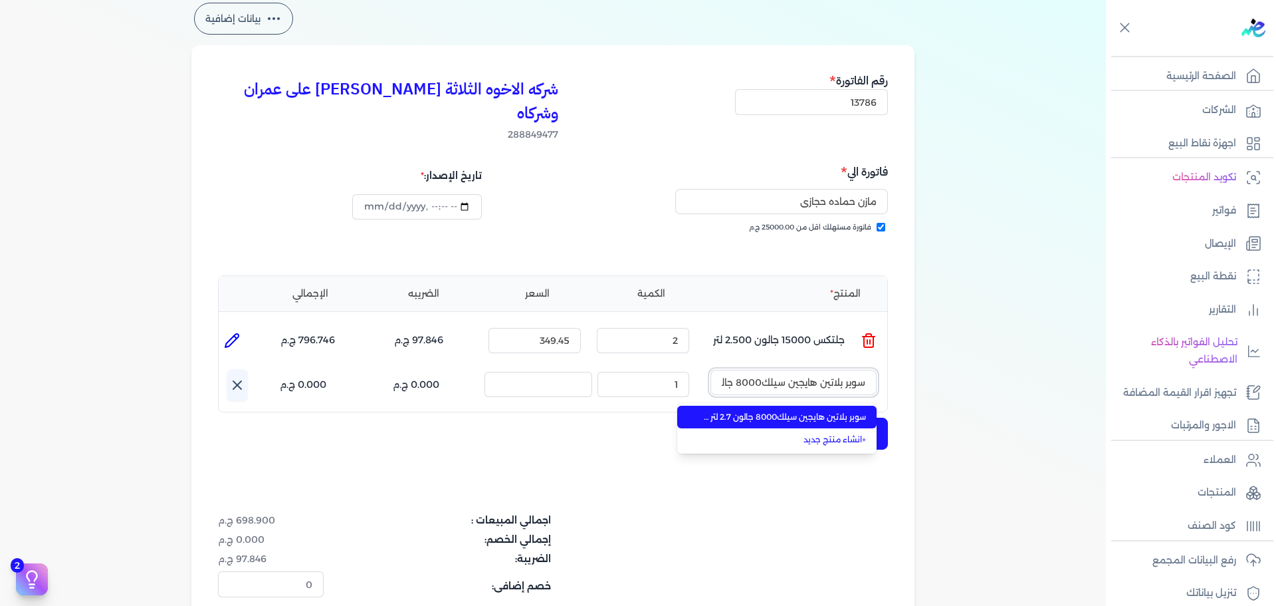
scroll to position [0, -74]
type input "سوبر بلاتين هايجين سيلك8000 جالون 2.7 لتر Base A"
click at [742, 411] on span "سوبر بلاتين هايجين سيلك8000 جالون 2.7 لتر Base A" at bounding box center [785, 417] width 162 height 12
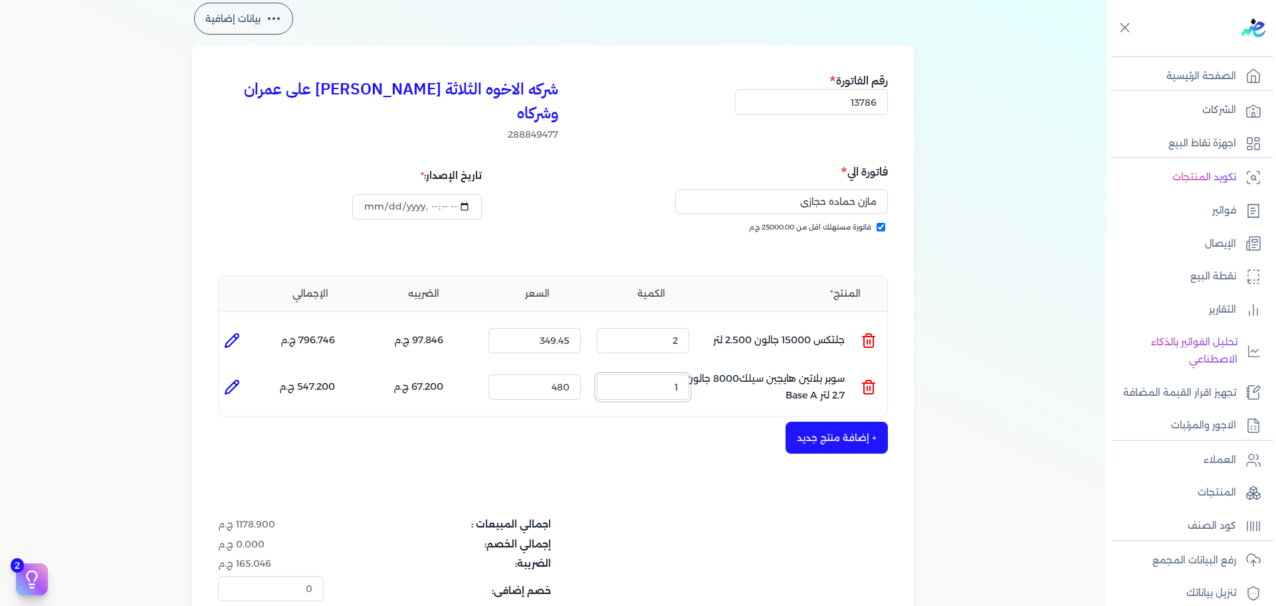
drag, startPoint x: 657, startPoint y: 366, endPoint x: 746, endPoint y: 360, distance: 89.2
click at [741, 369] on ul "المنتج : سوبر بلاتين هايجين سيلك8000 جالون 2.7 لتر Base A الكمية : 1 السعر : 48…" at bounding box center [553, 387] width 669 height 36
type input "4"
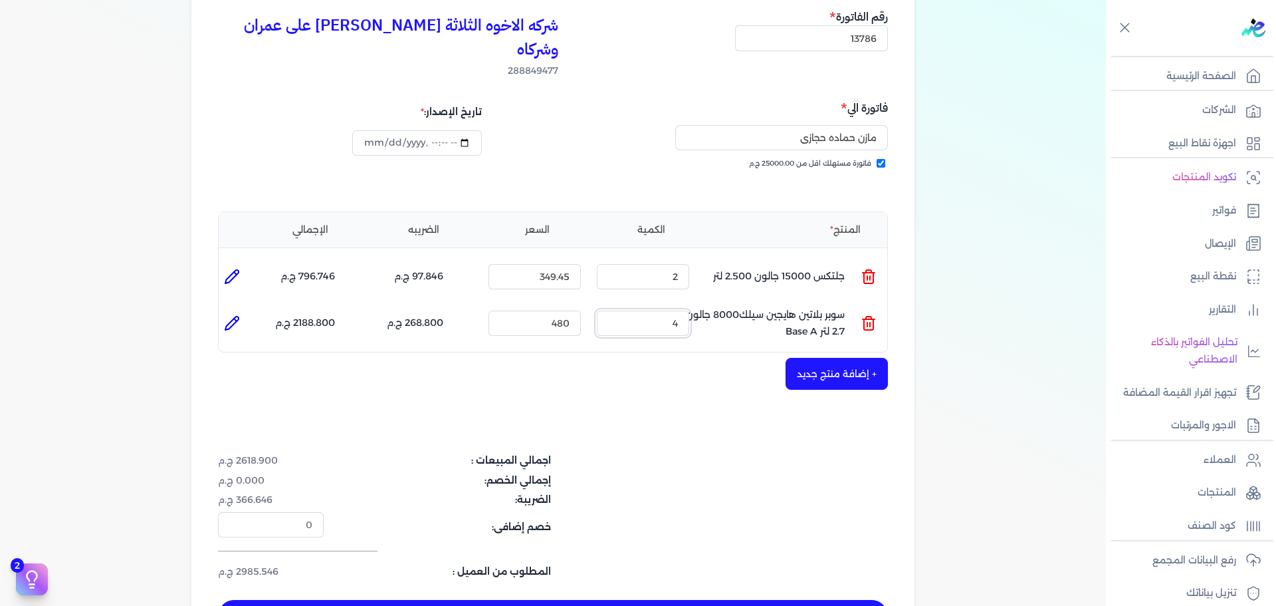
scroll to position [266, 0]
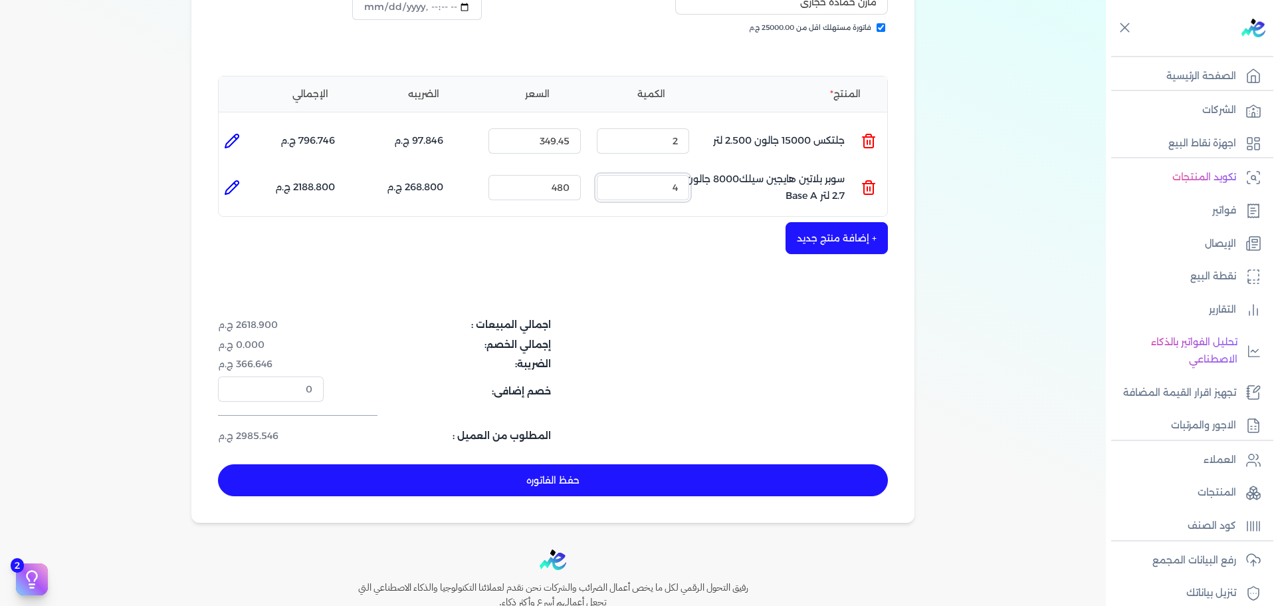
type input "[DATE]T17:32:13"
type input "4"
click at [727, 464] on button "حفظ الفاتوره" at bounding box center [553, 480] width 670 height 32
type input "[DATE]"
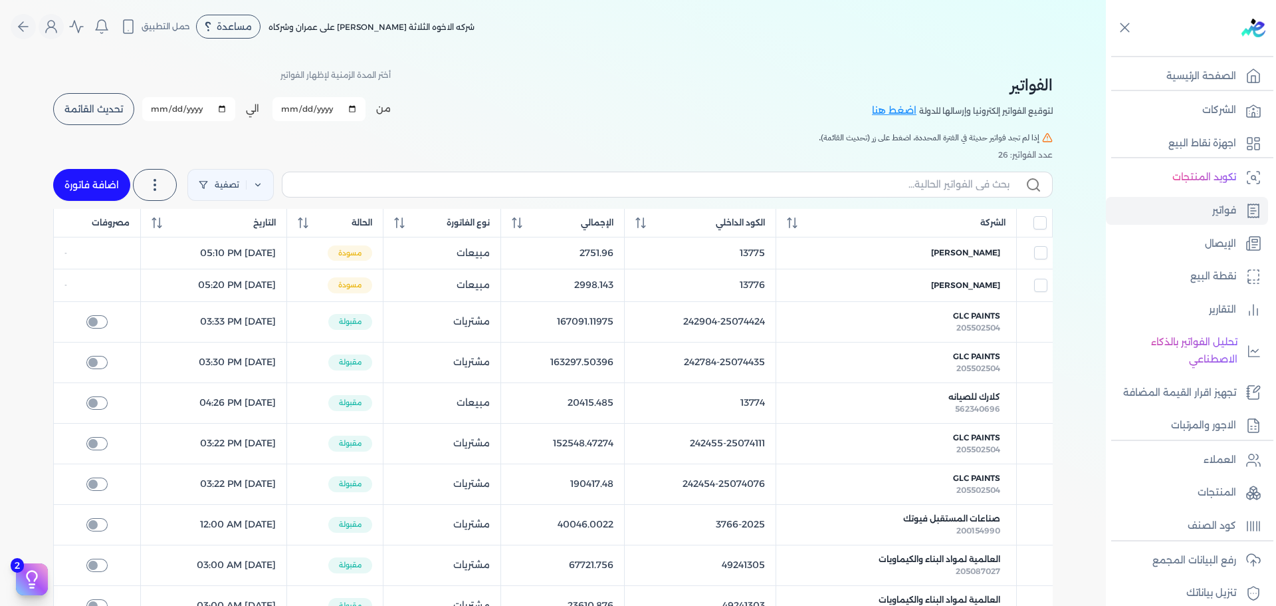
click at [111, 182] on link "اضافة فاتورة" at bounding box center [91, 185] width 77 height 32
select select "EGP"
select select "B"
select select "EGS"
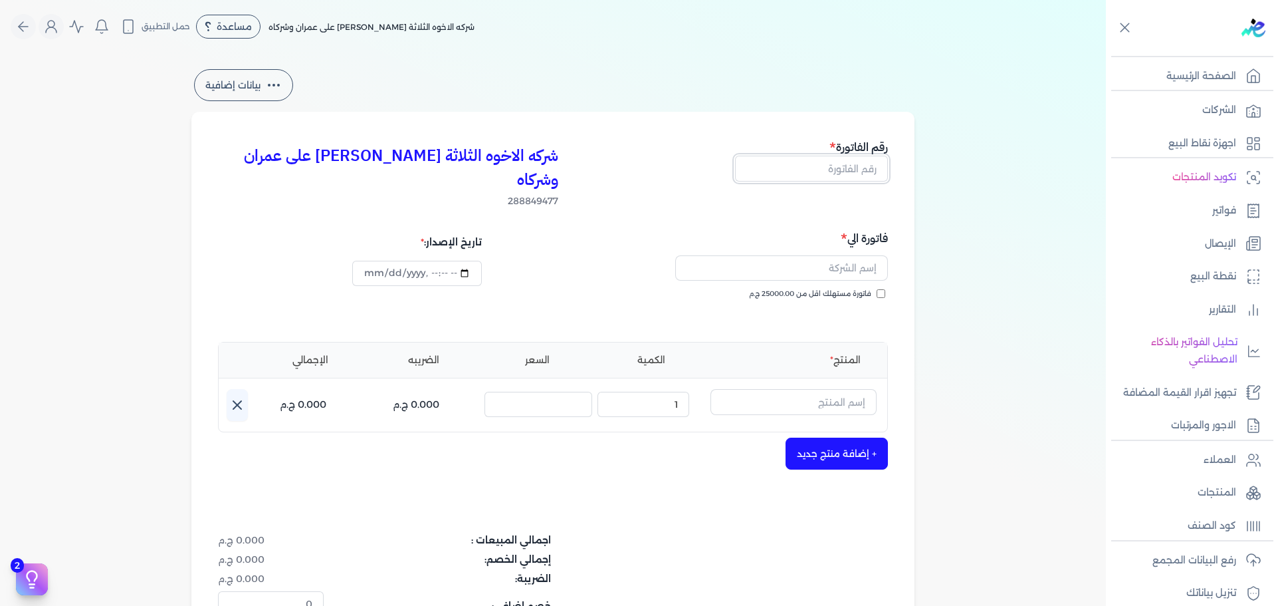
click at [822, 170] on input "text" at bounding box center [811, 168] width 153 height 25
type input "13787"
click at [820, 289] on span "فاتورة مستهلك اقل من 25000.00 ج.م" at bounding box center [810, 294] width 122 height 11
click at [877, 289] on input "فاتورة مستهلك اقل من 25000.00 ج.م" at bounding box center [881, 293] width 9 height 9
checkbox input "true"
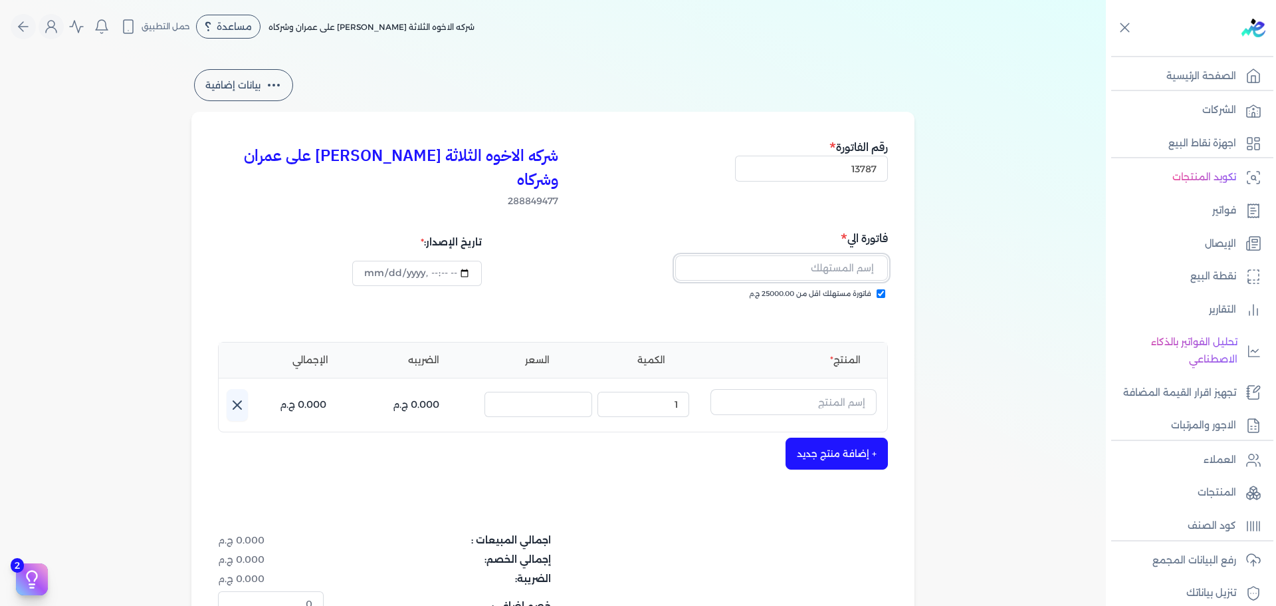
click at [820, 255] on input "text" at bounding box center [781, 267] width 213 height 25
type input "[PERSON_NAME]"
click at [841, 389] on input "text" at bounding box center [794, 401] width 166 height 25
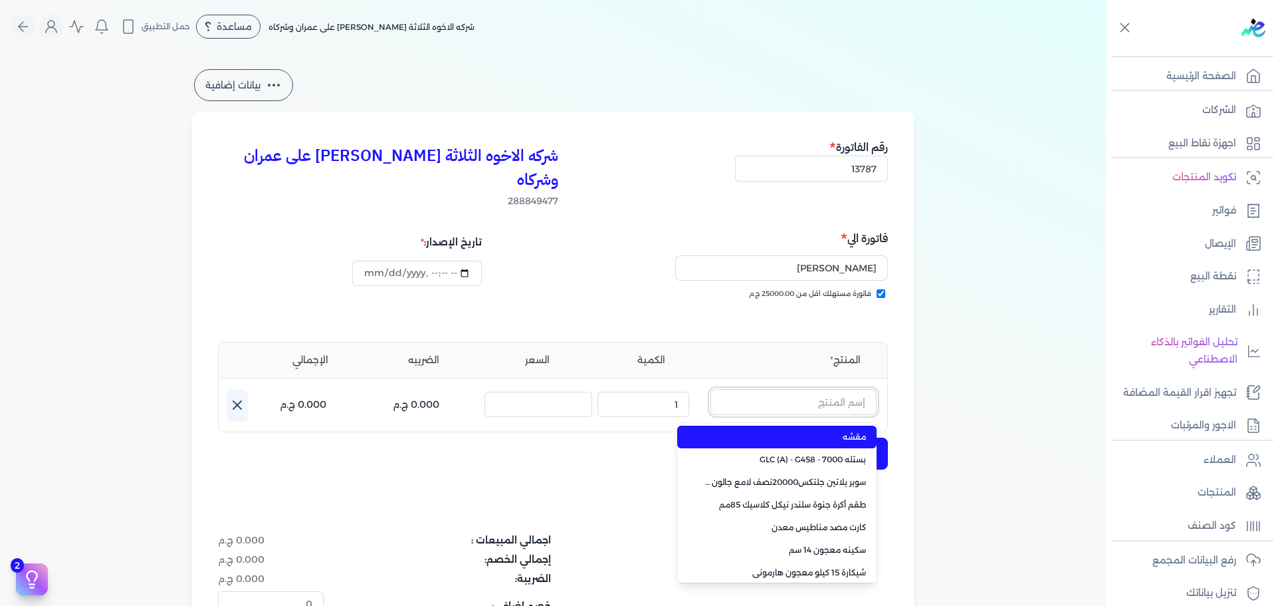
paste input "سوبر بلاتين سوبر لاك نصف لامع علبة 0.900 لتر Base C"
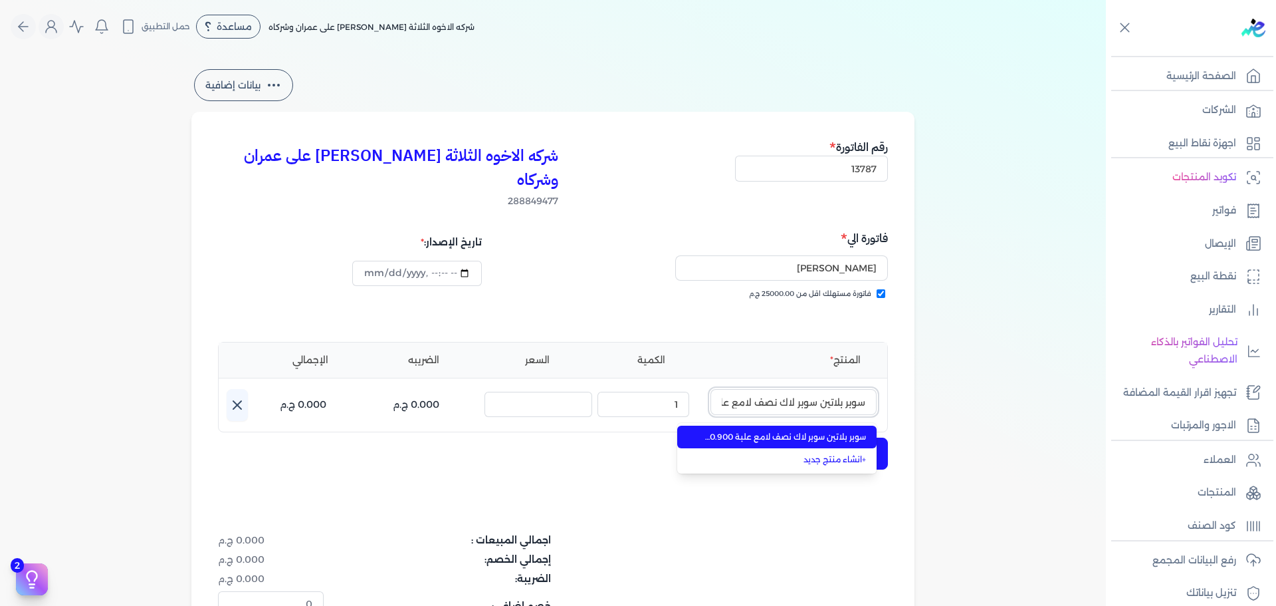
scroll to position [0, -86]
type input "سوبر بلاتين سوبر لاك نصف لامع علبة 0.900 لتر Base C"
click at [829, 431] on span "سوبر بلاتين سوبر لاك نصف لامع علبة 0.900 لتر Base C" at bounding box center [785, 437] width 162 height 12
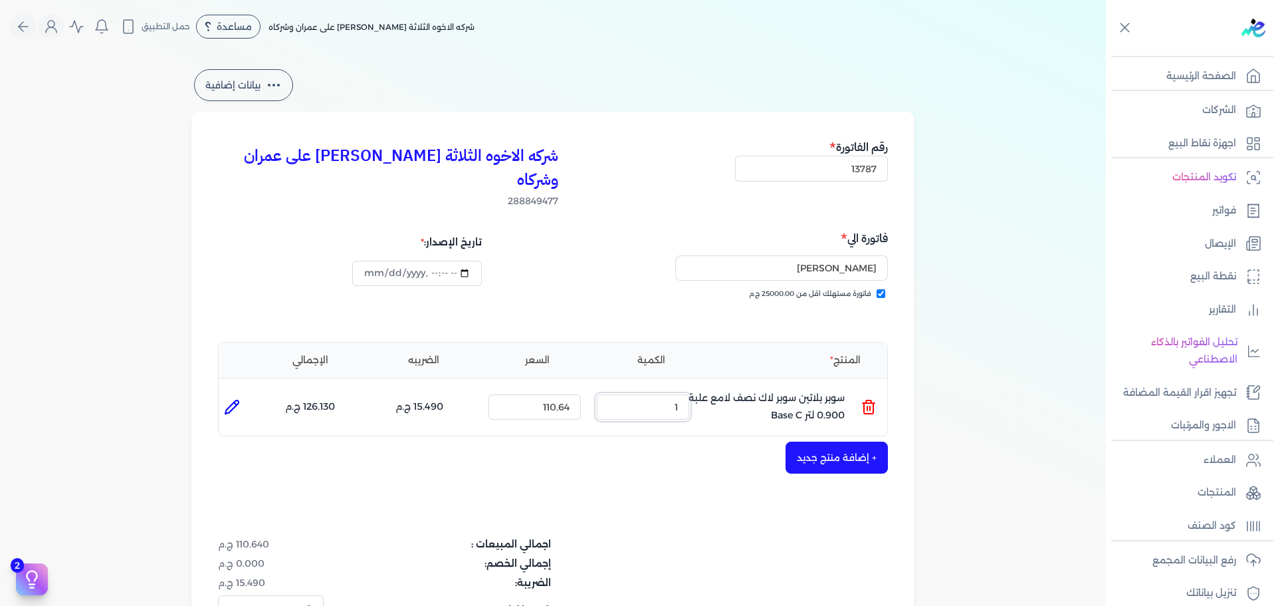
drag, startPoint x: 664, startPoint y: 382, endPoint x: 786, endPoint y: 370, distance: 122.3
click at [768, 389] on ul "المنتج : سوبر بلاتين سوبر لاك نصف لامع علبة 0.900 لتر Base C الكمية : 1 السعر :…" at bounding box center [553, 407] width 669 height 36
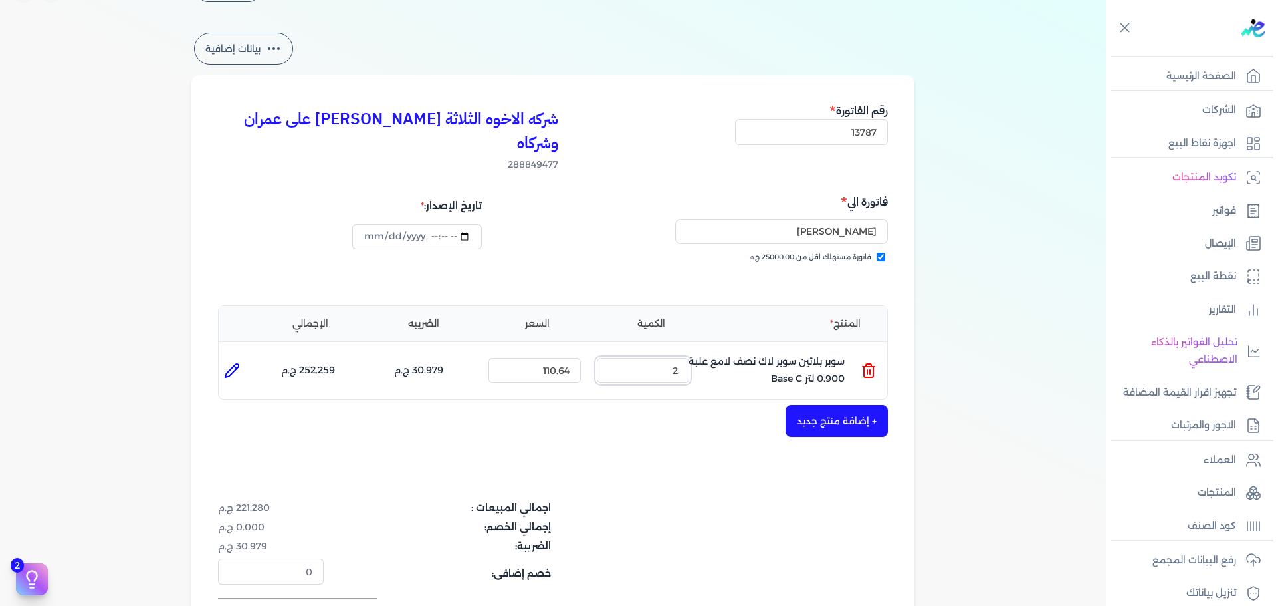
scroll to position [66, 0]
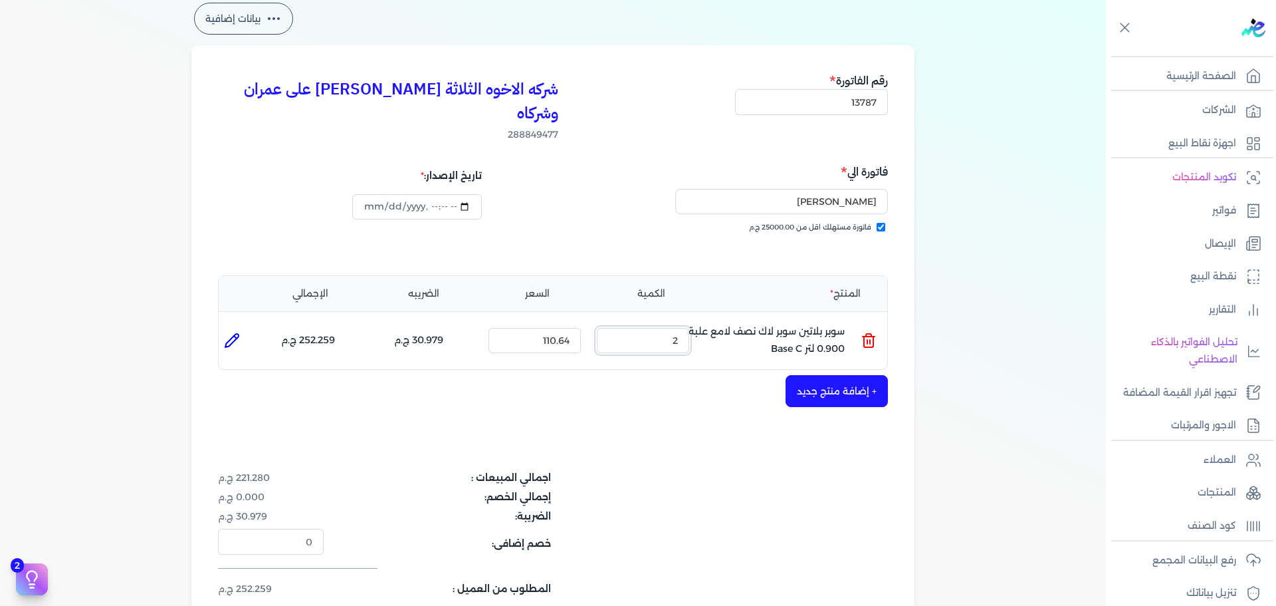
type input "2"
click at [834, 378] on button "+ إضافة منتج جديد" at bounding box center [837, 391] width 102 height 32
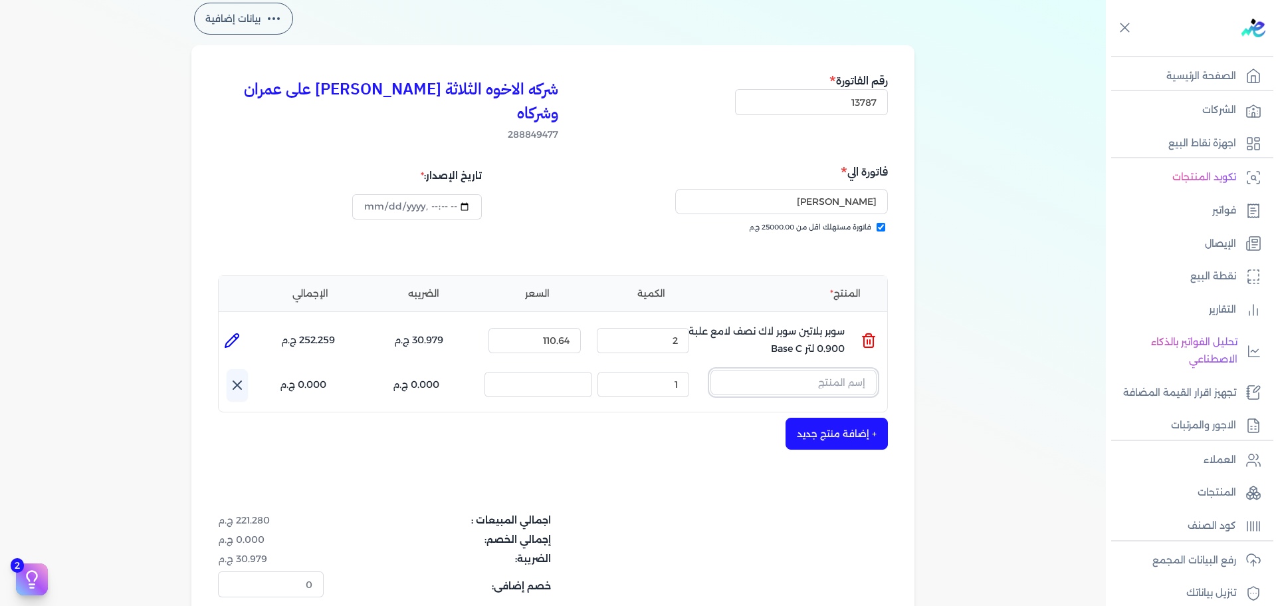
click at [758, 370] on input "text" at bounding box center [794, 382] width 166 height 25
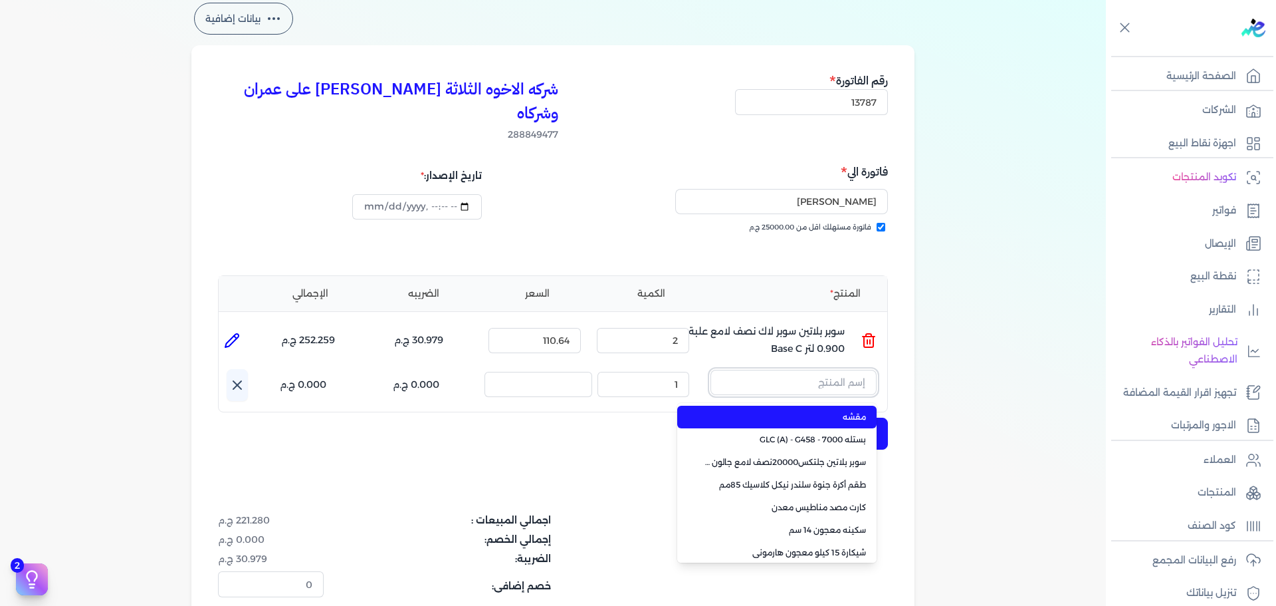
paste input "سوبر بلاتين سوبر لاك مط علبة 0.900 لتر Base B"
type input "سوبر بلاتين سوبر لاك مط علبة 0.900 لتر Base B"
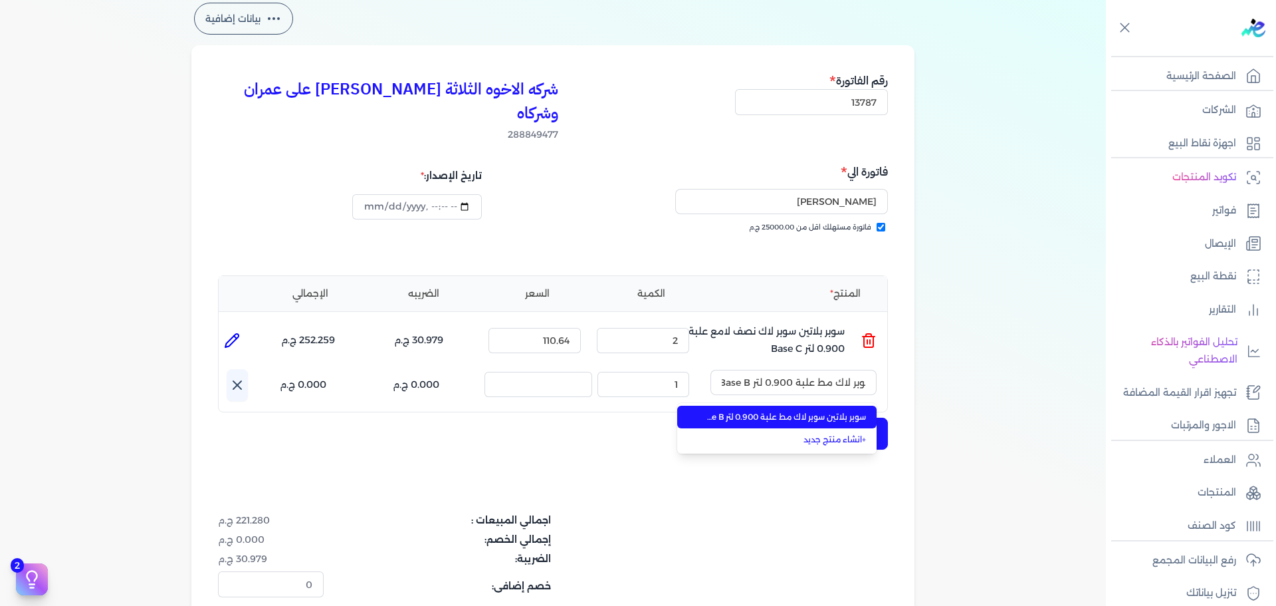
click at [762, 411] on span "سوبر بلاتين سوبر لاك مط علبة 0.900 لتر Base B" at bounding box center [785, 417] width 162 height 12
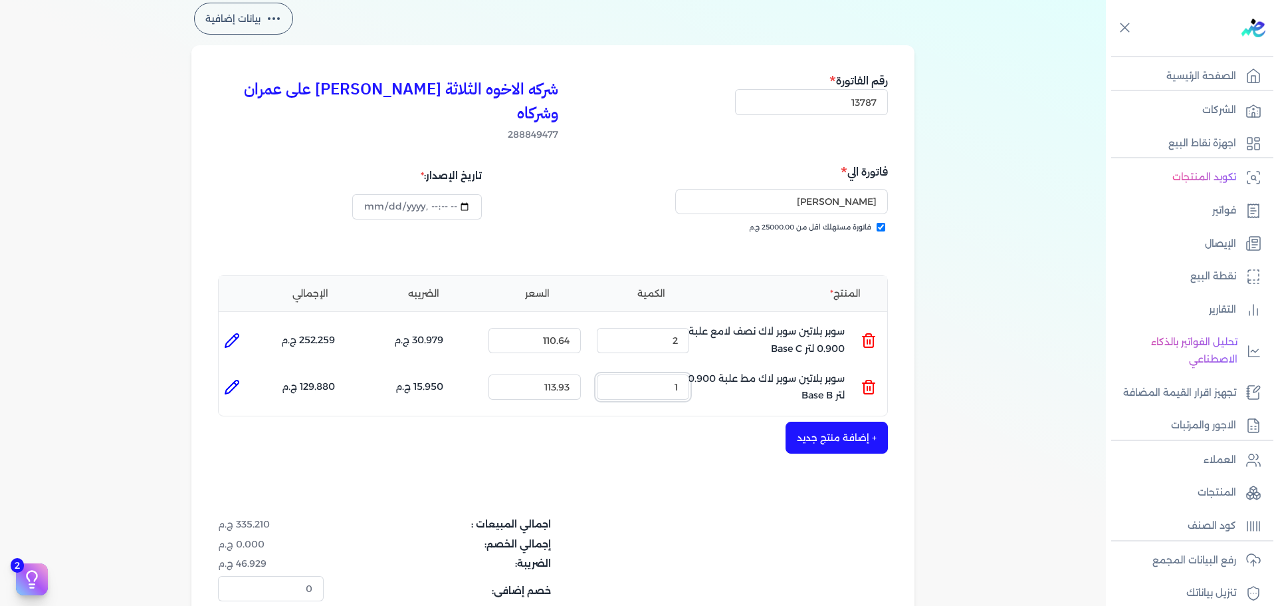
drag, startPoint x: 661, startPoint y: 364, endPoint x: 701, endPoint y: 360, distance: 40.7
click at [701, 369] on ul "المنتج : سوبر بلاتين سوبر لاك مط علبة 0.900 لتر Base B الكمية : 1 السعر : 113.9…" at bounding box center [553, 387] width 669 height 36
type input "2"
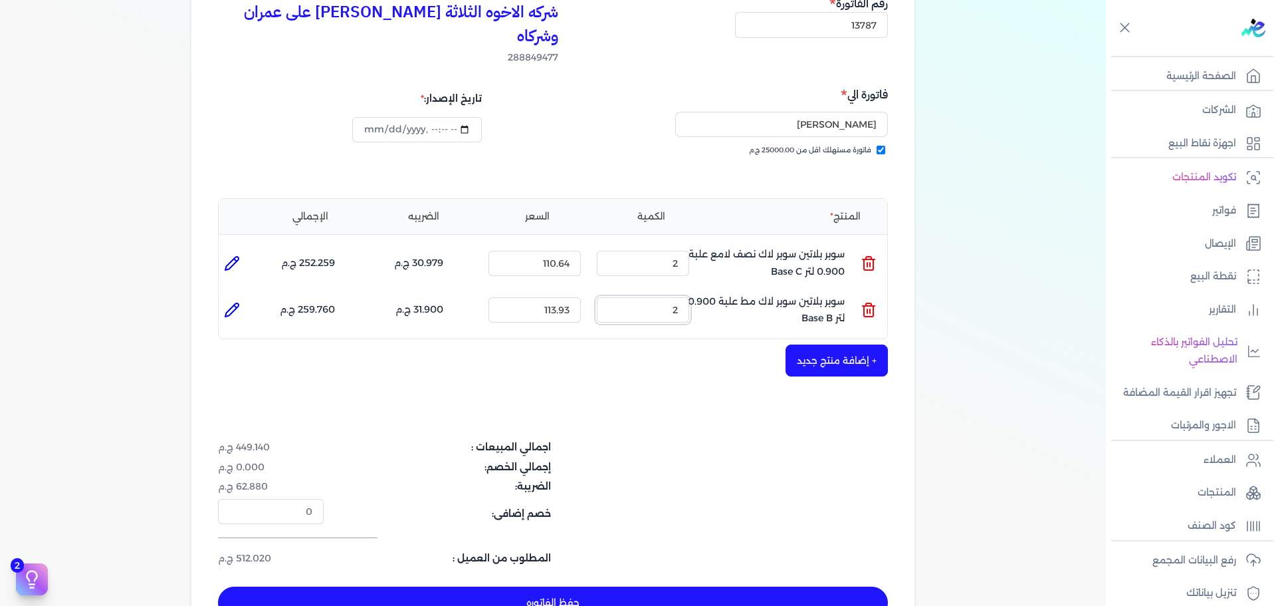
scroll to position [199, 0]
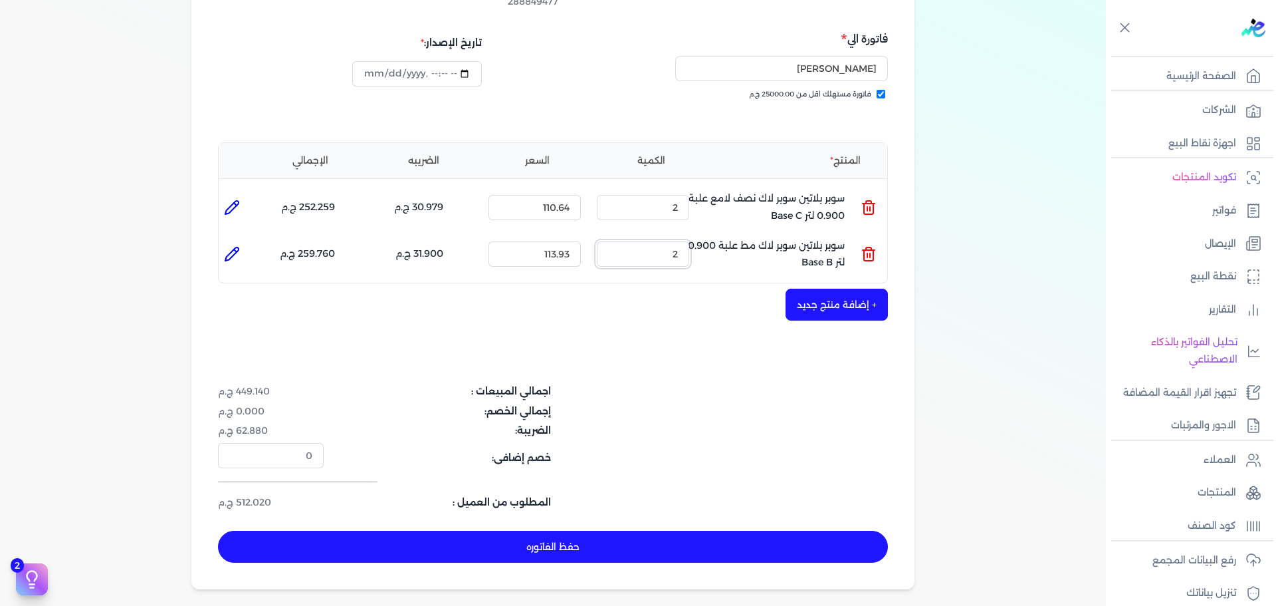
type input "[DATE]T17:32:59"
click at [839, 289] on button "+ إضافة منتج جديد" at bounding box center [837, 305] width 102 height 32
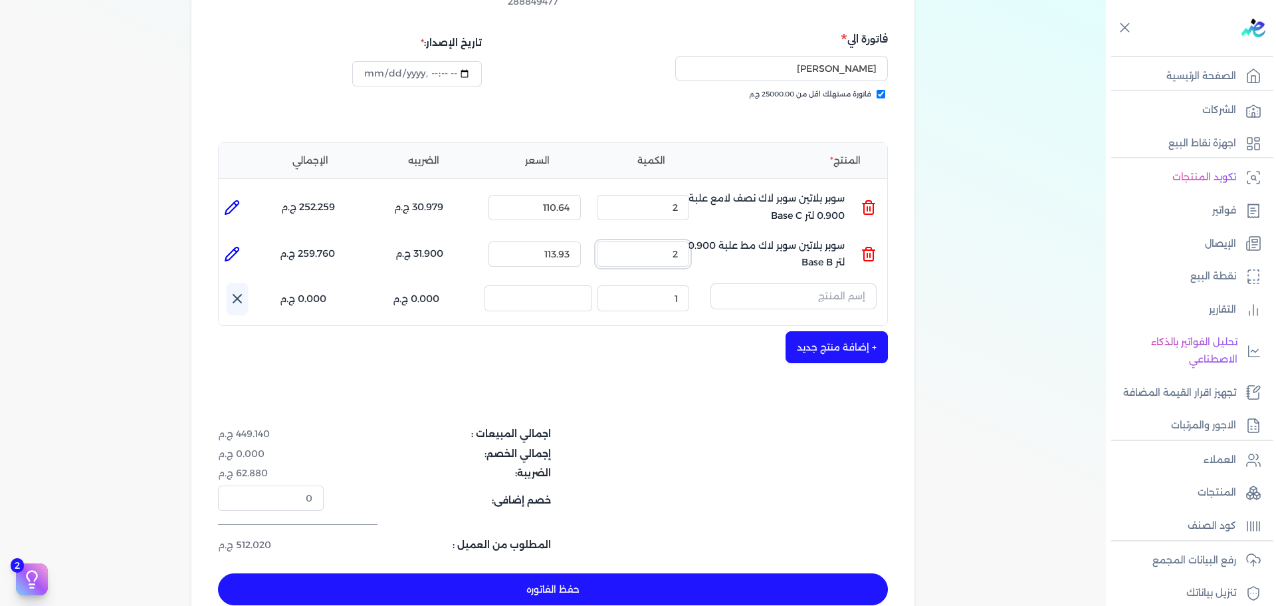
click at [725, 236] on ul "المنتج : سوبر بلاتين سوبر لاك مط علبة 0.900 لتر Base B الكمية : 2 السعر : 113.9…" at bounding box center [553, 254] width 669 height 36
type input "5"
click at [785, 283] on input "text" at bounding box center [794, 295] width 166 height 25
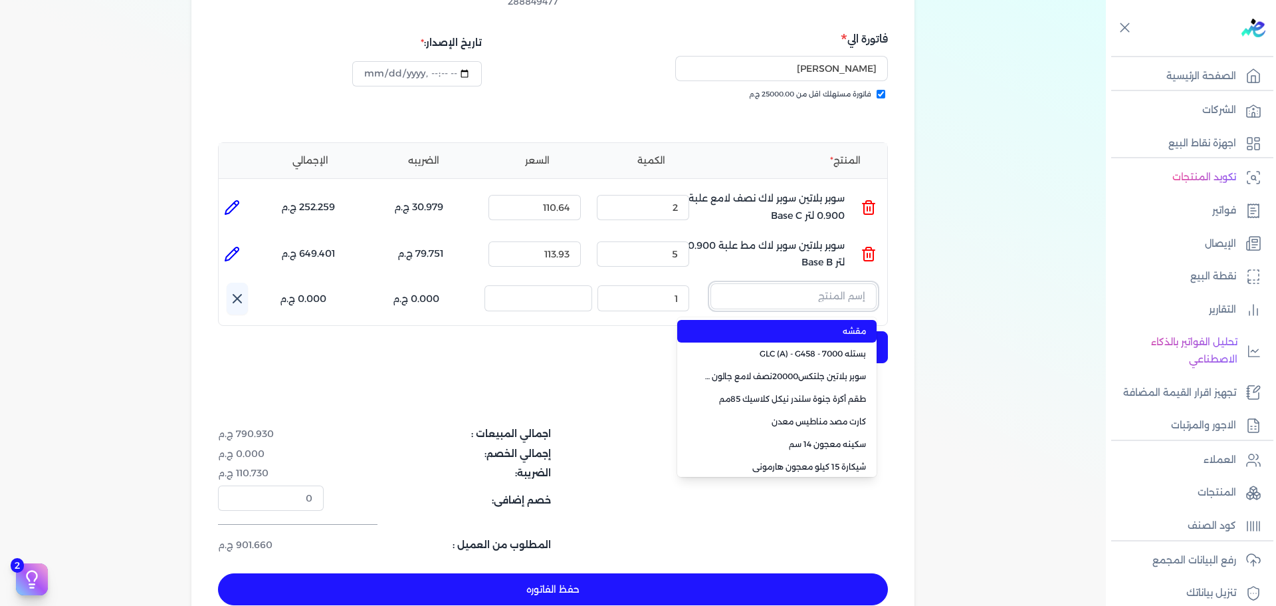
paste input "ستورم شيلد بنيتريتنج سيلر اساس زيتي جالون كومبو 3 لتر"
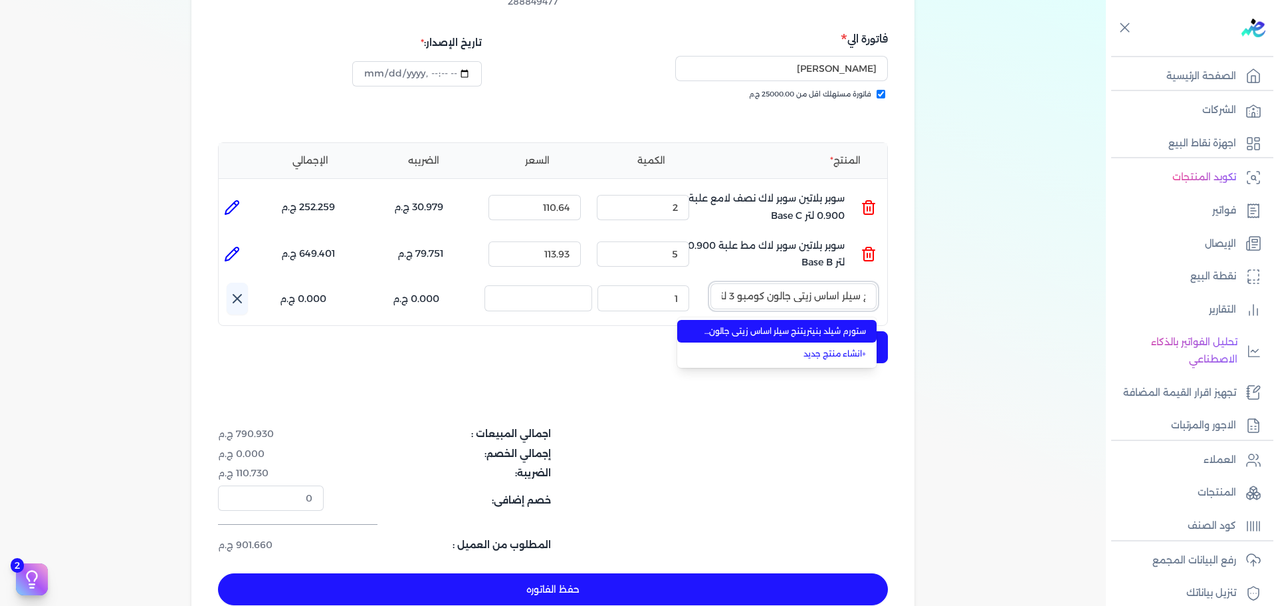
type input "ستورم شيلد بنيتريتنج سيلر اساس زيتي جالون كومبو 3 لتر"
click at [774, 325] on span "ستورم شيلد بنيتريتنج سيلر اساس زيتي جالون كومبو 3 لتر" at bounding box center [785, 331] width 162 height 12
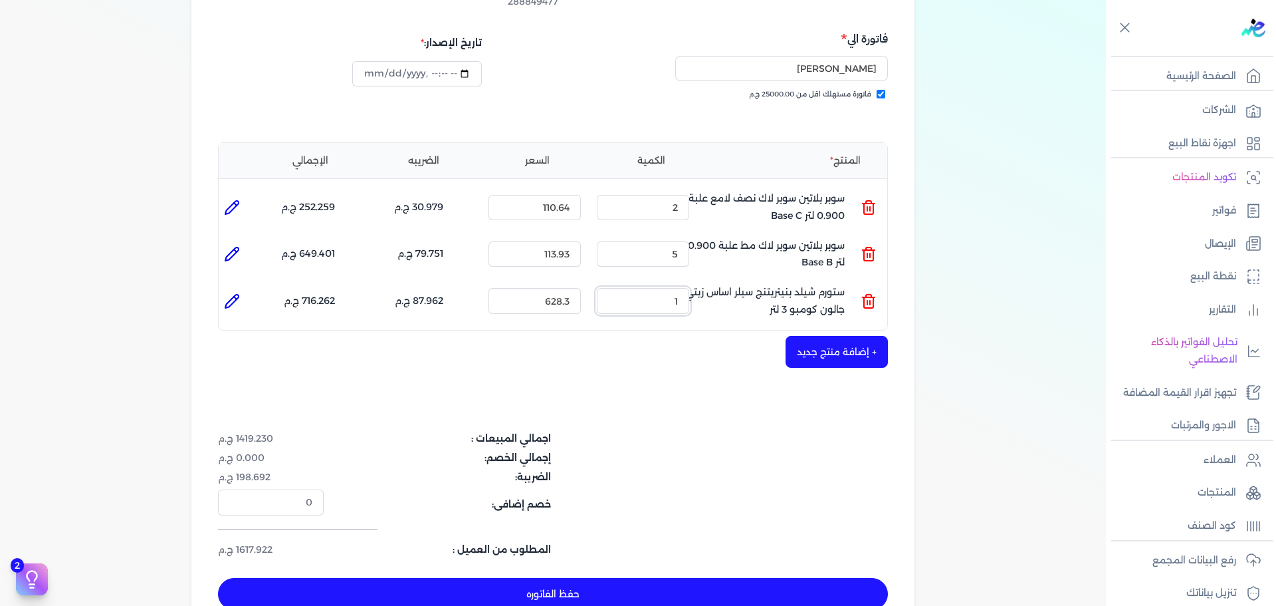
drag, startPoint x: 671, startPoint y: 281, endPoint x: 760, endPoint y: 273, distance: 89.5
click at [735, 283] on ul "المنتج : ستورم شيلد بنيتريتنج سيلر اساس زيتي جالون كومبو 3 لتر الكمية : 1 السعر…" at bounding box center [553, 301] width 669 height 36
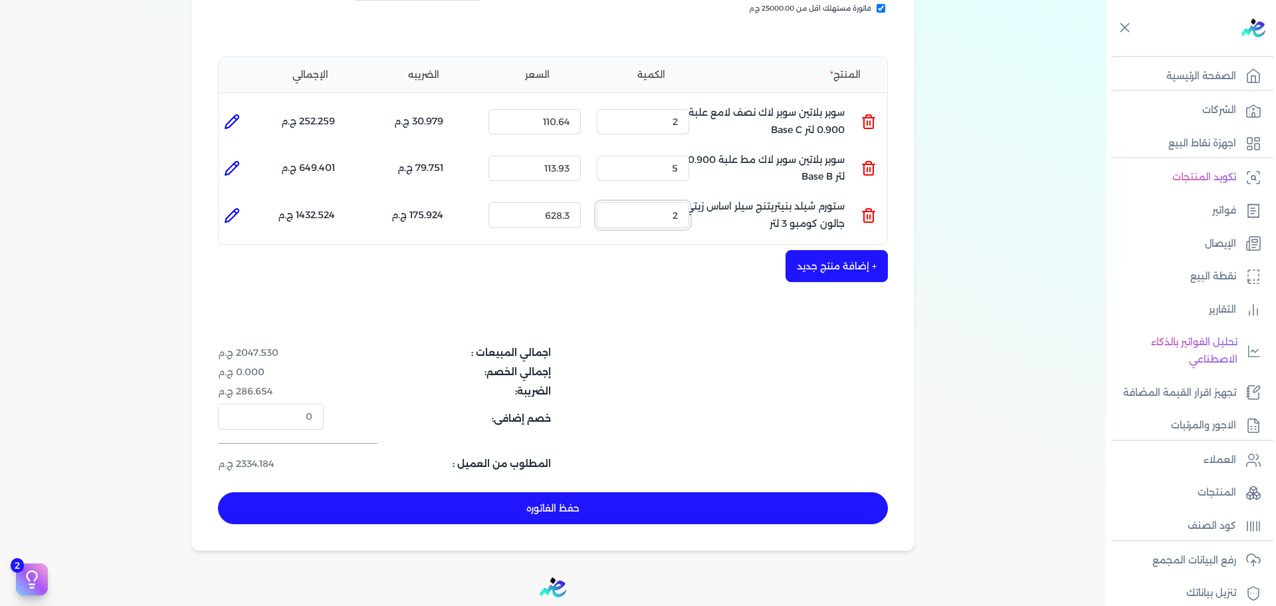
scroll to position [399, 0]
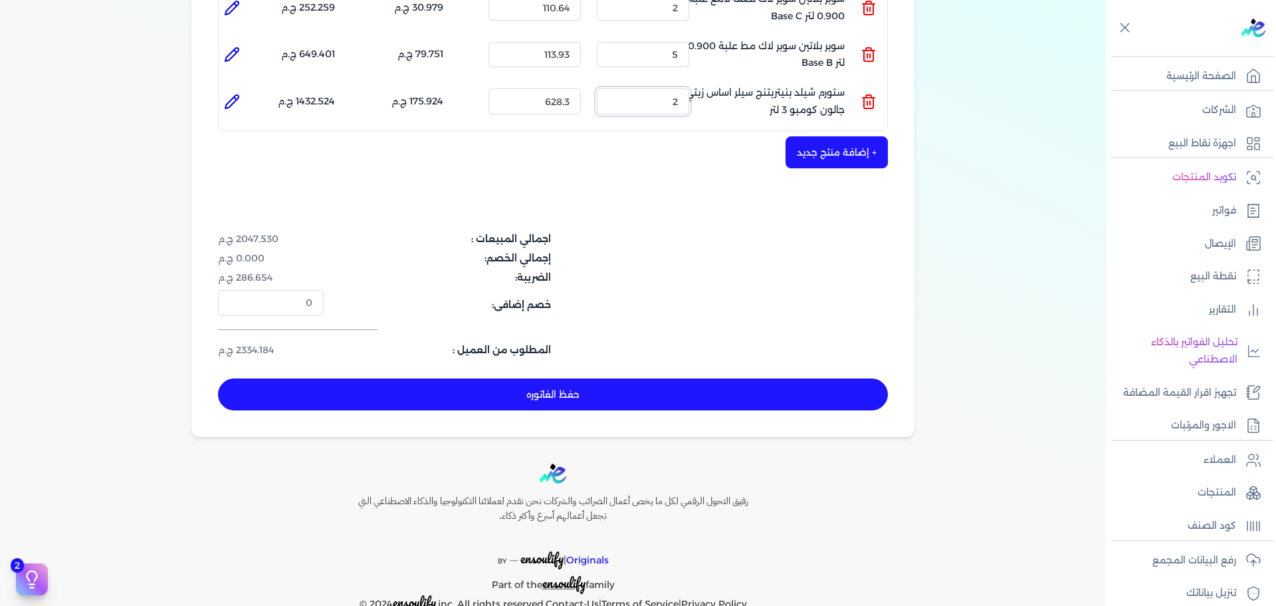
type input "2"
click at [674, 378] on button "حفظ الفاتوره" at bounding box center [553, 394] width 670 height 32
type input "[DATE]"
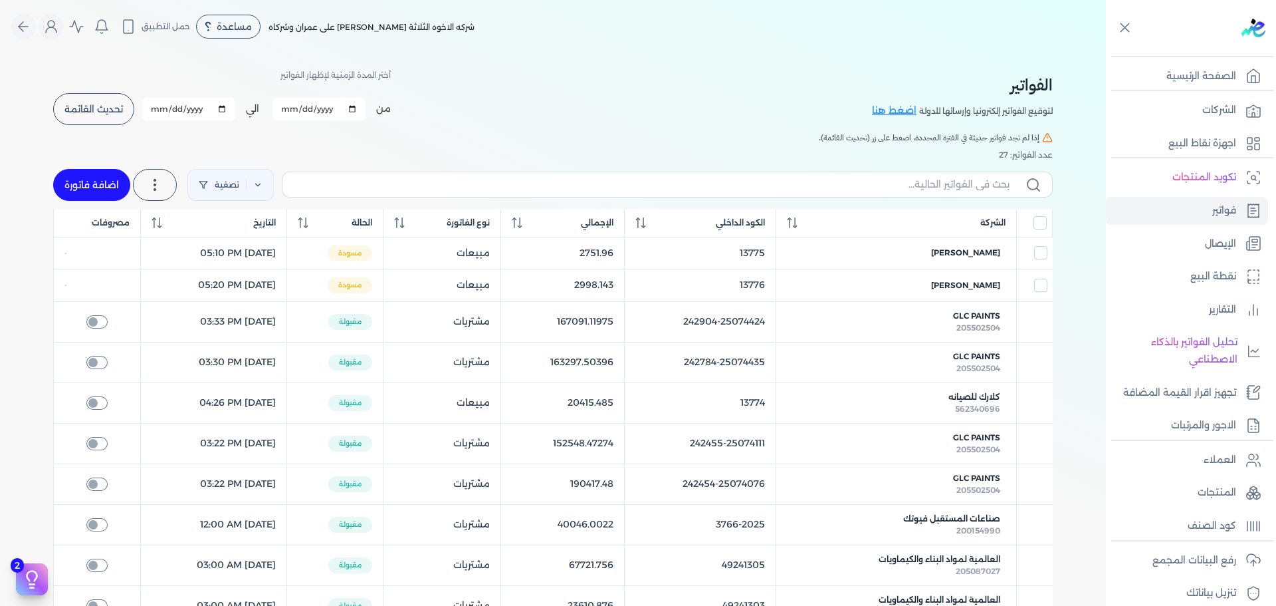
click at [112, 175] on link "اضافة فاتورة" at bounding box center [91, 185] width 77 height 32
select select "EGP"
select select "B"
select select "EGS"
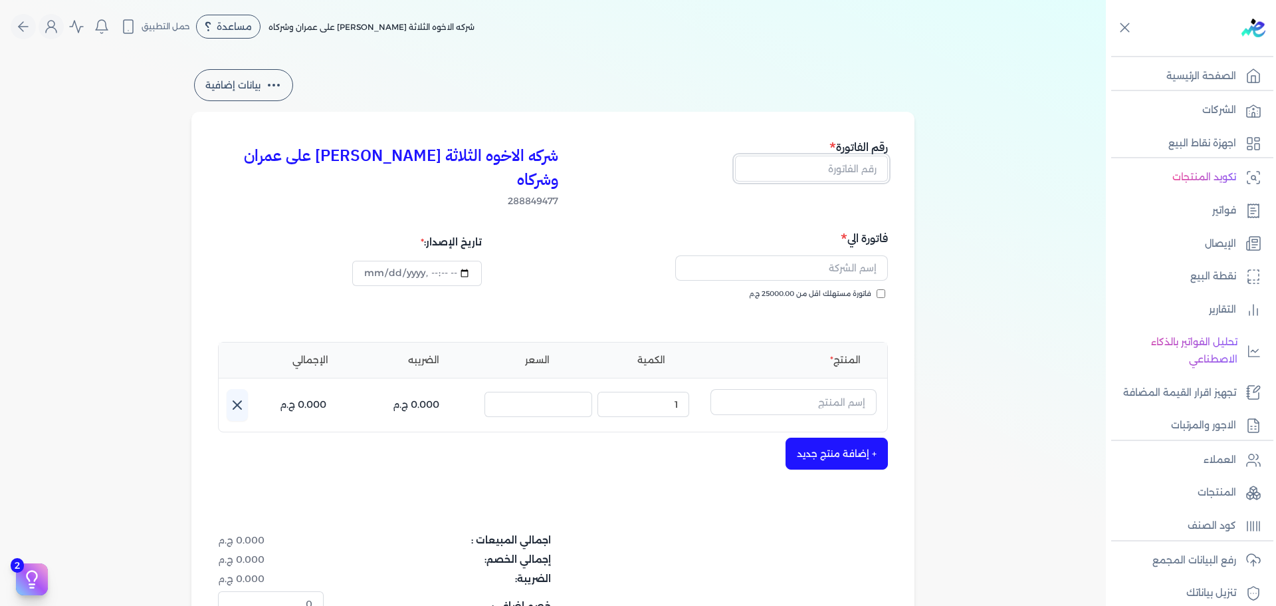
drag, startPoint x: 844, startPoint y: 167, endPoint x: 854, endPoint y: 173, distance: 11.4
click at [846, 171] on input "text" at bounding box center [811, 168] width 153 height 25
type input "13788"
click at [842, 289] on span "فاتورة مستهلك اقل من 25000.00 ج.م" at bounding box center [810, 294] width 122 height 11
click at [877, 289] on input "فاتورة مستهلك اقل من 25000.00 ج.م" at bounding box center [881, 293] width 9 height 9
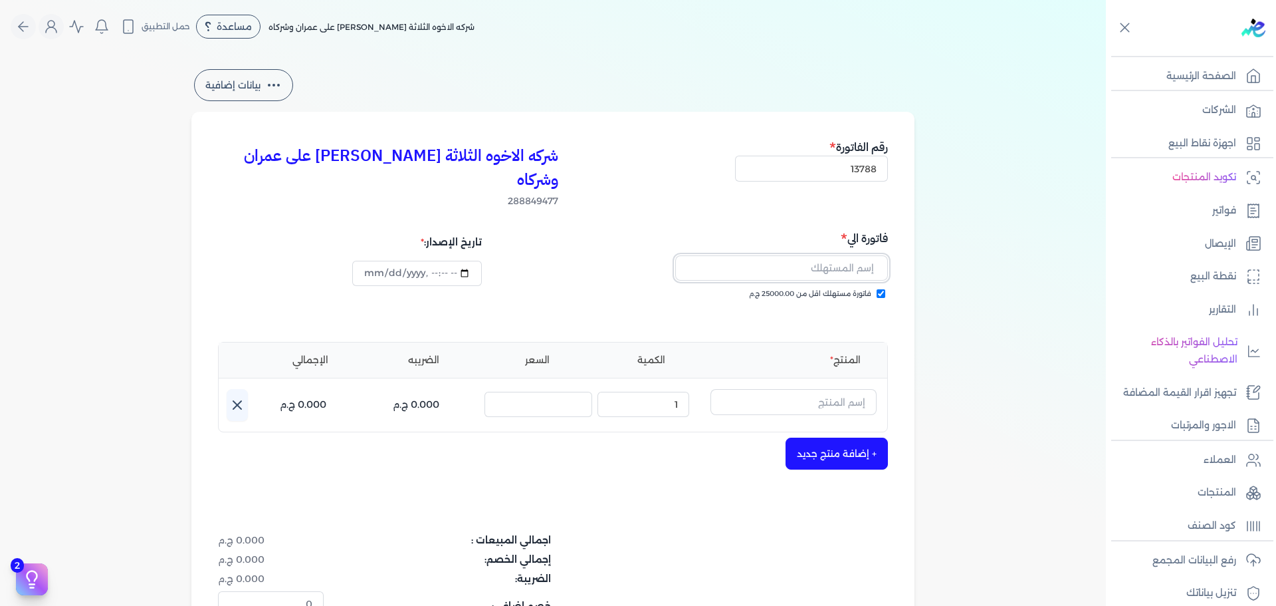
click at [841, 255] on input "text" at bounding box center [781, 267] width 213 height 25
click at [824, 389] on input "text" at bounding box center [794, 401] width 166 height 25
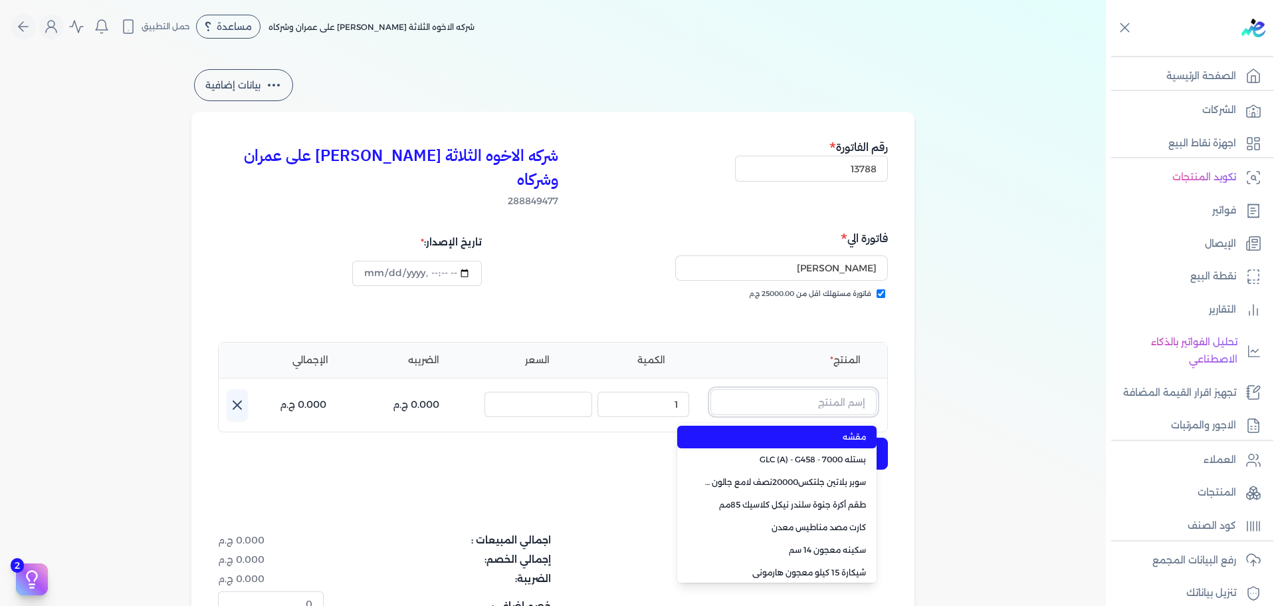
paste input "ستورم شيلد بنيتريتنج سيلر اساس زيتي علبة 0.750 لتر"
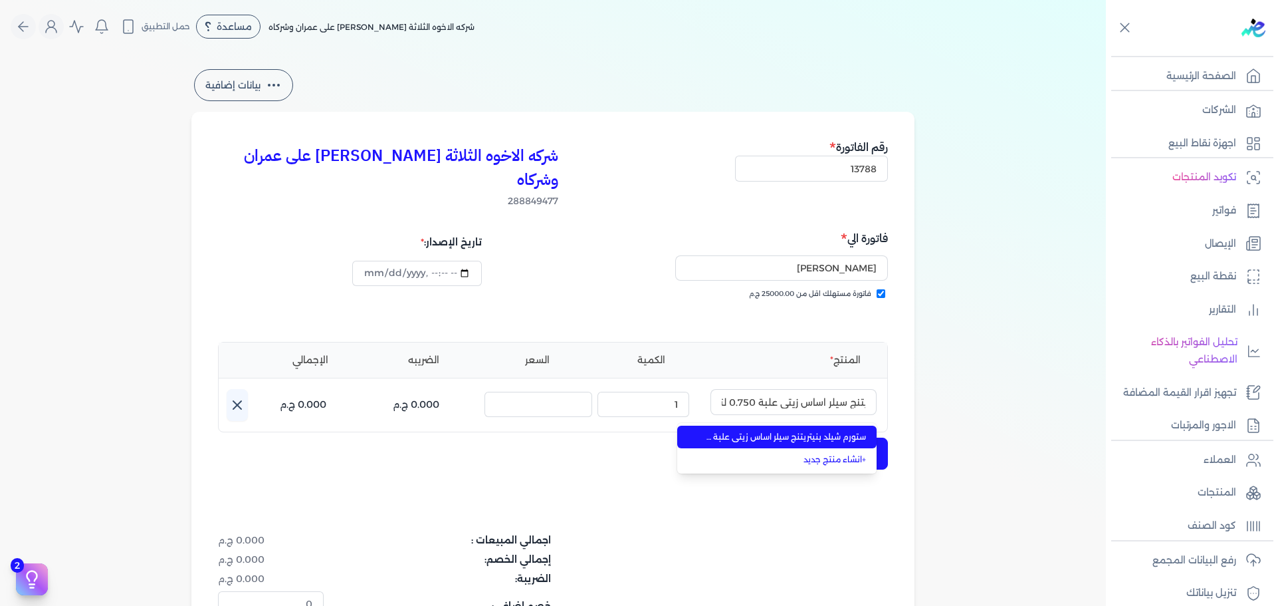
click at [805, 431] on span "ستورم شيلد بنيتريتنج سيلر اساس زيتي علبة 0.750 لتر" at bounding box center [785, 437] width 162 height 12
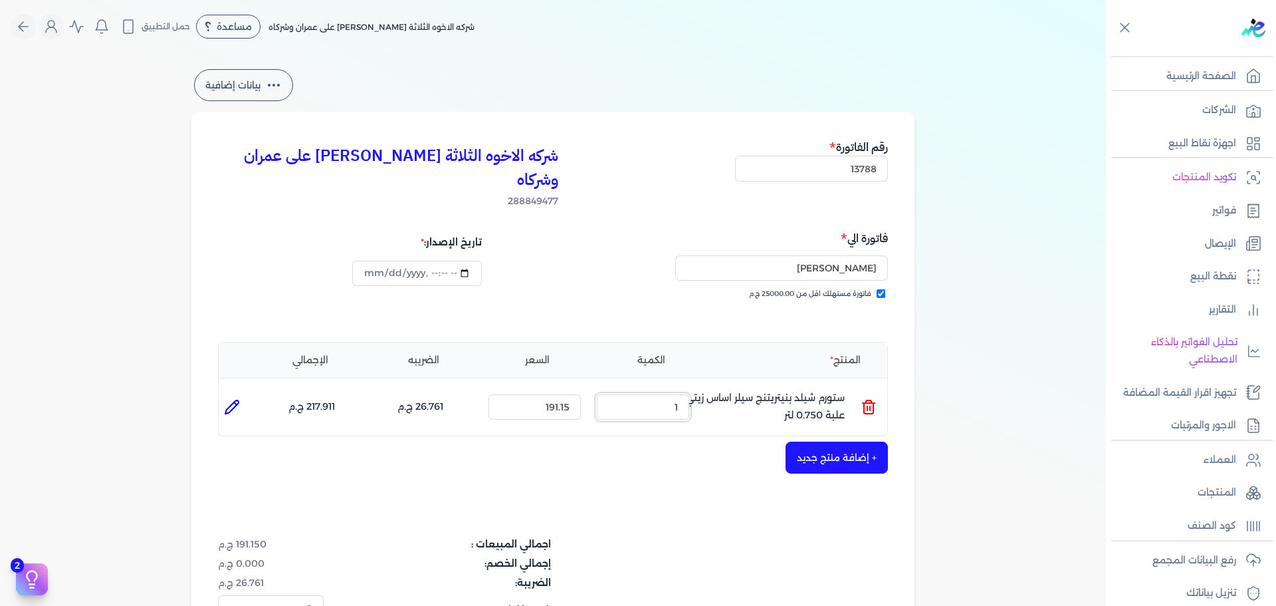
click at [722, 389] on ul "المنتج : ستورم شيلد بنيتريتنج سيلر اساس زيتي علبة 0.750 لتر الكمية : 1 السعر : …" at bounding box center [553, 407] width 669 height 36
click at [838, 441] on button "+ إضافة منتج جديد" at bounding box center [837, 457] width 102 height 32
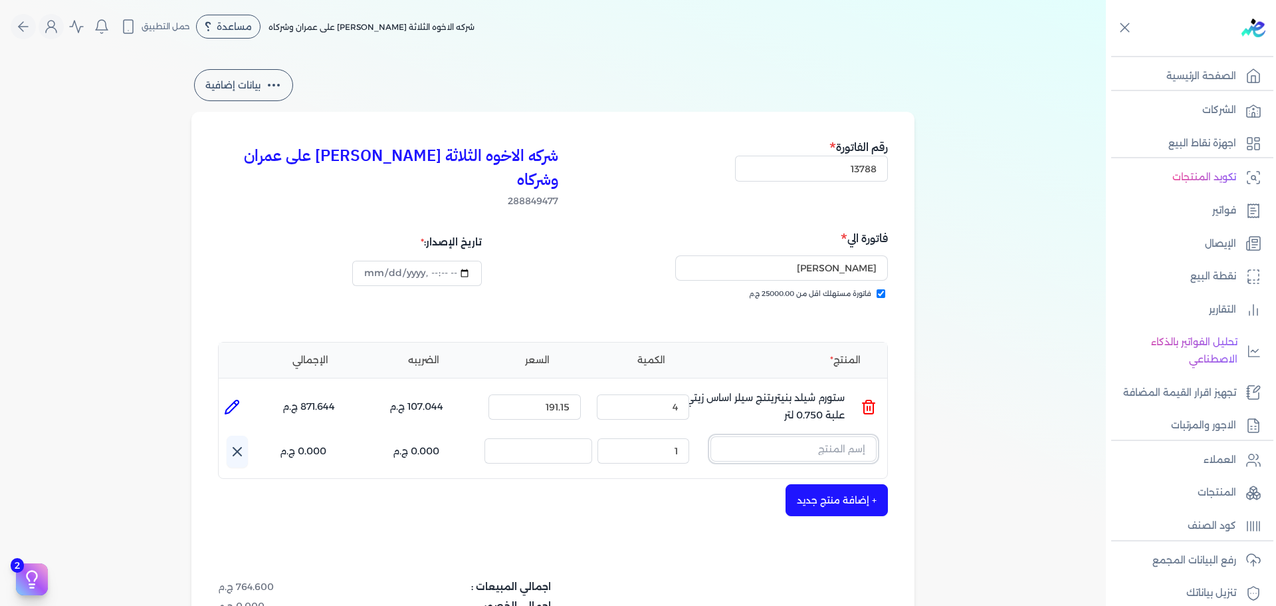
click at [818, 436] on input "text" at bounding box center [794, 448] width 166 height 25
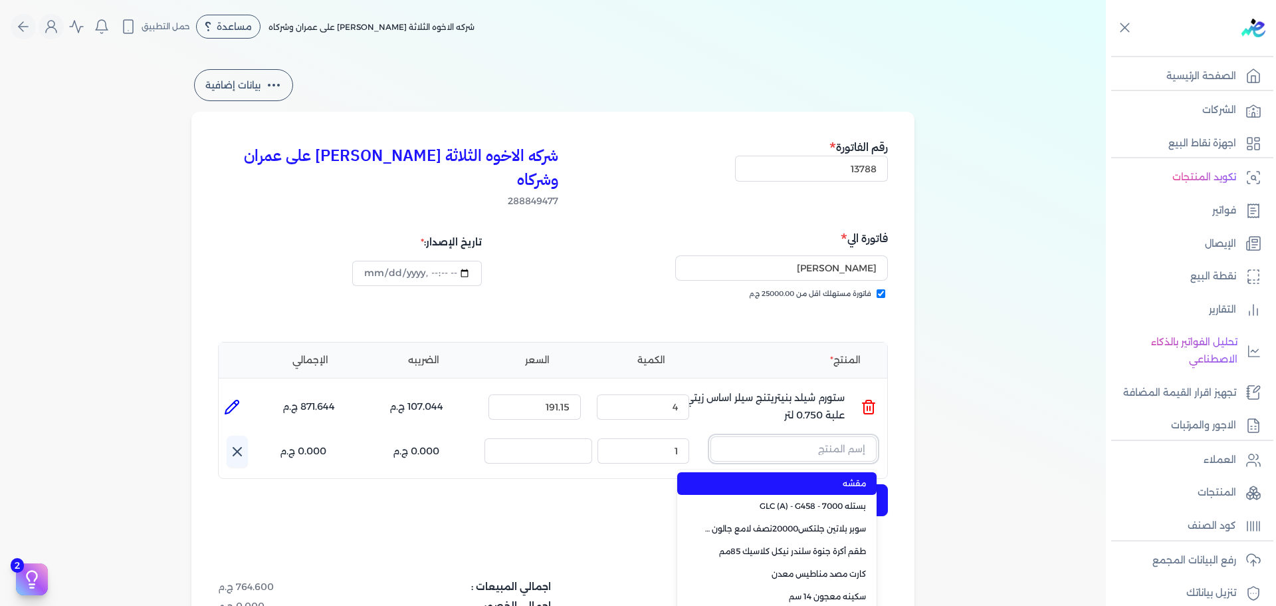
paste input "زيجزاج 303 علبة 0,750 لتر"
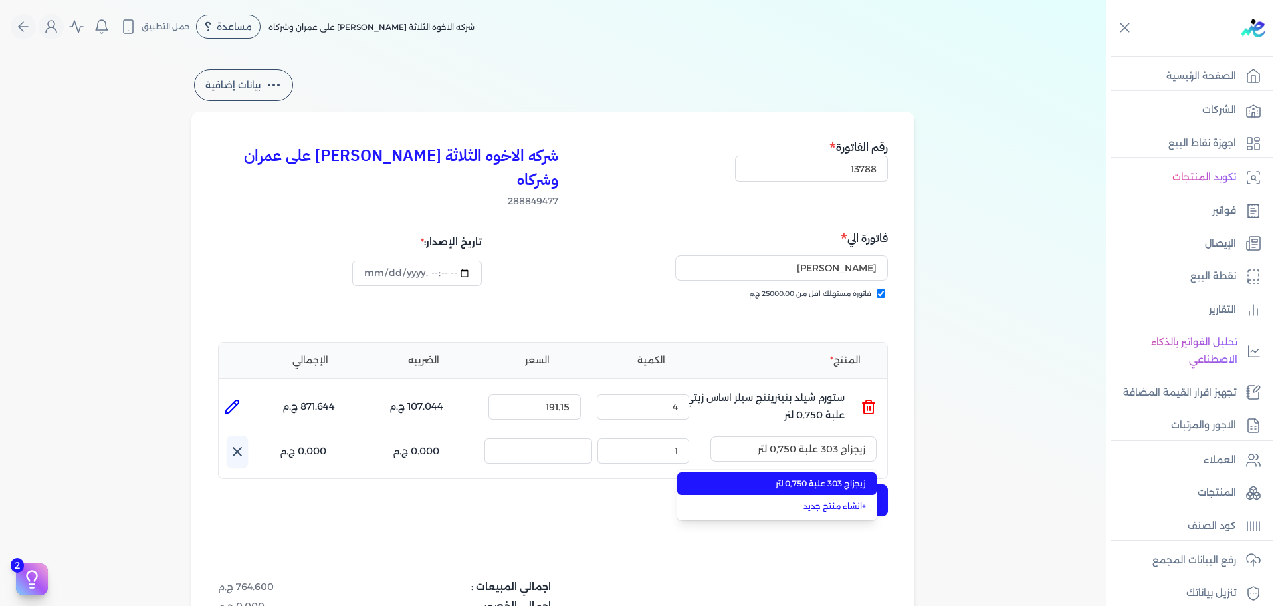
click at [818, 477] on span "زيجزاج 303 علبة 0,750 لتر" at bounding box center [785, 483] width 162 height 12
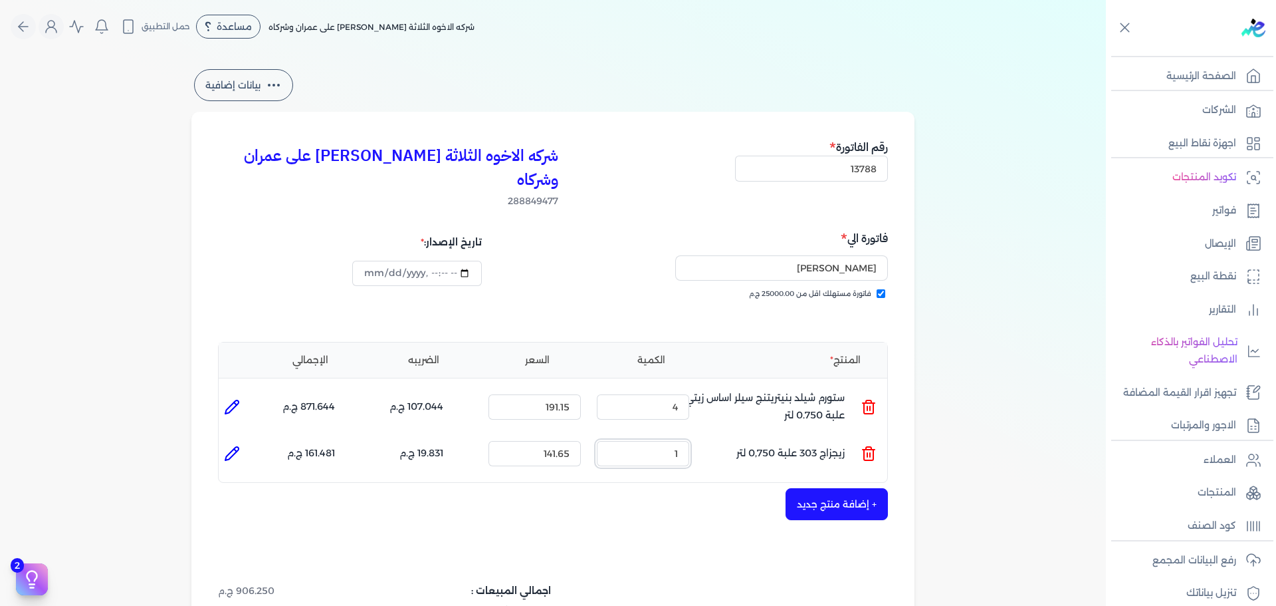
drag, startPoint x: 660, startPoint y: 426, endPoint x: 805, endPoint y: 415, distance: 145.3
click at [768, 435] on ul "المنتج : زيجزاج 303 علبة 0,750 لتر الكمية : 1 السعر : 141.65 الضريبه : 19.831 ج…" at bounding box center [553, 453] width 669 height 36
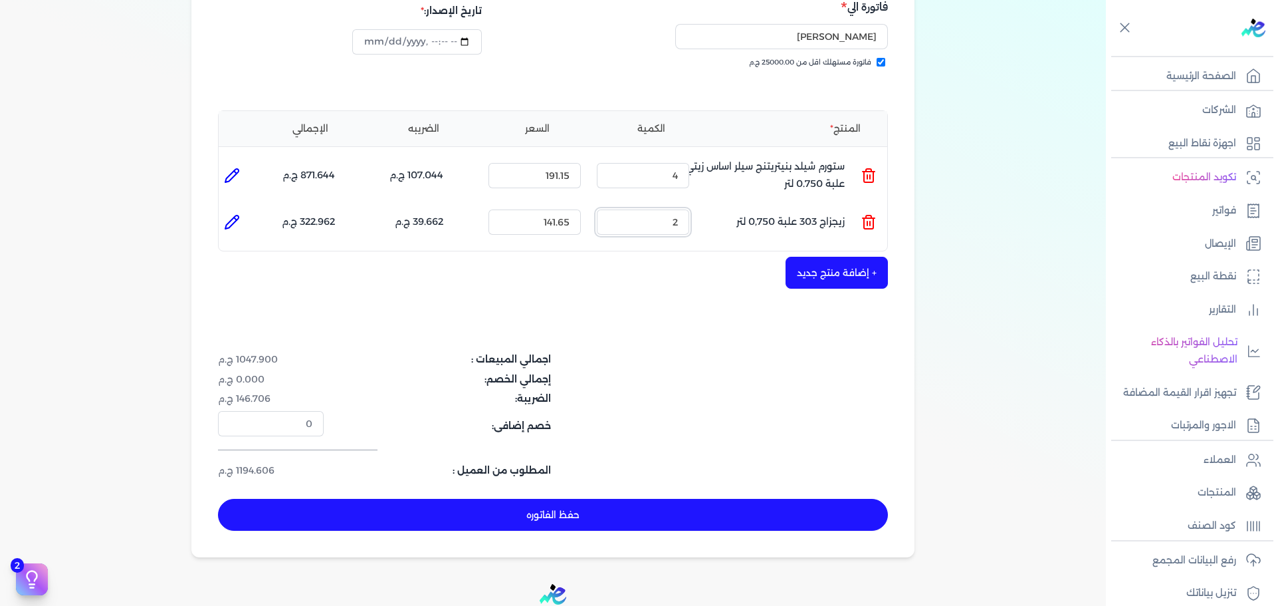
scroll to position [362, 0]
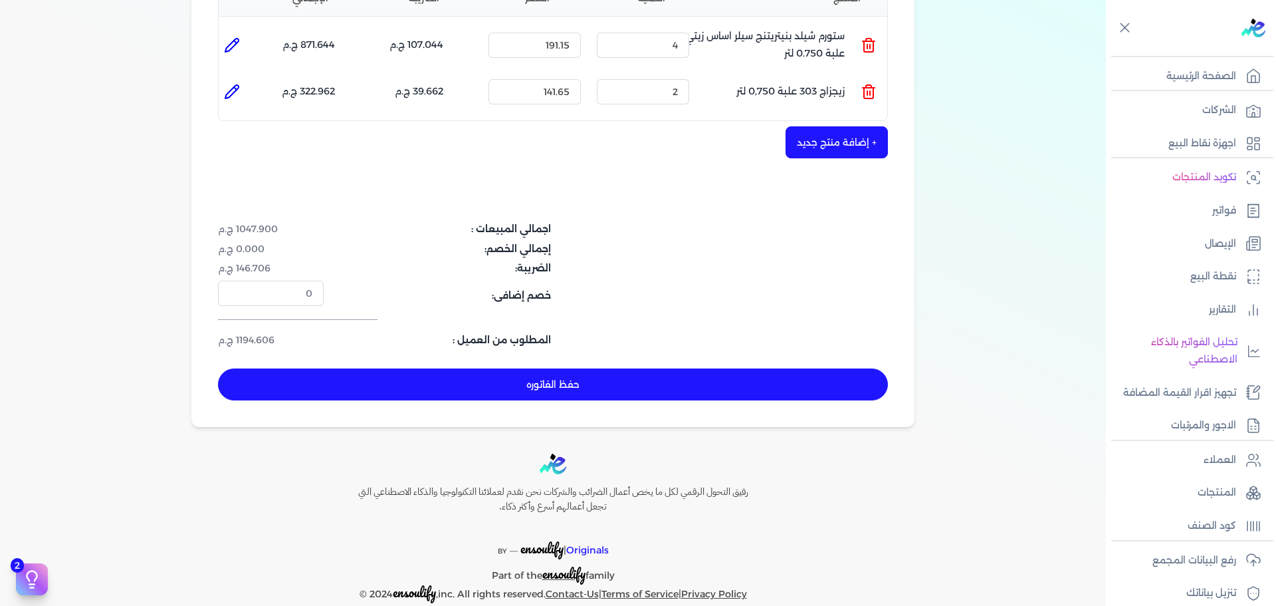
click at [774, 368] on button "حفظ الفاتوره" at bounding box center [553, 384] width 670 height 32
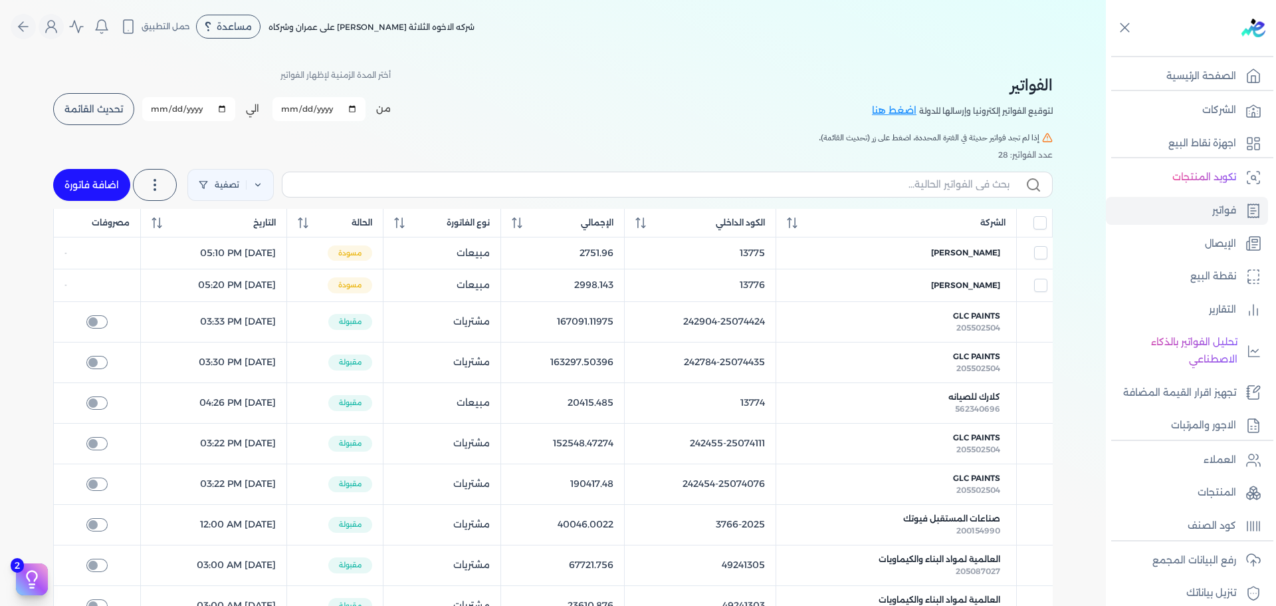
click at [73, 187] on link "اضافة فاتورة" at bounding box center [91, 185] width 77 height 32
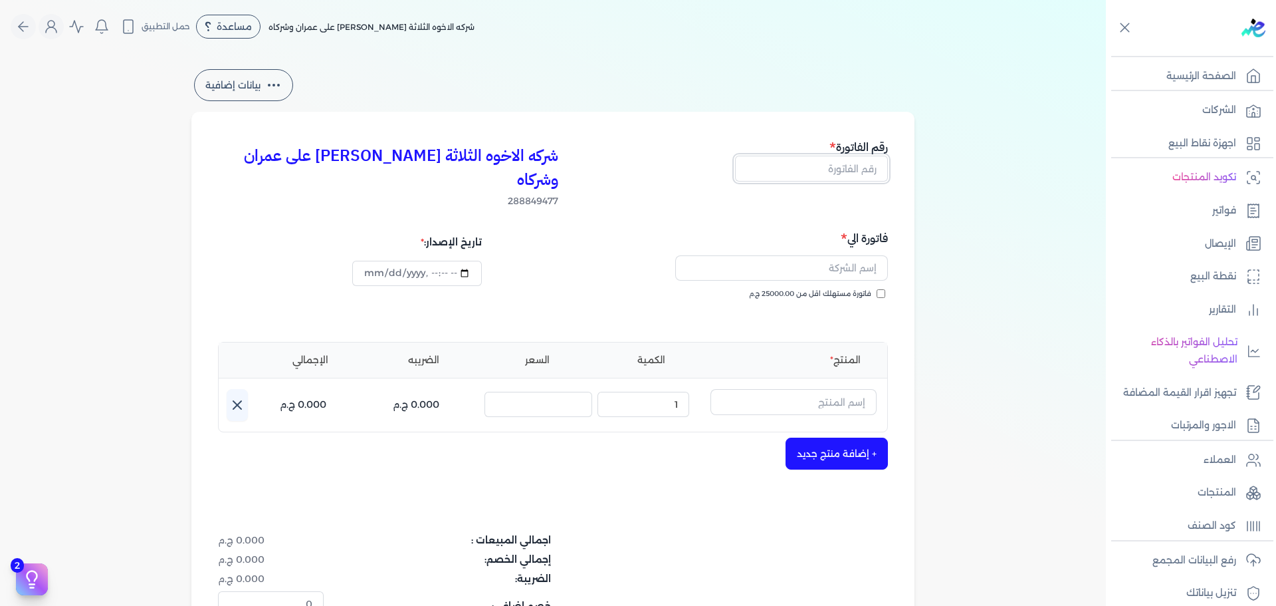
click at [815, 170] on input "text" at bounding box center [811, 168] width 153 height 25
click at [840, 289] on span "فاتورة مستهلك اقل من 25000.00 ج.م" at bounding box center [810, 294] width 122 height 11
click at [877, 289] on input "فاتورة مستهلك اقل من 25000.00 ج.م" at bounding box center [881, 293] width 9 height 9
click at [838, 255] on input "text" at bounding box center [781, 267] width 213 height 25
click at [764, 389] on input "text" at bounding box center [794, 401] width 166 height 25
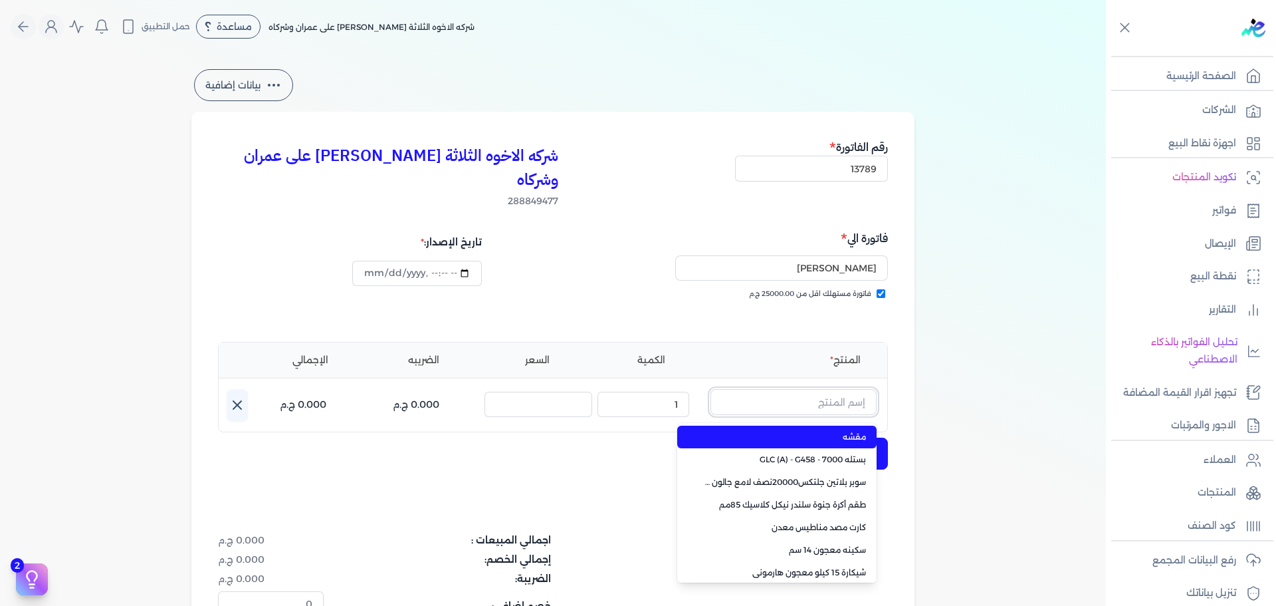
paste input "هاى سينس ذهبي 101 علبة 0.400 لتر"
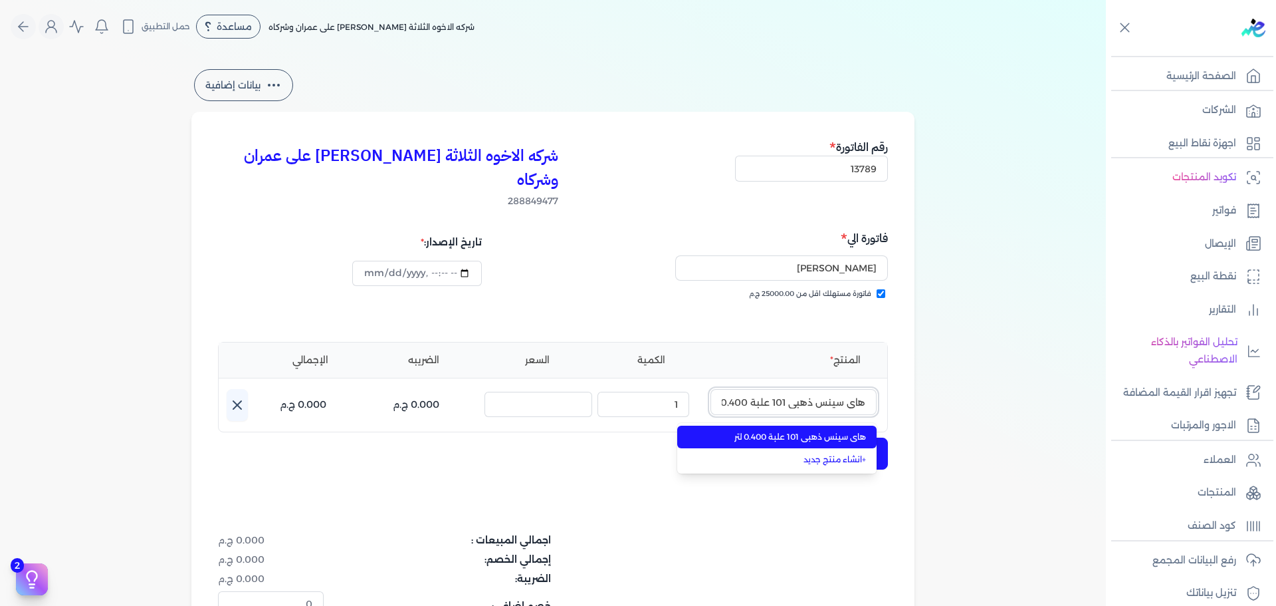
scroll to position [0, -11]
click at [765, 431] on span "هاى سينس ذهبي 101 علبة 0.400 لتر" at bounding box center [785, 437] width 162 height 12
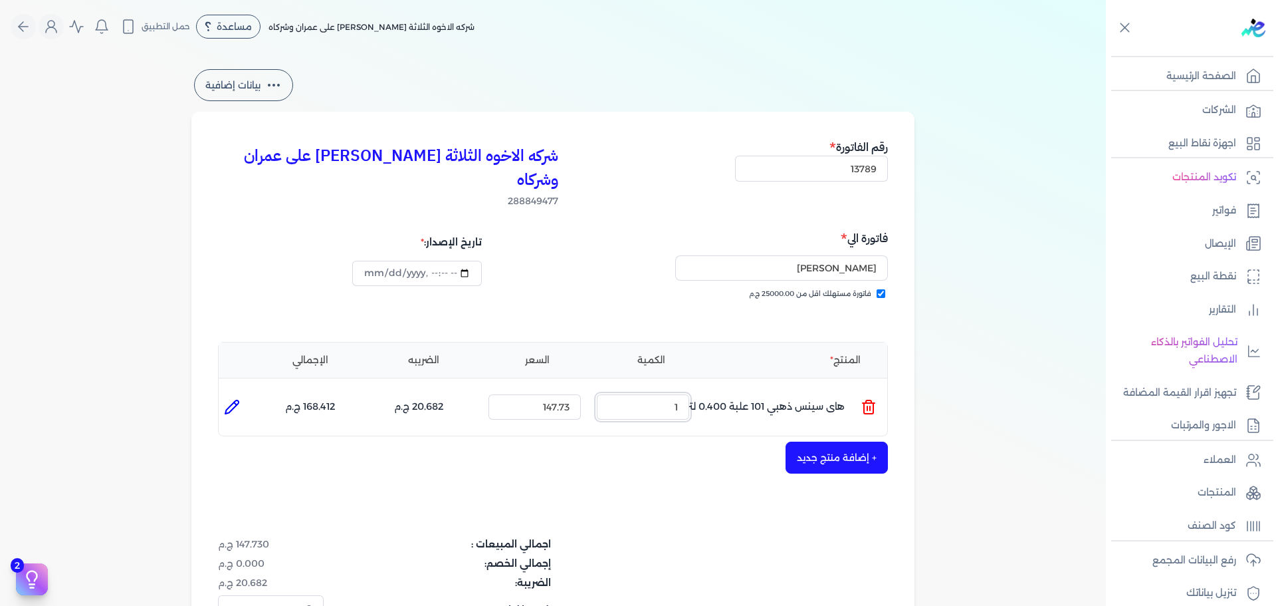
drag, startPoint x: 657, startPoint y: 392, endPoint x: 826, endPoint y: 387, distance: 168.3
click at [774, 389] on ul "المنتج : هاى سينس ذهبي 101 علبة 0.400 لتر الكمية : 1 السعر : 147.73 الضريبه : 2…" at bounding box center [553, 407] width 669 height 36
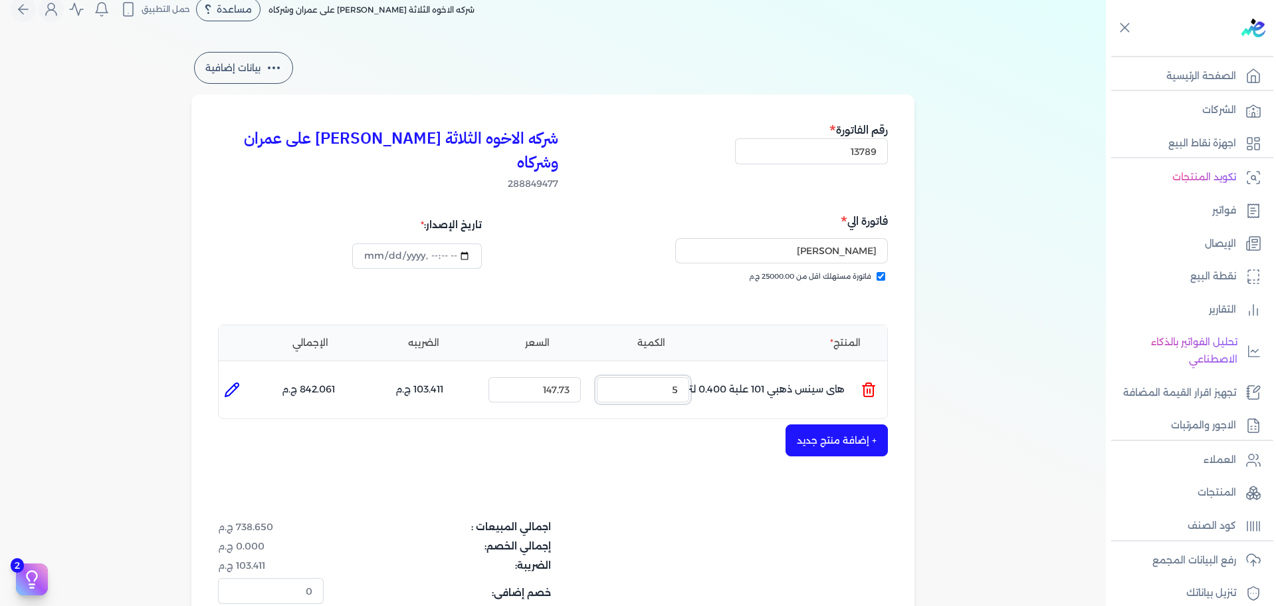
scroll to position [66, 0]
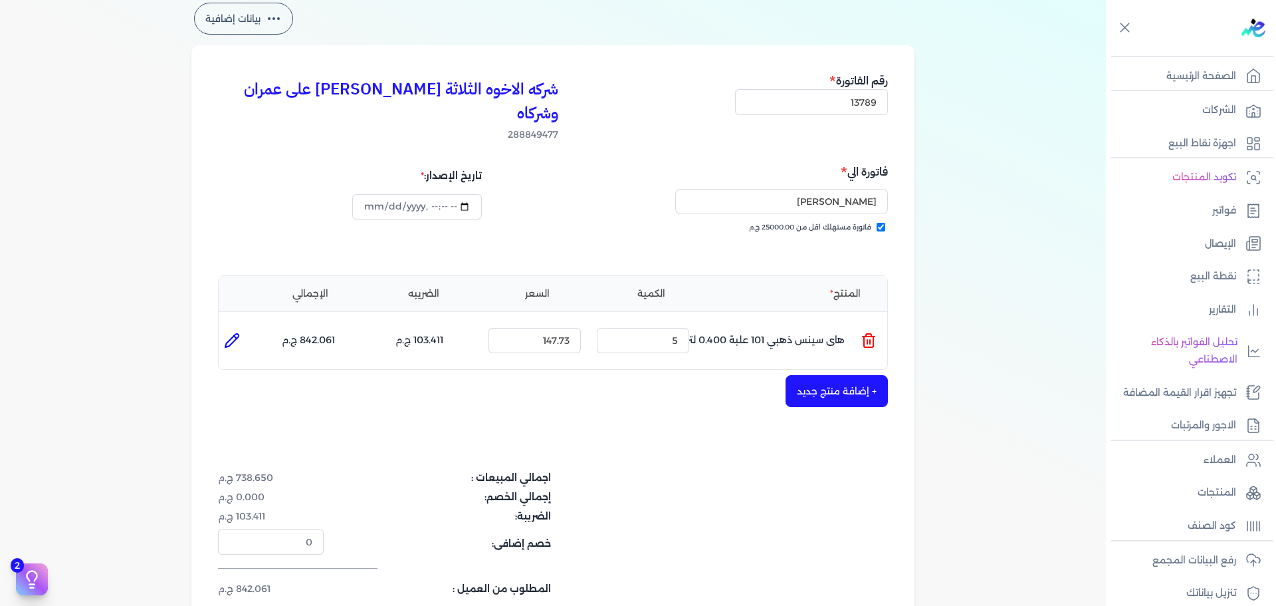
click at [826, 375] on button "+ إضافة منتج جديد" at bounding box center [837, 391] width 102 height 32
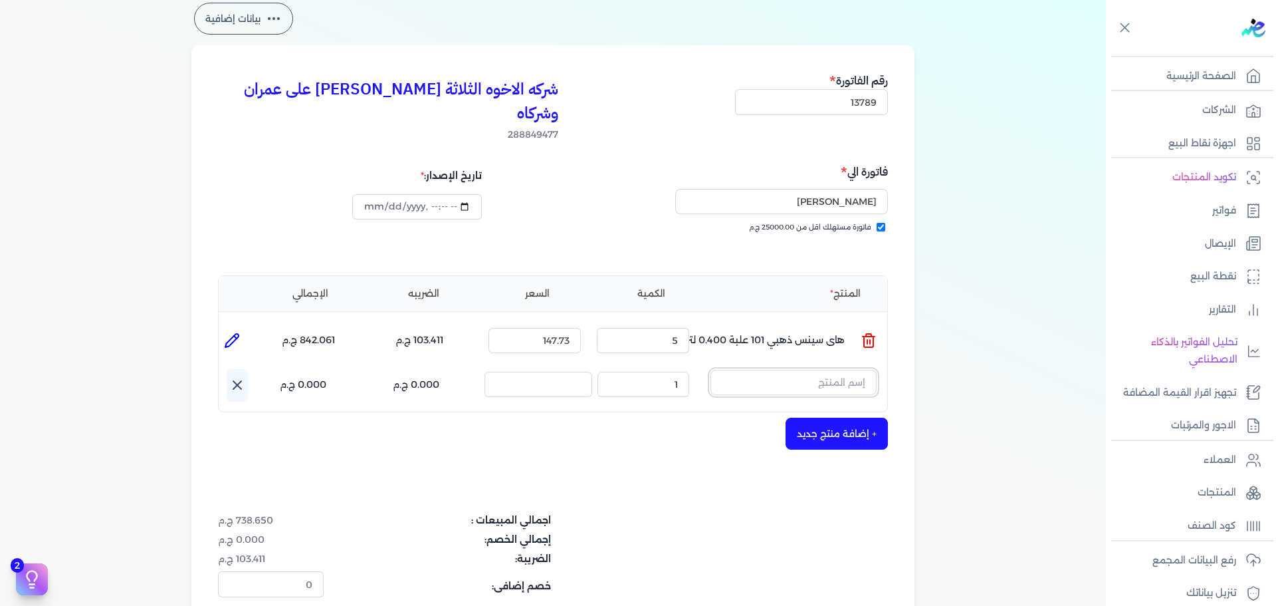
click at [775, 370] on input "text" at bounding box center [794, 382] width 166 height 25
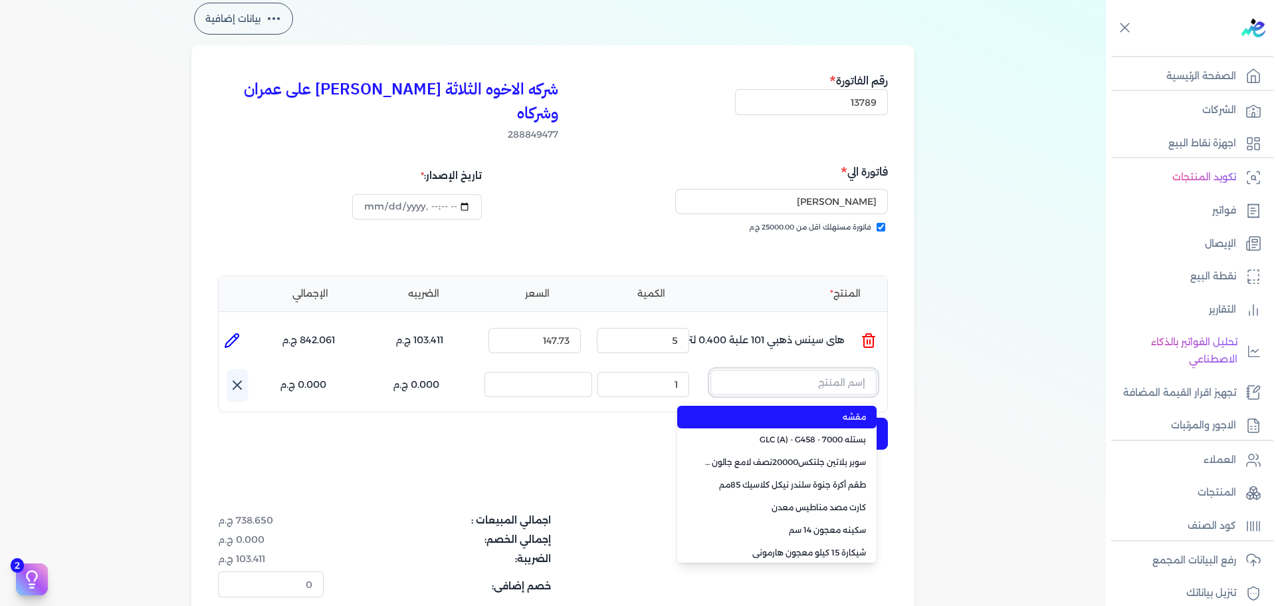
paste input "سوبر بلاتين سوبرلاك نصف لامع علبة 0.900 لتر Base A"
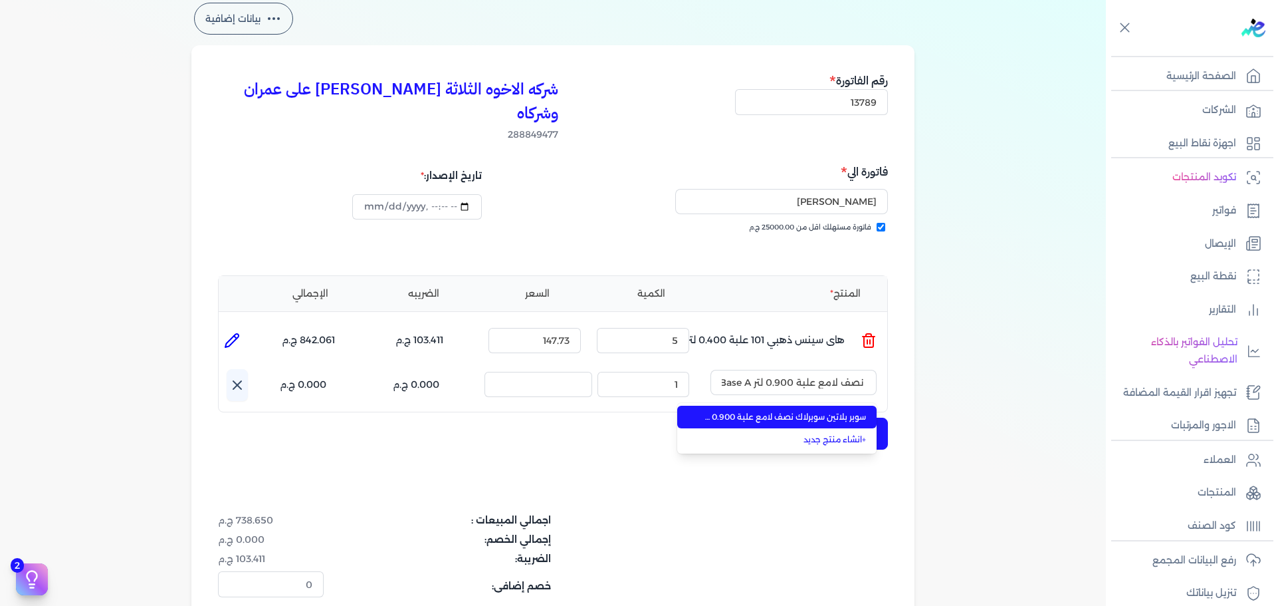
click at [764, 405] on li "سوبر بلاتين سوبرلاك نصف لامع علبة 0.900 لتر Base A" at bounding box center [776, 416] width 199 height 23
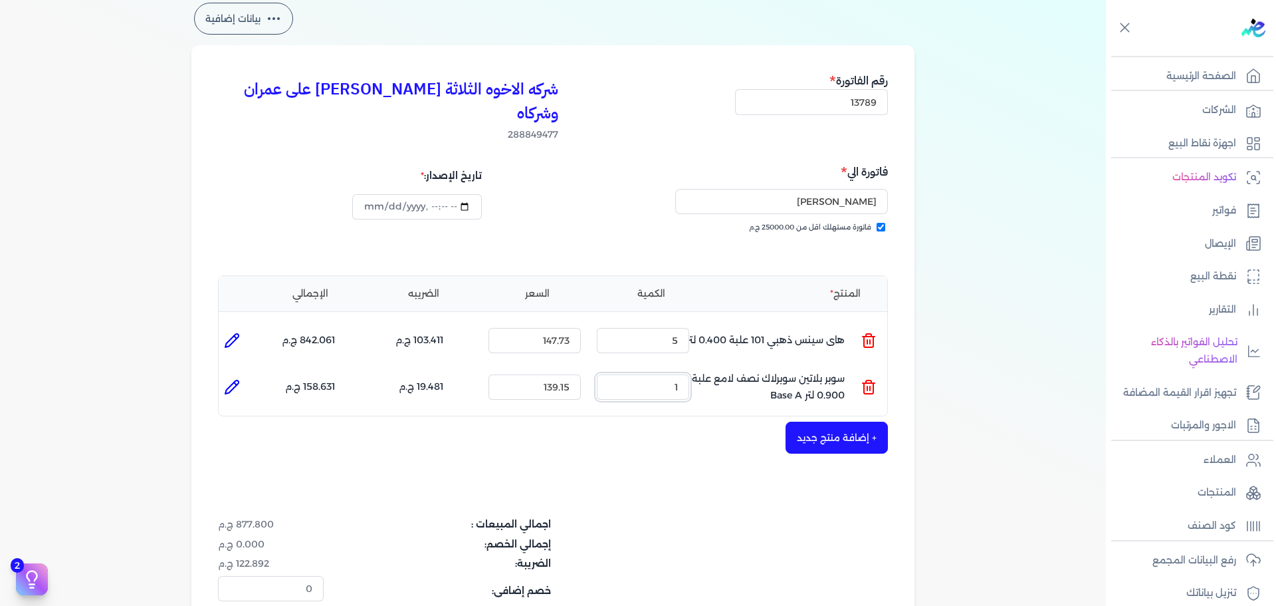
drag, startPoint x: 681, startPoint y: 372, endPoint x: 716, endPoint y: 368, distance: 34.7
click at [705, 369] on ul "المنتج : سوبر بلاتين سوبرلاك نصف لامع علبة 0.900 لتر Base A الكمية : 1 السعر : …" at bounding box center [553, 387] width 669 height 36
click at [660, 374] on input "1" at bounding box center [643, 386] width 92 height 25
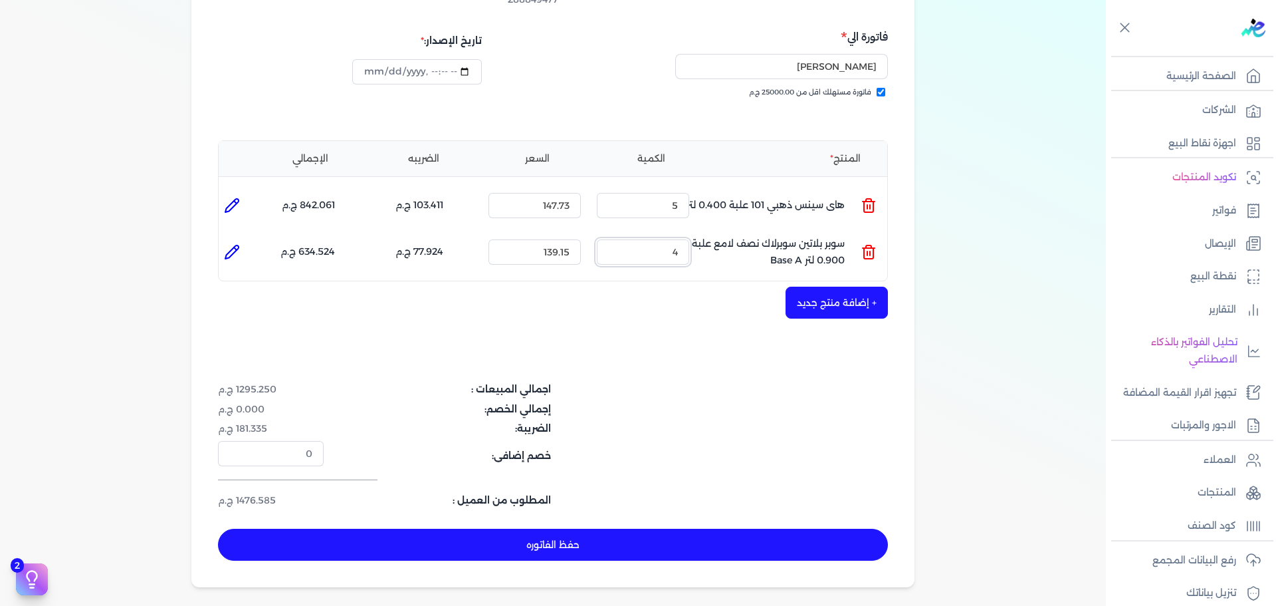
scroll to position [362, 0]
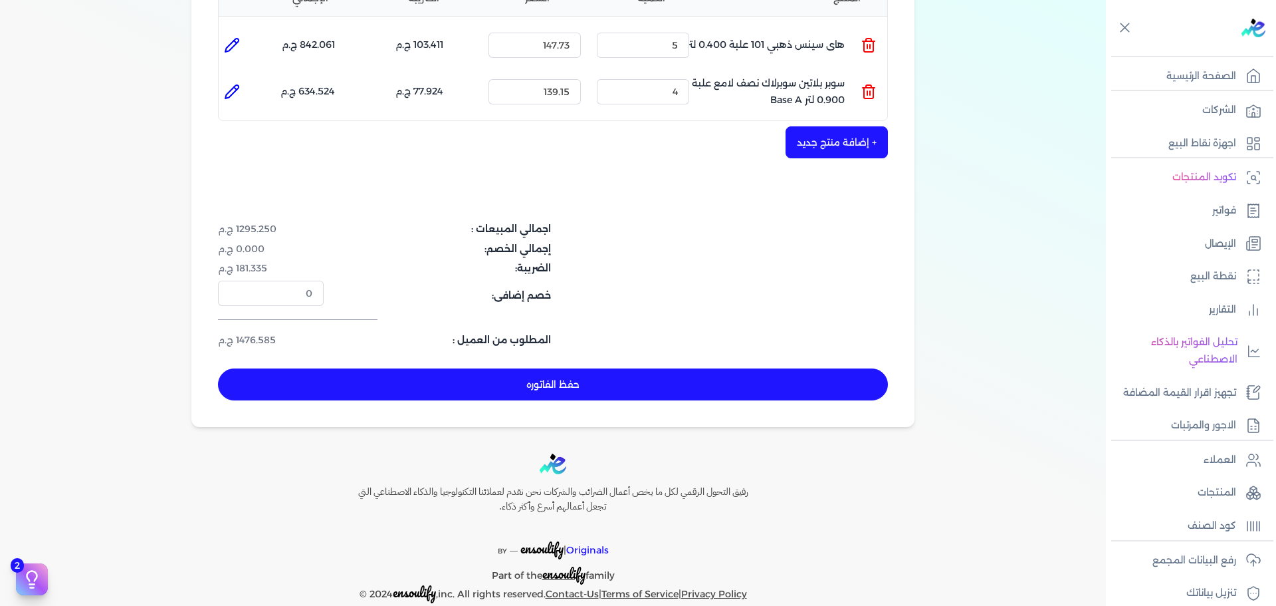
click at [568, 368] on button "حفظ الفاتوره" at bounding box center [553, 384] width 670 height 32
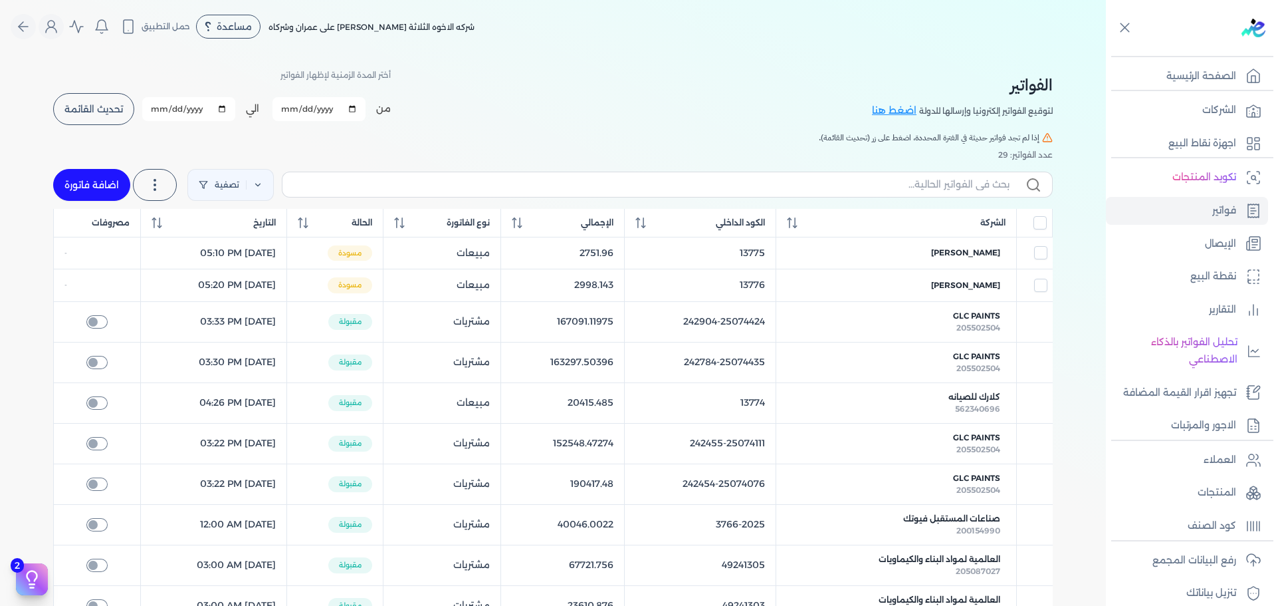
click at [71, 191] on link "اضافة فاتورة" at bounding box center [91, 185] width 77 height 32
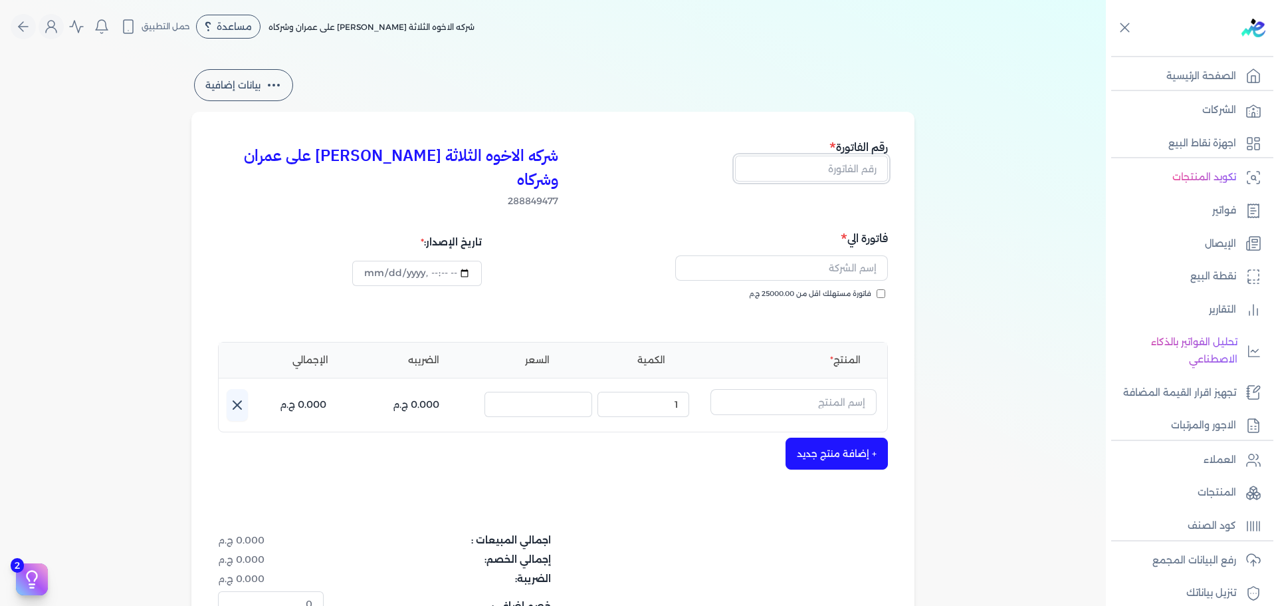
click at [837, 165] on input "text" at bounding box center [811, 168] width 153 height 25
click at [858, 289] on span "فاتورة مستهلك اقل من 25000.00 ج.م" at bounding box center [810, 294] width 122 height 11
click at [877, 289] on input "فاتورة مستهلك اقل من 25000.00 ج.م" at bounding box center [881, 293] width 9 height 9
click at [854, 255] on input "text" at bounding box center [781, 267] width 213 height 25
click at [864, 389] on input "text" at bounding box center [794, 401] width 166 height 25
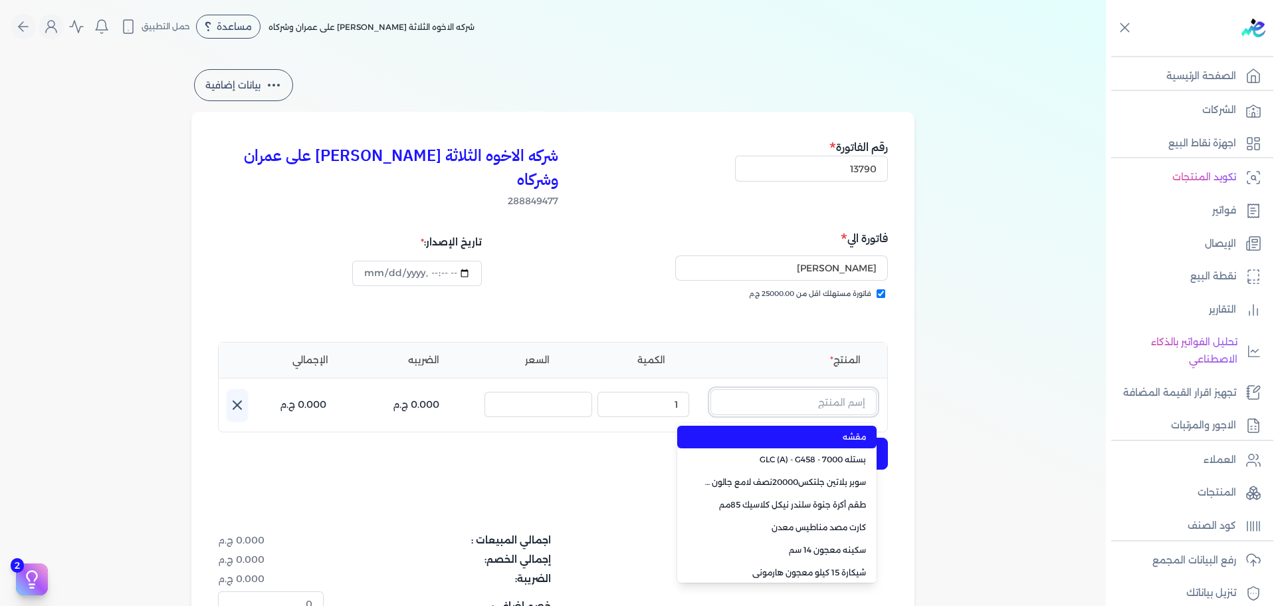
paste input "داي ستون 7070 بستلة 9 لتر لون اسود"
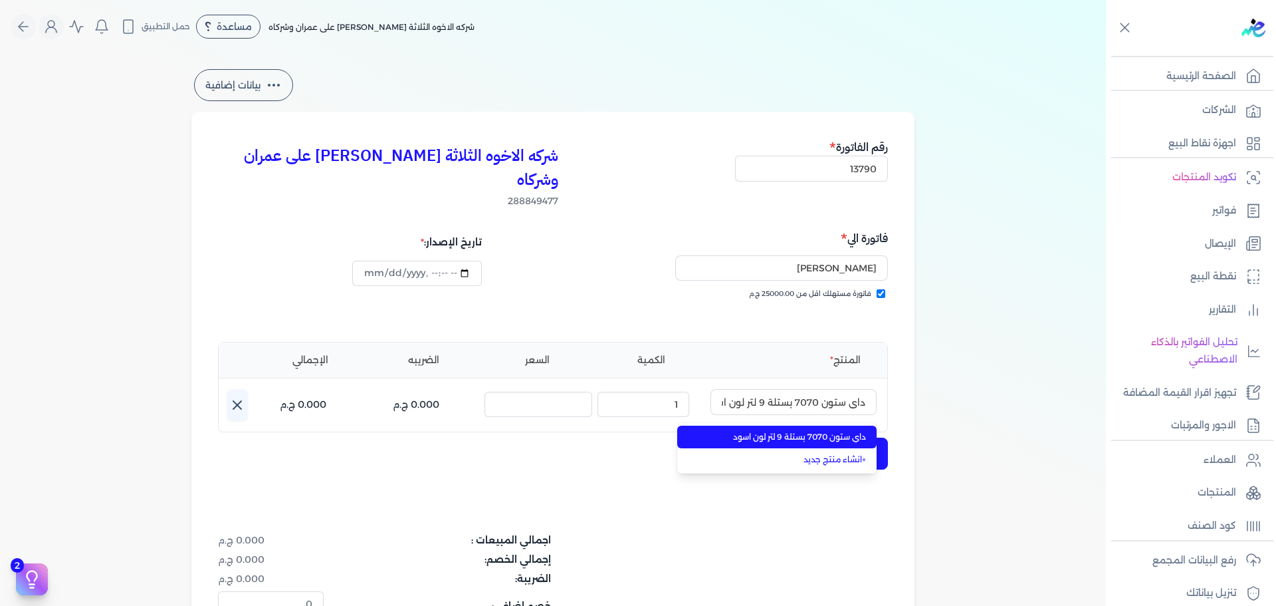
drag, startPoint x: 866, startPoint y: 413, endPoint x: 719, endPoint y: 413, distance: 146.9
click at [863, 431] on span "داي ستون 7070 بستلة 9 لتر لون اسود" at bounding box center [785, 437] width 162 height 12
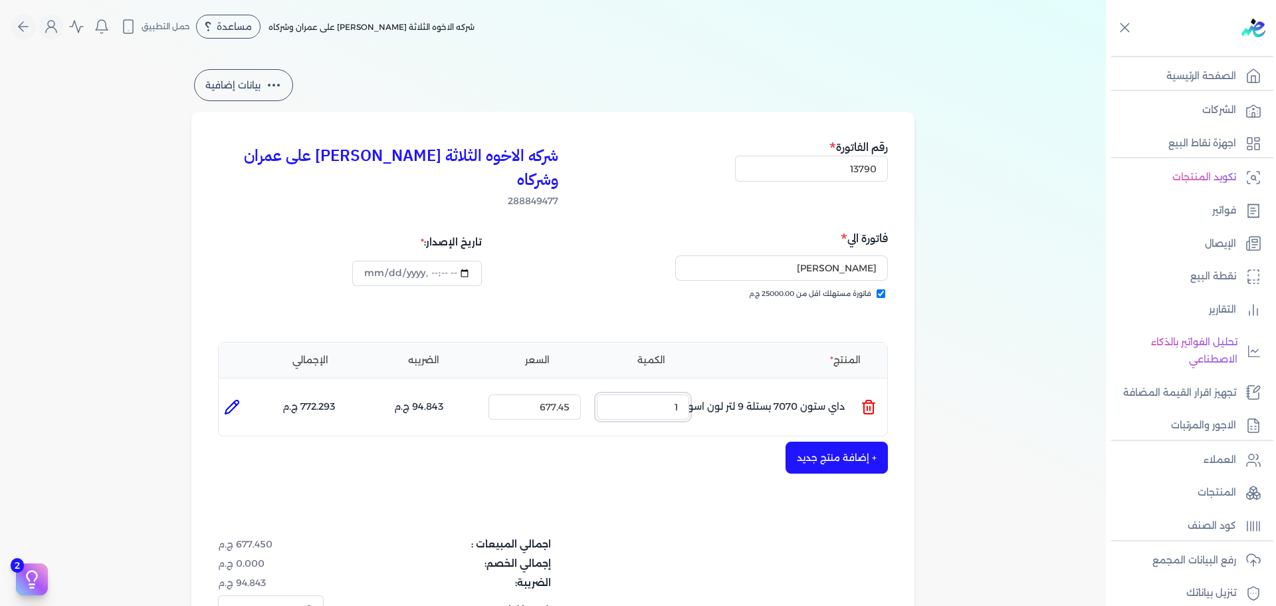
click at [778, 389] on ul "المنتج : داي ستون 7070 بستلة 9 لتر لون اسود الكمية : 1 السعر : 677.45 الضريبه :…" at bounding box center [553, 407] width 669 height 36
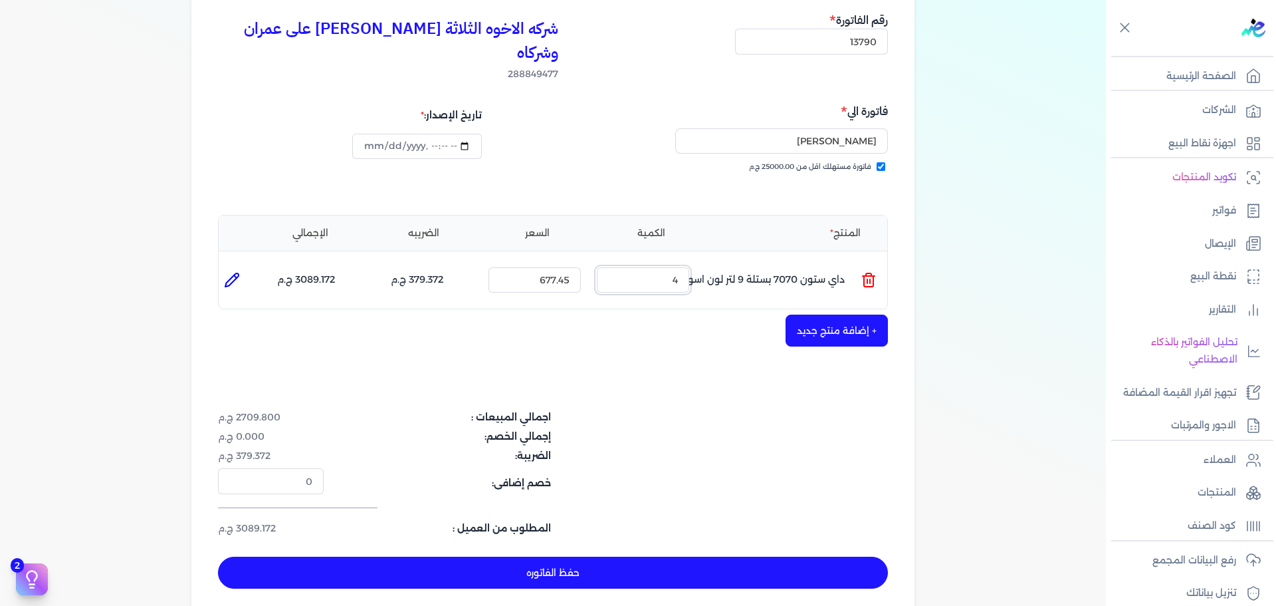
scroll to position [133, 0]
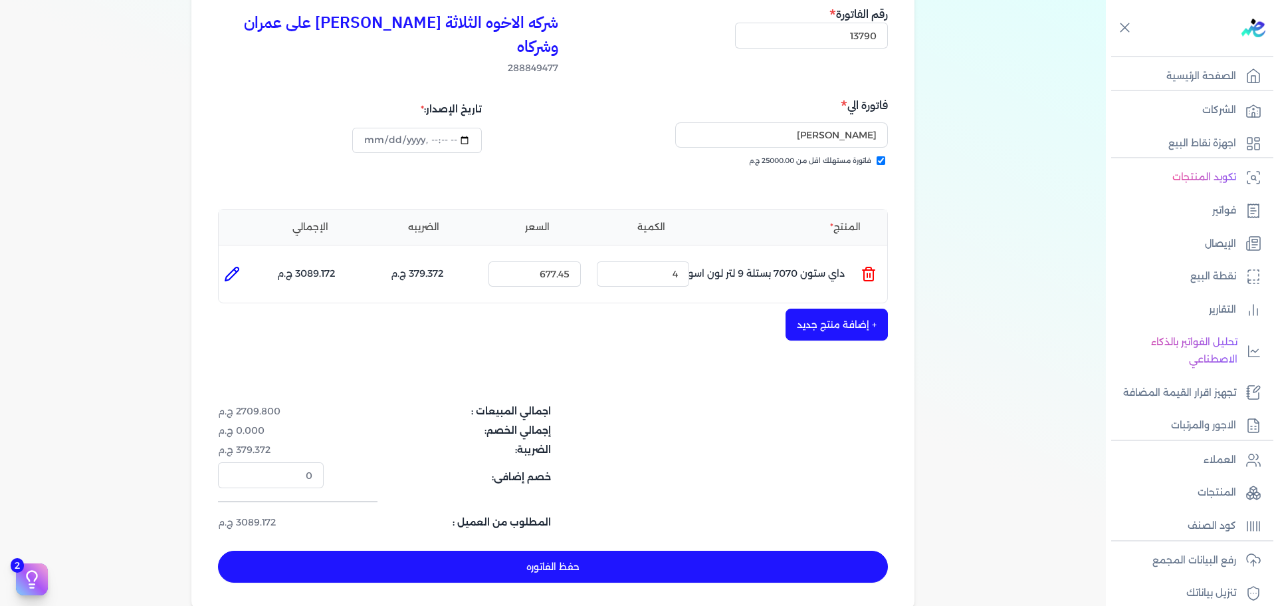
click at [677, 550] on button "حفظ الفاتوره" at bounding box center [553, 566] width 670 height 32
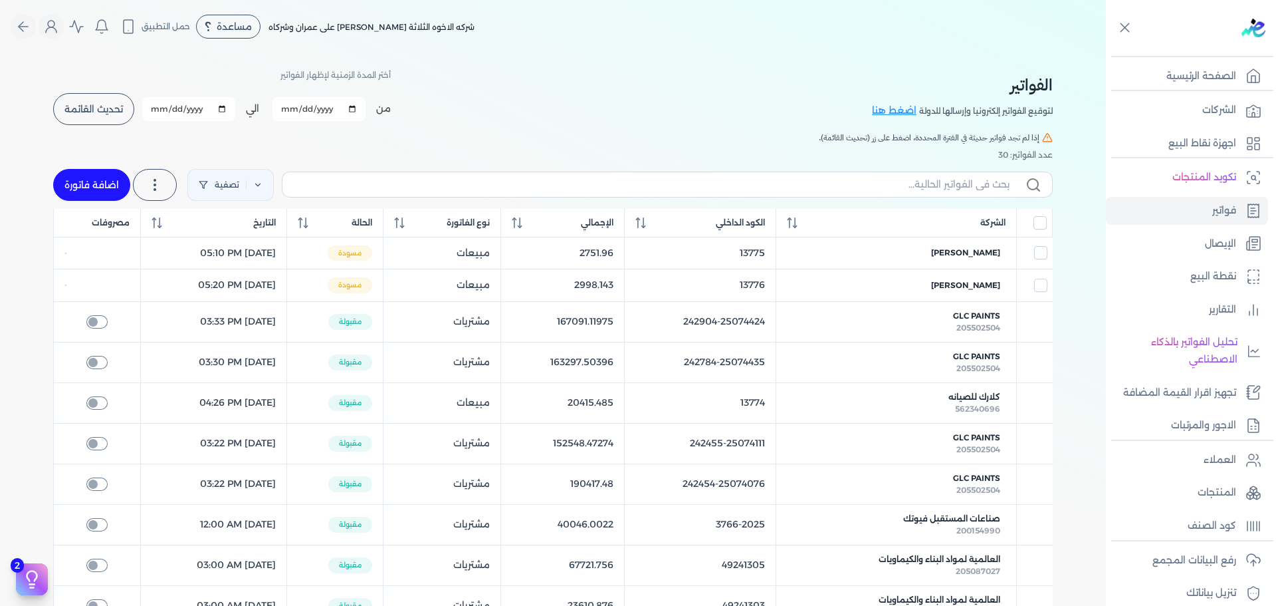
click at [106, 174] on link "اضافة فاتورة" at bounding box center [91, 185] width 77 height 32
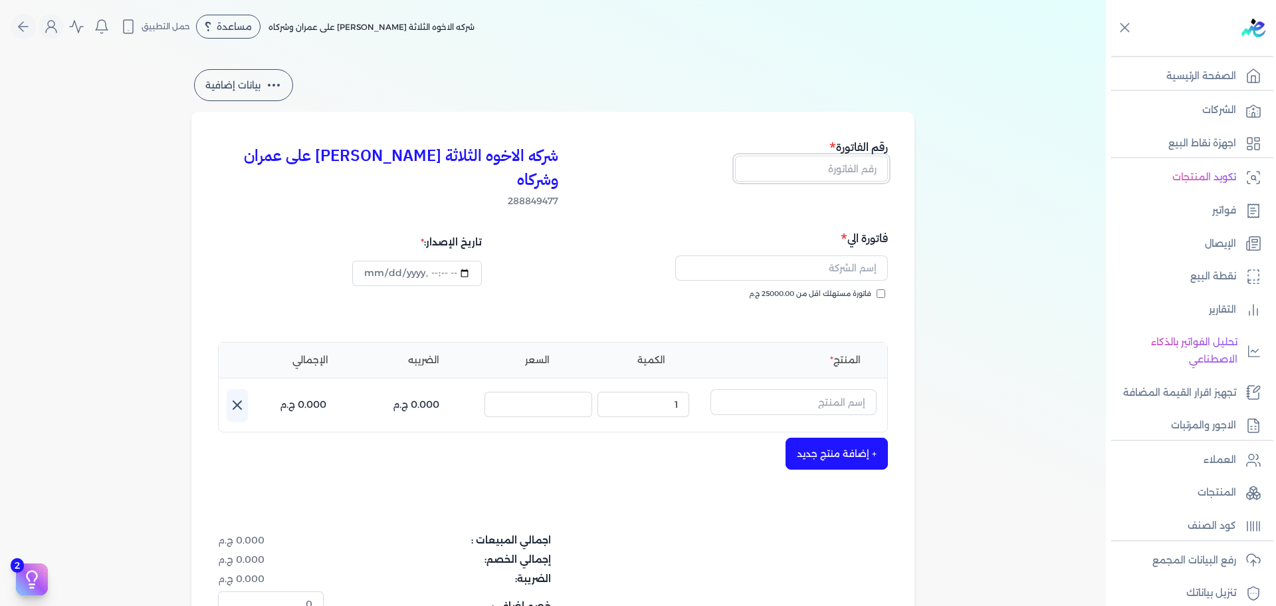
click at [852, 172] on input "text" at bounding box center [811, 168] width 153 height 25
click at [841, 289] on span "فاتورة مستهلك اقل من 25000.00 ج.م" at bounding box center [810, 294] width 122 height 11
click at [877, 289] on input "فاتورة مستهلك اقل من 25000.00 ج.م" at bounding box center [881, 293] width 9 height 9
click at [849, 255] on input "text" at bounding box center [781, 267] width 213 height 25
click at [815, 389] on input "text" at bounding box center [794, 401] width 166 height 25
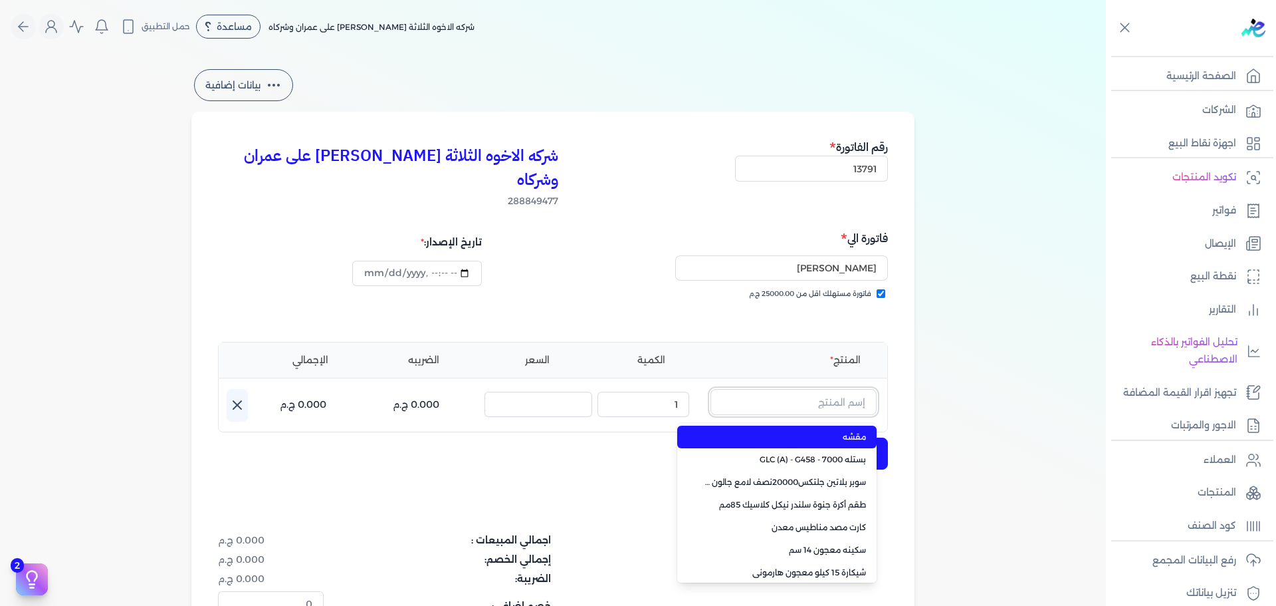
paste input "سوبر بلاتين سوبرلاك نصف لامع جالون 2.700 لتر Base A"
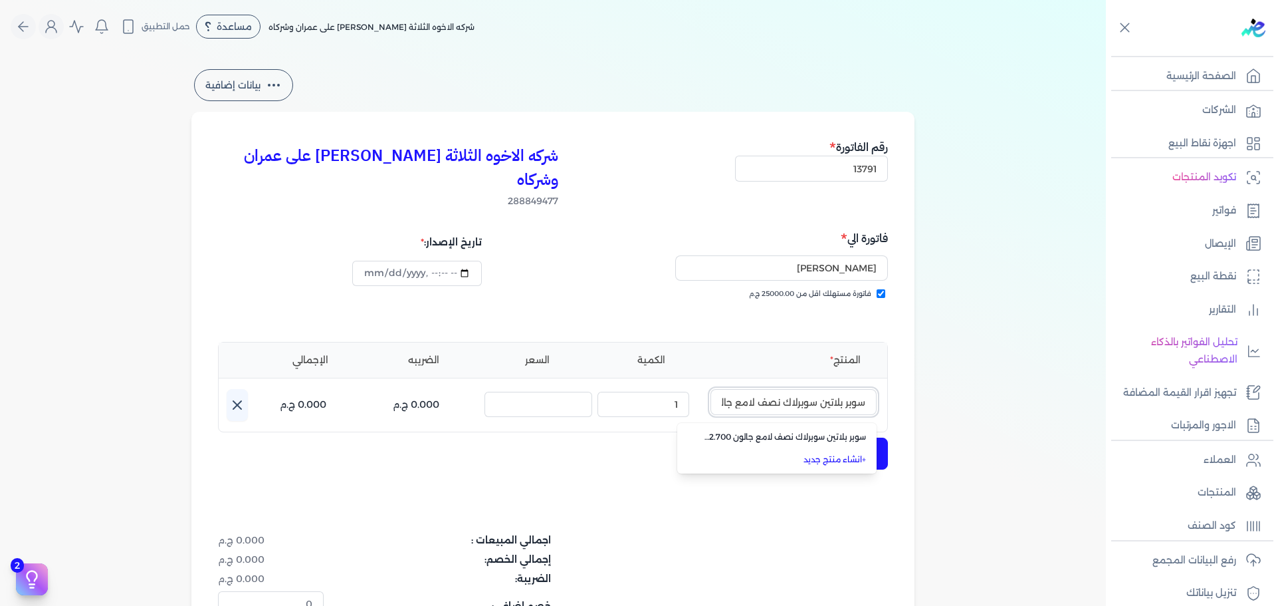
scroll to position [0, -87]
click at [807, 431] on span "سوبر بلاتين سوبرلاك نصف لامع جالون 2.700 لتر Base A" at bounding box center [785, 437] width 162 height 12
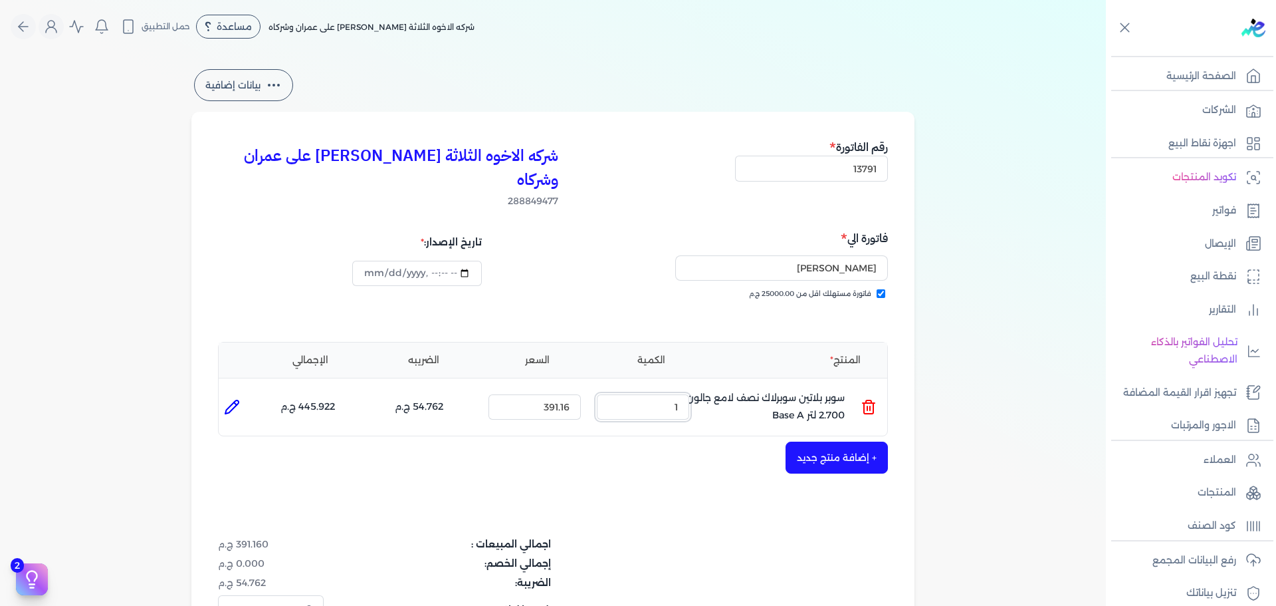
click at [835, 400] on ul "المنتج : سوبر بلاتين سوبرلاك نصف لامع جالون 2.700 لتر Base A الكمية : 1 السعر :…" at bounding box center [553, 407] width 669 height 36
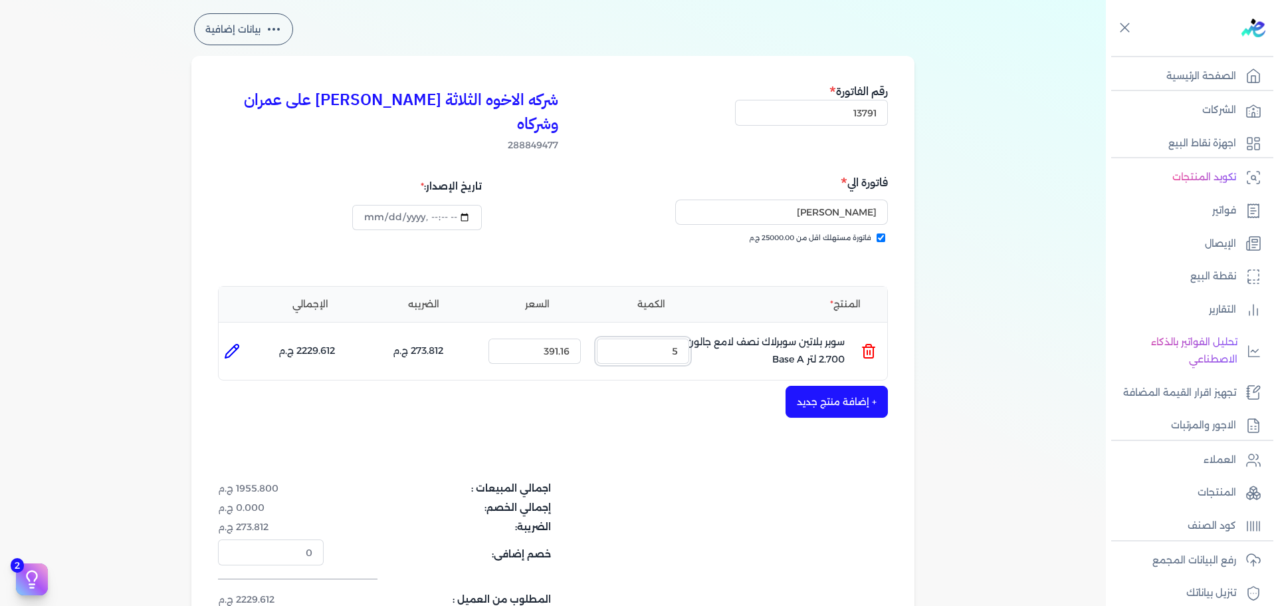
scroll to position [133, 0]
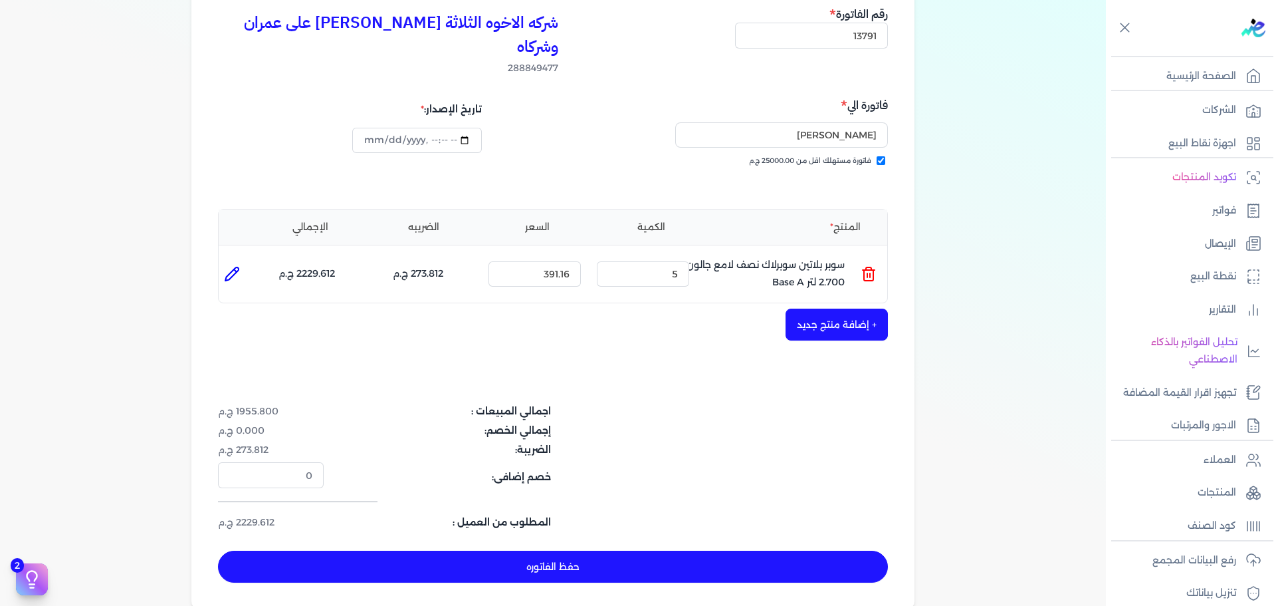
click at [699, 550] on button "حفظ الفاتوره" at bounding box center [553, 566] width 670 height 32
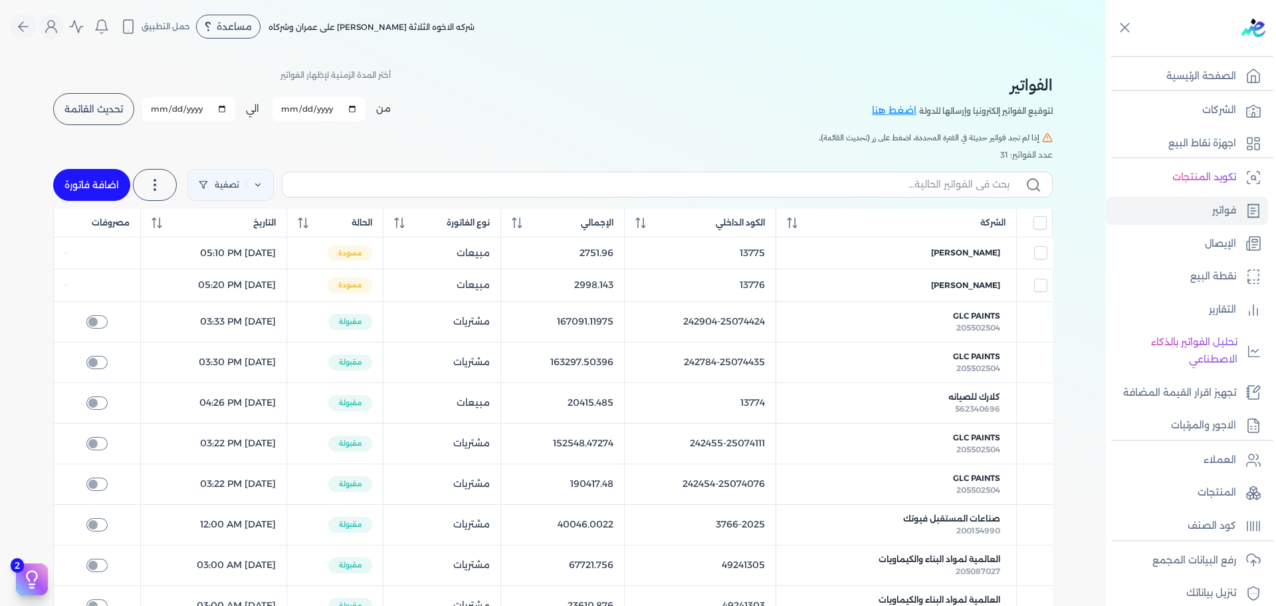
click at [62, 187] on link "اضافة فاتورة" at bounding box center [91, 185] width 77 height 32
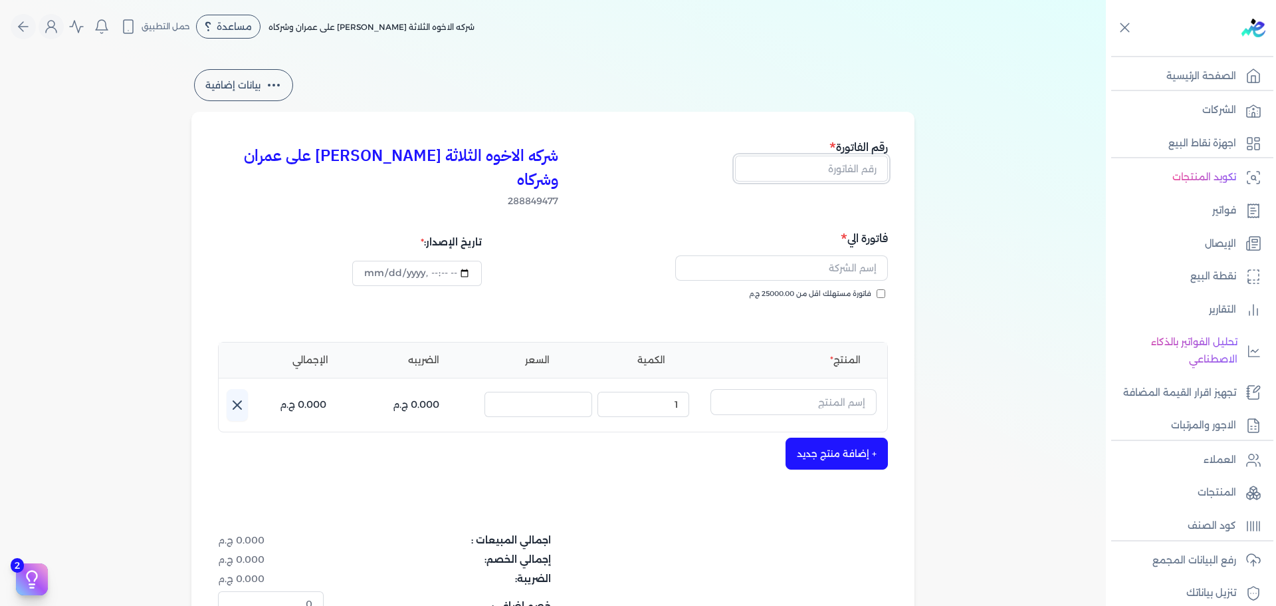
click at [848, 174] on input "text" at bounding box center [811, 168] width 153 height 25
click at [862, 261] on button "button" at bounding box center [781, 270] width 213 height 31
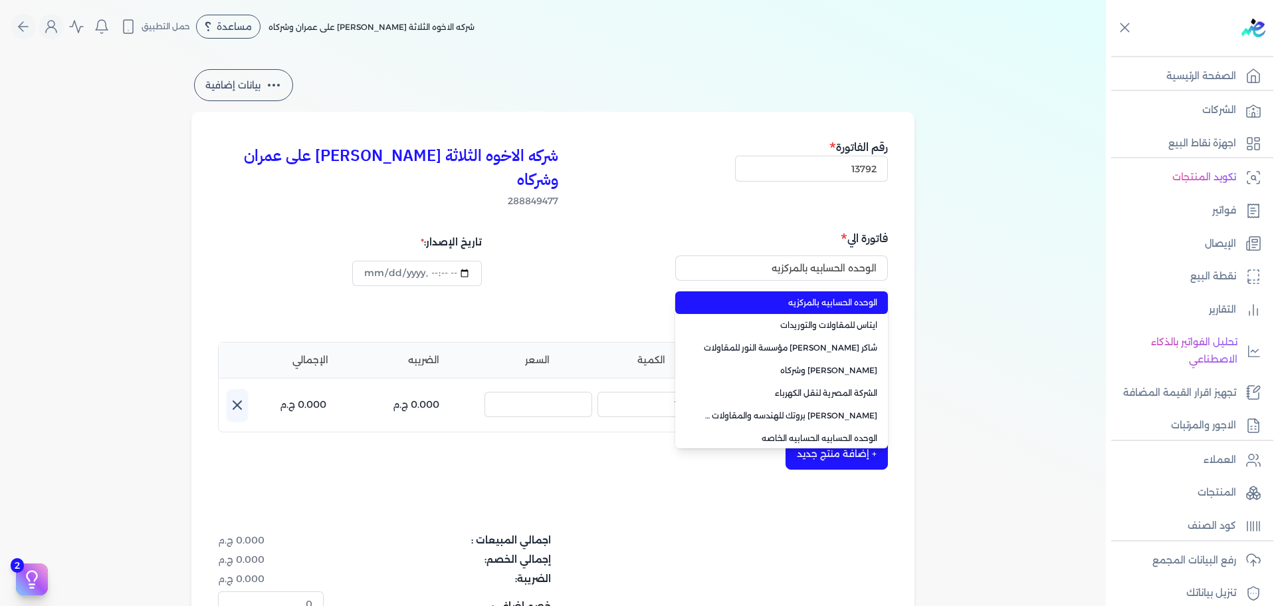
drag, startPoint x: 671, startPoint y: 251, endPoint x: 665, endPoint y: 251, distance: 6.7
click at [670, 255] on div "الوحده الحسابيه بالمركزيه الوحده الحسابيه بالمركزيه ايتاس للمقاولات والتوريدات …" at bounding box center [722, 270] width 331 height 31
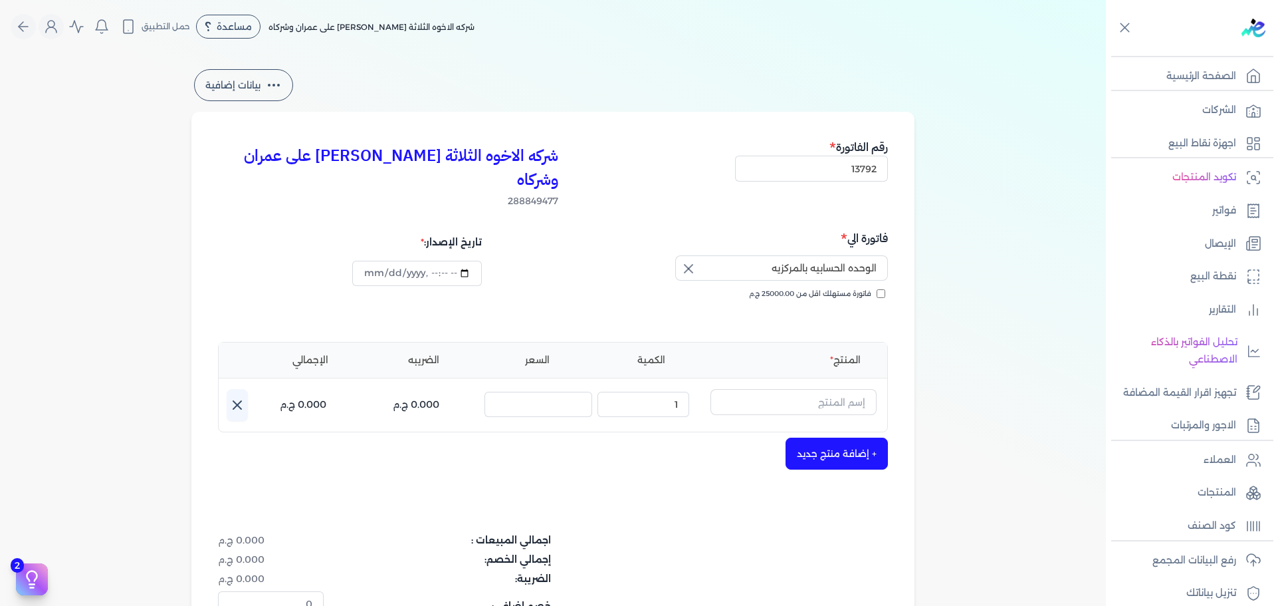
click at [685, 261] on icon "button" at bounding box center [689, 269] width 16 height 16
click at [881, 289] on input "فاتورة مستهلك اقل من 25000.00 ج.م" at bounding box center [881, 293] width 9 height 9
click at [752, 255] on input "الوحده الحسابيه بالمركزيه" at bounding box center [781, 267] width 213 height 25
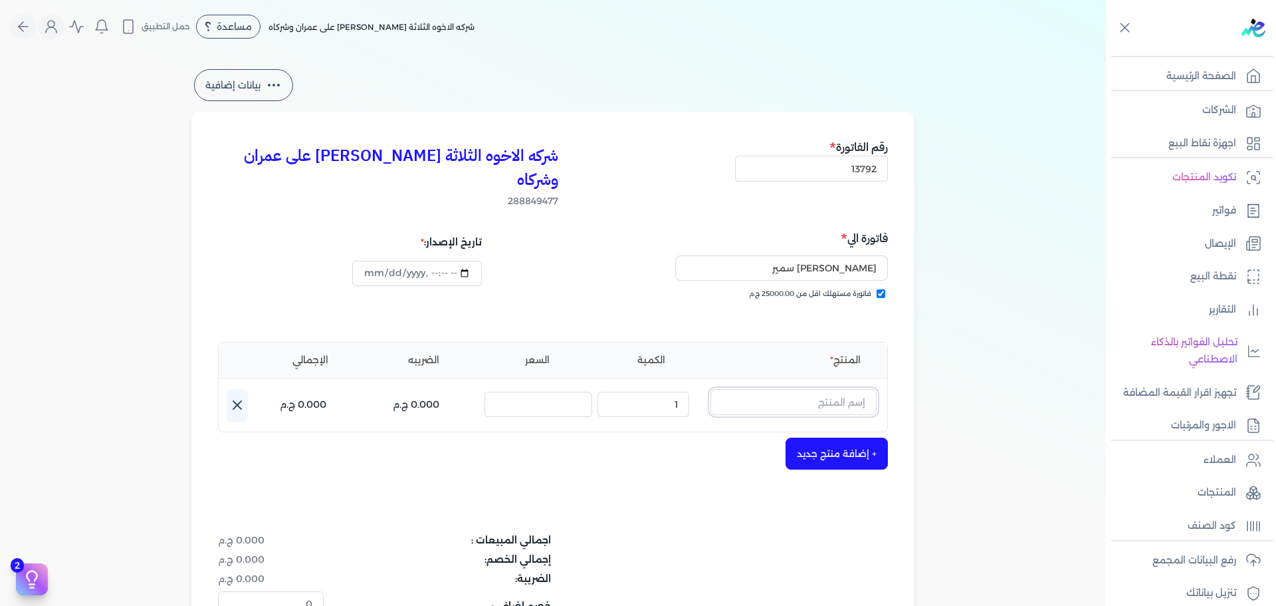
click at [787, 389] on input "text" at bounding box center [794, 401] width 166 height 25
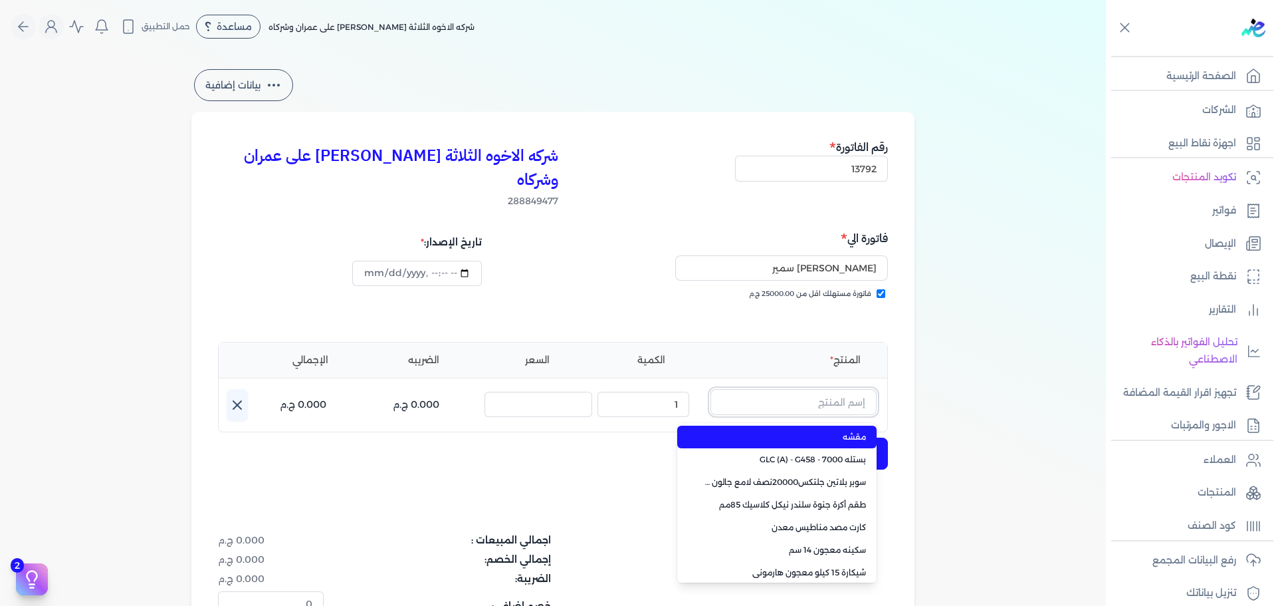
paste input "سوبر بلاتين سوبرلاك مط علبة 0.900 لتر Base A"
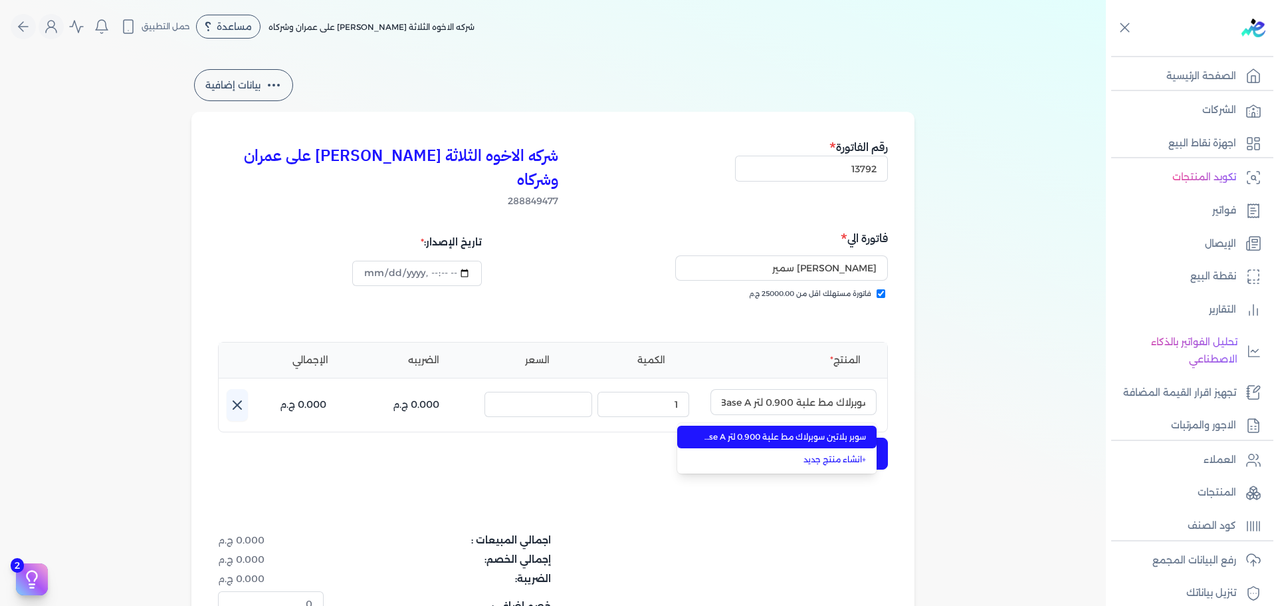
click at [793, 431] on span "سوبر بلاتين سوبرلاك مط علبة 0.900 لتر Base A" at bounding box center [785, 437] width 162 height 12
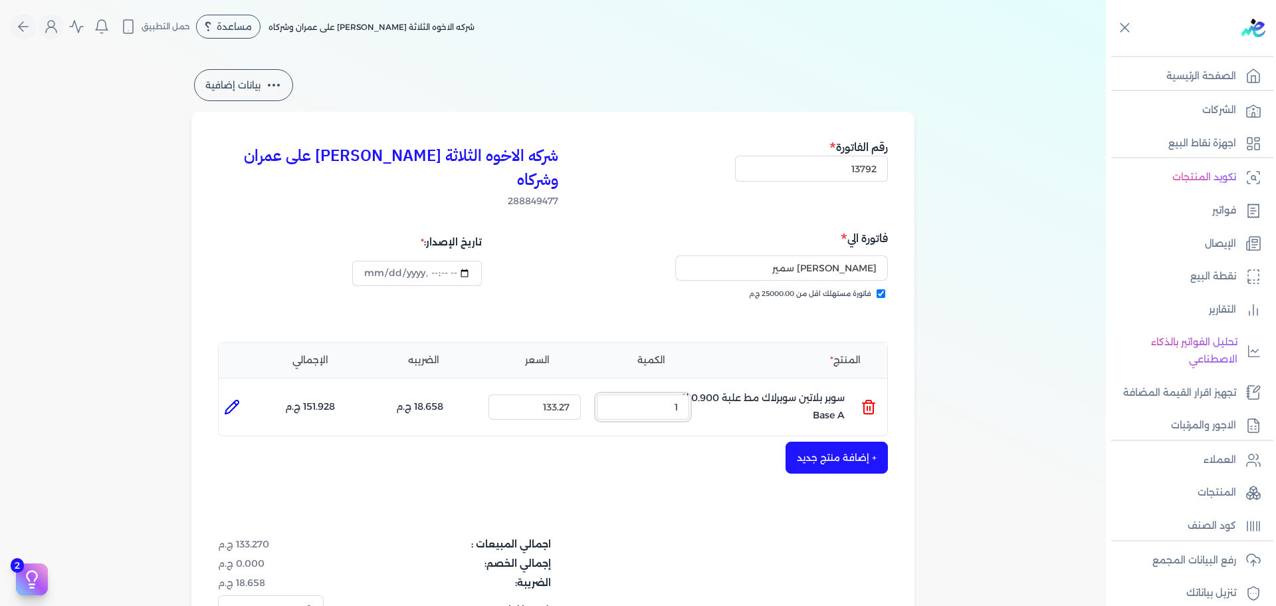
drag, startPoint x: 639, startPoint y: 395, endPoint x: 851, endPoint y: 352, distance: 215.8
click at [768, 389] on ul "المنتج : سوبر بلاتين سوبرلاك مط علبة 0.900 لتر Base A الكمية : 1 السعر : 133.27…" at bounding box center [553, 407] width 669 height 36
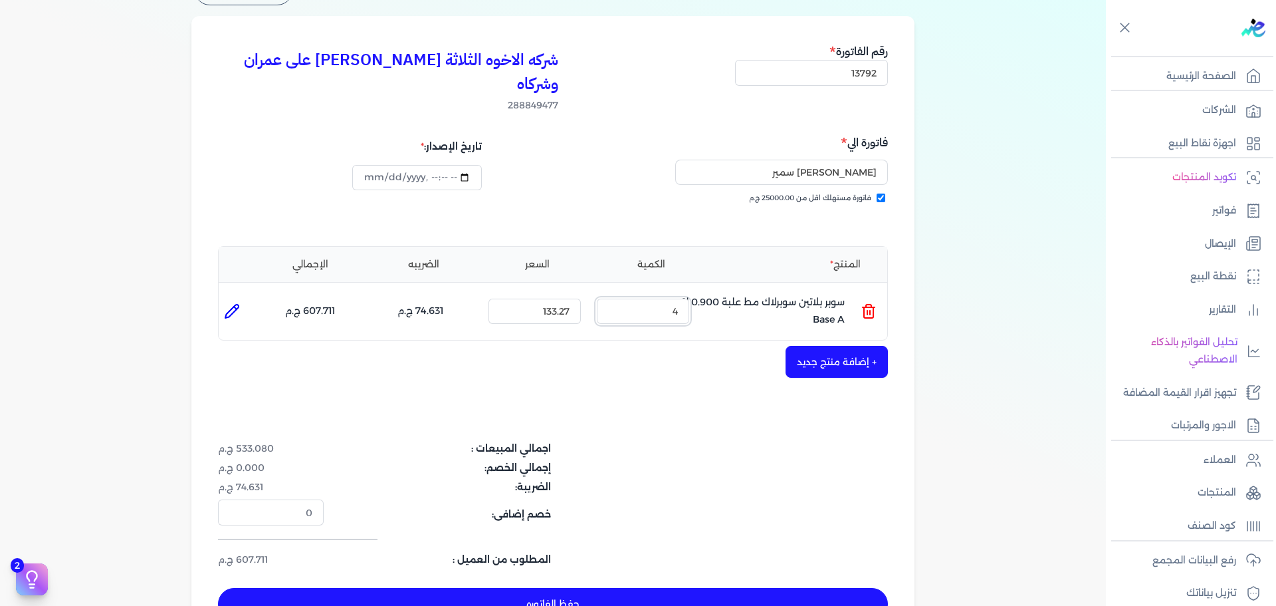
scroll to position [199, 0]
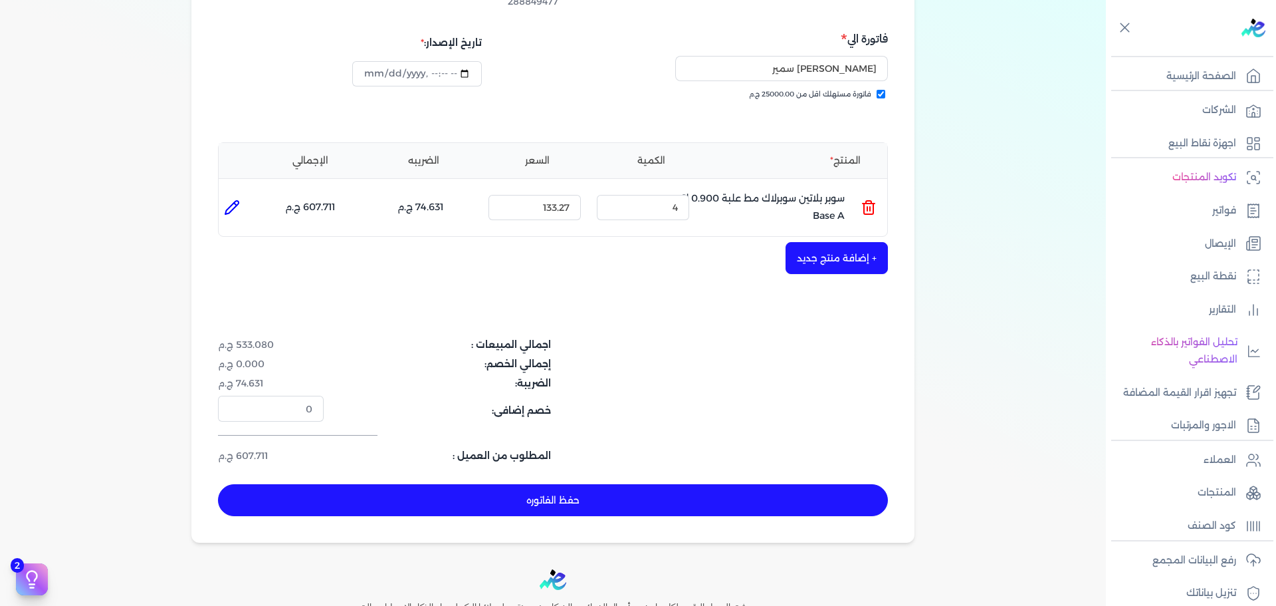
click at [814, 242] on button "+ إضافة منتج جديد" at bounding box center [837, 258] width 102 height 32
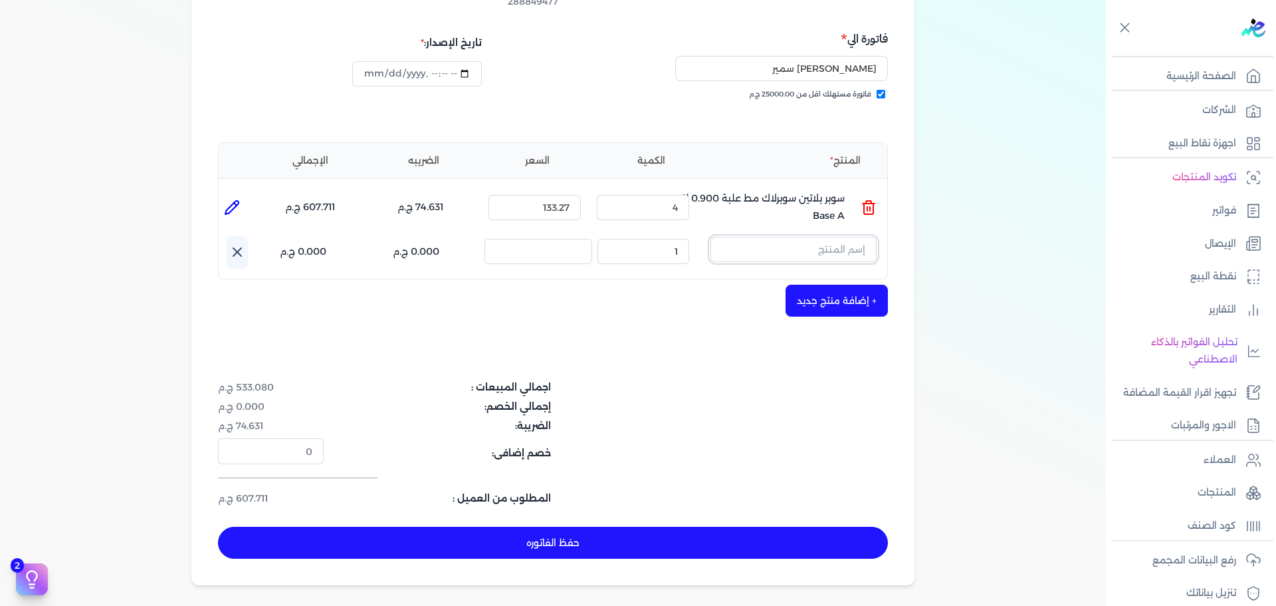
click at [804, 237] on input "text" at bounding box center [794, 249] width 166 height 25
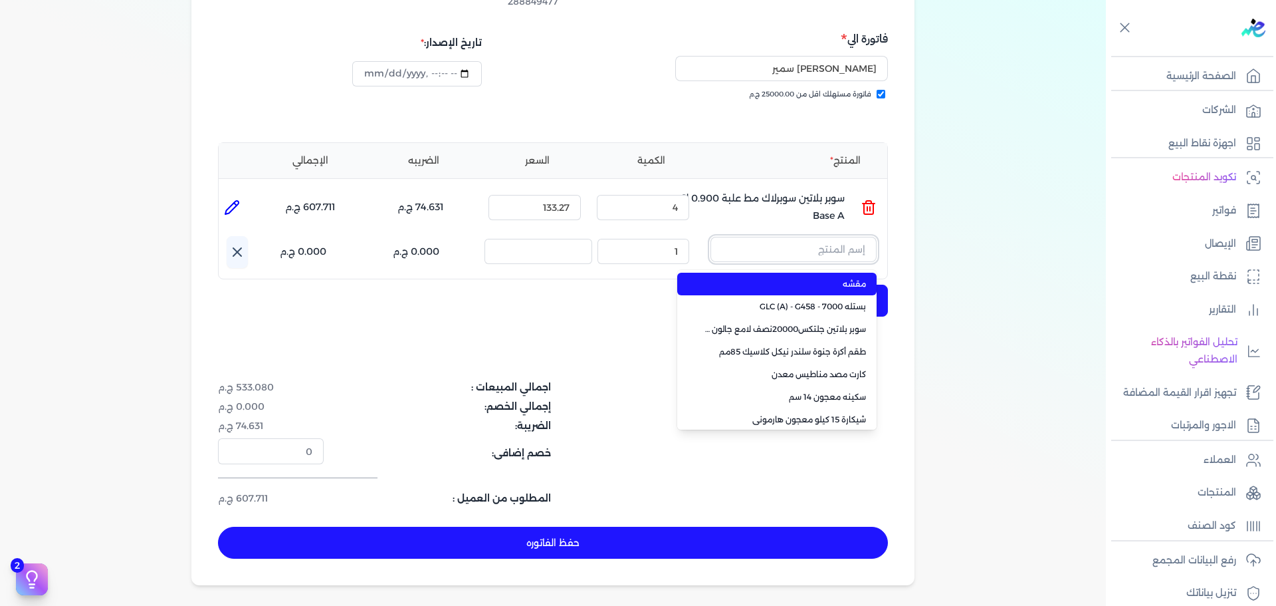
paste input "سوبر بلاتين هايجين سيلك8000 علبة 0.900 لتر Base A"
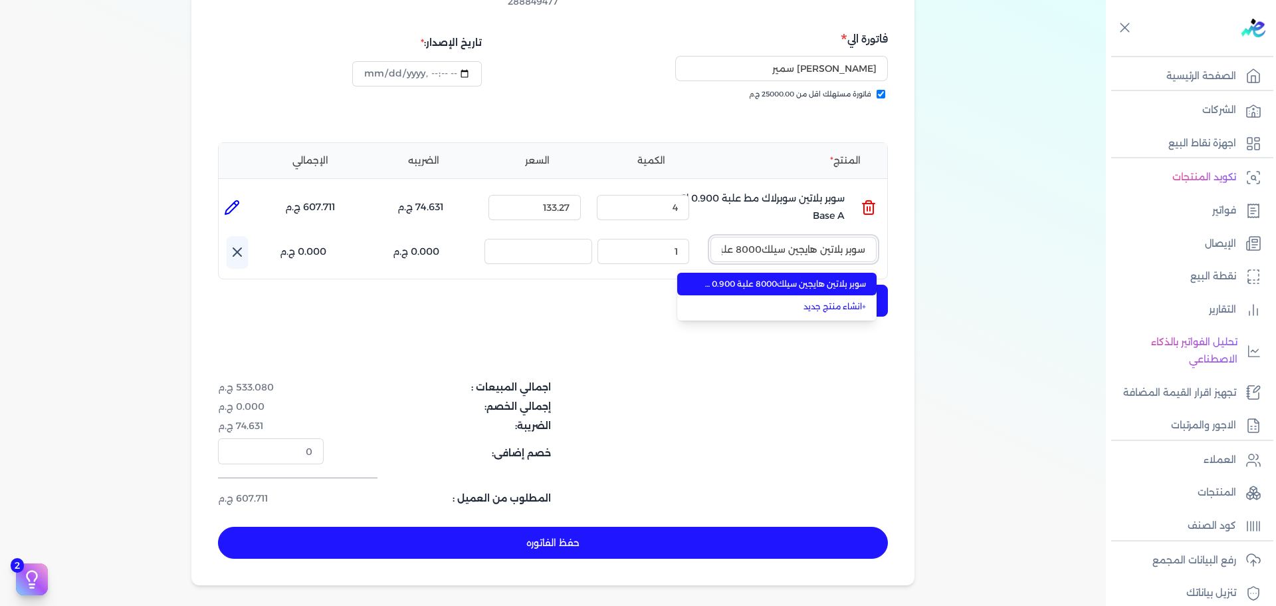
scroll to position [0, -83]
click at [806, 278] on span "سوبر بلاتين هايجين سيلك8000 علبة 0.900 لتر Base A" at bounding box center [785, 284] width 162 height 12
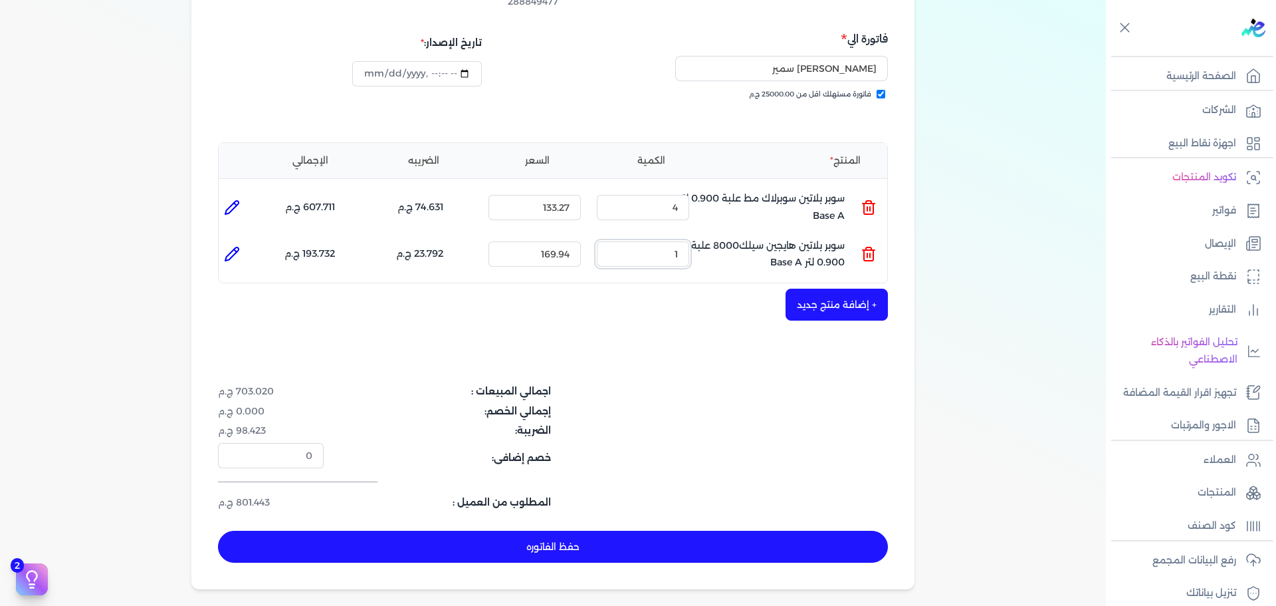
click at [759, 236] on ul "المنتج : سوبر بلاتين هايجين سيلك8000 علبة 0.900 لتر Base A الكمية : 1 السعر : 1…" at bounding box center [553, 254] width 669 height 36
click at [656, 530] on button "حفظ الفاتوره" at bounding box center [553, 546] width 670 height 32
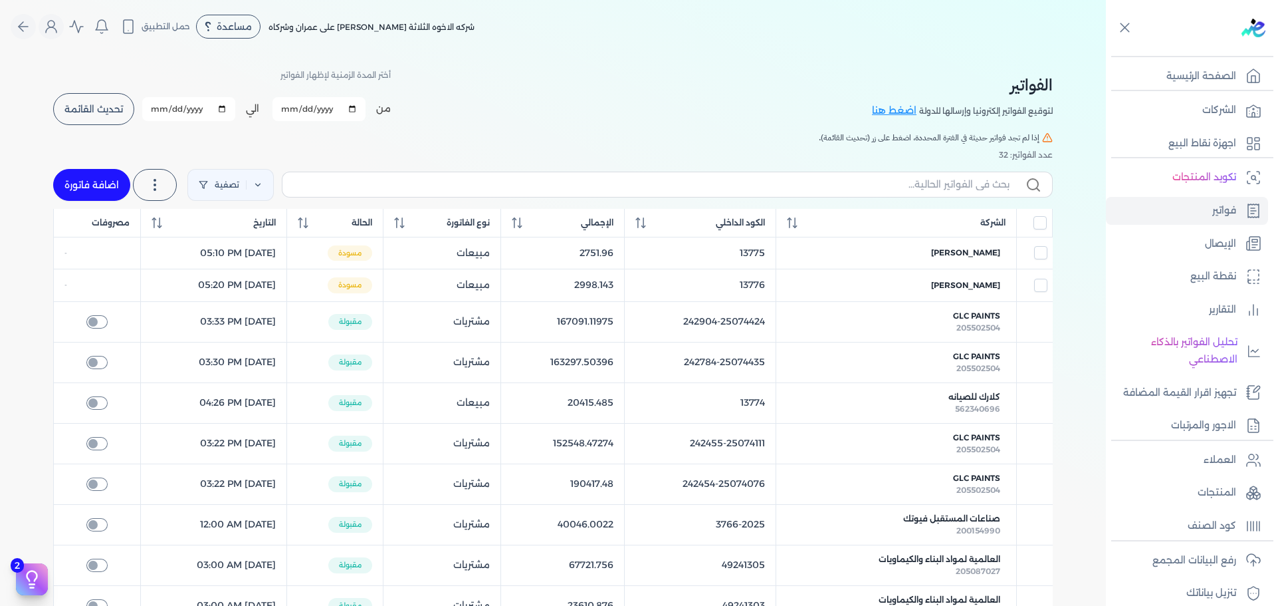
click at [117, 189] on link "اضافة فاتورة" at bounding box center [91, 185] width 77 height 32
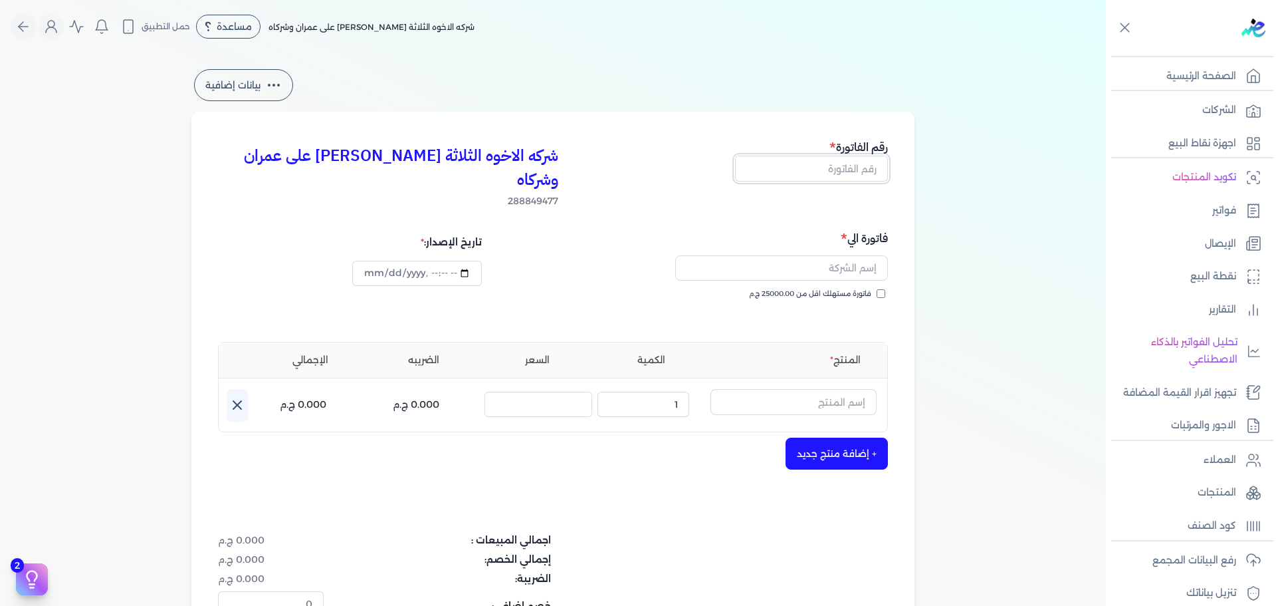
drag, startPoint x: 838, startPoint y: 171, endPoint x: 867, endPoint y: 170, distance: 29.3
click at [839, 171] on input "text" at bounding box center [811, 168] width 153 height 25
click at [869, 289] on span "فاتورة مستهلك اقل من 25000.00 ج.م" at bounding box center [810, 294] width 122 height 11
click at [877, 289] on input "فاتورة مستهلك اقل من 25000.00 ج.م" at bounding box center [881, 293] width 9 height 9
click at [869, 255] on input "text" at bounding box center [781, 267] width 213 height 25
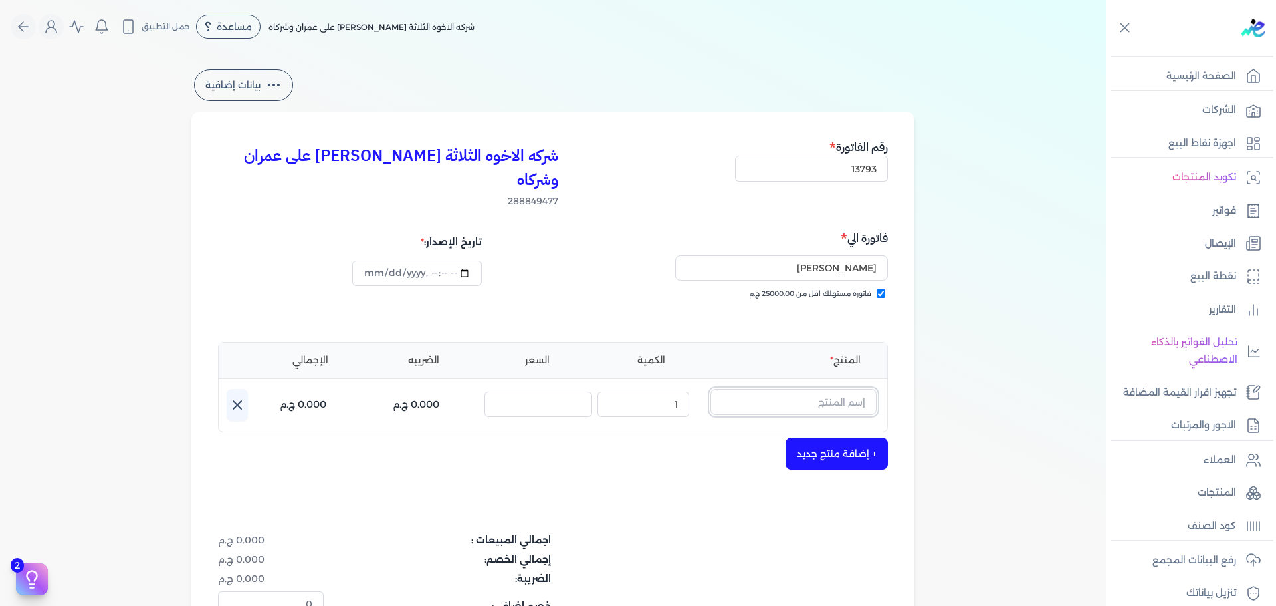
click at [793, 389] on input "text" at bounding box center [794, 401] width 166 height 25
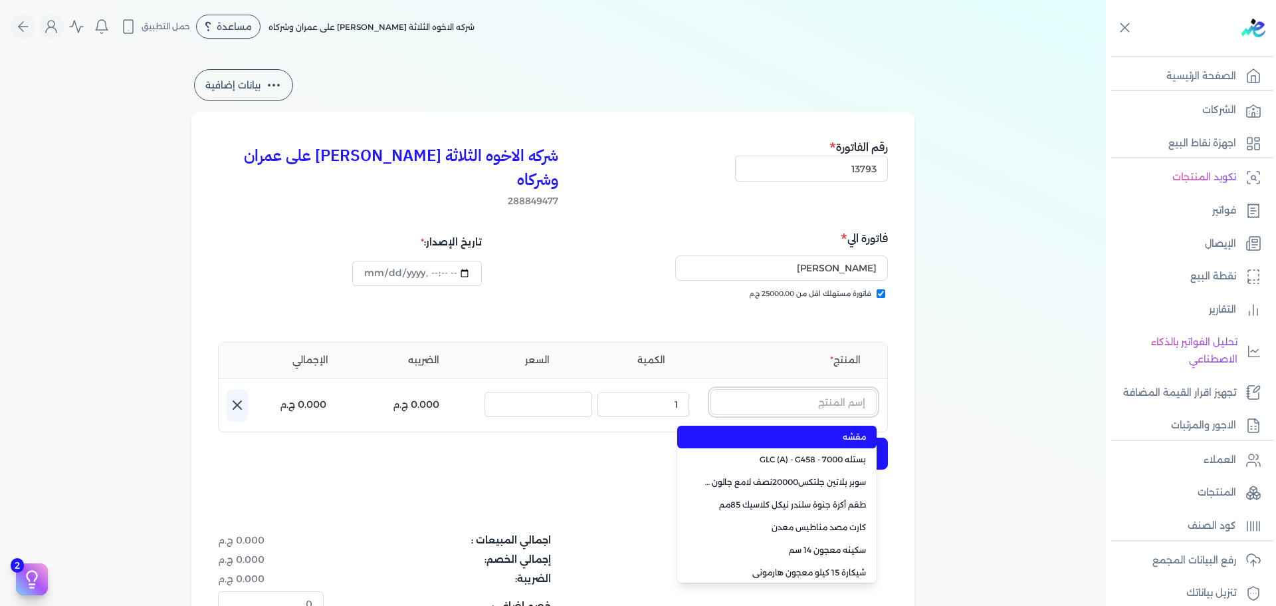
paste input "سوبر بلاتين سوبر لاك لامع علبة 0.9 لتر Base A"
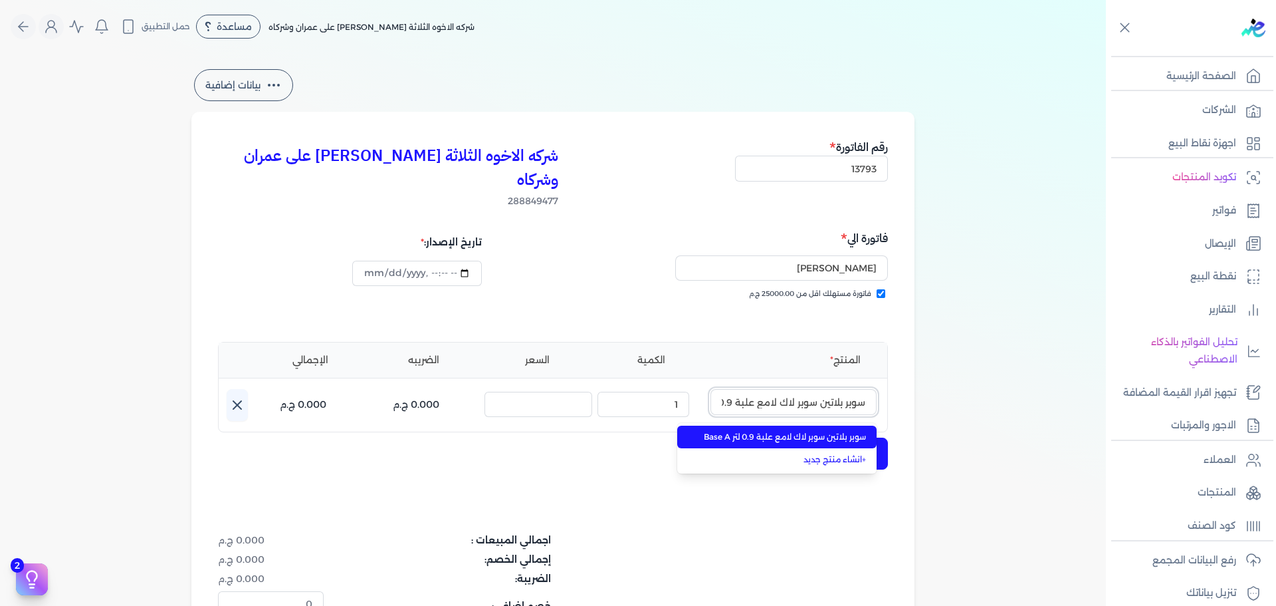
scroll to position [0, -48]
click at [795, 425] on li "سوبر بلاتين سوبر لاك لامع علبة 0.9 لتر Base A" at bounding box center [776, 436] width 199 height 23
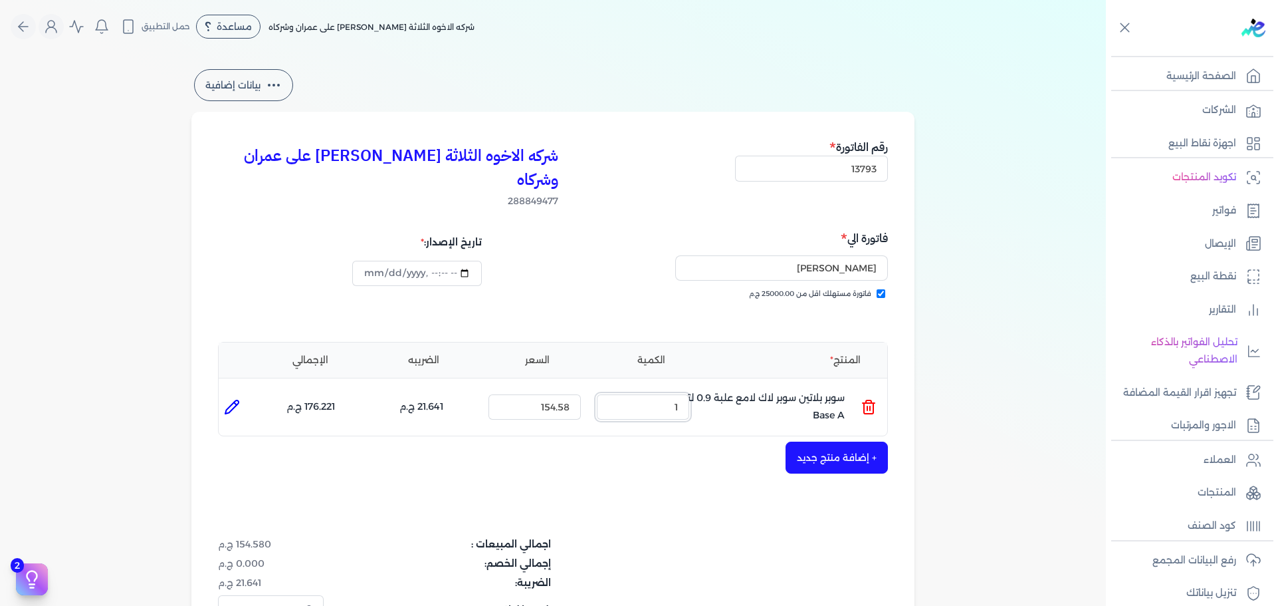
click at [838, 421] on div "شركه الاخوه الثلاثة [PERSON_NAME] على عمران وشركاه 288849477 رقم الفاتورة 13793…" at bounding box center [552, 427] width 723 height 630
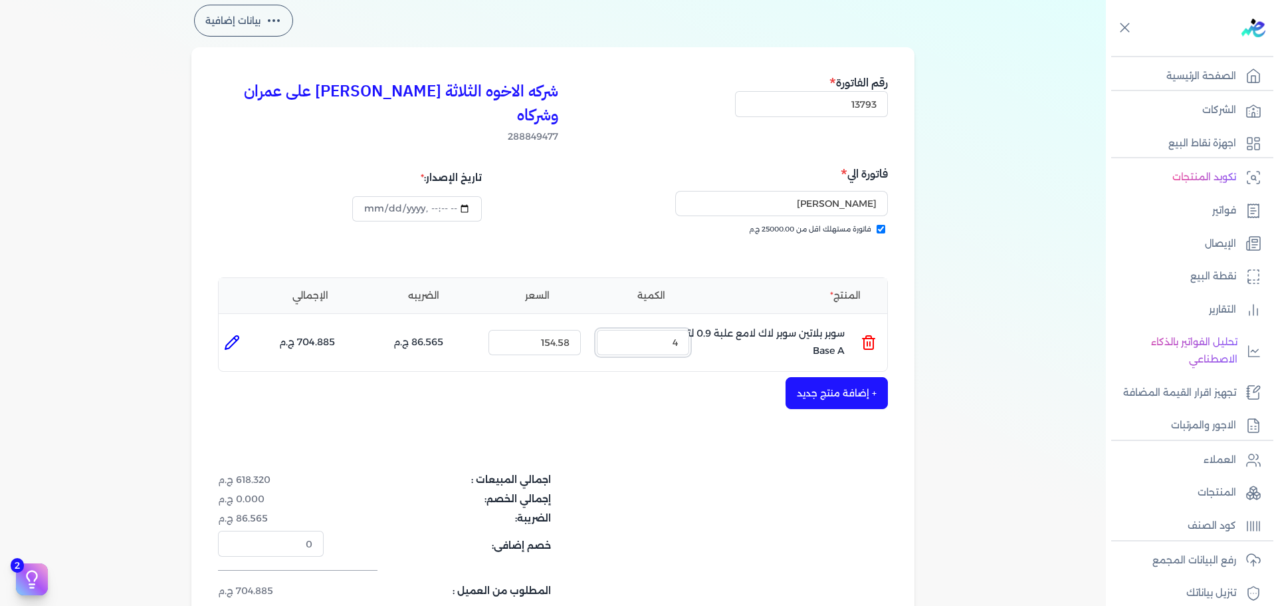
scroll to position [199, 0]
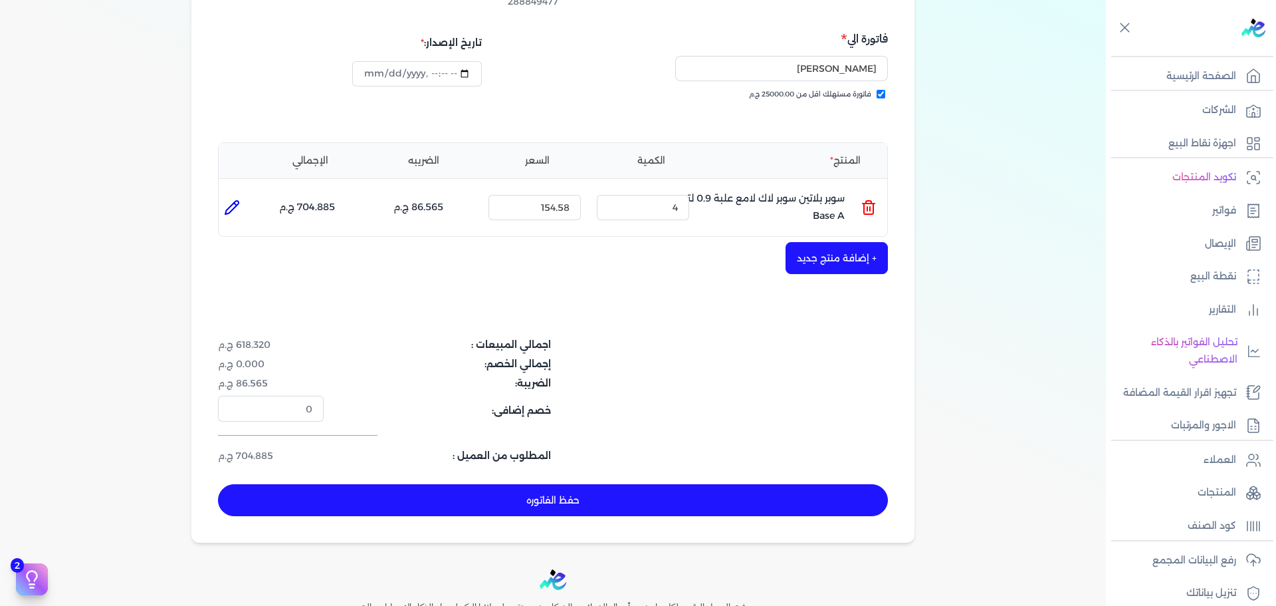
click at [866, 242] on button "+ إضافة منتج جديد" at bounding box center [837, 258] width 102 height 32
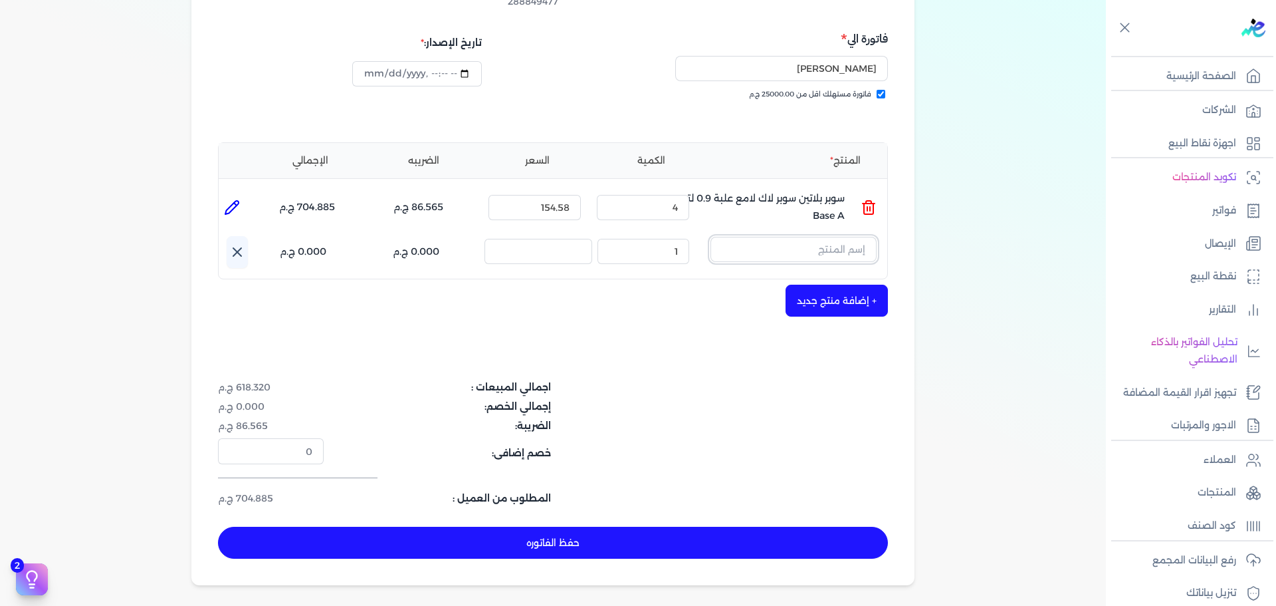
click at [786, 237] on input "text" at bounding box center [794, 249] width 166 height 25
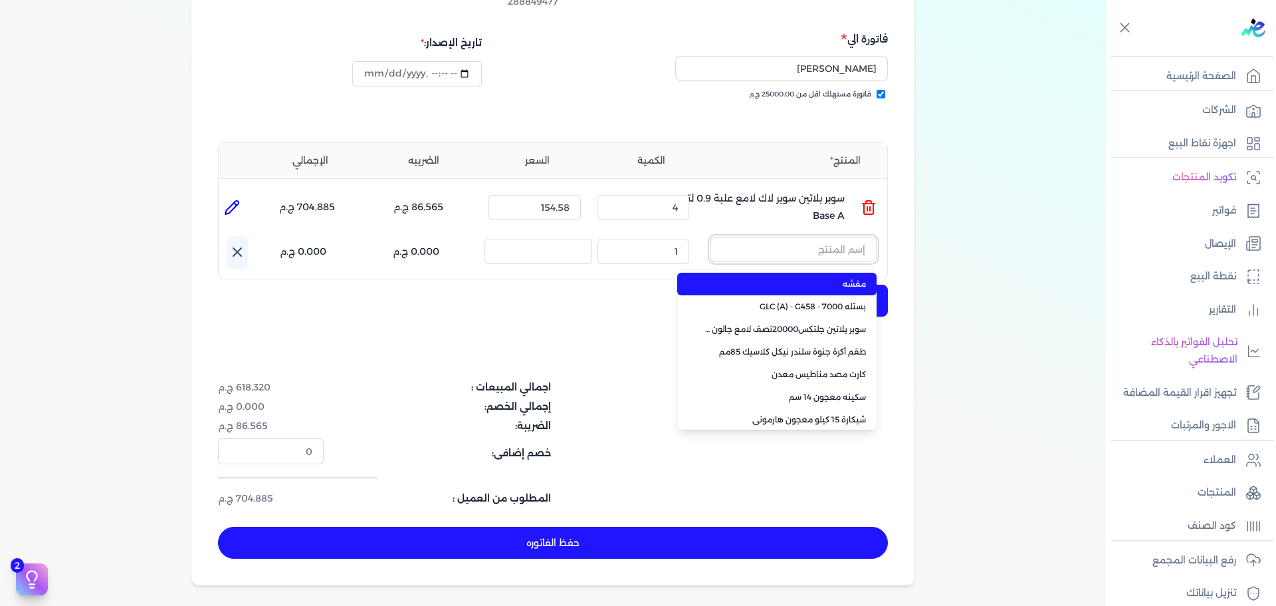
paste input "سوبر بلاتين لاكشيري مط 7000جالون 2.7 لتر Base B"
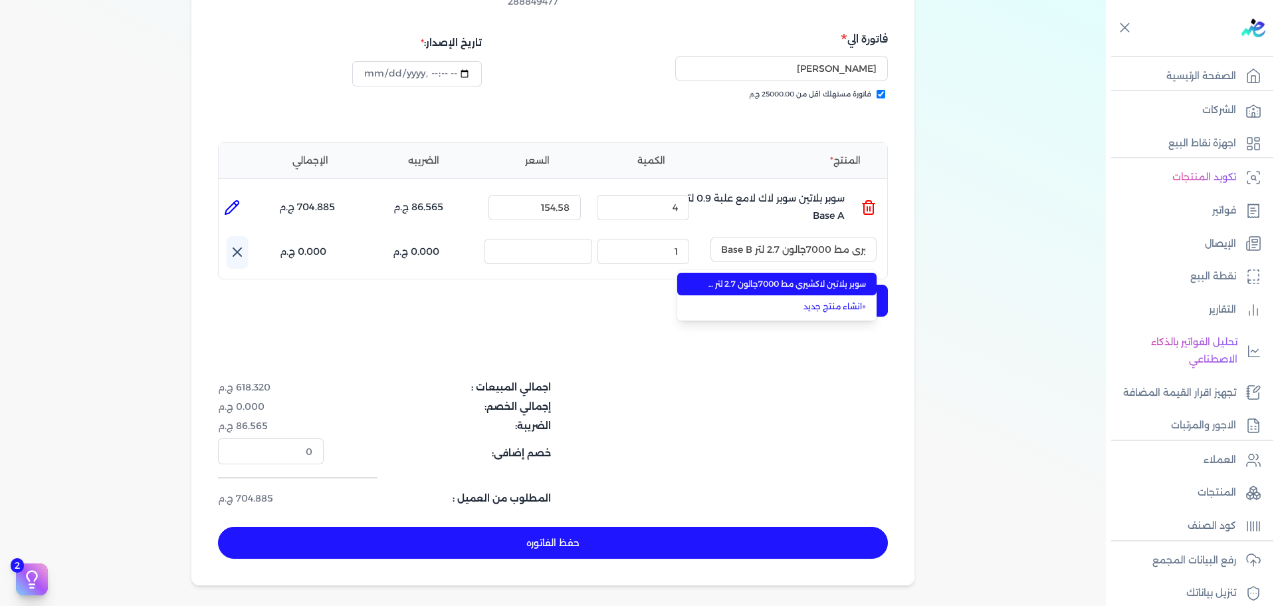
click at [793, 278] on span "سوبر بلاتين لاكشيري مط 7000جالون 2.7 لتر Base B" at bounding box center [785, 284] width 162 height 12
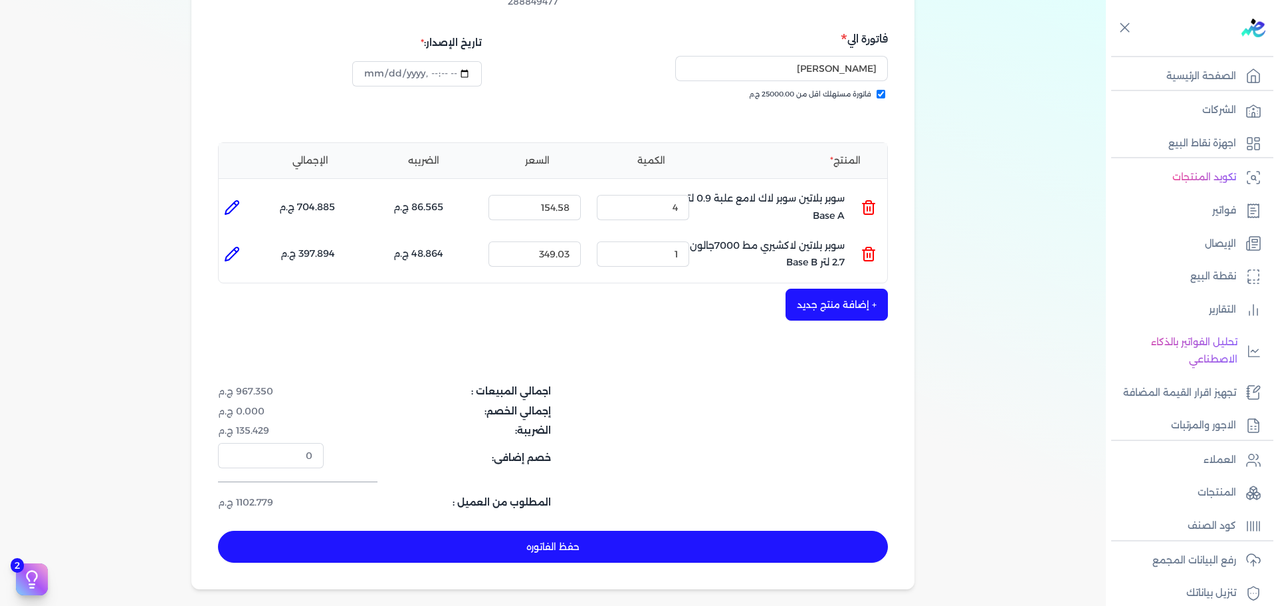
click at [866, 246] on icon at bounding box center [869, 254] width 16 height 16
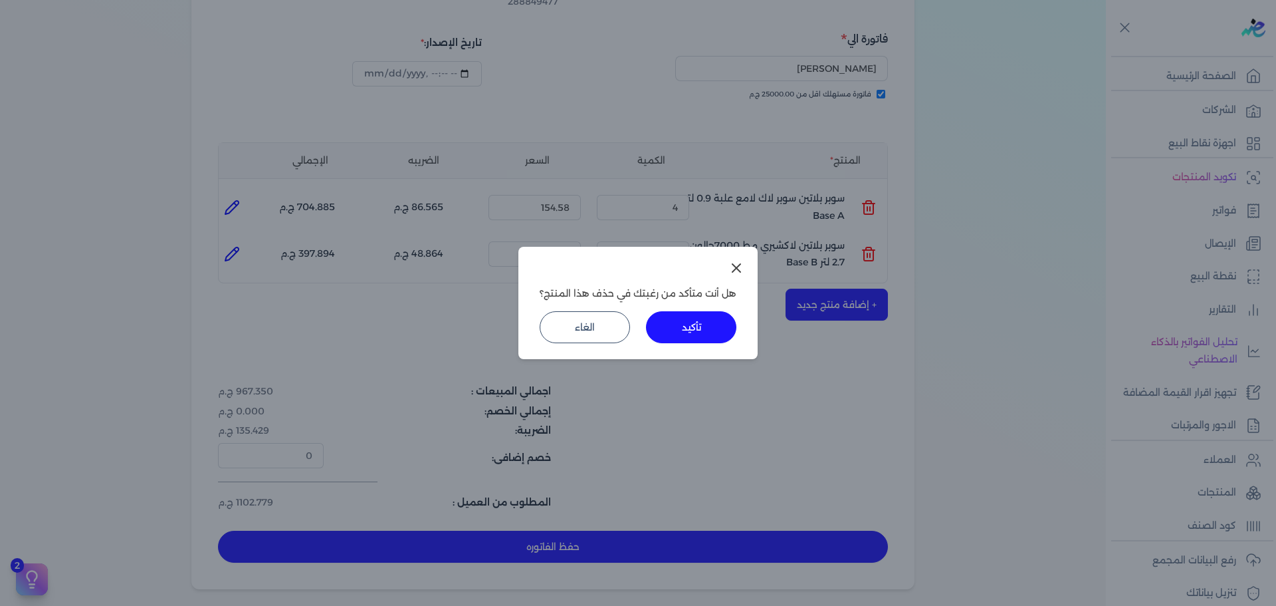
click at [665, 326] on button "تأكيد" at bounding box center [691, 327] width 90 height 32
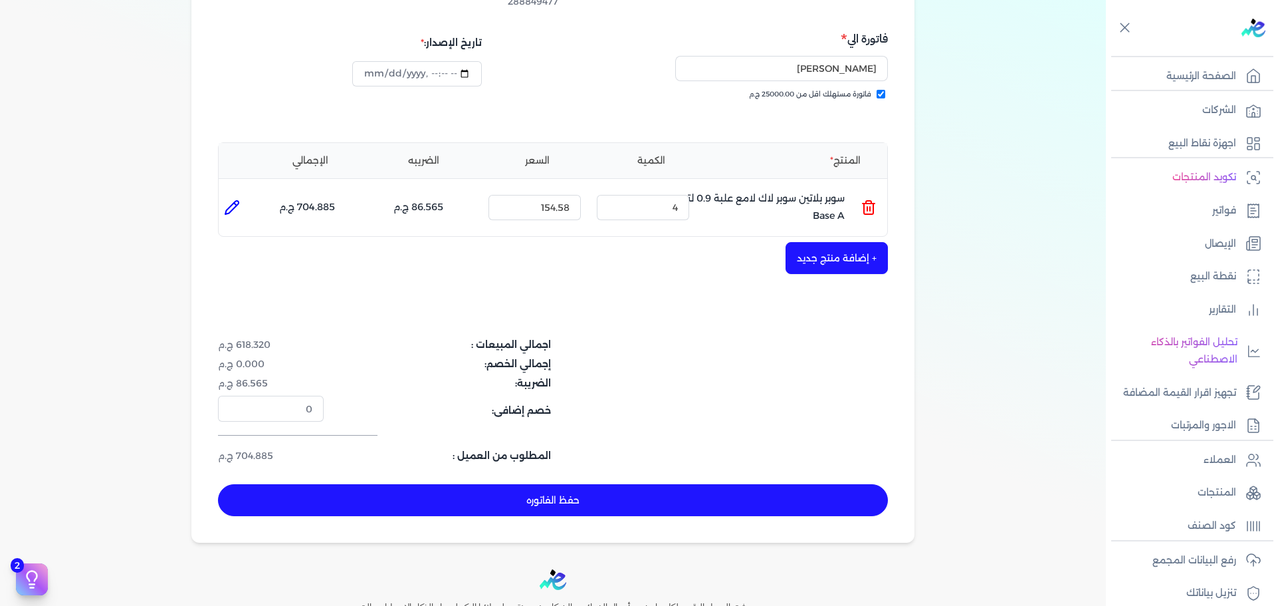
click at [832, 242] on button "+ إضافة منتج جديد" at bounding box center [837, 258] width 102 height 32
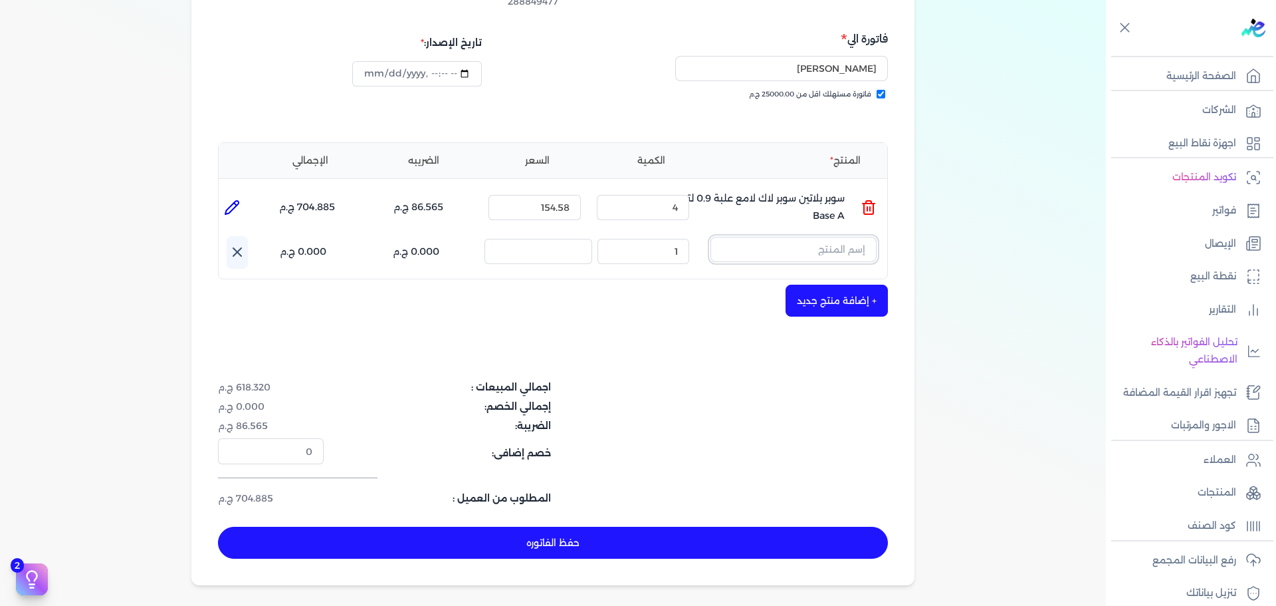
click at [803, 237] on input "text" at bounding box center [794, 249] width 166 height 25
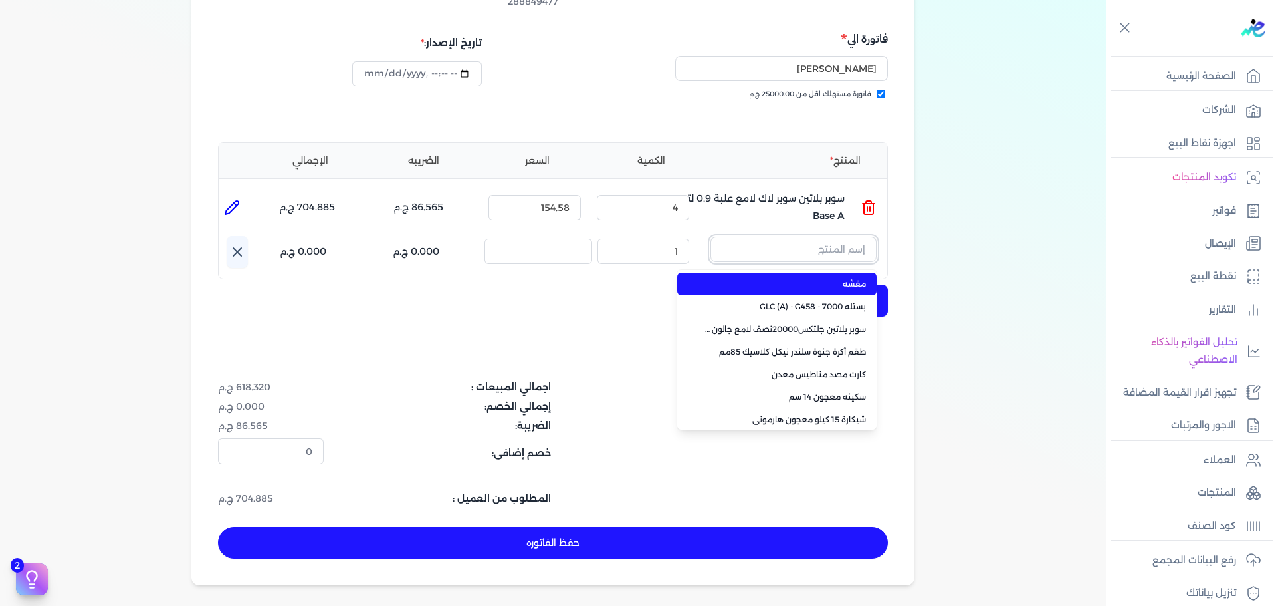
paste input "سوبر بلاتين لاكشيري مط 7000علبة 0.900 لتر Base B"
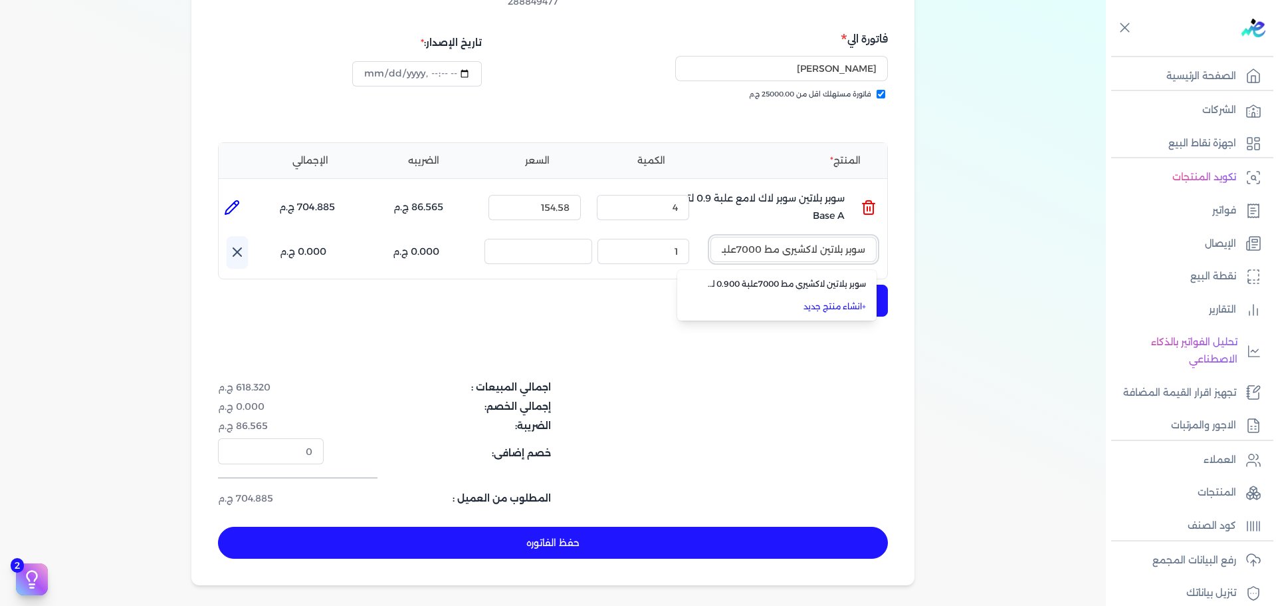
scroll to position [0, -79]
click at [802, 273] on li "سوبر بلاتين لاكشيري مط 7000علبة 0.900 لتر Base B" at bounding box center [776, 284] width 199 height 23
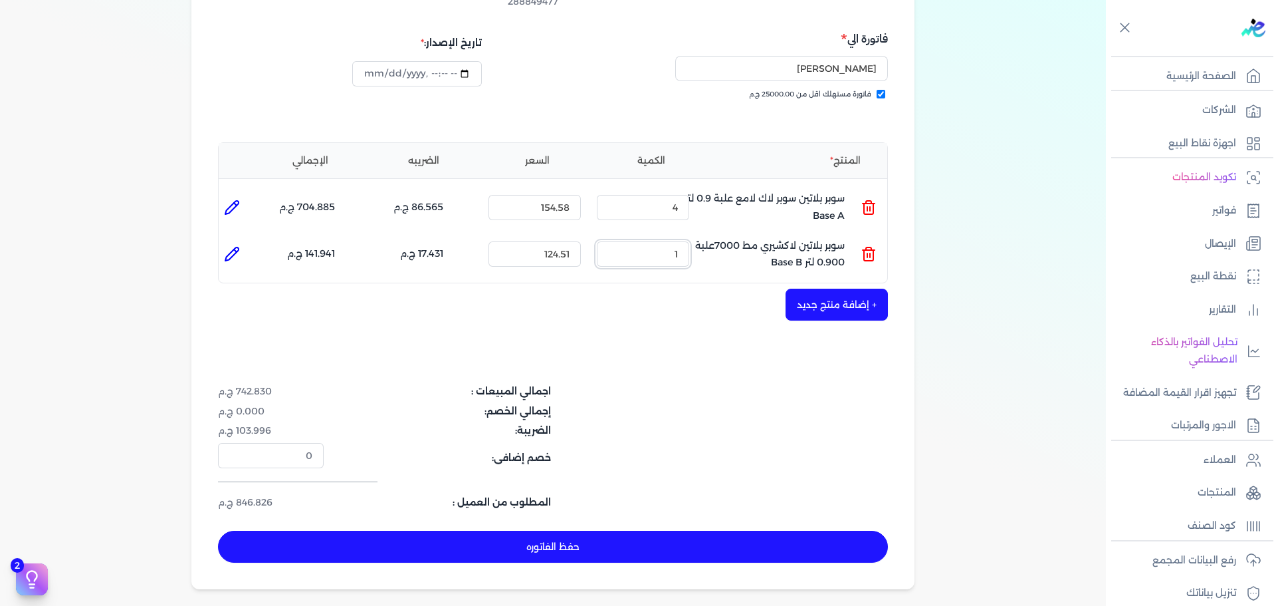
drag, startPoint x: 646, startPoint y: 236, endPoint x: 696, endPoint y: 232, distance: 50.0
click at [694, 236] on div "الكمية : 1" at bounding box center [643, 254] width 103 height 36
click at [725, 530] on button "حفظ الفاتوره" at bounding box center [553, 546] width 670 height 32
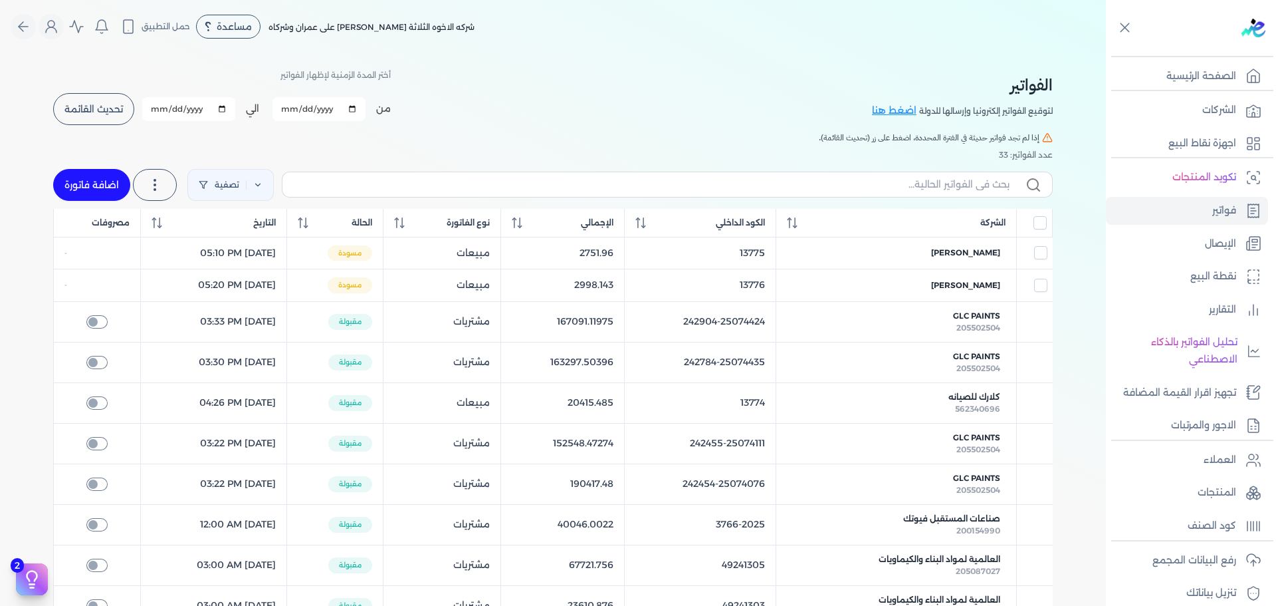
click at [96, 172] on link "اضافة فاتورة" at bounding box center [91, 185] width 77 height 32
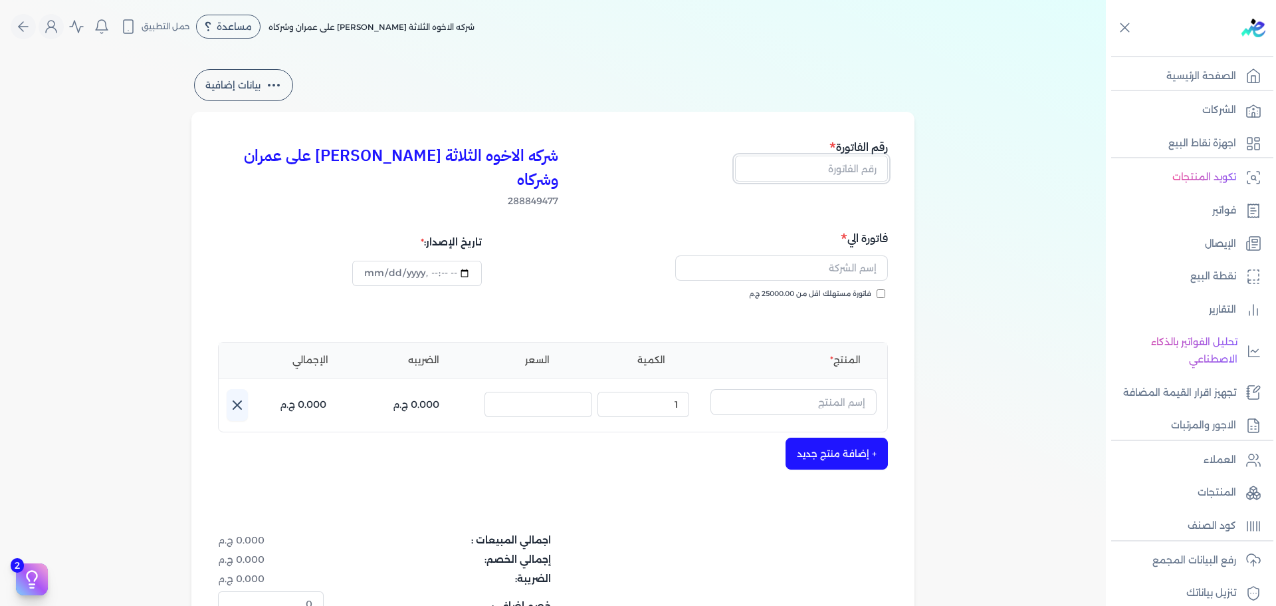
click at [861, 168] on input "text" at bounding box center [811, 168] width 153 height 25
click at [862, 289] on span "فاتورة مستهلك اقل من 25000.00 ج.م" at bounding box center [810, 294] width 122 height 11
click at [877, 289] on input "فاتورة مستهلك اقل من 25000.00 ج.م" at bounding box center [881, 293] width 9 height 9
drag, startPoint x: 863, startPoint y: 265, endPoint x: 859, endPoint y: 253, distance: 13.2
click at [859, 255] on input "text" at bounding box center [781, 267] width 213 height 25
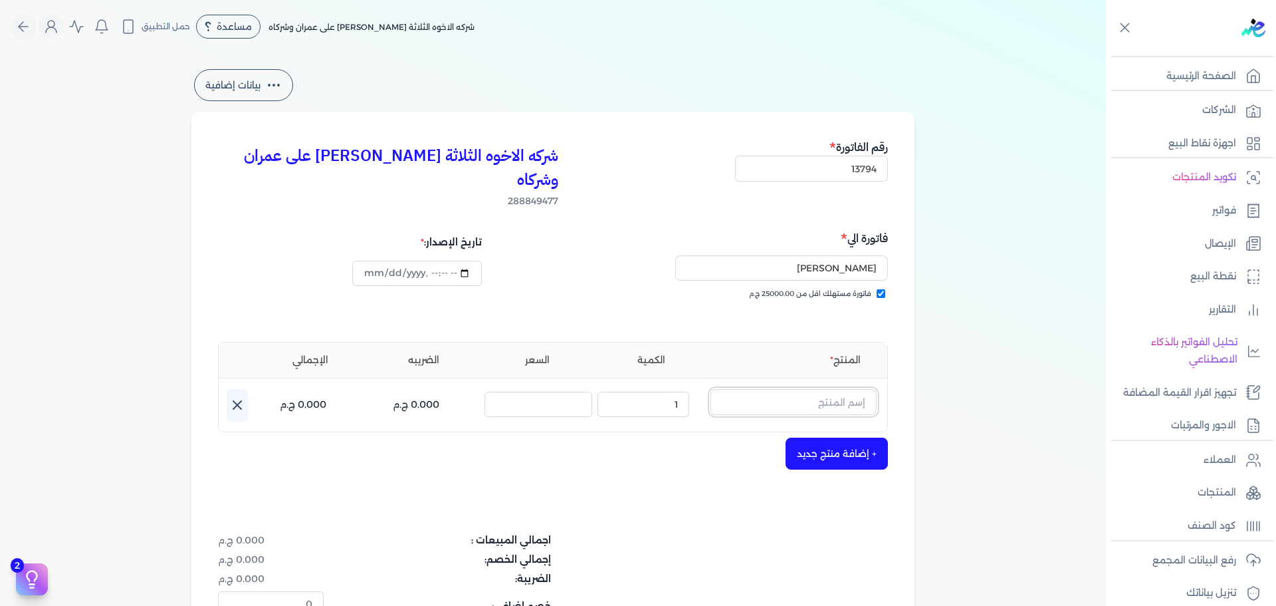
click at [834, 389] on input "text" at bounding box center [794, 401] width 166 height 25
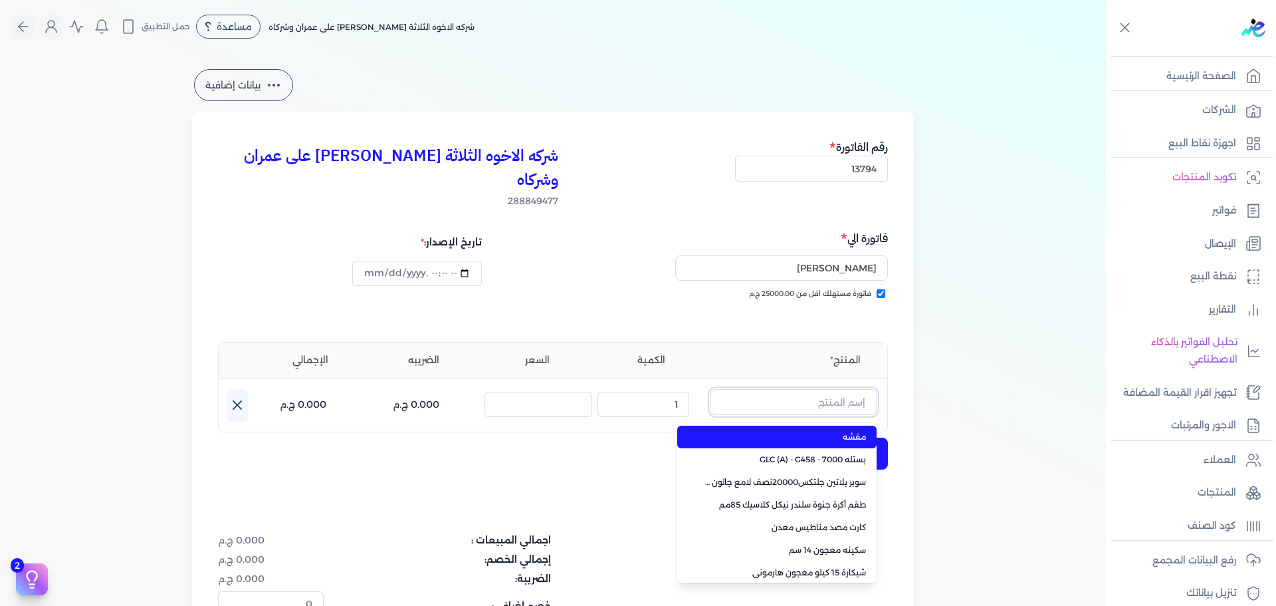
paste input "سوبر بلاتين لاكشيري مط 7000علبة 0.900 لتر Base C"
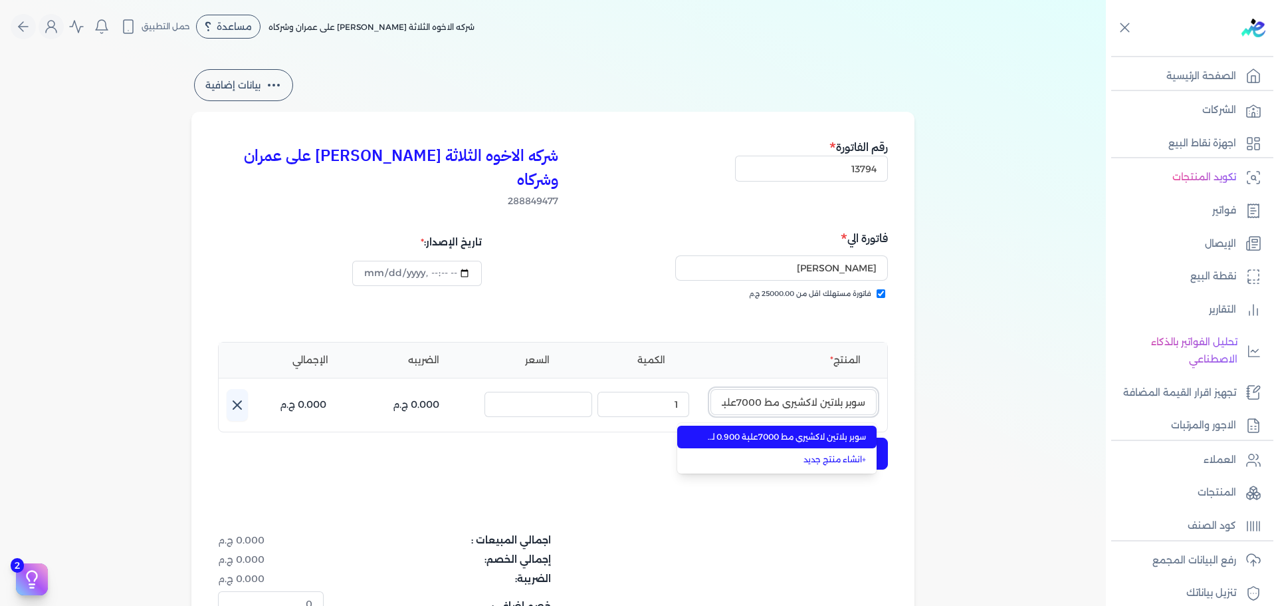
scroll to position [0, -79]
click at [828, 425] on li "سوبر بلاتين لاكشيري مط 7000علبة 0.900 لتر Base C" at bounding box center [776, 436] width 199 height 23
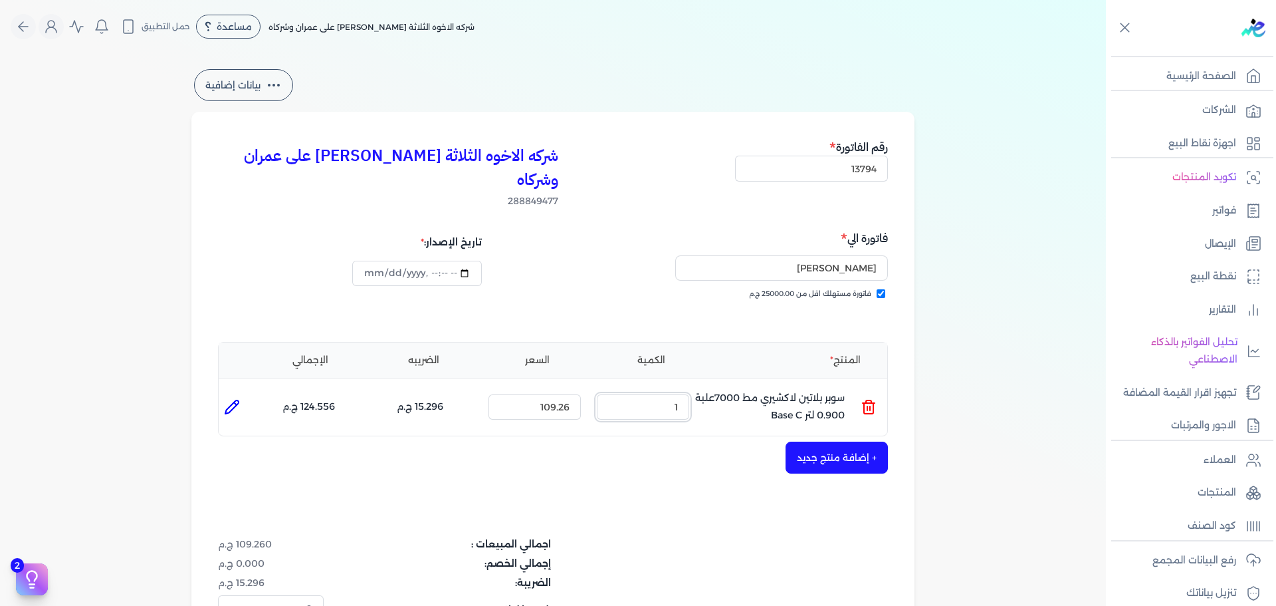
drag, startPoint x: 692, startPoint y: 388, endPoint x: 803, endPoint y: 366, distance: 113.2
click at [715, 389] on ul "المنتج : سوبر بلاتين لاكشيري مط 7000علبة 0.900 لتر Base C الكمية : 1 السعر : 10…" at bounding box center [553, 407] width 669 height 36
drag, startPoint x: 661, startPoint y: 386, endPoint x: 807, endPoint y: 375, distance: 146.6
click at [807, 389] on ul "المنتج : سوبر بلاتين لاكشيري مط 7000علبة 0.900 لتر Base C الكمية : 4 السعر : 10…" at bounding box center [553, 407] width 669 height 36
click at [846, 441] on button "+ إضافة منتج جديد" at bounding box center [837, 457] width 102 height 32
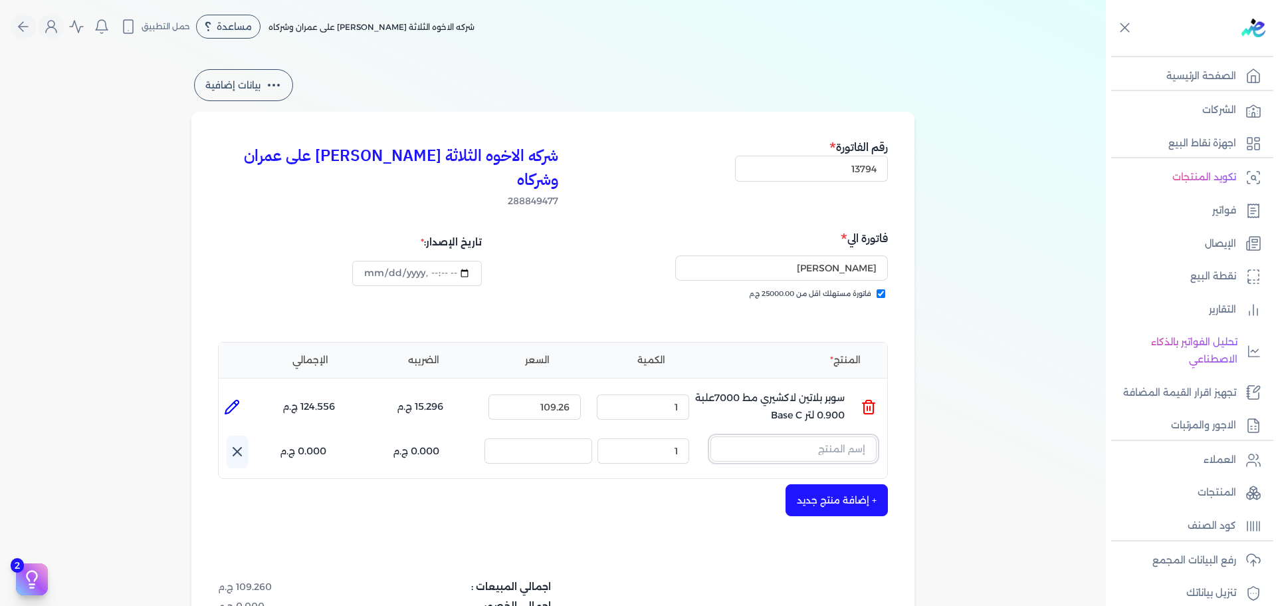
click at [815, 436] on input "text" at bounding box center [794, 448] width 166 height 25
paste input "سوبر بلاتين داي-ستون 7070 علبة 0.900 لتر Base A"
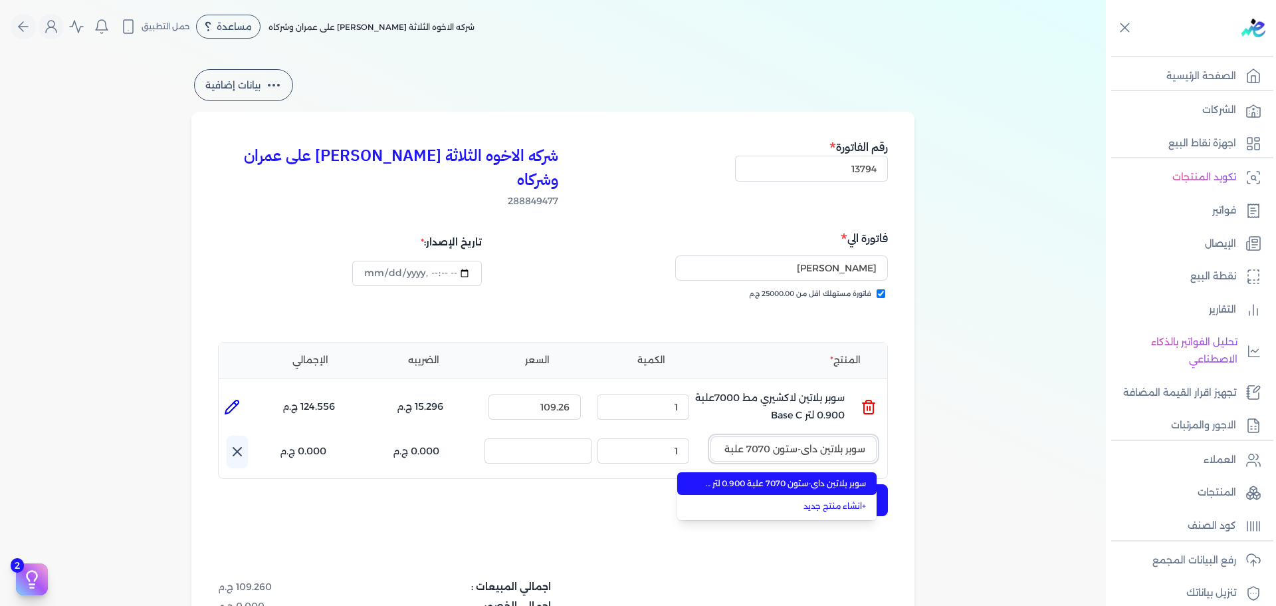
scroll to position [0, -72]
click at [809, 477] on span "سوبر بلاتين داي-ستون 7070 علبة 0.900 لتر Base A" at bounding box center [785, 483] width 162 height 12
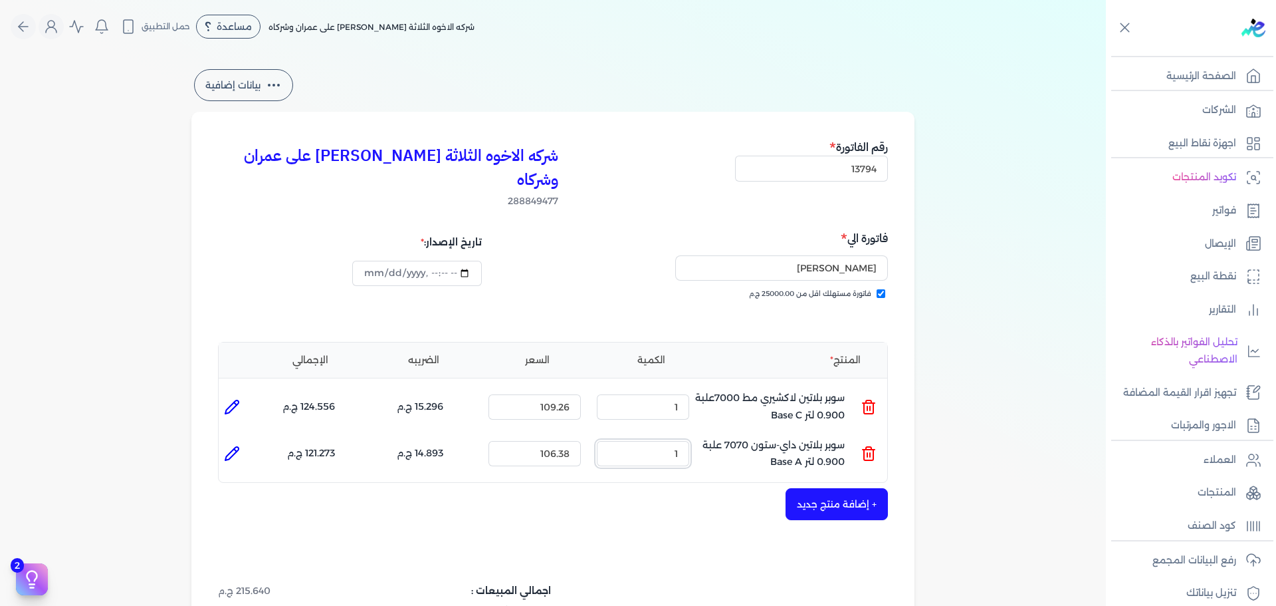
click at [751, 435] on ul "المنتج : سوبر بلاتين داي-ستون 7070 علبة 0.900 لتر Base A الكمية : 1 السعر : 106…" at bounding box center [553, 453] width 669 height 36
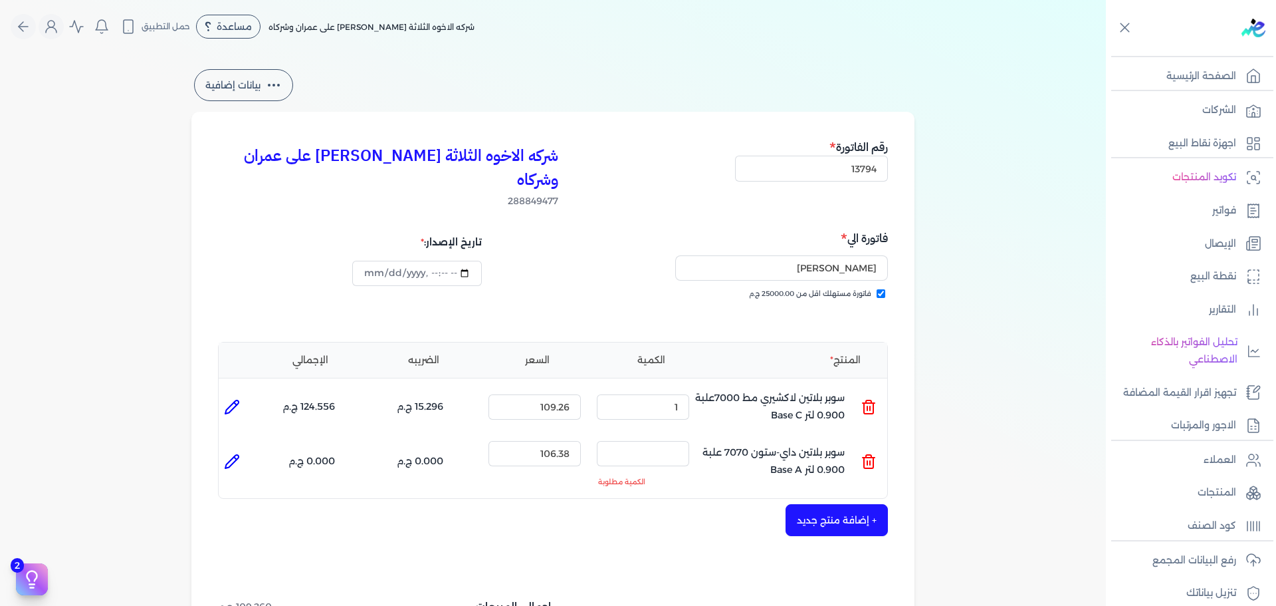
click at [869, 453] on icon at bounding box center [869, 461] width 16 height 16
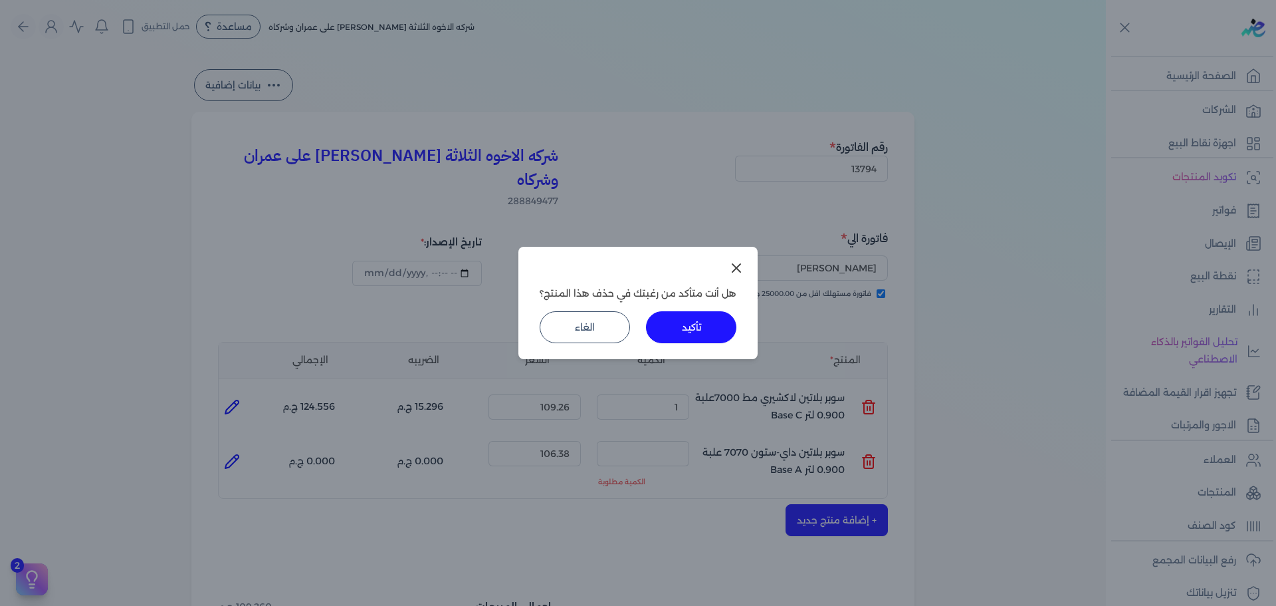
click at [695, 339] on button "تأكيد" at bounding box center [691, 327] width 90 height 32
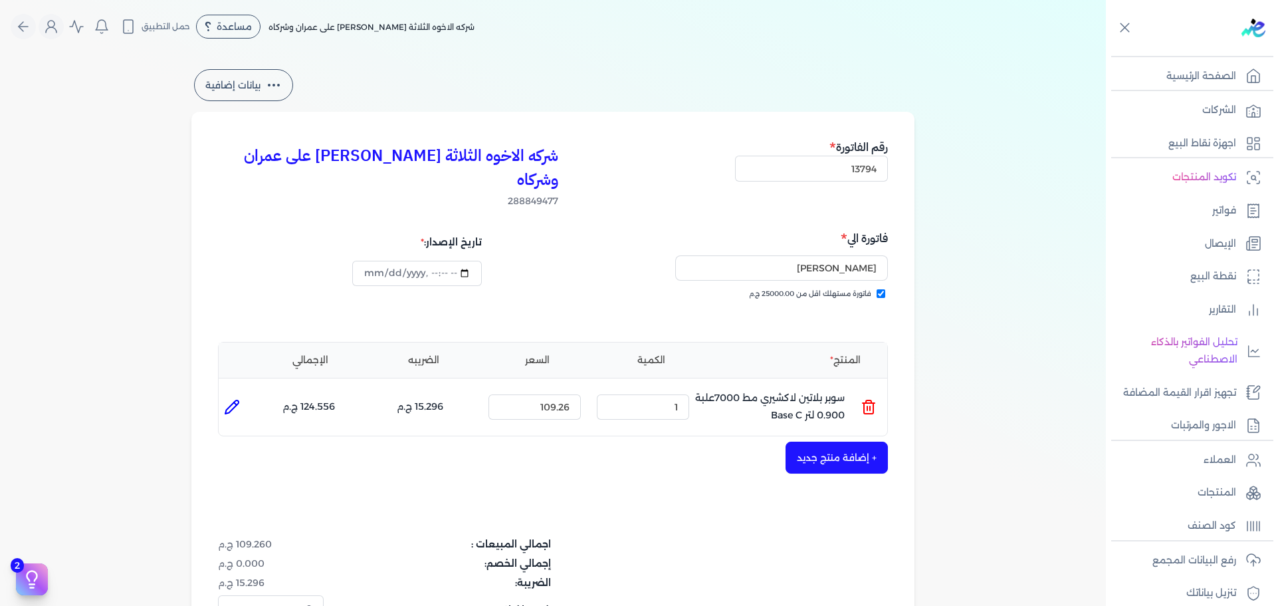
click at [829, 441] on button "+ إضافة منتج جديد" at bounding box center [837, 457] width 102 height 32
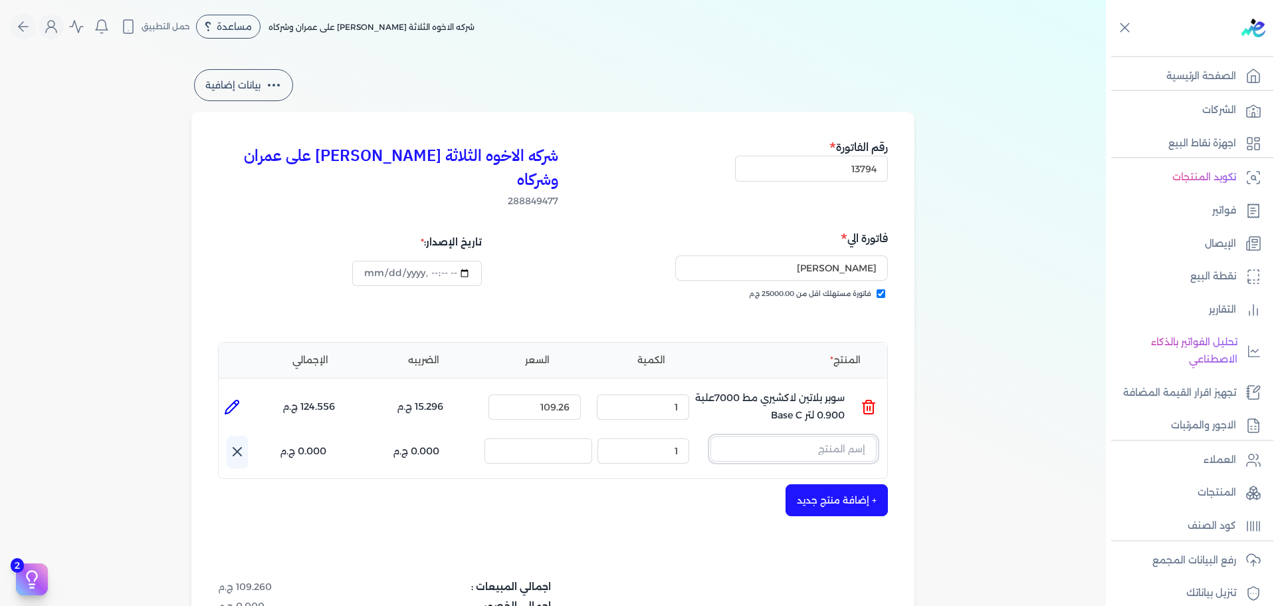
click at [827, 436] on input "text" at bounding box center [794, 448] width 166 height 25
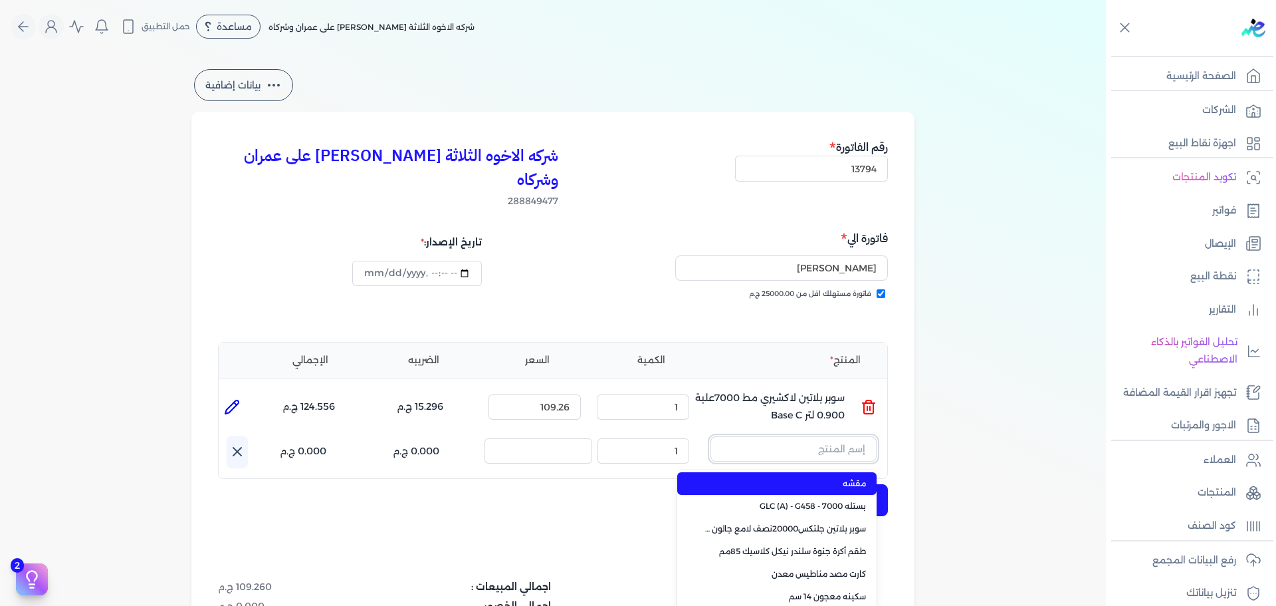
paste input "سوبر بلاتين سوبر لاك لامع علبة 0.900 لتر Base B"
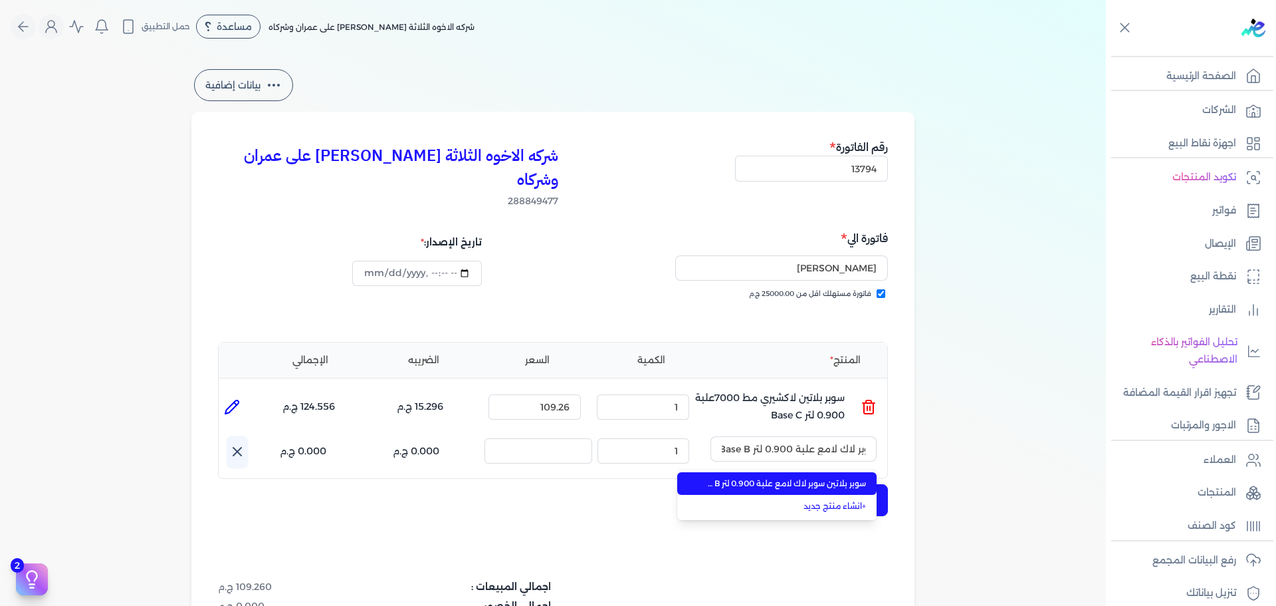
click at [814, 477] on span "سوبر بلاتين سوبر لاك لامع علبة 0.900 لتر Base B" at bounding box center [785, 483] width 162 height 12
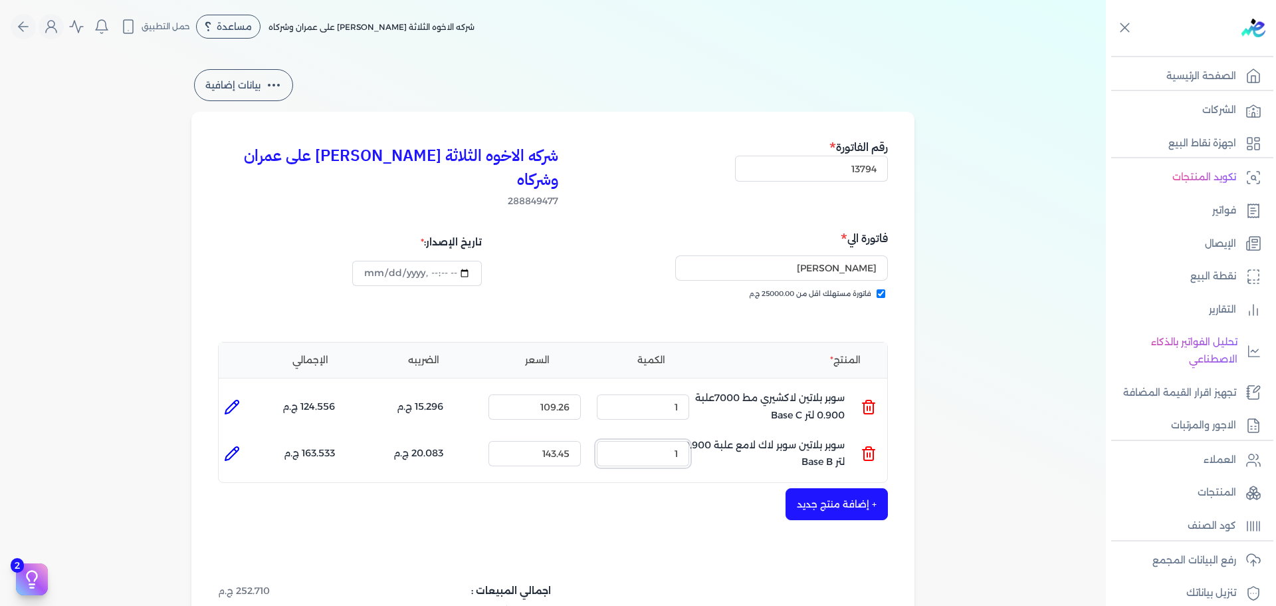
drag, startPoint x: 681, startPoint y: 431, endPoint x: 759, endPoint y: 417, distance: 79.0
click at [733, 435] on ul "المنتج : سوبر بلاتين سوبر لاك لامع علبة 0.900 لتر Base B الكمية : 1 السعر : 143…" at bounding box center [553, 453] width 669 height 36
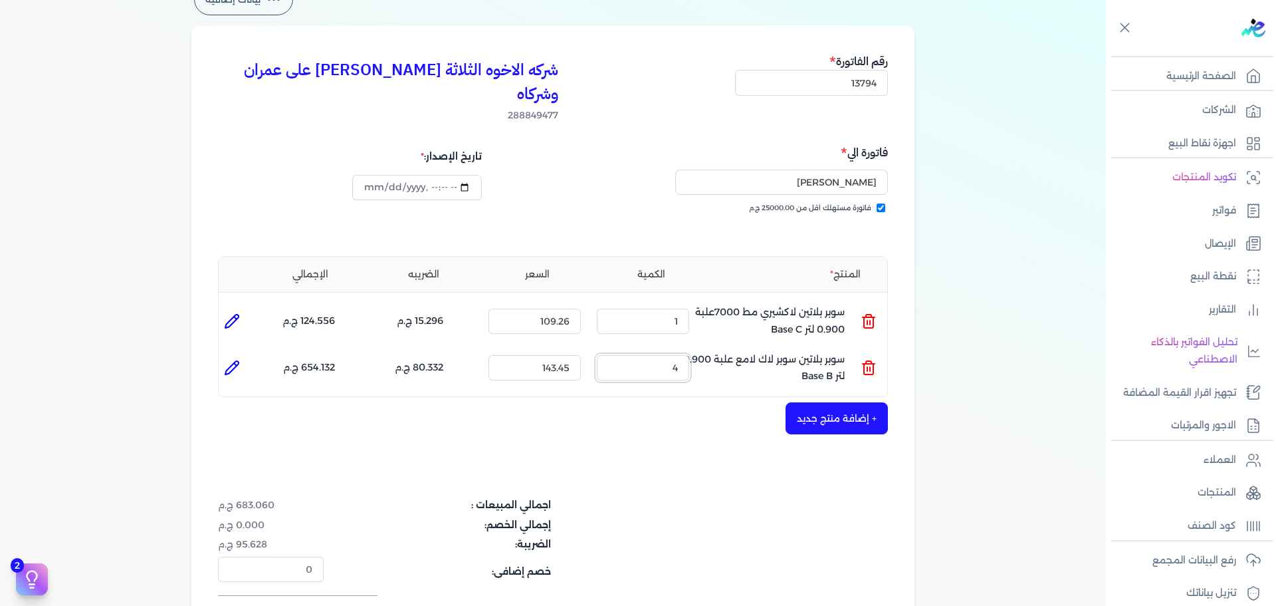
scroll to position [199, 0]
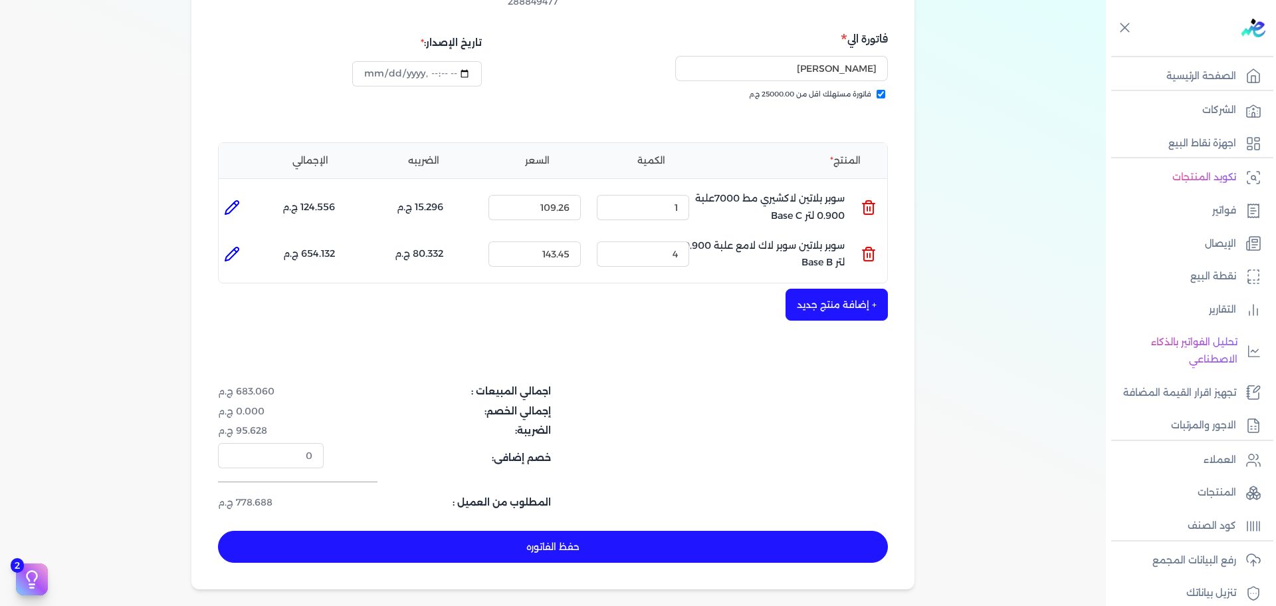
click at [852, 289] on button "+ إضافة منتج جديد" at bounding box center [837, 305] width 102 height 32
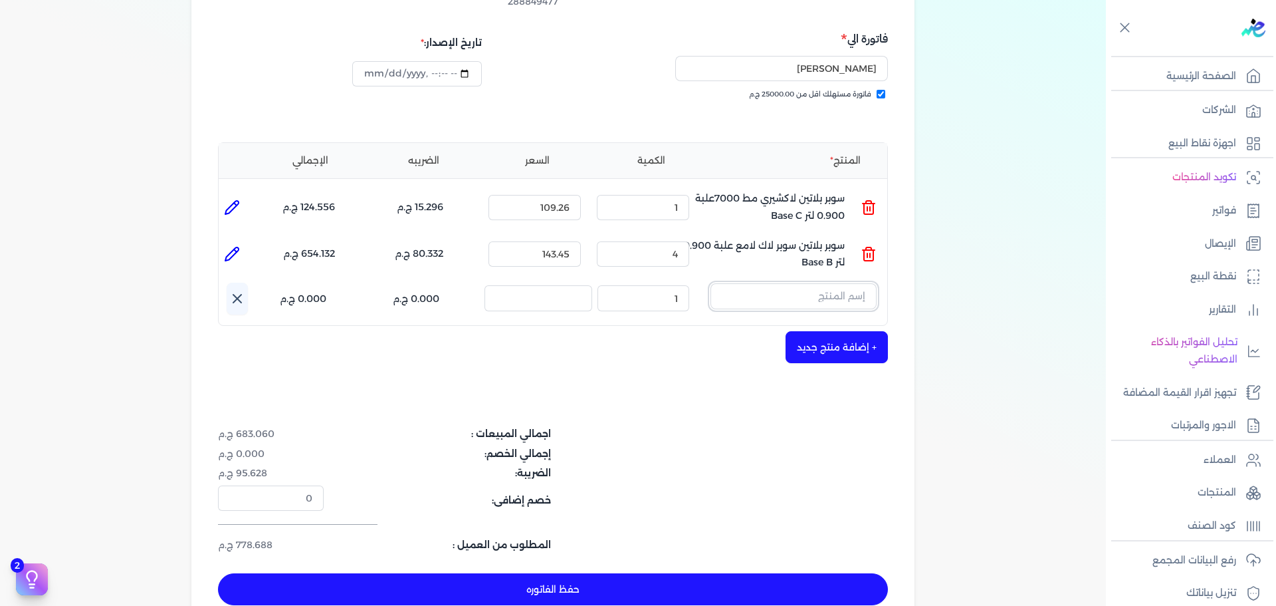
click at [840, 283] on input "text" at bounding box center [794, 295] width 166 height 25
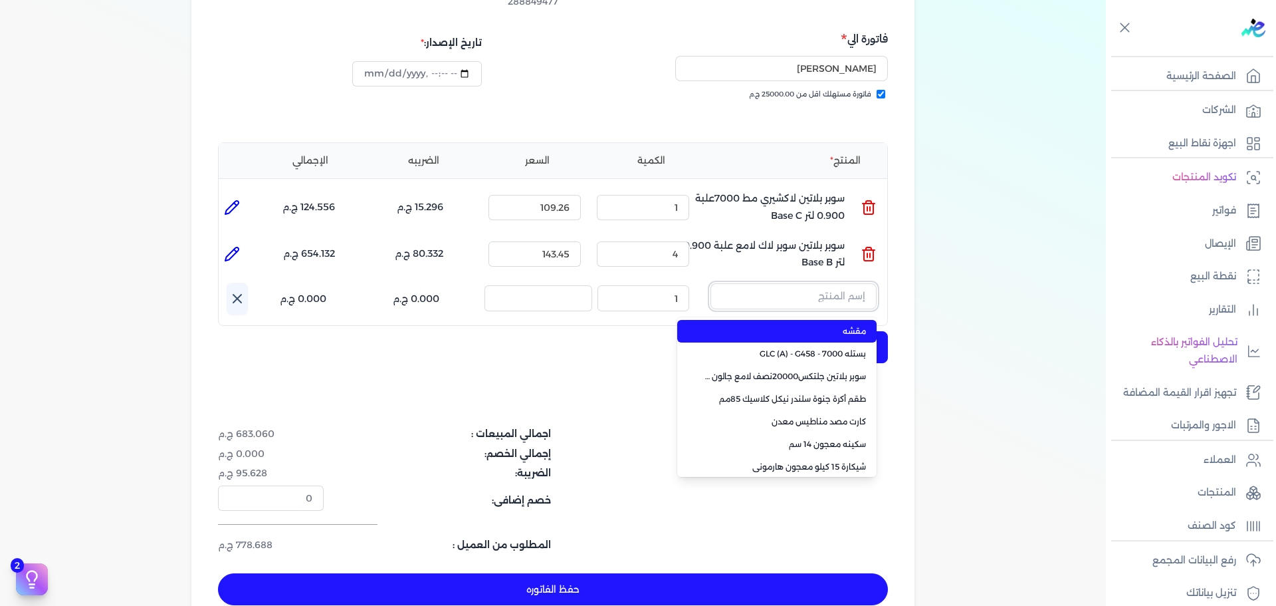
paste input "سوبر بلاتين داي-ستون 7070 جالون 2.700 لتر Base C"
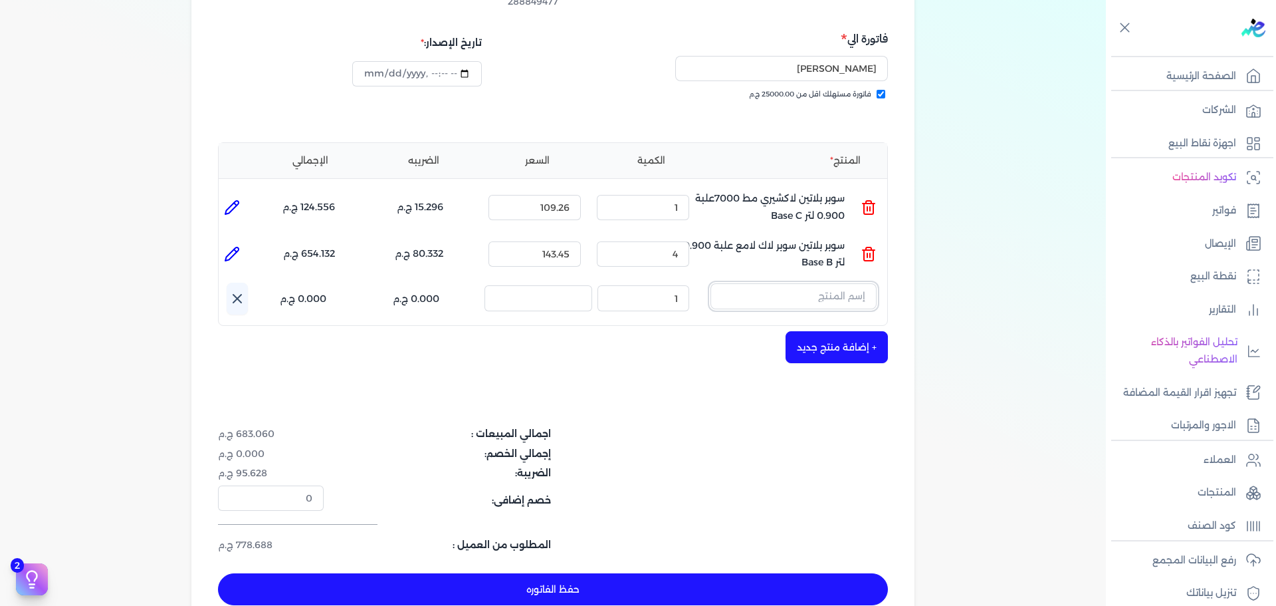
scroll to position [0, 0]
click at [811, 283] on input "text" at bounding box center [794, 295] width 166 height 25
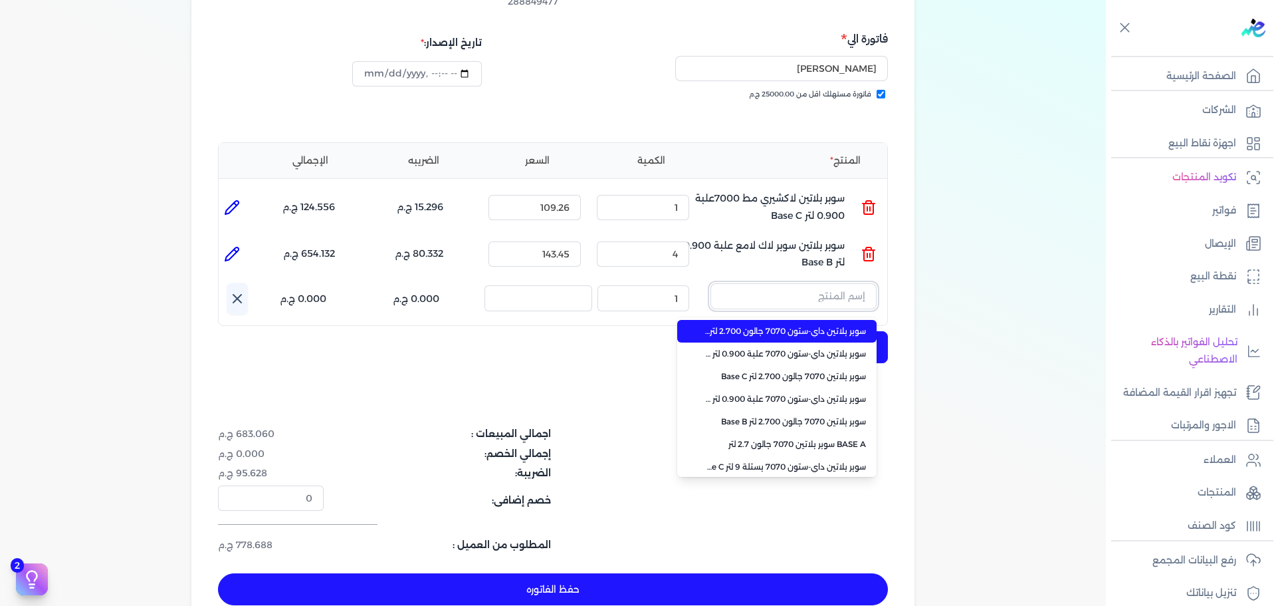
paste input "سوبر بلاتين داي-ستون 7070 علبة 0.900 لتر Base C"
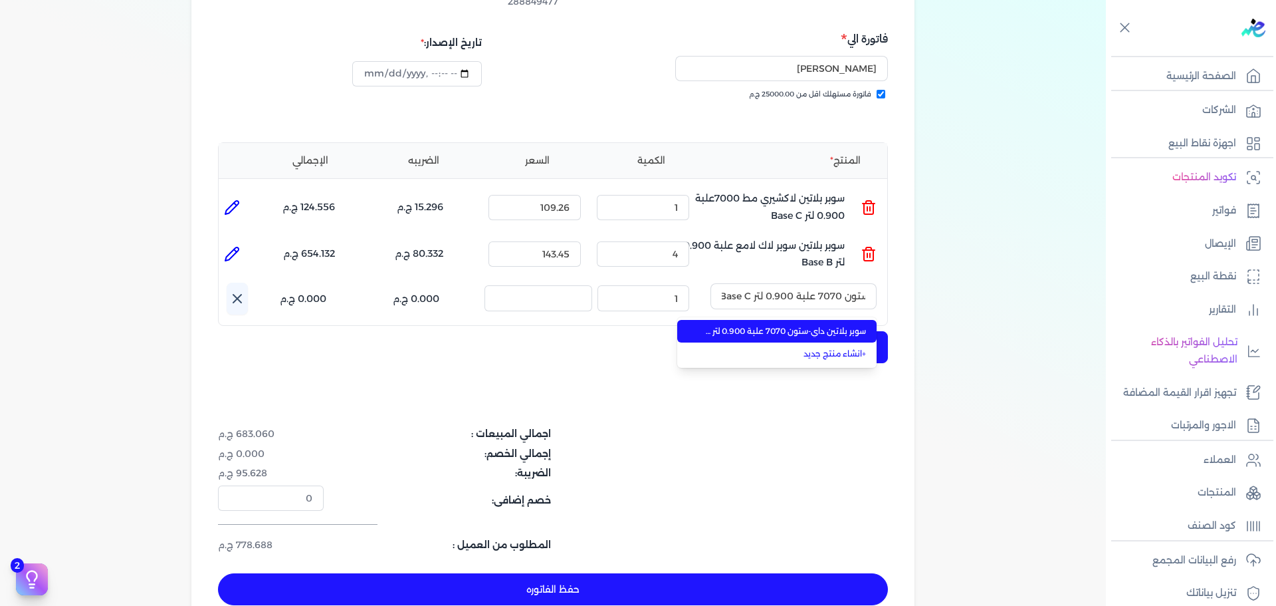
drag, startPoint x: 805, startPoint y: 302, endPoint x: 780, endPoint y: 302, distance: 25.3
click at [803, 325] on span "سوبر بلاتين داي-ستون 7070 علبة 0.900 لتر Base C" at bounding box center [785, 331] width 162 height 12
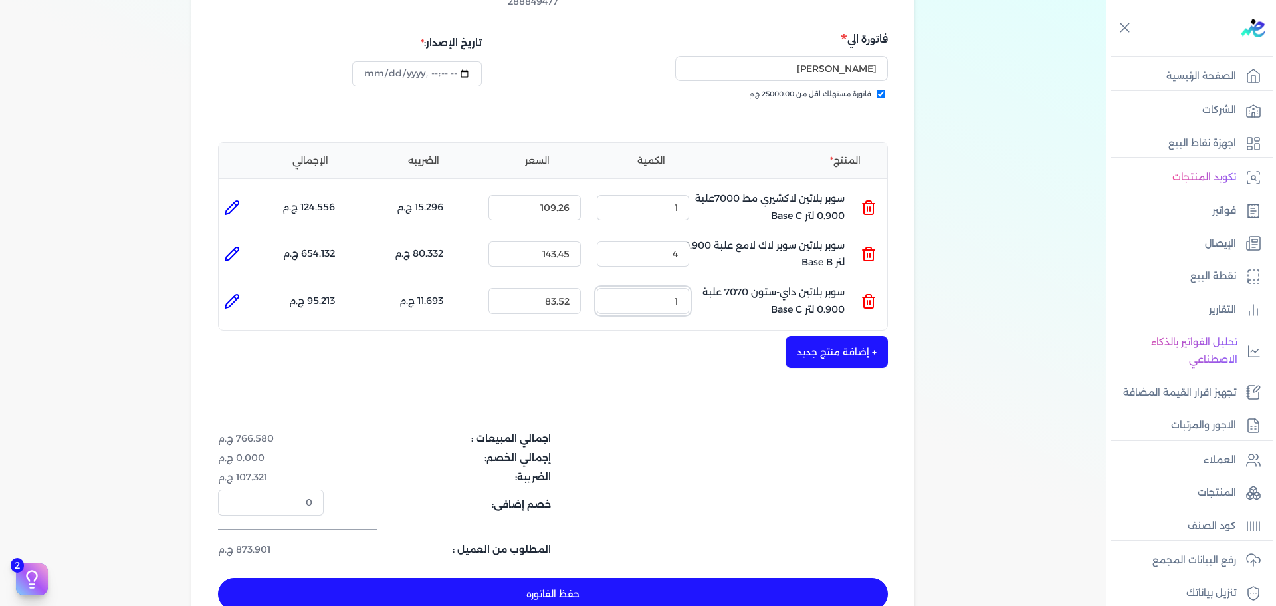
drag, startPoint x: 665, startPoint y: 279, endPoint x: 780, endPoint y: 250, distance: 117.9
click at [749, 283] on ul "المنتج : سوبر بلاتين داي-ستون 7070 علبة 0.900 لتر Base C الكمية : 1 السعر : 83.…" at bounding box center [553, 301] width 669 height 36
click at [815, 340] on button "+ إضافة منتج جديد" at bounding box center [837, 352] width 102 height 32
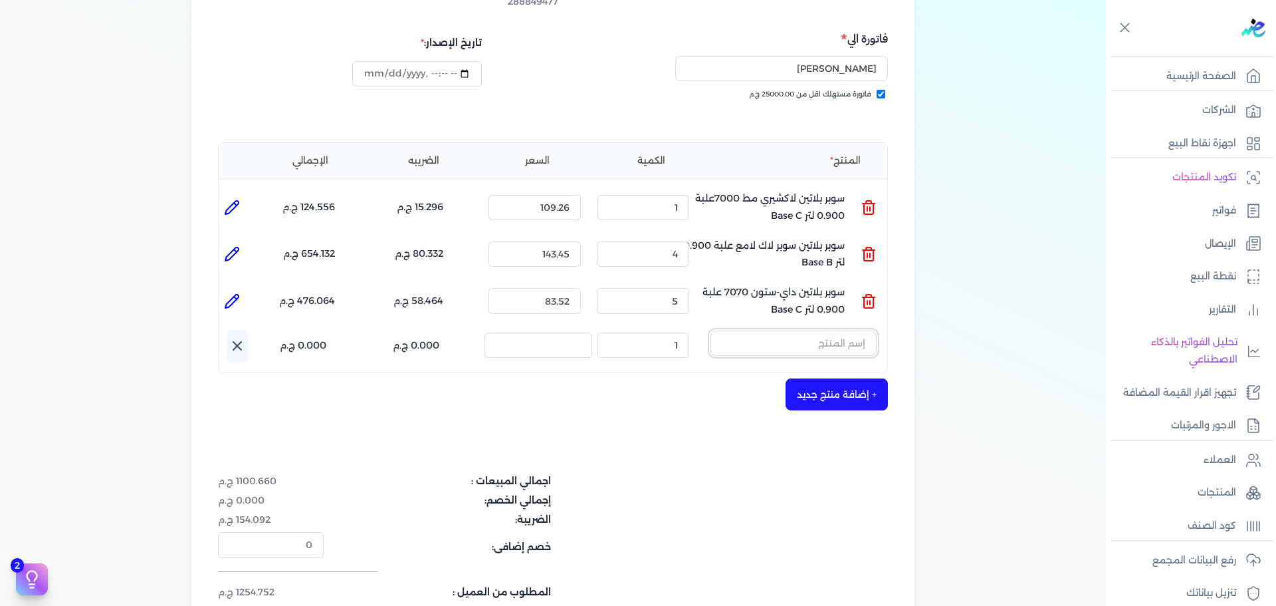
click at [819, 330] on input "text" at bounding box center [794, 342] width 166 height 25
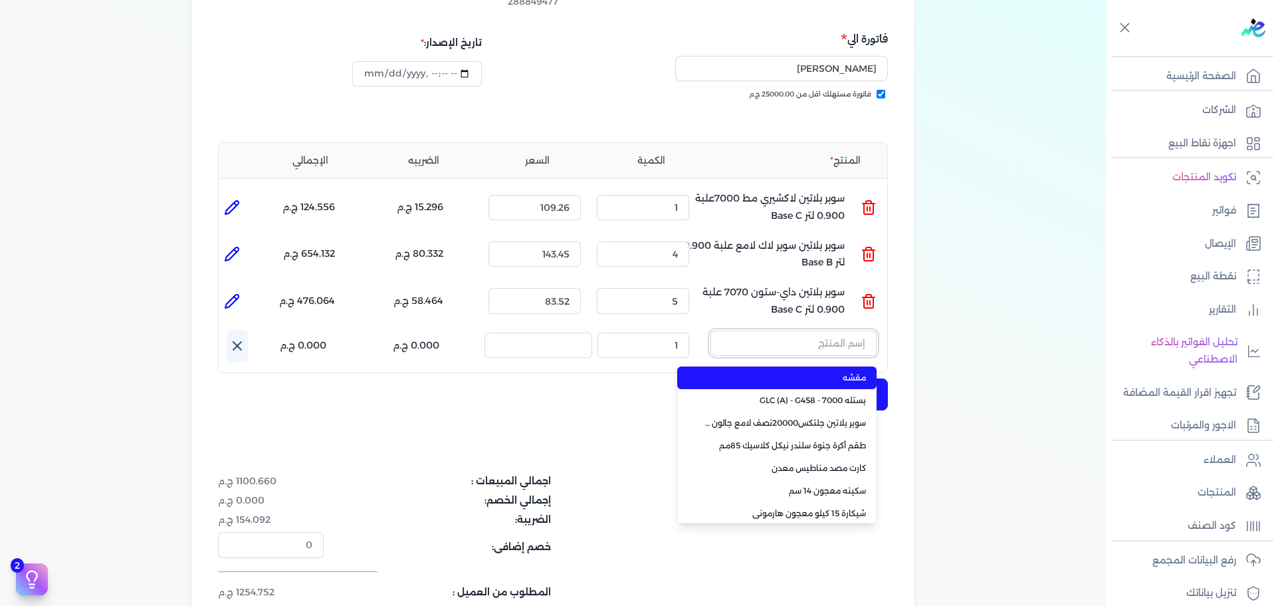
paste input "سوبر بلاتين داي-ستون 7070 بستلة 9 لتر Base A"
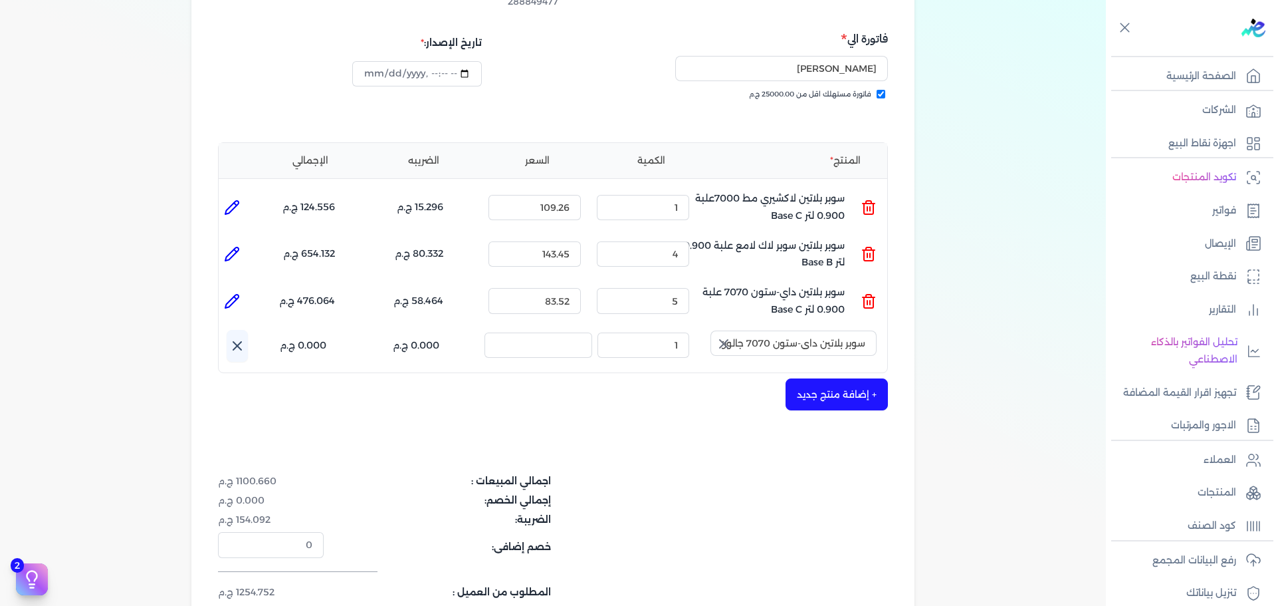
click at [728, 336] on icon "button" at bounding box center [724, 344] width 16 height 16
click at [765, 330] on input "text" at bounding box center [794, 342] width 166 height 25
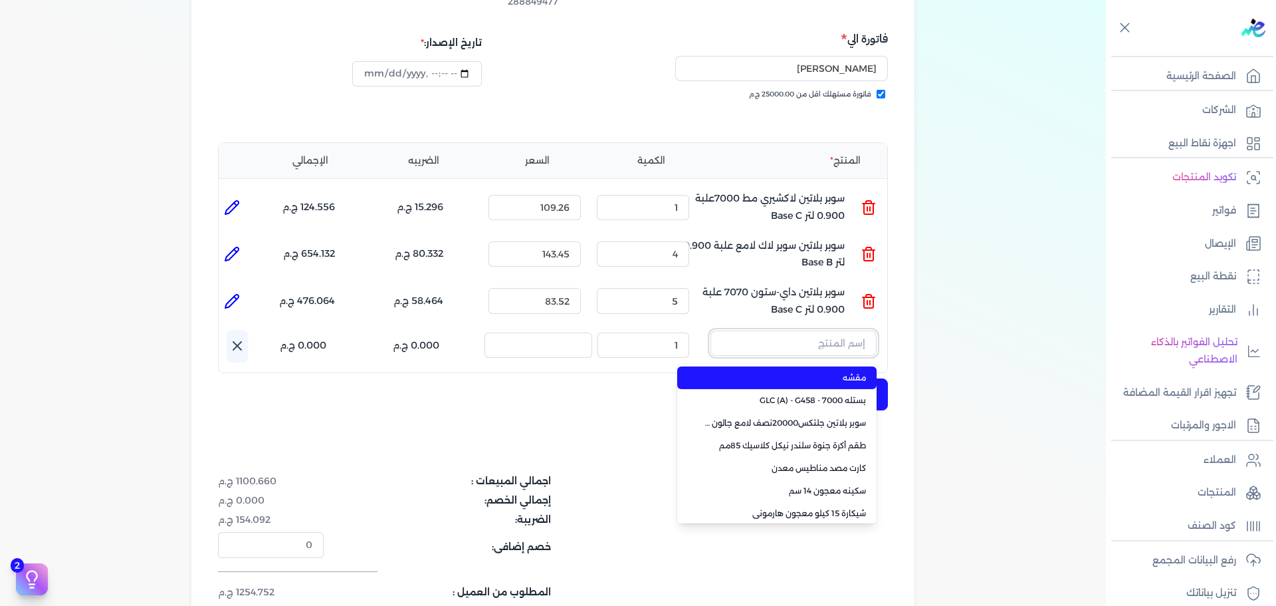
paste input "سوبر بلاتين جلتكس15000حريري علبة 0.900 لتر Base A"
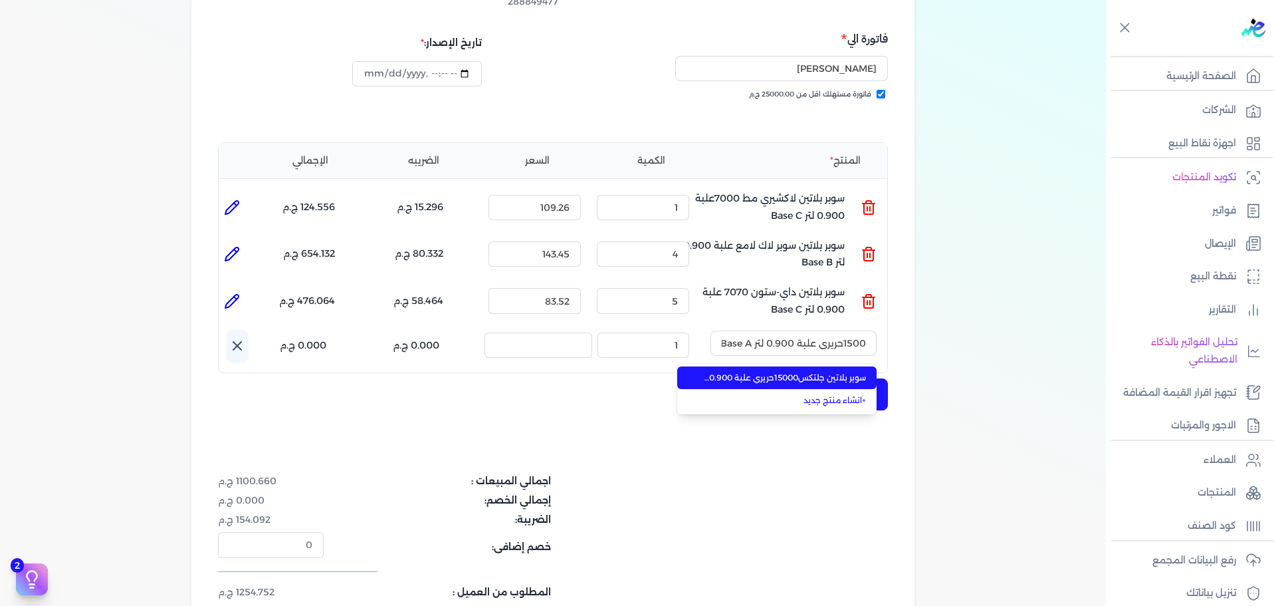
click at [765, 372] on span "سوبر بلاتين جلتكس15000حريري علبة 0.900 لتر Base A" at bounding box center [785, 378] width 162 height 12
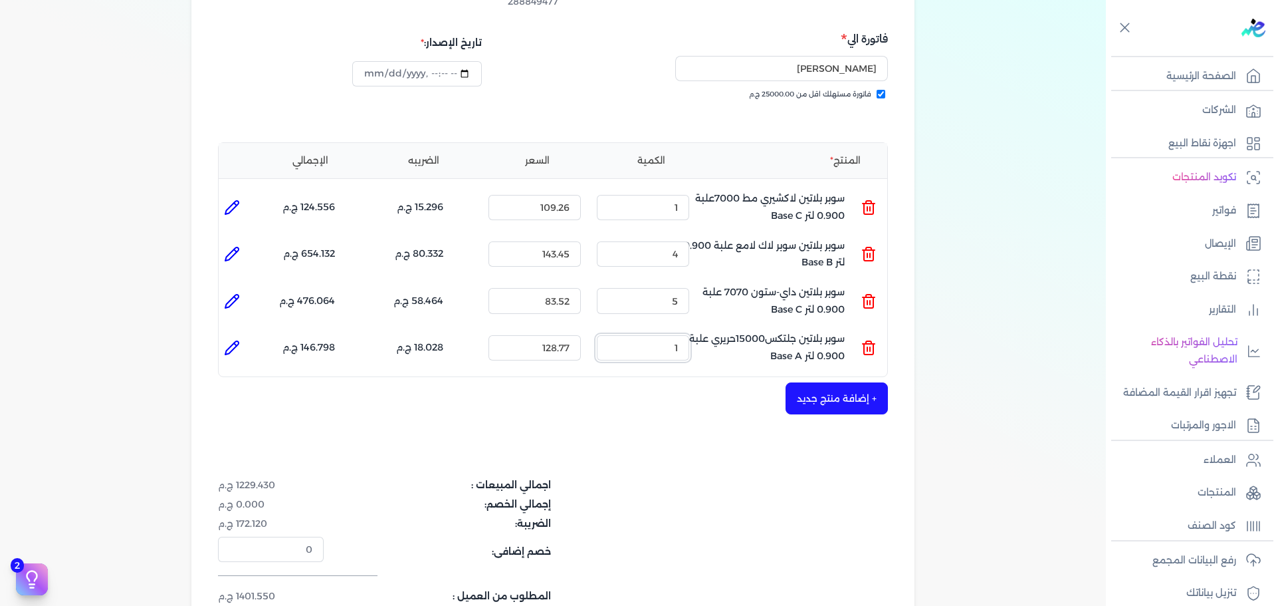
drag, startPoint x: 669, startPoint y: 323, endPoint x: 780, endPoint y: 319, distance: 111.7
click at [780, 330] on ul "المنتج : سوبر بلاتين جلتكس15000حريري علبة 0.900 لتر Base A الكمية : 1 السعر : 1…" at bounding box center [553, 348] width 669 height 36
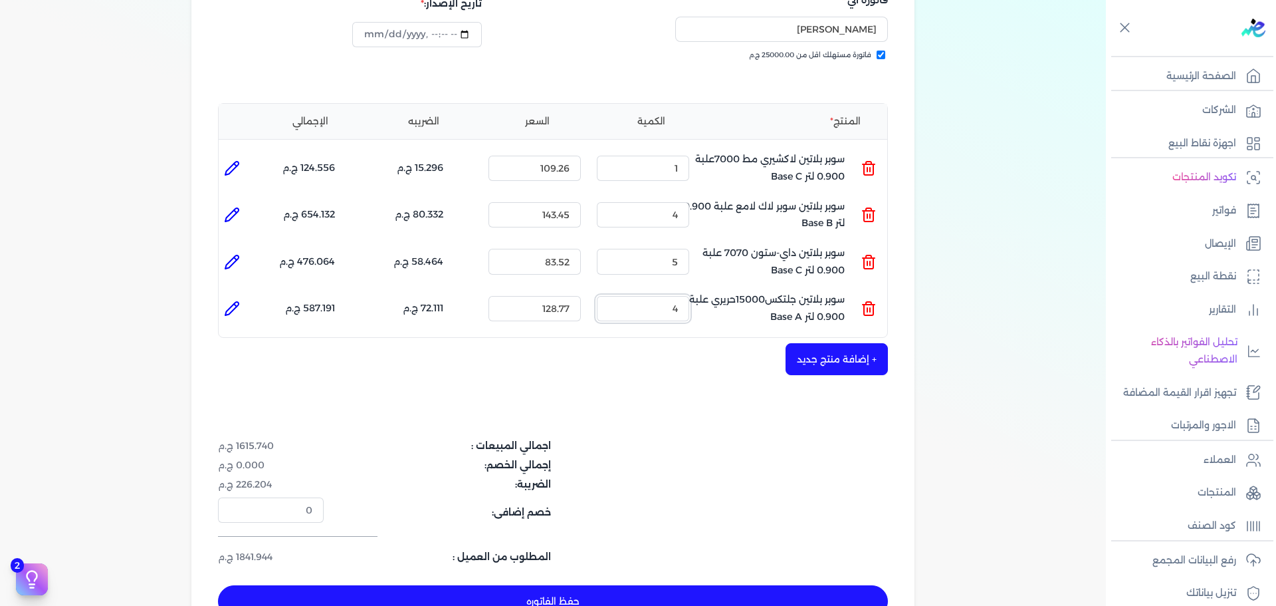
scroll to position [266, 0]
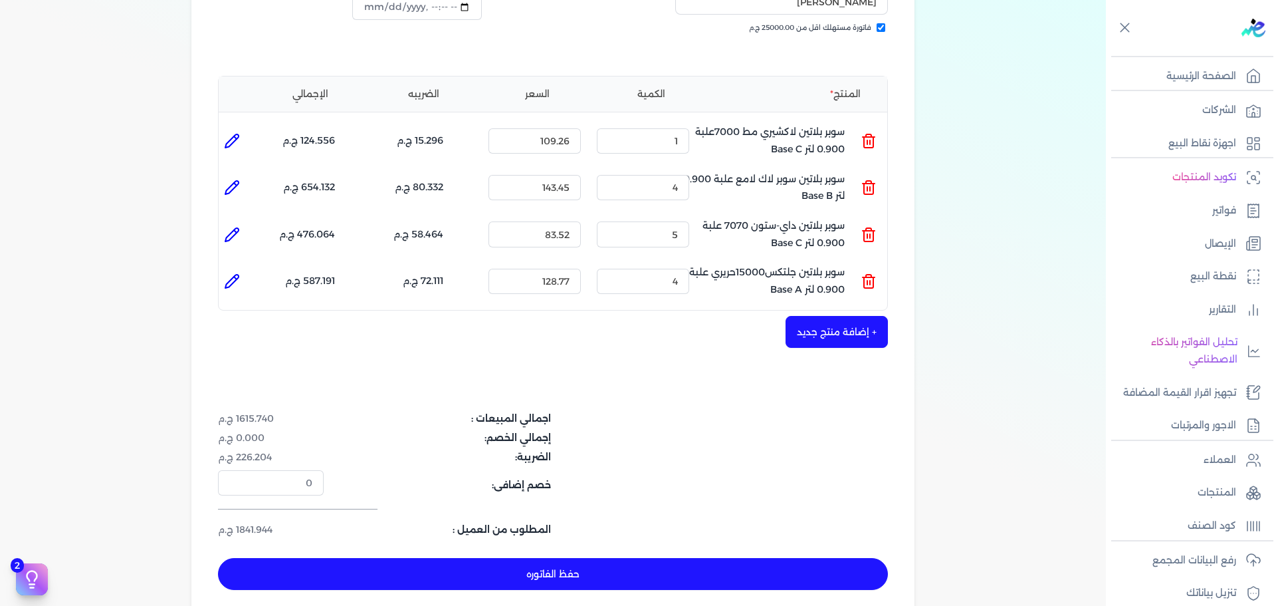
click at [672, 560] on button "حفظ الفاتوره" at bounding box center [553, 574] width 670 height 32
